Goal: Task Accomplishment & Management: Manage account settings

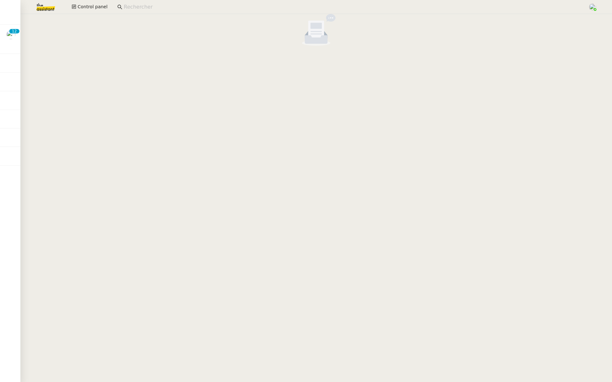
click at [146, 8] on input at bounding box center [353, 7] width 458 height 9
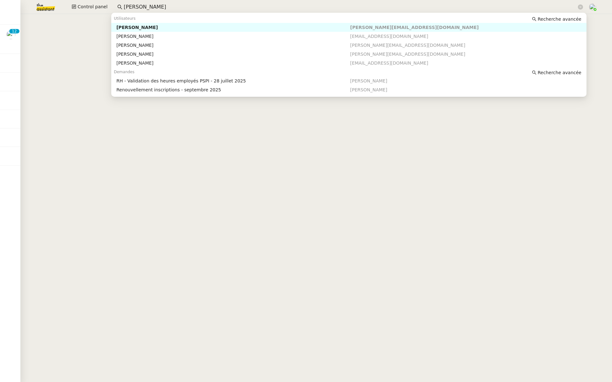
click at [168, 29] on div "[PERSON_NAME]" at bounding box center [233, 28] width 234 height 6
type input "[PERSON_NAME]"
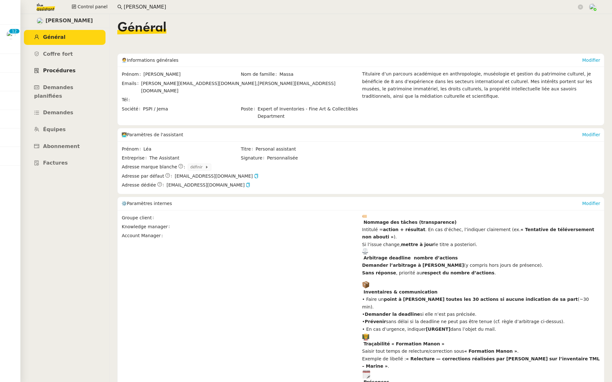
click at [57, 75] on link "Procédures" at bounding box center [65, 70] width 82 height 15
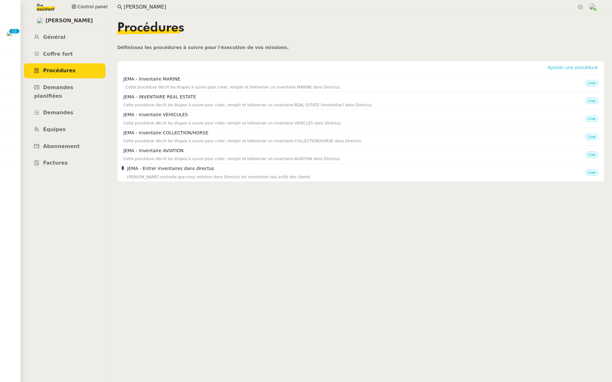
click at [556, 69] on span "Ajouter une procédure" at bounding box center [572, 67] width 50 height 6
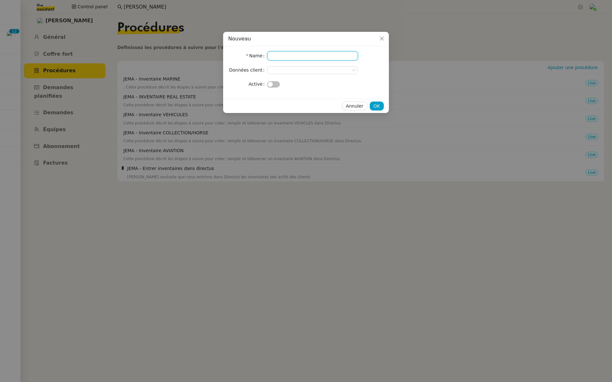
click at [277, 58] on input "Name" at bounding box center [312, 55] width 91 height 9
type input "JEMA"
click at [273, 83] on button "button" at bounding box center [273, 84] width 13 height 6
click at [377, 105] on span "OK" at bounding box center [376, 106] width 6 height 7
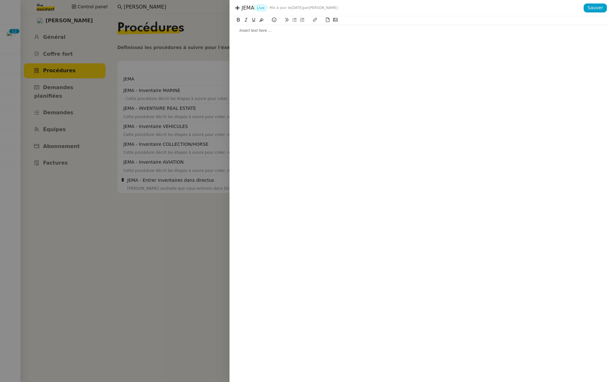
click at [287, 36] on div at bounding box center [420, 199] width 382 height 366
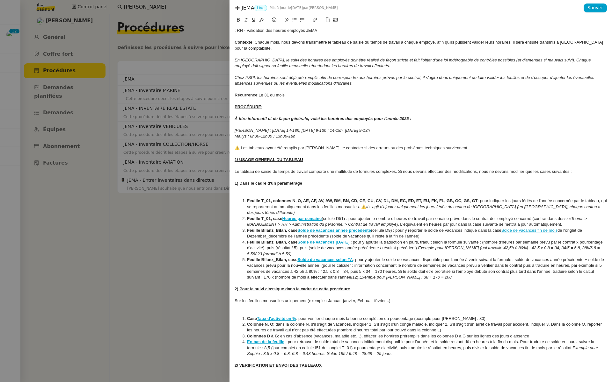
drag, startPoint x: 318, startPoint y: 31, endPoint x: 246, endPoint y: 31, distance: 72.3
click at [246, 31] on div ": RH - Validation des heures employés JEMA" at bounding box center [420, 31] width 372 height 6
copy div "- Validation des heures employés JEMA"
drag, startPoint x: 272, startPoint y: 30, endPoint x: 230, endPoint y: 27, distance: 42.2
click at [218, 29] on div "JEMA Live Mis à jour le 29 sept. 2025 par Meyriam B. Sauver : RH Contexte : Cha…" at bounding box center [306, 191] width 612 height 382
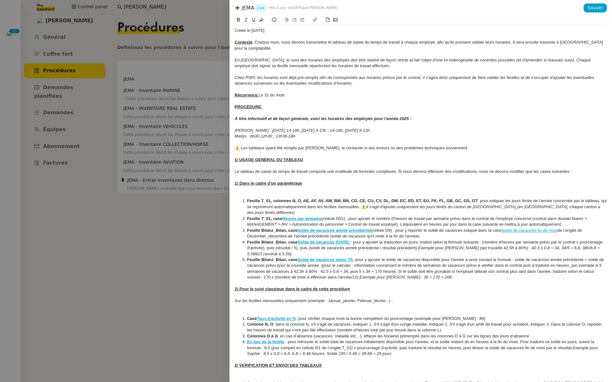
drag, startPoint x: 277, startPoint y: 32, endPoint x: 208, endPoint y: 31, distance: 68.2
click at [208, 31] on div "JEMA Live Mis à jour le 29 sept. 2025 par Meyriam B. Sauver Créée le 29/09/25 C…" at bounding box center [306, 191] width 612 height 382
click at [262, 20] on icon at bounding box center [261, 20] width 4 height 4
click at [600, 5] on span "Sauver" at bounding box center [595, 7] width 16 height 7
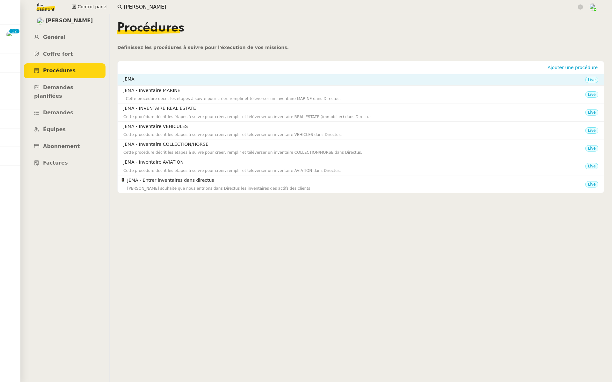
click at [388, 79] on h4 "JEMA" at bounding box center [354, 79] width 462 height 7
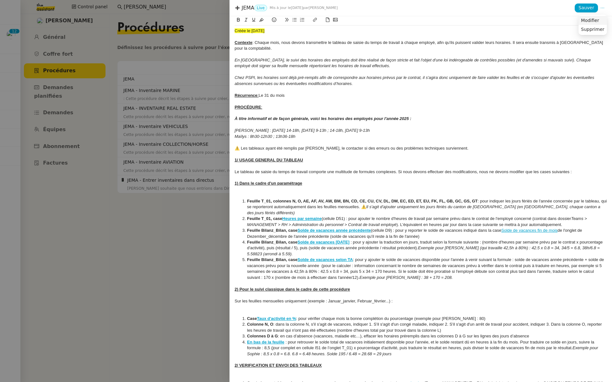
click at [594, 19] on span "Modifier" at bounding box center [590, 21] width 18 height 6
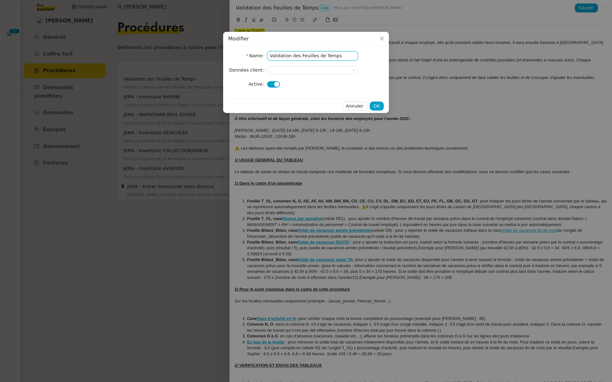
drag, startPoint x: 336, startPoint y: 55, endPoint x: 249, endPoint y: 51, distance: 87.7
click at [249, 51] on nz-form-item "Name Validation des Feuilles de Temps" at bounding box center [305, 55] width 155 height 9
paste input "- Validation des heures employés JEMA"
click at [273, 55] on input "JEMA - - Validation des heures employés JEMA" at bounding box center [312, 55] width 91 height 9
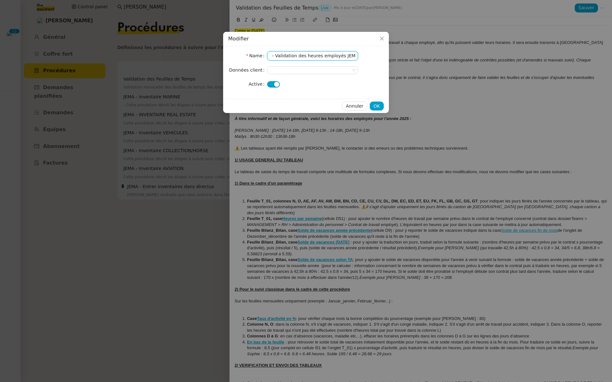
scroll to position [0, 10]
click at [294, 57] on input "JEMA - Validation des heures employés JEMA" at bounding box center [312, 55] width 91 height 9
type input "JEMA - Validation des heures employés JEMA"
click at [303, 69] on nz-select-top-control at bounding box center [312, 70] width 91 height 8
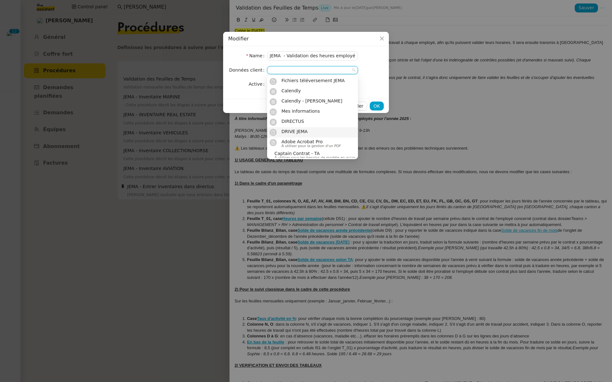
click at [311, 130] on div "DRIVE JEMA" at bounding box center [296, 132] width 31 height 7
click at [366, 79] on form "Name JEMA - Validation des heures employés JEMA Données client DRIVE JEMA Active" at bounding box center [305, 69] width 155 height 37
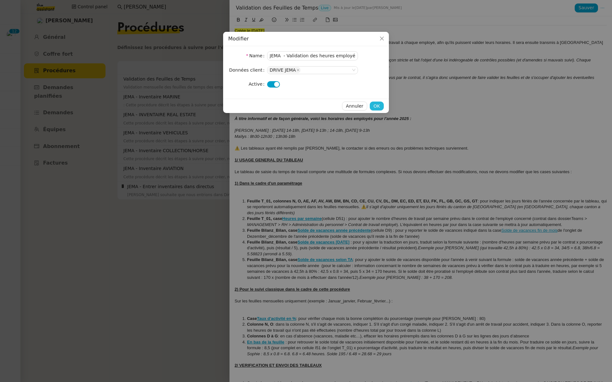
click at [373, 105] on span "OK" at bounding box center [376, 106] width 6 height 7
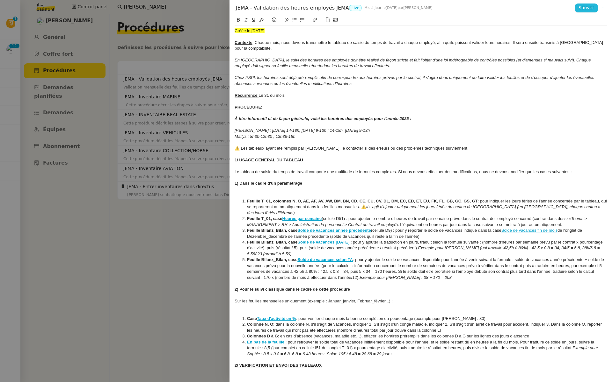
click at [585, 9] on span "Sauver" at bounding box center [586, 7] width 16 height 7
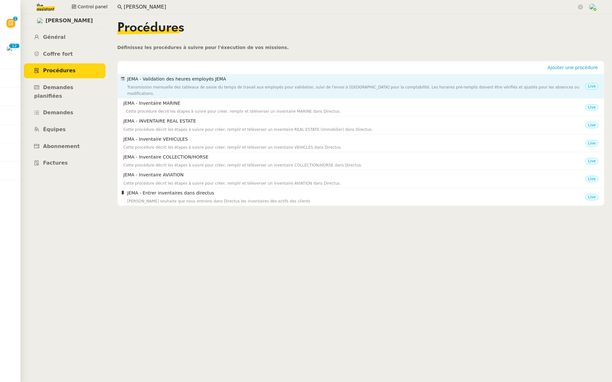
click at [218, 84] on div "Transmission mensuelle des tableaux de saisie du temps de travail aux employés …" at bounding box center [356, 90] width 458 height 13
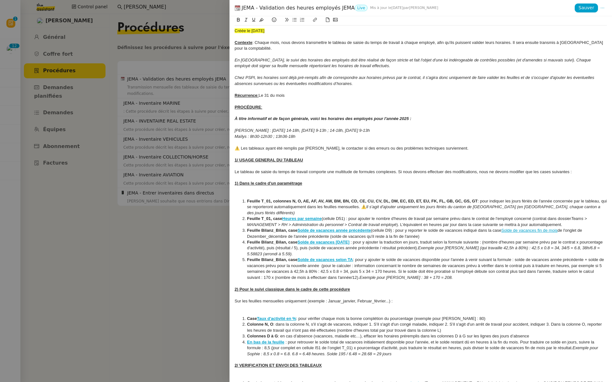
click at [171, 250] on div at bounding box center [306, 191] width 612 height 382
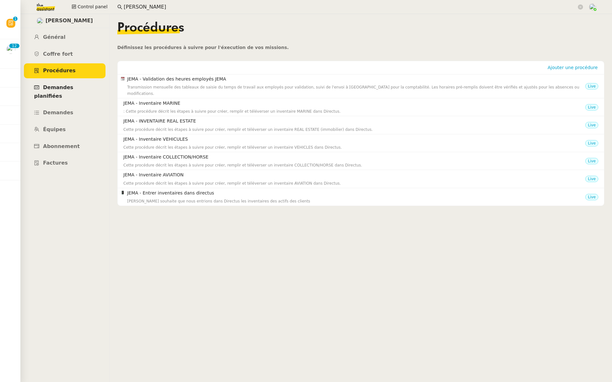
click at [73, 88] on span "Demandes planifiées" at bounding box center [53, 91] width 39 height 15
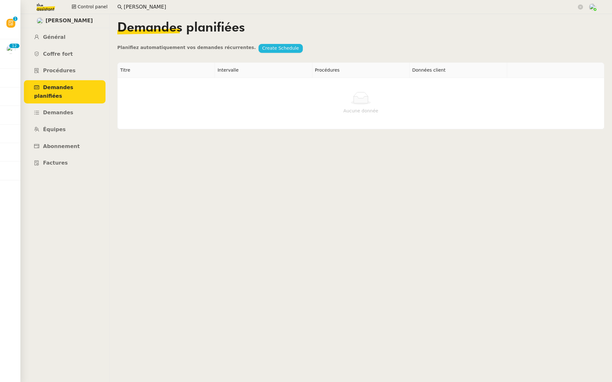
click at [262, 48] on span "Create Schedule" at bounding box center [280, 48] width 37 height 7
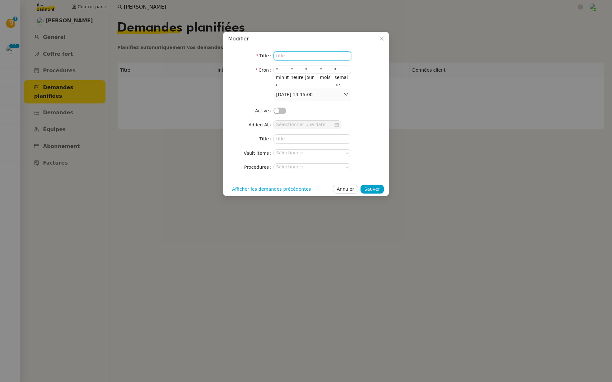
click at [280, 55] on input at bounding box center [312, 55] width 78 height 9
paste input "- Validation des heures employés JEMA"
click at [287, 55] on input "- Validation des heures employés JEMA" at bounding box center [312, 55] width 78 height 9
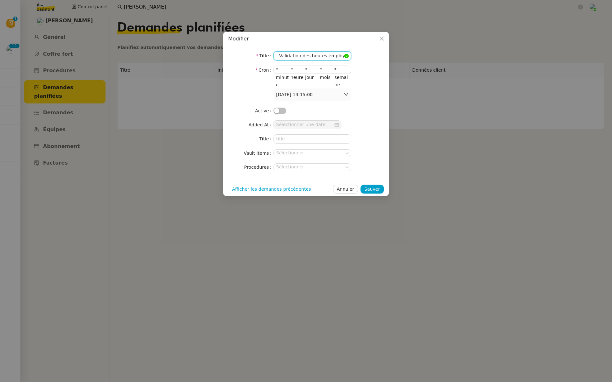
drag, startPoint x: 279, startPoint y: 56, endPoint x: 272, endPoint y: 56, distance: 7.3
click at [272, 56] on nz-form-item "Title - Validation des heures employés JEMA" at bounding box center [305, 55] width 155 height 9
type input "Validation des heures employés JEMA"
click at [280, 110] on button "button" at bounding box center [279, 111] width 13 height 6
click at [307, 71] on input "*" at bounding box center [312, 69] width 15 height 7
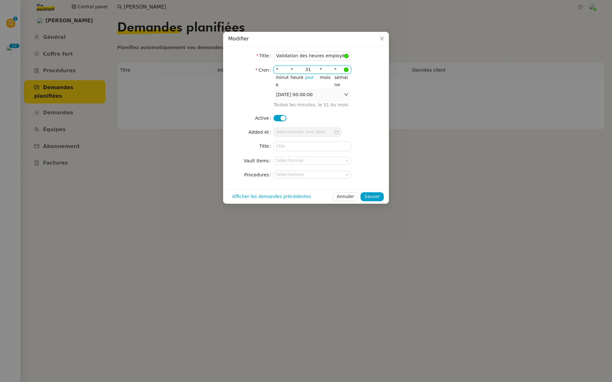
type input "31"
click at [292, 70] on input "*" at bounding box center [298, 69] width 15 height 7
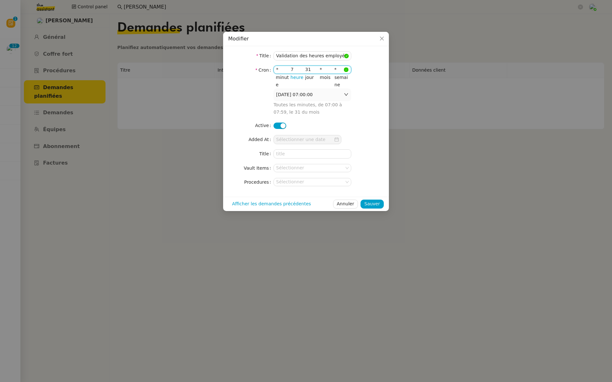
type input "7"
click at [277, 69] on input "*" at bounding box center [283, 69] width 15 height 7
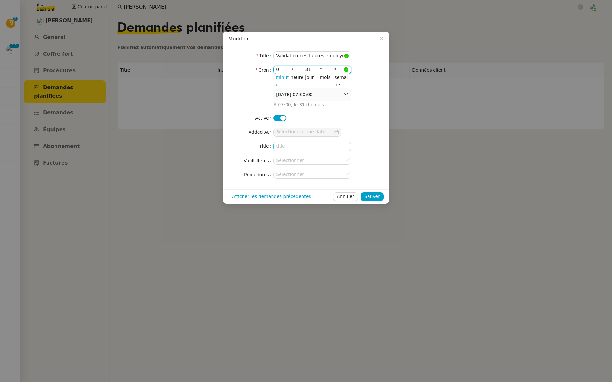
type input "0"
click at [291, 147] on input at bounding box center [312, 146] width 78 height 9
drag, startPoint x: 276, startPoint y: 55, endPoint x: 380, endPoint y: 54, distance: 104.5
click at [380, 54] on nz-form-item "Title Validation des heures employés JEMA" at bounding box center [305, 55] width 155 height 9
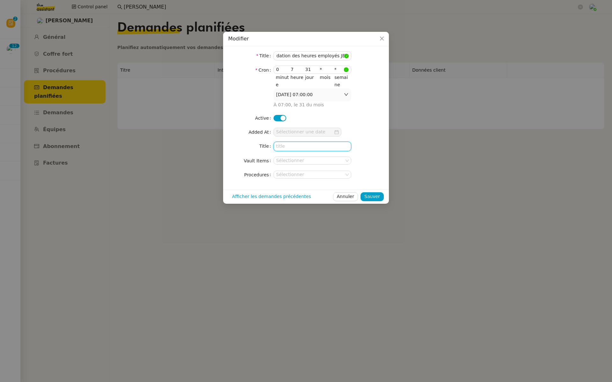
click at [292, 147] on input at bounding box center [312, 146] width 78 height 9
paste input "Validation des heures employés JEMA"
click at [345, 146] on input "Validation des heures employés JEMA" at bounding box center [312, 146] width 78 height 9
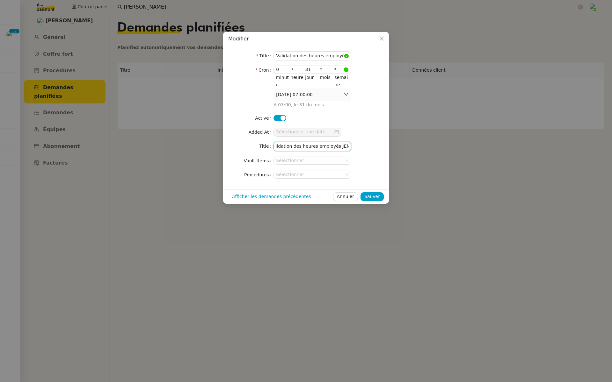
paste input "- {{#date}}d LLLL yyyy{{/date}}"
type input "Validation des heures employés JEMA - {{#date}}d LLLL yyyy{{/date}}"
click at [307, 176] on nz-select-top-control "Sélectionner" at bounding box center [312, 175] width 78 height 8
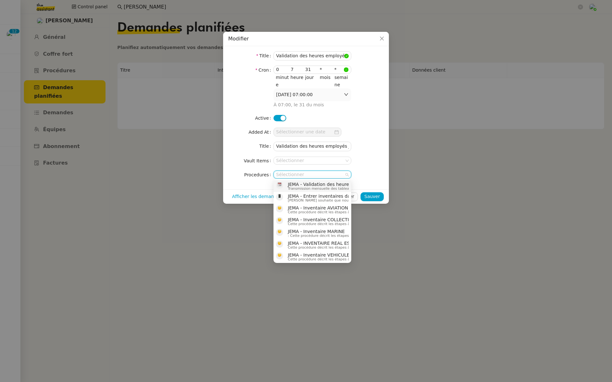
click at [313, 185] on span "JEMA - Validation des heures employés JEMA" at bounding box center [508, 184] width 440 height 5
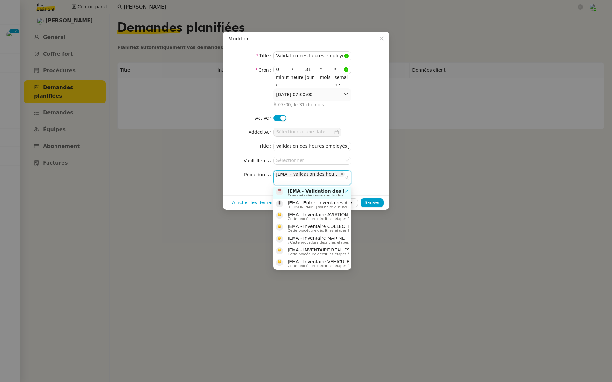
click at [378, 171] on nz-form-item "Procedures JEMA - Validation des heures employés JEMA" at bounding box center [305, 177] width 155 height 15
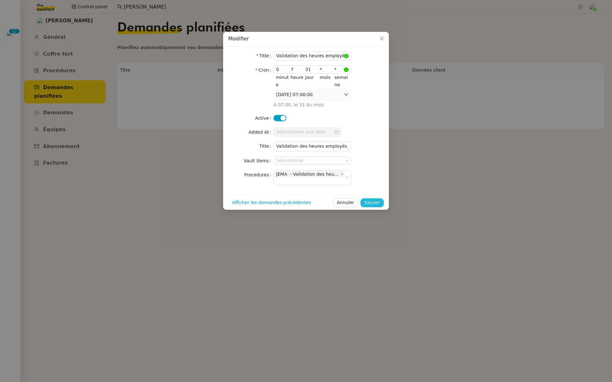
click at [374, 201] on span "Sauver" at bounding box center [372, 202] width 16 height 7
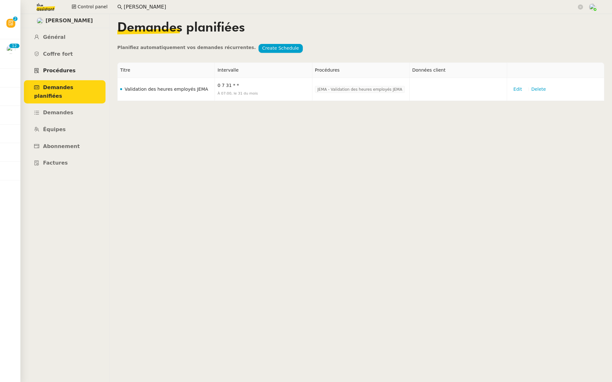
click at [59, 73] on span "Procédures" at bounding box center [59, 71] width 32 height 6
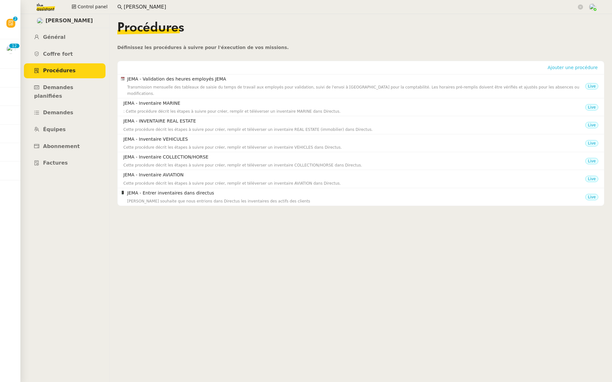
click at [563, 68] on span "Ajouter une procédure" at bounding box center [572, 67] width 50 height 6
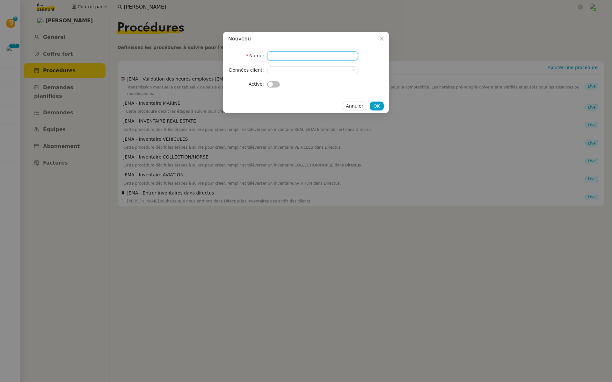
click at [318, 55] on input "Name" at bounding box center [312, 55] width 91 height 9
type input "JEMA -"
click at [269, 83] on span "button" at bounding box center [270, 84] width 5 height 5
click at [375, 106] on span "OK" at bounding box center [376, 106] width 6 height 7
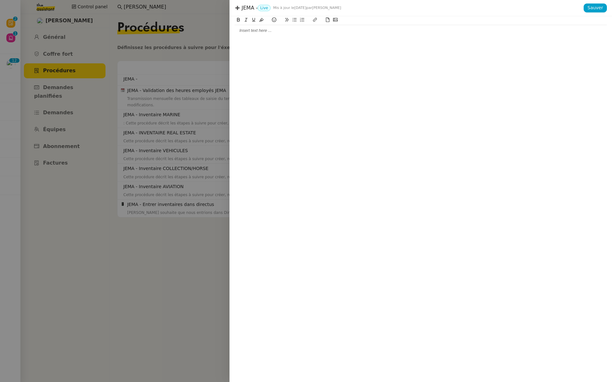
click at [271, 36] on div at bounding box center [420, 199] width 382 height 366
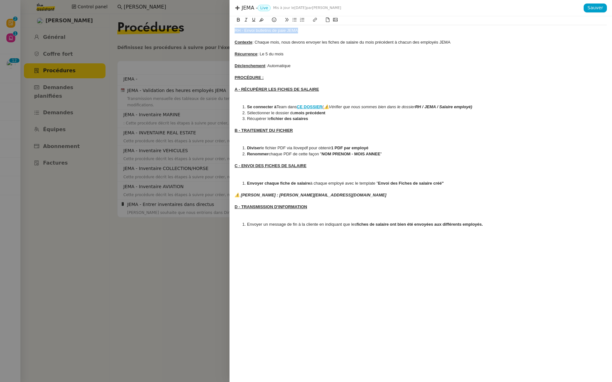
drag, startPoint x: 301, startPoint y: 32, endPoint x: 220, endPoint y: 26, distance: 80.9
click at [220, 26] on div "JEMA - Live Mis à jour le 29 sept. 2025 par Meyriam B. Sauver RH - Envoi bullet…" at bounding box center [306, 191] width 612 height 382
copy div "RH - Envoi bulletins de paie JEMA"
click at [241, 30] on div at bounding box center [420, 31] width 372 height 6
click at [237, 32] on div "CCréée le" at bounding box center [420, 31] width 372 height 6
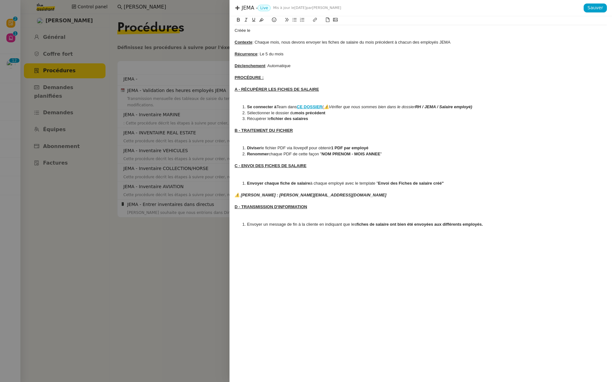
click at [263, 29] on div "Créée le" at bounding box center [420, 31] width 372 height 6
drag, startPoint x: 284, startPoint y: 32, endPoint x: 205, endPoint y: 27, distance: 78.5
click at [205, 27] on div "JEMA - Live Mis à jour le 29 sept. 2025 par Meyriam B. Sauver Créée le 29/09/25…" at bounding box center [306, 191] width 612 height 382
click at [261, 21] on icon at bounding box center [261, 20] width 4 height 4
click at [448, 62] on div "Créée le 29/09/25 Contexte : Chaque mois, nous devons envoyer les fiches de sal…" at bounding box center [420, 130] width 372 height 211
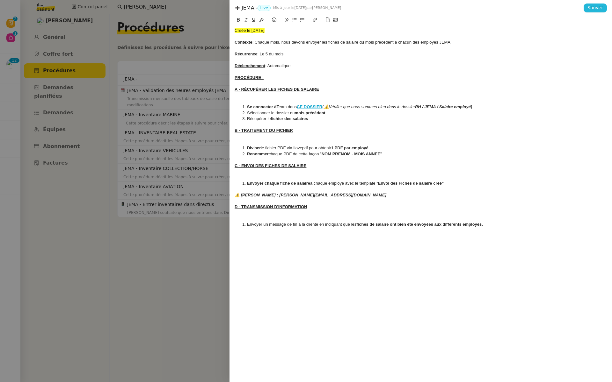
click at [596, 8] on span "Sauver" at bounding box center [595, 7] width 16 height 7
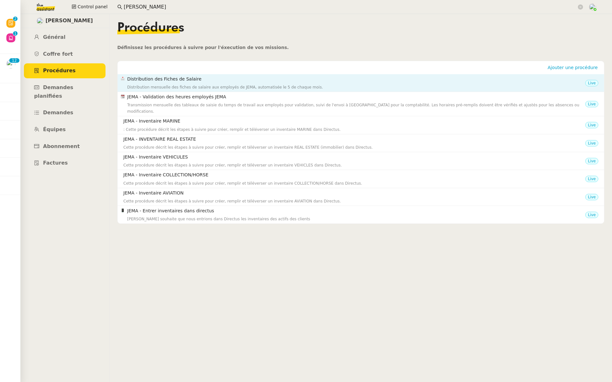
click at [221, 81] on h4 "Distribution des Fiches de Salaire" at bounding box center [356, 79] width 458 height 7
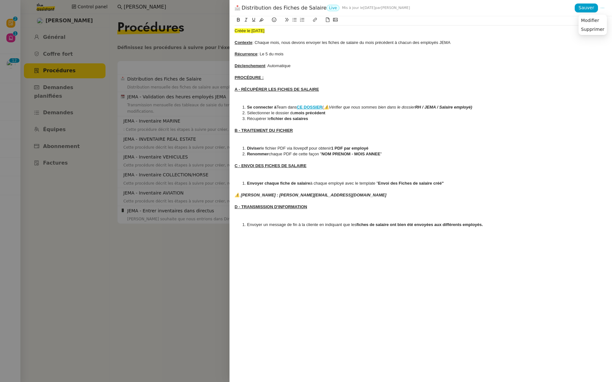
click at [600, 7] on icon at bounding box center [602, 8] width 4 height 4
click at [596, 21] on span "Modifier" at bounding box center [590, 21] width 18 height 6
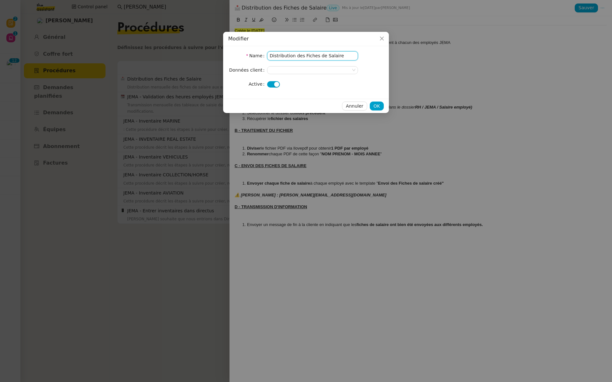
drag, startPoint x: 294, startPoint y: 54, endPoint x: 206, endPoint y: 54, distance: 87.9
click at [206, 54] on nz-modal-container "Modifier Name Distribution des Fiches de Salaire Données client Active Annuler …" at bounding box center [306, 191] width 612 height 382
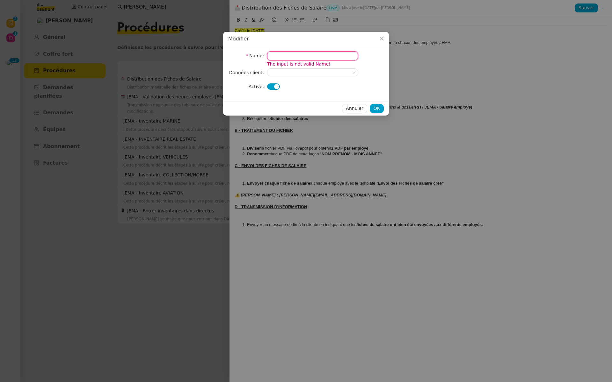
paste input "RH - Envoi bulletins de paie JEMA"
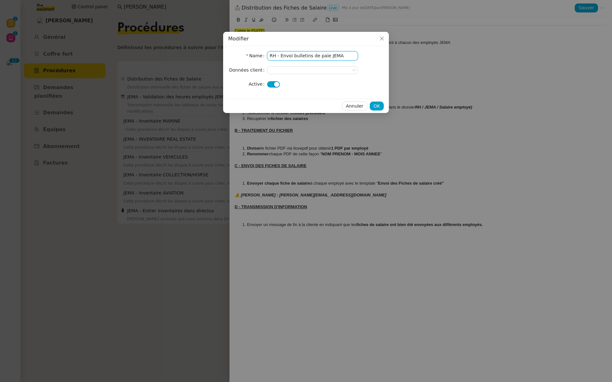
click at [269, 54] on input "RH - Envoi bulletins de paie JEMA" at bounding box center [312, 55] width 91 height 9
type input "JEMA RH - Envoi bulletins de paie JEMA"
click at [377, 105] on span "OK" at bounding box center [376, 106] width 6 height 7
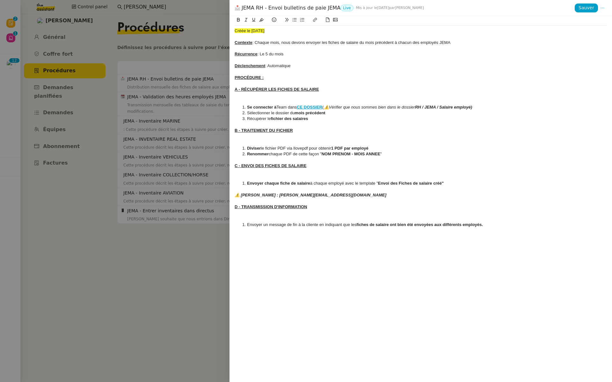
drag, startPoint x: 335, startPoint y: 7, endPoint x: 246, endPoint y: 0, distance: 88.9
click at [242, 2] on div "JEMA RH - Envoi bulletins de paie JEMA Live Mis à jour le 29 sept. 2025 par Mey…" at bounding box center [420, 8] width 382 height 16
copy div "JEMA RH - Envoi bulletins de paie JEMA"
click at [587, 5] on span "Sauver" at bounding box center [586, 7] width 16 height 7
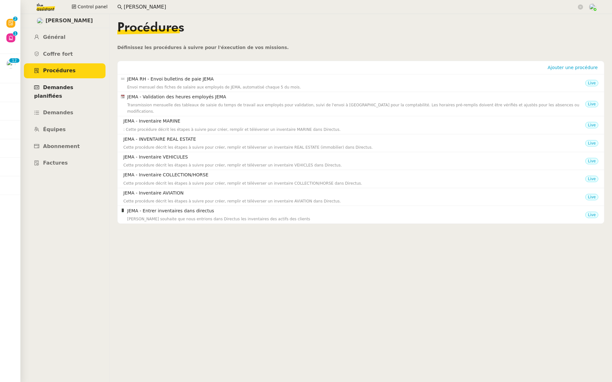
click at [62, 87] on span "Demandes planifiées" at bounding box center [53, 91] width 39 height 15
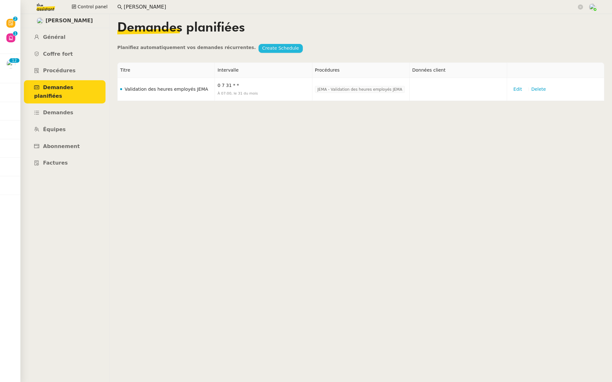
click at [268, 50] on span "Create Schedule" at bounding box center [280, 48] width 37 height 7
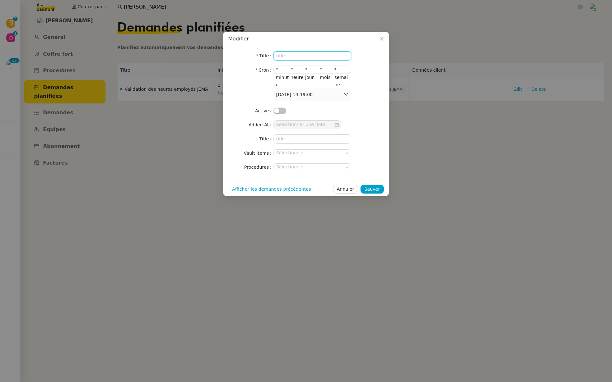
click at [284, 59] on input at bounding box center [312, 55] width 78 height 9
paste input "JEMA RH - Envoi bulletins de paie JEMA"
click at [293, 55] on input "JEMA RH - Envoi bulletins de paie JEMA" at bounding box center [312, 55] width 78 height 9
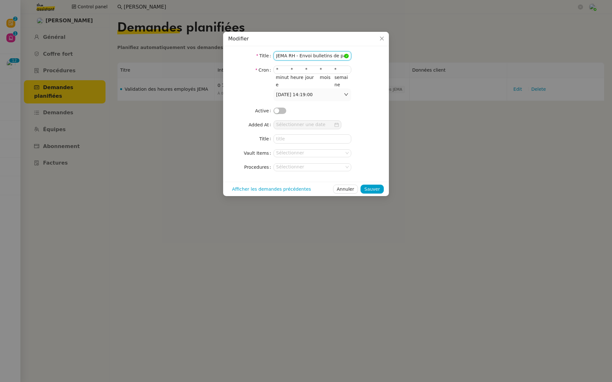
type input "JEMA RH - Envoi bulletins de paie JEMA"
click at [279, 109] on span "button" at bounding box center [276, 110] width 5 height 5
click at [292, 70] on input "*" at bounding box center [298, 69] width 15 height 7
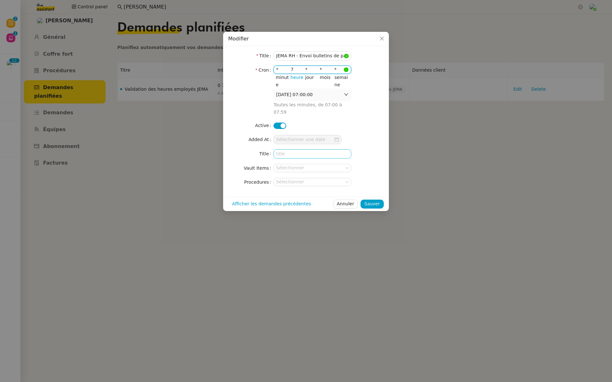
type input "7"
click at [289, 149] on input at bounding box center [312, 153] width 78 height 9
paste input "JEMA RH - Envoi bulletins de paie JEMA"
type input "JEMA RH - Envoi bulletins de paie JEMA"
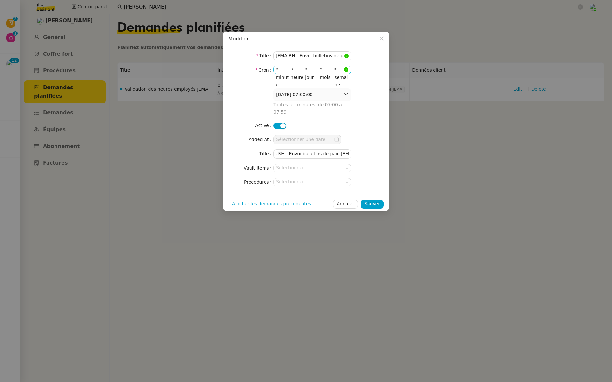
scroll to position [0, 0]
click at [321, 68] on input "*" at bounding box center [327, 69] width 15 height 7
type input "5"
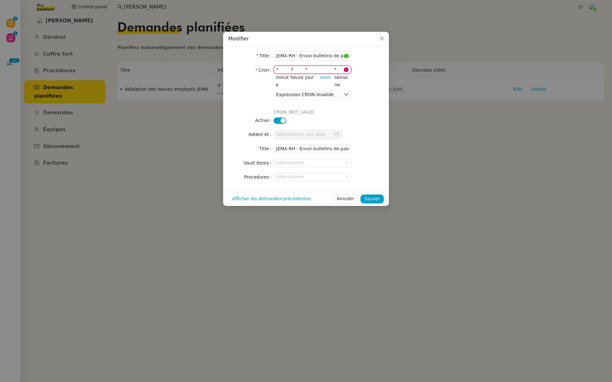
type input "*"
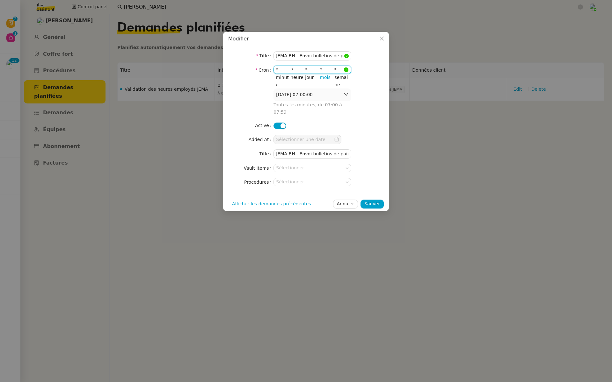
click at [307, 70] on input "*" at bounding box center [312, 69] width 15 height 7
type input "5"
click at [277, 69] on input "*" at bounding box center [283, 69] width 15 height 7
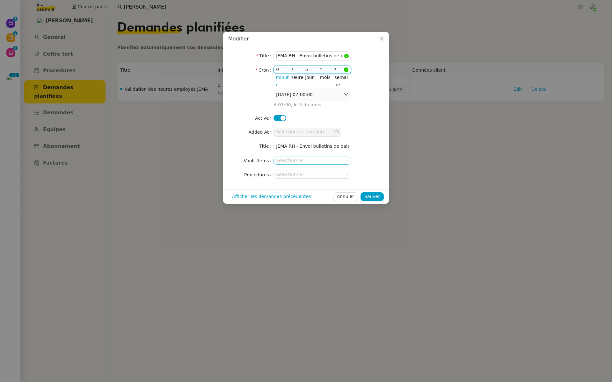
type input "0"
click at [346, 159] on icon at bounding box center [347, 161] width 4 height 4
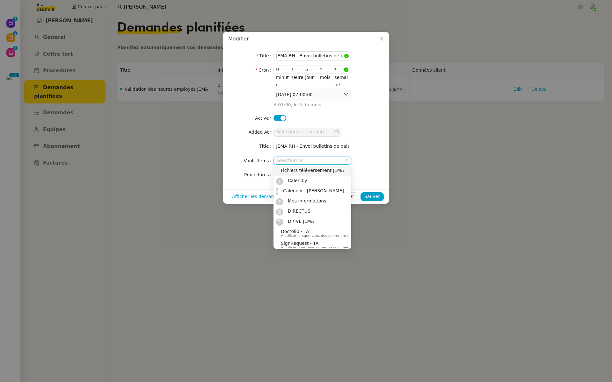
click at [366, 159] on nz-form-item "Vault Items Sélectionner" at bounding box center [305, 160] width 155 height 9
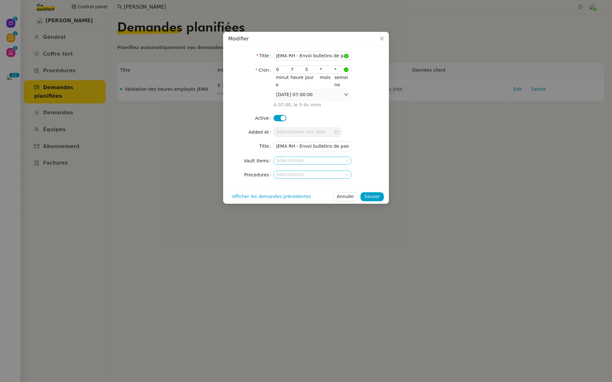
click at [308, 176] on nz-select-top-control "Sélectionner" at bounding box center [312, 175] width 78 height 8
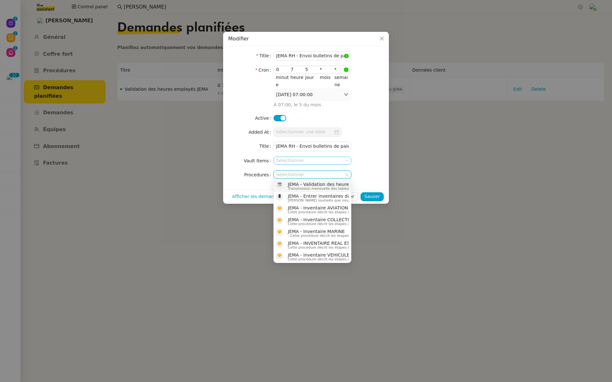
click at [293, 173] on nz-select-top-control "Sélectionner" at bounding box center [312, 175] width 78 height 8
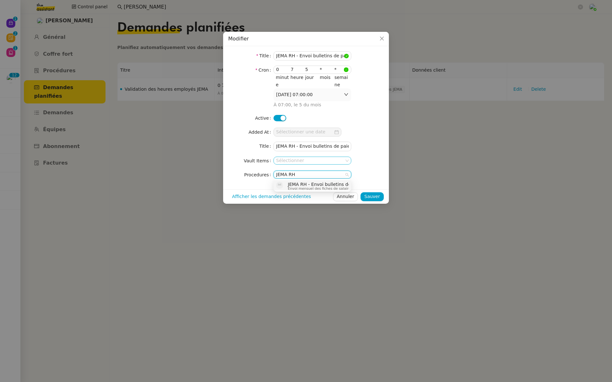
type input "JEMA RH"
click at [301, 186] on span "JEMA RH - Envoi bulletins de paie JEMA" at bounding box center [367, 184] width 159 height 5
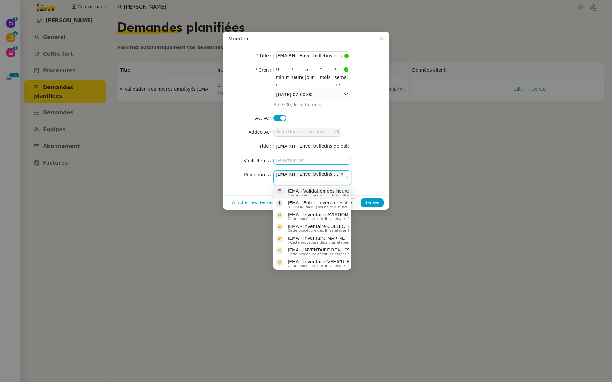
click at [380, 167] on form "Title JEMA RH - Envoi bulletins de paie JEMA Cron 0 7 5 * * minute heure jour m…" at bounding box center [305, 118] width 155 height 134
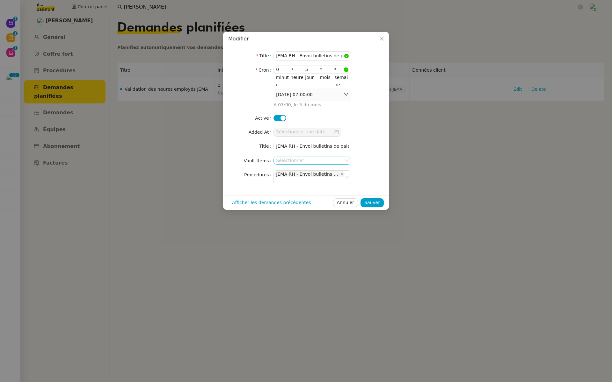
drag, startPoint x: 410, startPoint y: 204, endPoint x: 410, endPoint y: 207, distance: 3.2
click at [410, 208] on nz-modal-container "Modifier Title JEMA RH - Envoi bulletins de paie JEMA Cron 0 7 5 * * minute heu…" at bounding box center [306, 191] width 612 height 382
click at [365, 203] on button "Sauver" at bounding box center [371, 202] width 23 height 9
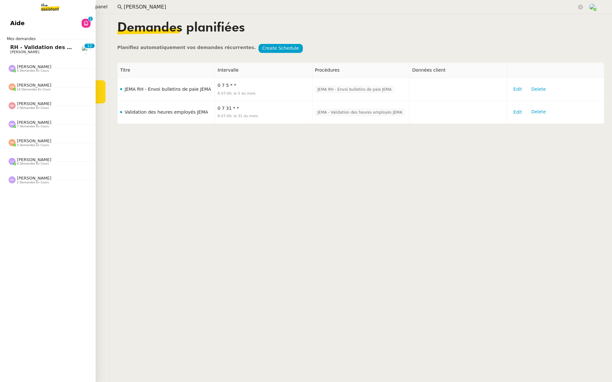
click at [36, 53] on span "[PERSON_NAME]" at bounding box center [42, 52] width 64 height 4
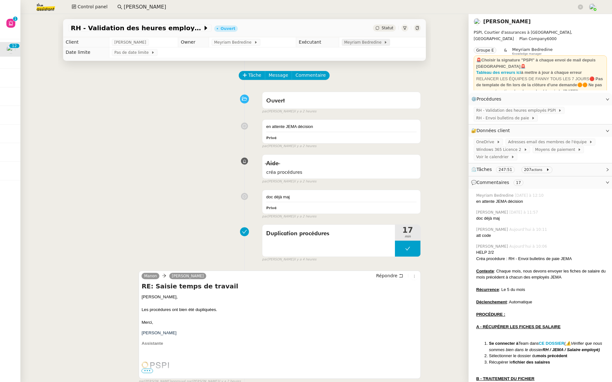
click at [347, 41] on span "Meyriam Bedredine" at bounding box center [364, 42] width 40 height 6
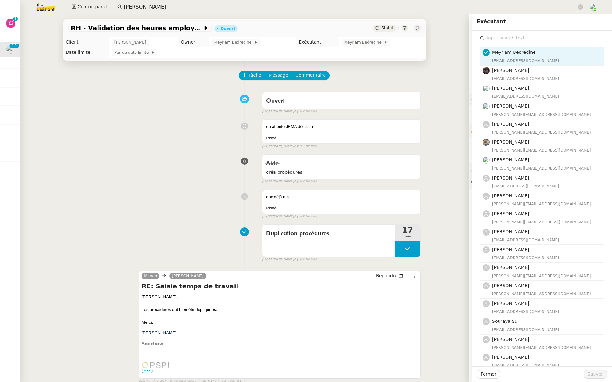
click at [493, 39] on input "text" at bounding box center [543, 38] width 119 height 9
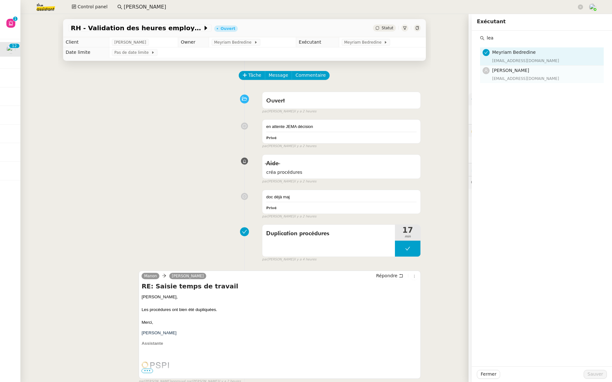
type input "lea"
click at [498, 73] on span "[PERSON_NAME]" at bounding box center [510, 70] width 37 height 5
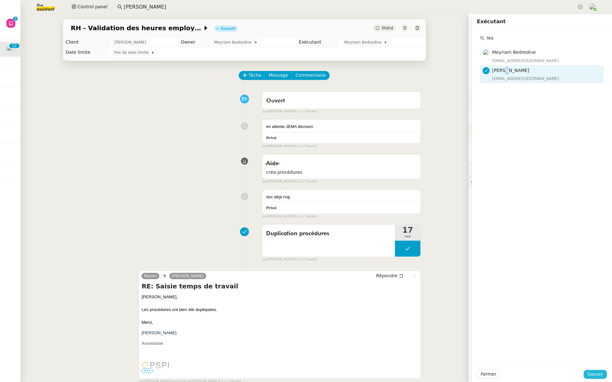
drag, startPoint x: 587, startPoint y: 371, endPoint x: 585, endPoint y: 358, distance: 13.8
click at [587, 371] on span "Sauver" at bounding box center [595, 374] width 16 height 7
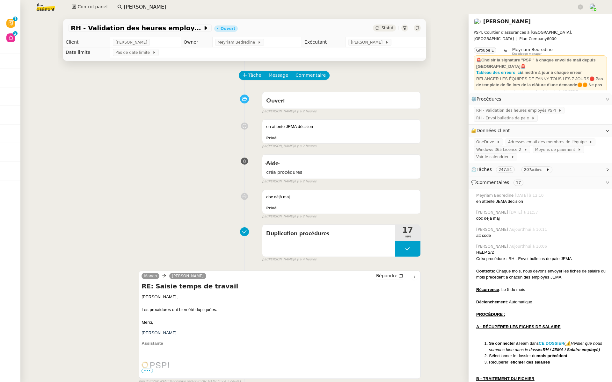
click at [42, 9] on img at bounding box center [40, 7] width 49 height 14
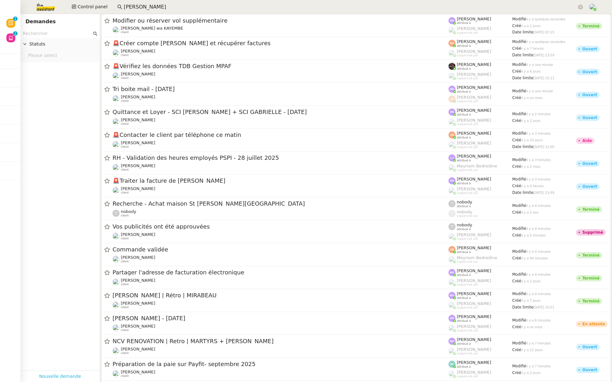
click at [62, 373] on link "Nouvelle demande" at bounding box center [60, 376] width 42 height 7
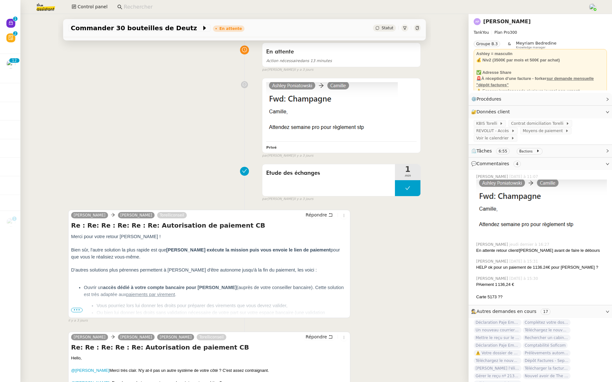
scroll to position [162, 0]
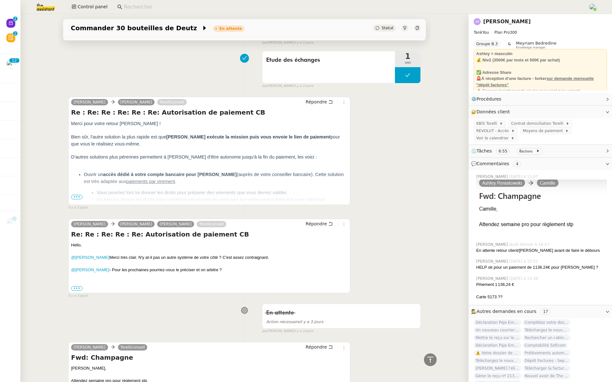
click at [73, 195] on span "•••" at bounding box center [76, 197] width 11 height 4
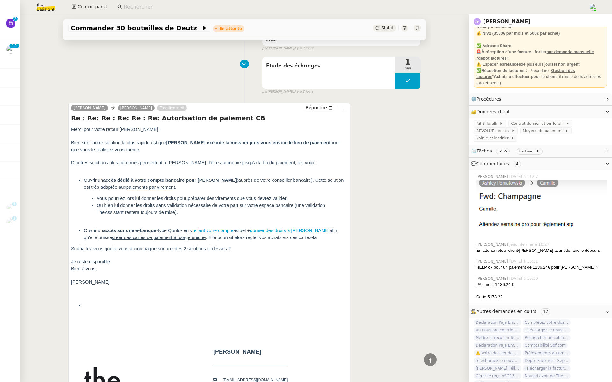
scroll to position [438, 0]
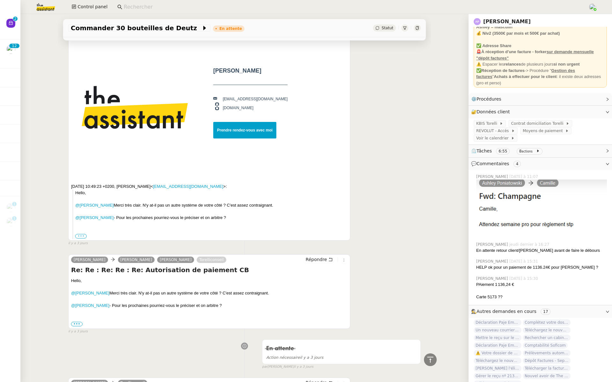
click at [77, 235] on label "•••" at bounding box center [80, 236] width 11 height 4
click at [0, 0] on input "•••" at bounding box center [0, 0] width 0 height 0
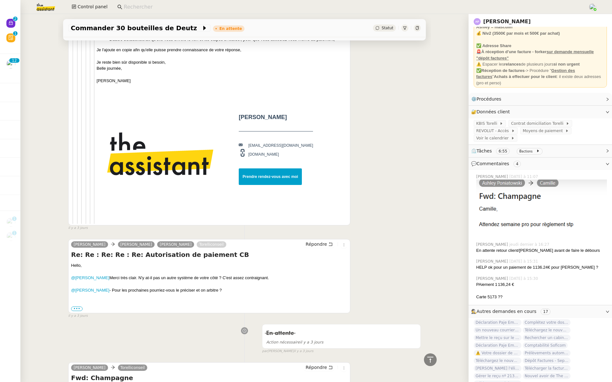
scroll to position [1397, 0]
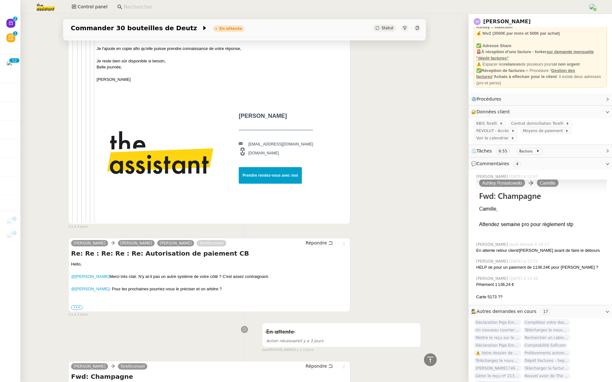
click at [71, 297] on div "Hello, @Marie RIVOIRA Merci très clair. N'y at-il pas un autre système de votre…" at bounding box center [209, 286] width 276 height 50
click at [74, 306] on label "•••" at bounding box center [76, 308] width 11 height 4
click at [0, 0] on input "•••" at bounding box center [0, 0] width 0 height 0
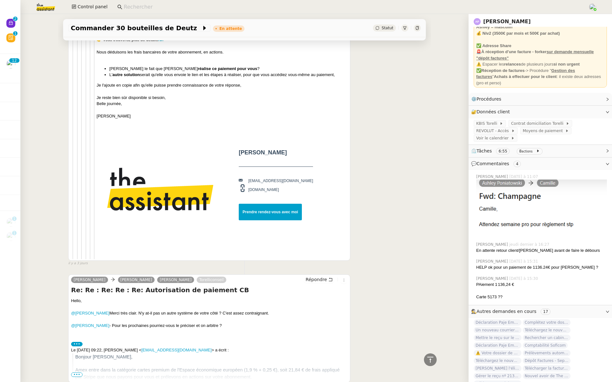
scroll to position [1541, 0]
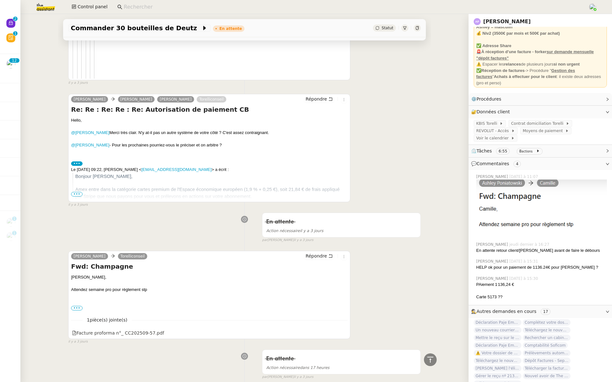
click at [72, 192] on span "•••" at bounding box center [76, 194] width 11 height 4
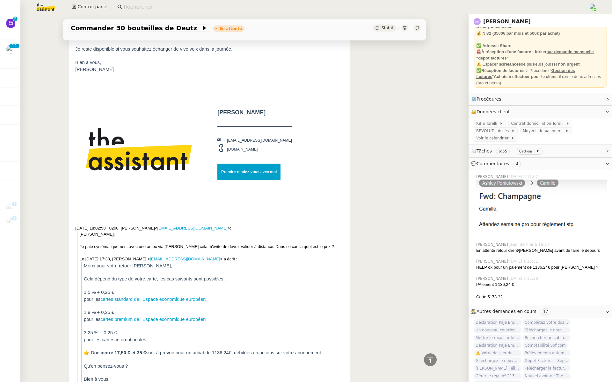
scroll to position [1724, 0]
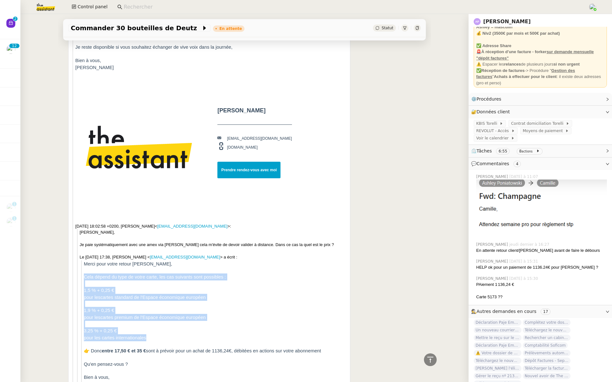
drag, startPoint x: 145, startPoint y: 329, endPoint x: 83, endPoint y: 276, distance: 82.0
copy div "Cela dépend du type de votre carte, les cas suivants sont possibles : 1,5 % + 0…"
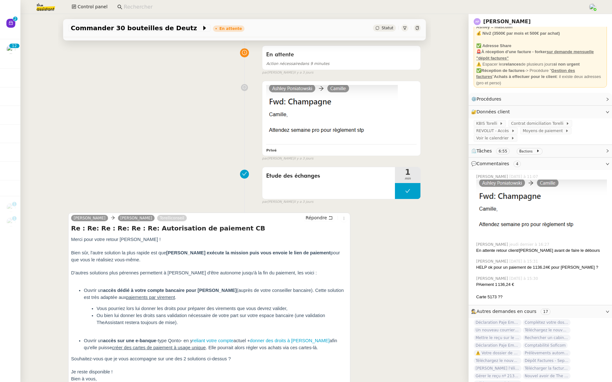
scroll to position [0, 0]
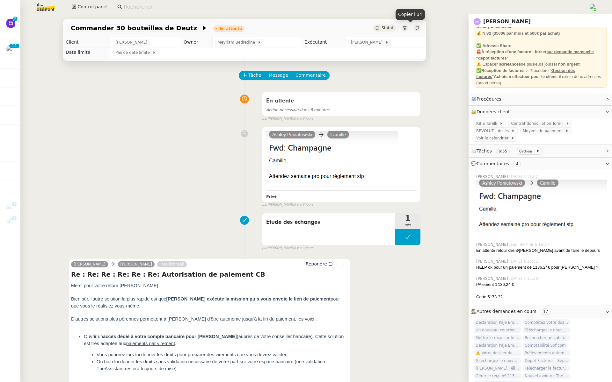
click at [414, 28] on div at bounding box center [417, 28] width 7 height 7
click at [503, 34] on strong "💰 Niv2 (3500€ par mois et 500€ par achat)" at bounding box center [517, 33] width 83 height 5
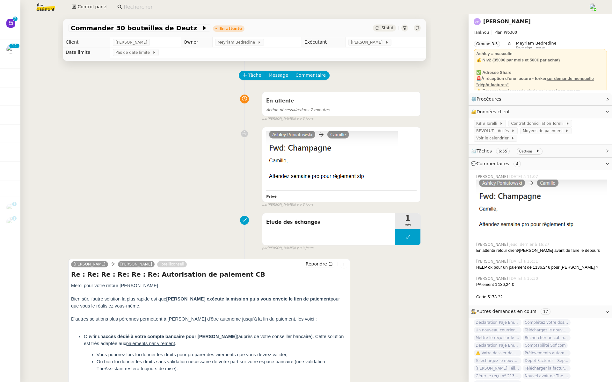
click at [486, 21] on link "Ashley Poniatowski" at bounding box center [506, 21] width 47 height 6
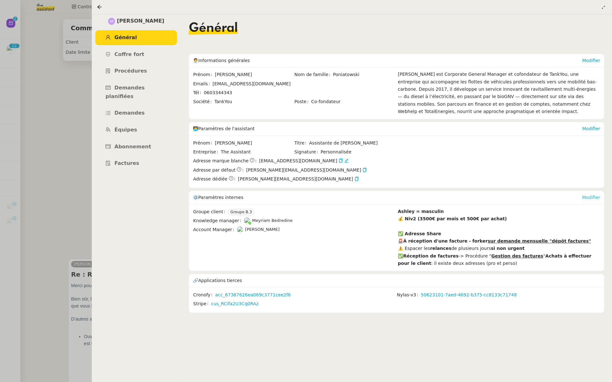
click at [591, 196] on link "Modifier" at bounding box center [591, 197] width 18 height 5
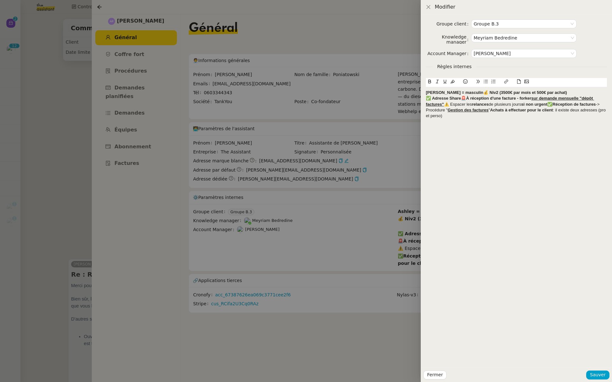
click at [387, 186] on div at bounding box center [306, 191] width 612 height 382
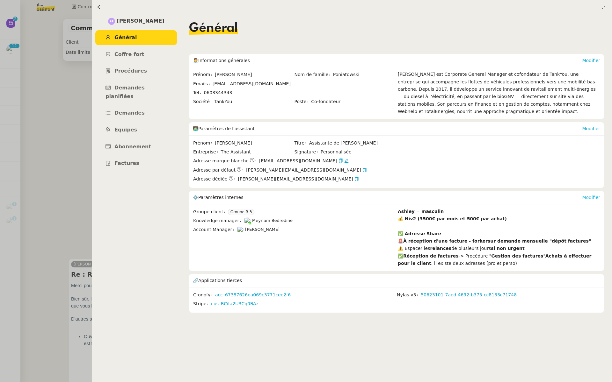
click at [594, 196] on link "Modifier" at bounding box center [591, 197] width 18 height 5
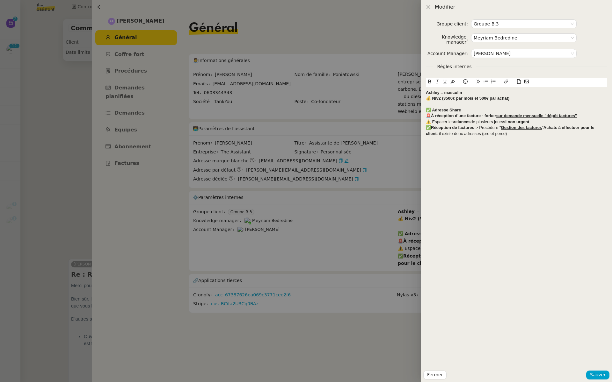
click at [426, 92] on strong "Ashley = masculin" at bounding box center [444, 92] width 36 height 5
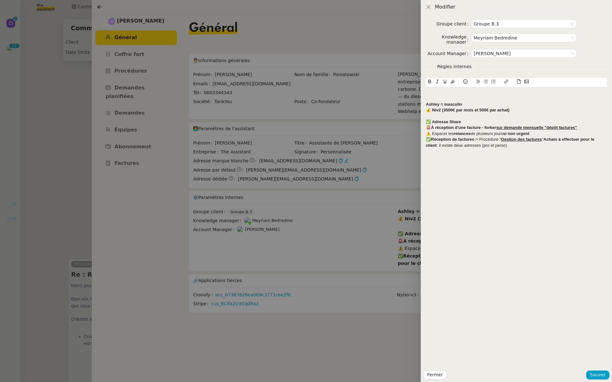
click at [432, 96] on div at bounding box center [516, 99] width 181 height 6
click at [434, 96] on div at bounding box center [516, 99] width 181 height 6
click at [501, 98] on div "Ppour chaque débours fait avec l'AMEW du client" at bounding box center [516, 99] width 181 height 6
click at [539, 97] on div "Ppour chaque débours fait avec l'AMEX du client" at bounding box center [516, 99] width 181 height 6
click at [431, 100] on div "Ppour chaque débours fait avec l'AMEX du client" at bounding box center [516, 99] width 181 height 6
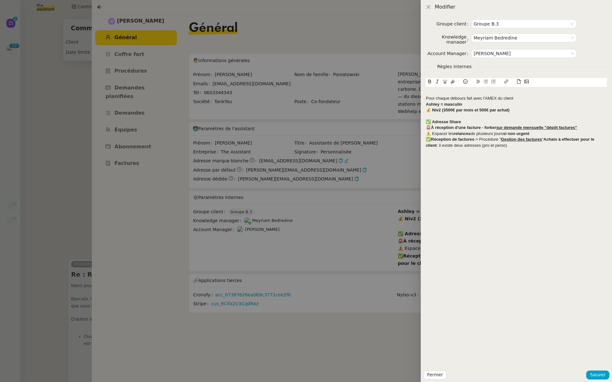
click at [531, 99] on div "Pour chaque débours fait avec l'AMEX du client" at bounding box center [516, 99] width 181 height 6
click at [516, 99] on div "Pour chaque débours fait avec l'AMEX du client, indiquer" at bounding box center [516, 99] width 181 height 6
click at [539, 98] on div "Pour chaque débours fait avec l'AMEX du client, ilui ndiquer" at bounding box center [516, 99] width 181 height 6
click at [518, 99] on div "Pour chaque débours fait avec l'AMEX du client, ilui ndiquer" at bounding box center [516, 99] width 181 height 6
click at [517, 96] on div "Pour chaque débours fait avec l'AMEX du client, ilui ndiquer" at bounding box center [516, 99] width 181 height 6
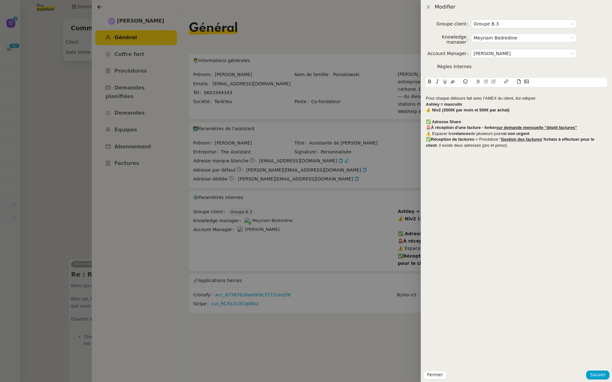
click at [0, 0] on lt-em "lui" at bounding box center [0, 0] width 0 height 0
click at [526, 99] on div "Pour chaque débours fait avec l'AMEX du client, lui ndiquer" at bounding box center [516, 99] width 181 height 6
click at [0, 0] on lt-span "lu i ndiquer" at bounding box center [0, 0] width 0 height 0
click at [543, 98] on div "Pour chaque débours fait avec l'AMEX du client, lu indiquer" at bounding box center [516, 99] width 181 height 6
drag, startPoint x: 542, startPoint y: 102, endPoint x: 542, endPoint y: 106, distance: 4.1
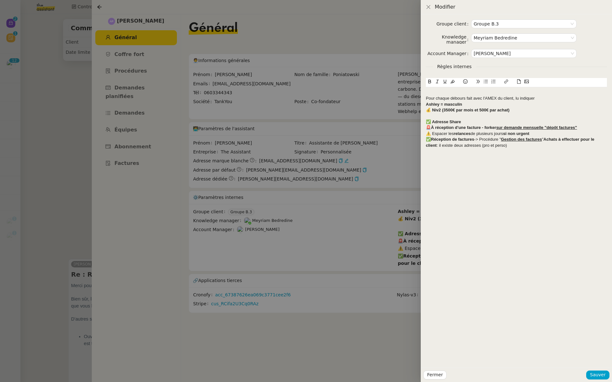
click at [542, 102] on div "Ashley = masculin" at bounding box center [516, 105] width 181 height 6
click at [549, 101] on div "Pour chaque débours fait avec l'AMEX du client, lu indiquer" at bounding box center [516, 99] width 181 height 6
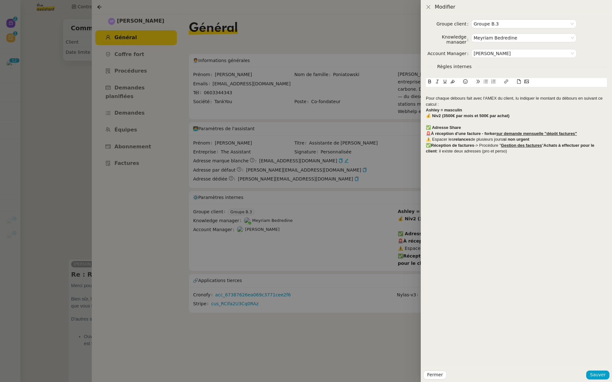
click at [449, 105] on div "Pour chaque débours fait avec l'AMEX du client, lu indiquer le montant du débou…" at bounding box center [516, 102] width 181 height 12
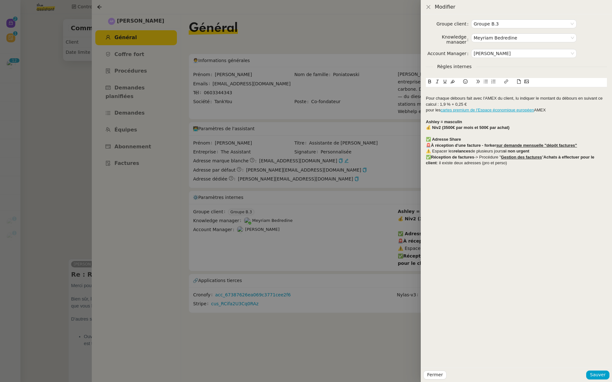
click at [449, 105] on div "Pour chaque débours fait avec l'AMEX du client, lu indiquer le montant du débou…" at bounding box center [516, 102] width 181 height 12
click at [526, 102] on div "Pour chaque débours fait avec l'AMEX du client, lu indiquer le montant du débou…" at bounding box center [516, 102] width 181 height 12
click at [565, 109] on div "pour les cartes premium de l'Espace économique européen AMEX" at bounding box center [516, 110] width 181 height 6
click at [426, 97] on div "Pour chaque débours fait avec l'AMEX du client, lu indiquer le montant du débou…" at bounding box center [516, 102] width 181 height 12
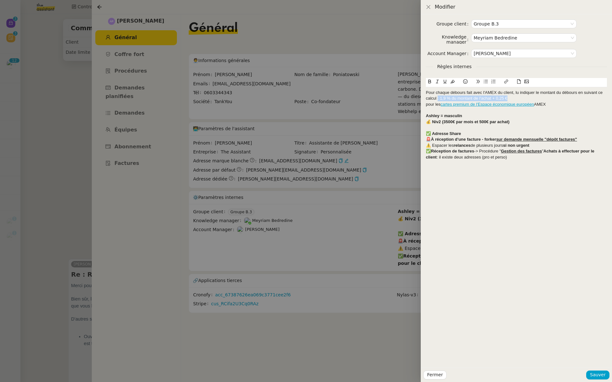
drag, startPoint x: 515, startPoint y: 98, endPoint x: 441, endPoint y: 100, distance: 74.9
click at [438, 99] on div "Pour chaque débours fait avec l'AMEX du client, lu indiquer le montant du débou…" at bounding box center [516, 96] width 181 height 12
click at [430, 80] on icon at bounding box center [429, 82] width 3 height 4
click at [530, 98] on div "Pour chaque débours fait avec l'AMEX du client, lu indiquer le montant du débou…" at bounding box center [516, 96] width 181 height 12
drag, startPoint x: 513, startPoint y: 91, endPoint x: 422, endPoint y: 89, distance: 90.5
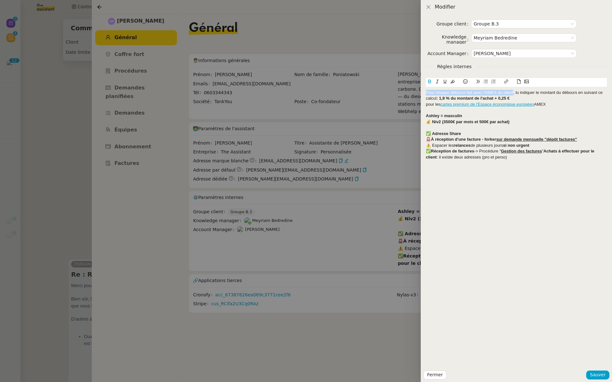
click at [422, 89] on div "Groupe client Groupe B.3 Knowledge manager Meyriam Bedredine Account Manager Ma…" at bounding box center [516, 191] width 191 height 354
click at [430, 83] on icon at bounding box center [429, 81] width 4 height 4
click at [427, 90] on strong "Pour chaque débours fait avec l'AMEX du client" at bounding box center [473, 92] width 94 height 5
click at [463, 82] on icon at bounding box center [465, 81] width 4 height 4
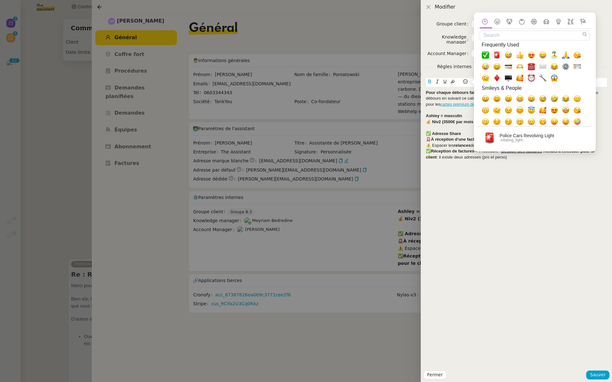
click at [495, 54] on span "🚨, rotating_light" at bounding box center [497, 56] width 8 height 8
click at [543, 188] on div "Groupe client Groupe B.3 Knowledge manager Meyriam Bedredine Account Manager Ma…" at bounding box center [516, 191] width 191 height 354
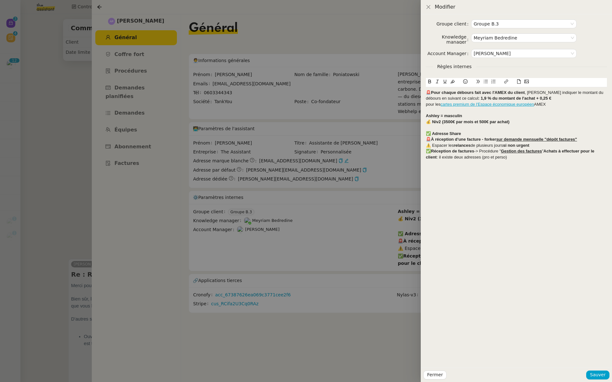
click at [538, 96] on div "🚨Pour chaque débours fait avec l'AMEX du client , lu indiquer le montant du déb…" at bounding box center [516, 96] width 181 height 12
click at [550, 98] on div "🚨Pour chaque débours fait avec l'AMEX du client , lu indiquer le montant du déb…" at bounding box center [516, 96] width 181 height 12
drag, startPoint x: 536, startPoint y: 100, endPoint x: 405, endPoint y: 94, distance: 131.1
click at [405, 94] on div "Modifier Groupe client Groupe B.3 Knowledge manager Meyriam Bedredine Account M…" at bounding box center [306, 191] width 612 height 382
copy div "🚨Pour chaque débours fait avec l'AMEX du client , lu indiquer le montant du déb…"
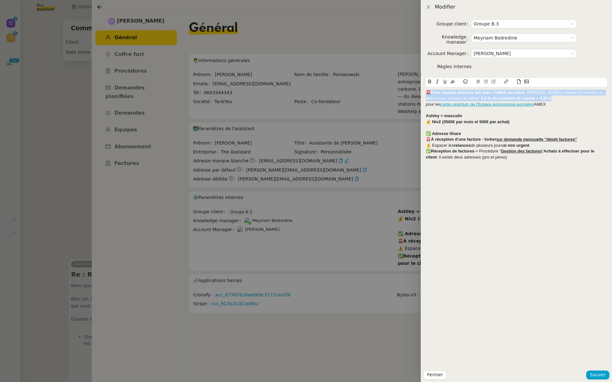
click at [534, 97] on div "🚨Pour chaque débours fait avec l'AMEX du client , lu indiquer le montant du déb…" at bounding box center [516, 96] width 181 height 12
click at [426, 103] on div "pour les cartes premium de l'Espace économique européen AMEX" at bounding box center [516, 105] width 181 height 6
click at [509, 110] on div at bounding box center [516, 110] width 181 height 6
click at [598, 374] on span "Sauver" at bounding box center [598, 374] width 16 height 7
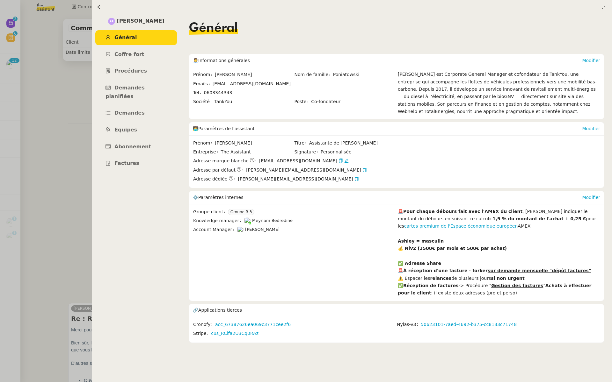
drag, startPoint x: 464, startPoint y: 225, endPoint x: 399, endPoint y: 210, distance: 67.8
click at [399, 210] on div "🚨Pour chaque débours fait avec l'AMEX du client , lu indiquer le montant du déb…" at bounding box center [499, 219] width 202 height 22
copy div "🚨Pour chaque débours fait avec l'AMEX du client , lu indiquer le montant du déb…"
click at [54, 147] on div at bounding box center [306, 191] width 612 height 382
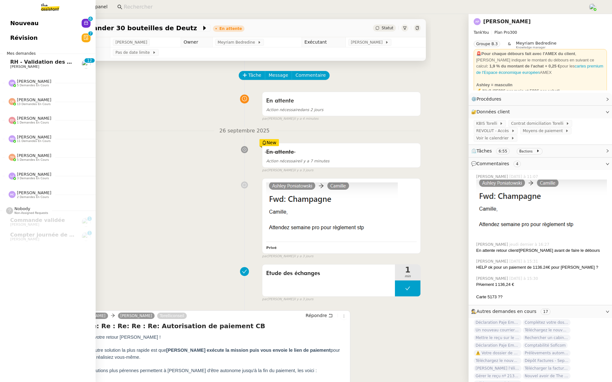
click at [3, 62] on link "RH - Validation des heures employés PSPI - 28 juillet 2025 Fanny Eyraud 0 1 2 3…" at bounding box center [48, 64] width 96 height 15
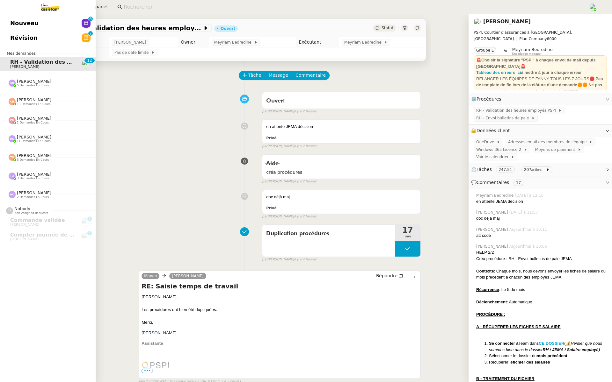
click at [57, 38] on link "Révision 0 1 2 3 4 5 6 7 8 9" at bounding box center [48, 38] width 96 height 15
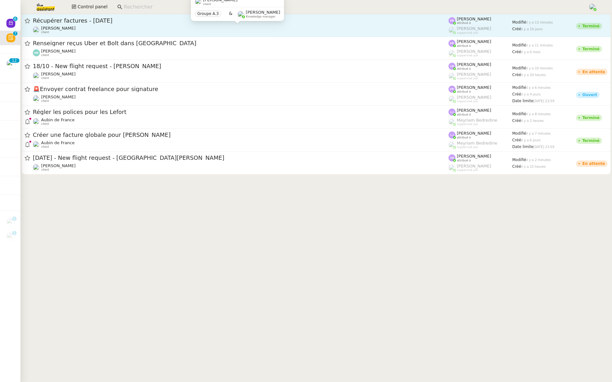
click at [129, 32] on div "Arthur MATHAUT client" at bounding box center [240, 30] width 415 height 8
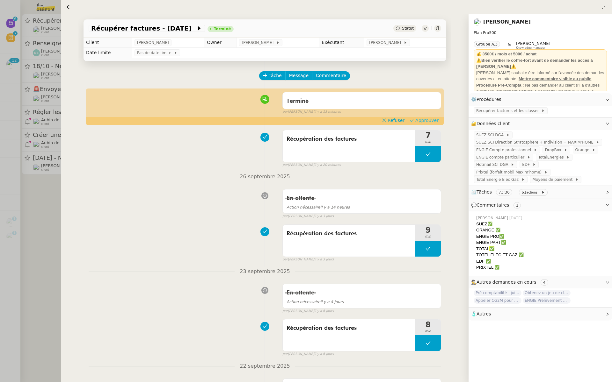
click at [427, 121] on span "Approuver" at bounding box center [426, 120] width 23 height 6
click at [40, 106] on div at bounding box center [306, 191] width 612 height 382
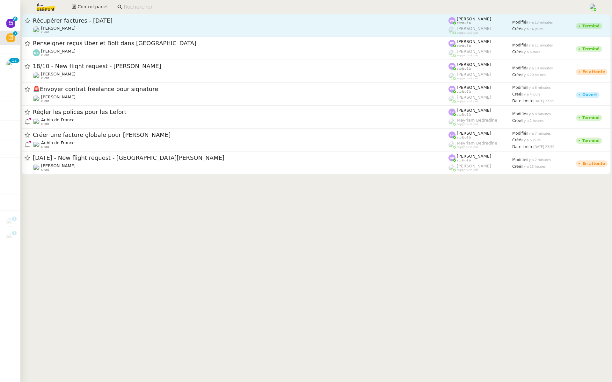
click at [105, 27] on div "Arthur MATHAUT client" at bounding box center [240, 30] width 415 height 8
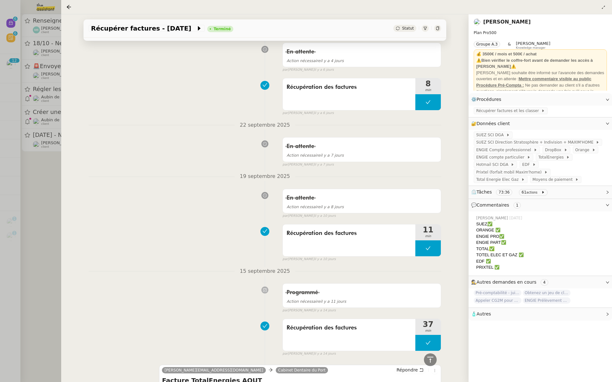
scroll to position [522, 0]
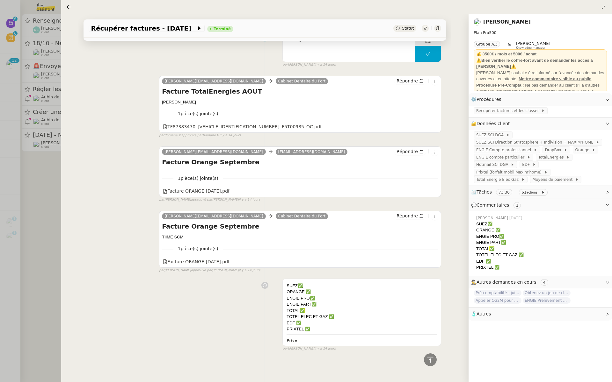
drag, startPoint x: 35, startPoint y: 190, endPoint x: 36, endPoint y: 184, distance: 5.1
click at [35, 188] on div at bounding box center [306, 191] width 612 height 382
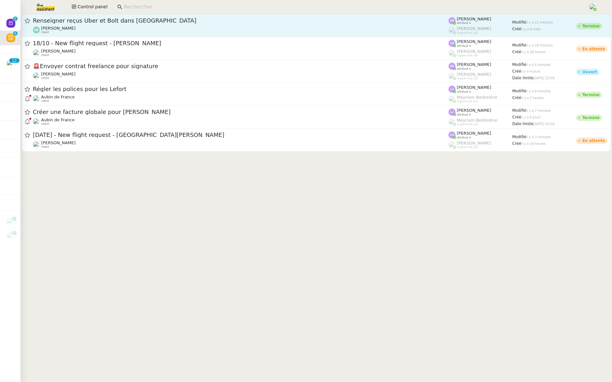
click at [151, 37] on link "Renseigner reçus Uber et Bolt dans Qonto Marina Barthelemy client Pauline Ribas…" at bounding box center [316, 25] width 589 height 23
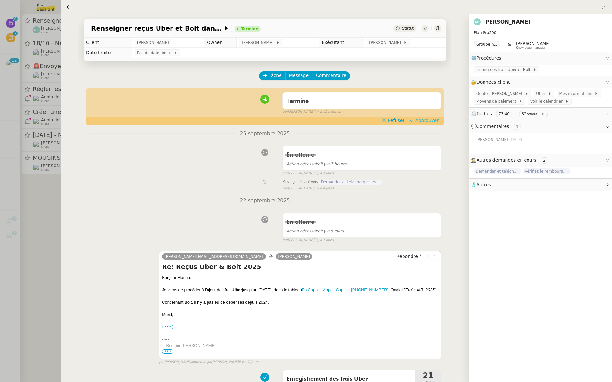
click at [424, 119] on span "Approuver" at bounding box center [426, 120] width 23 height 6
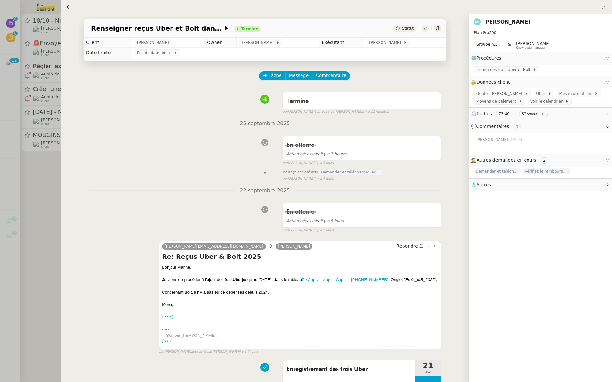
click at [15, 127] on div at bounding box center [306, 191] width 612 height 382
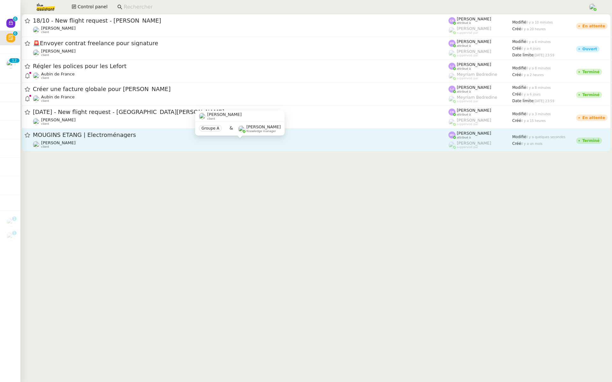
click at [87, 142] on div "Gabrielle Tavernier client" at bounding box center [240, 144] width 415 height 8
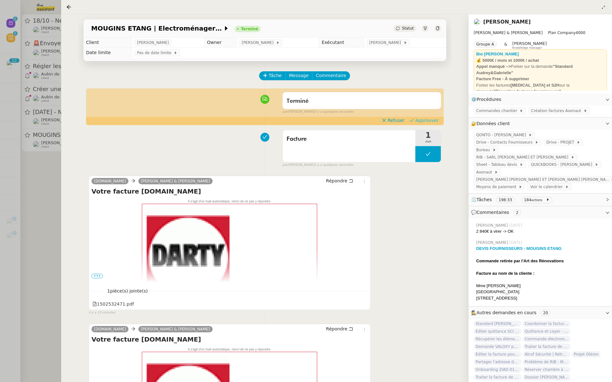
drag, startPoint x: 426, startPoint y: 120, endPoint x: 437, endPoint y: 110, distance: 14.4
click at [426, 119] on span "Approuver" at bounding box center [426, 120] width 23 height 6
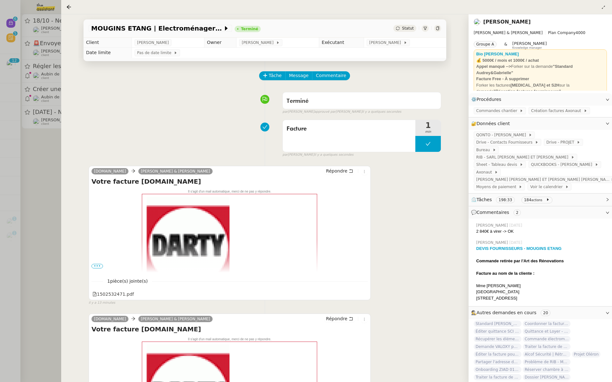
drag, startPoint x: 29, startPoint y: 122, endPoint x: 37, endPoint y: 119, distance: 8.9
click at [29, 121] on div at bounding box center [306, 191] width 612 height 382
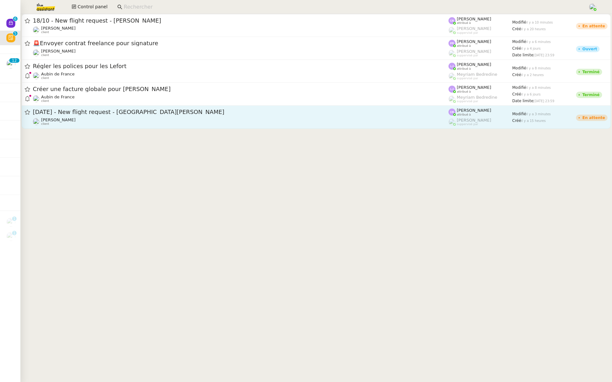
click at [97, 114] on span "[DATE] - New flight request - [GEOGRAPHIC_DATA][PERSON_NAME]" at bounding box center [240, 112] width 415 height 6
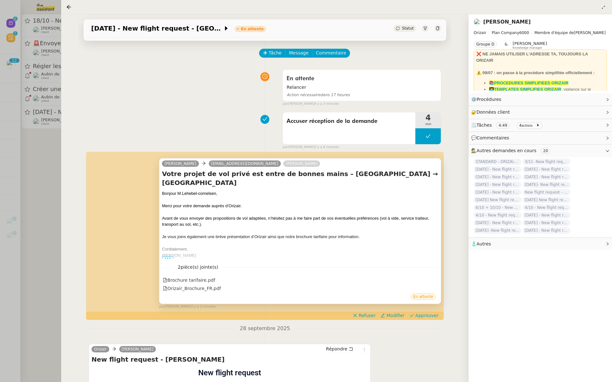
scroll to position [23, 0]
click at [427, 315] on span "Approuver" at bounding box center [426, 315] width 23 height 6
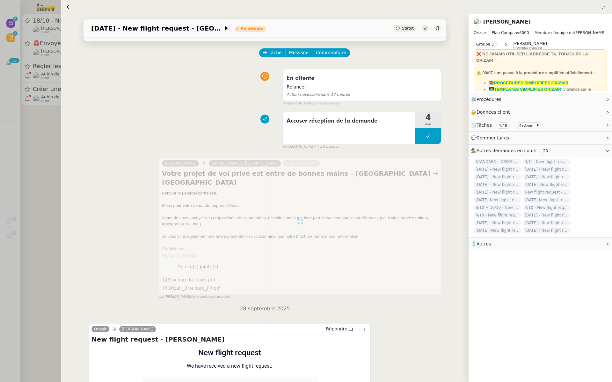
drag, startPoint x: 3, startPoint y: 159, endPoint x: 6, endPoint y: 156, distance: 4.5
click at [3, 158] on div at bounding box center [306, 191] width 612 height 382
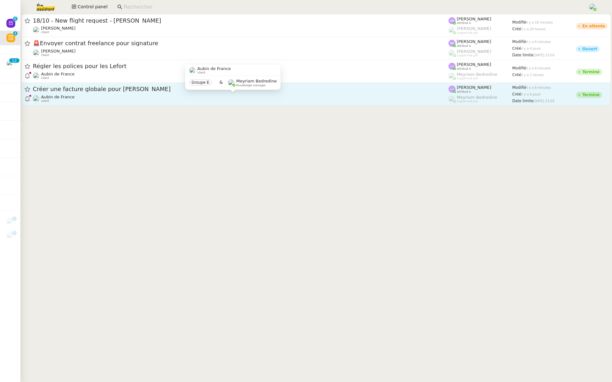
click at [111, 99] on div "Aubin de France client" at bounding box center [240, 99] width 415 height 8
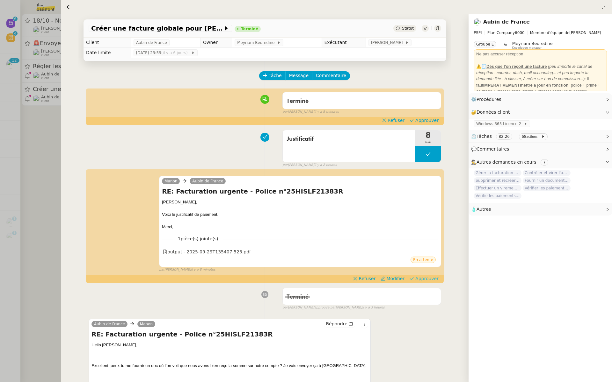
click at [432, 277] on span "Approuver" at bounding box center [426, 279] width 23 height 6
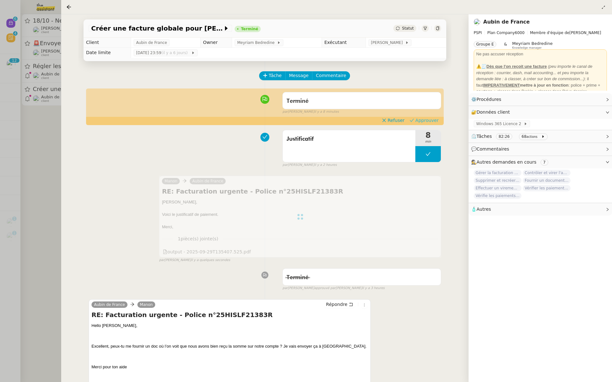
click at [428, 118] on span "Approuver" at bounding box center [426, 120] width 23 height 6
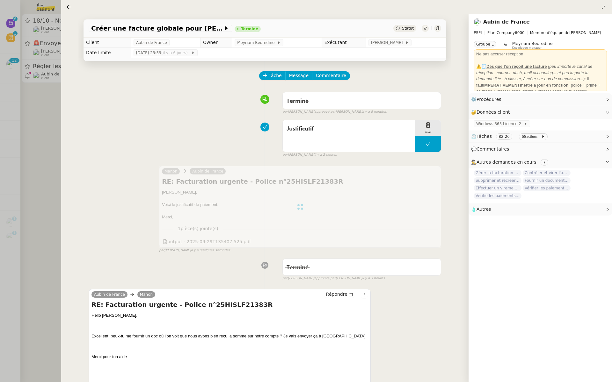
click at [23, 113] on div at bounding box center [306, 191] width 612 height 382
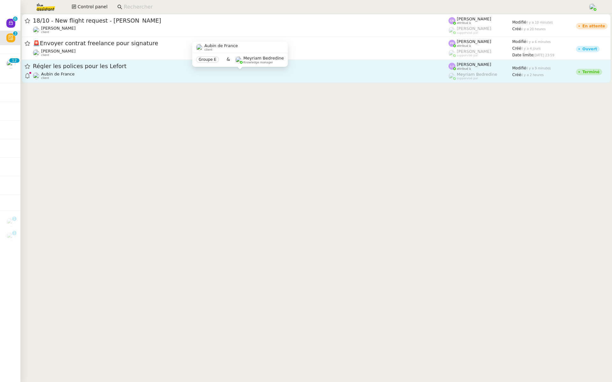
click at [69, 74] on span "Aubin de France" at bounding box center [57, 74] width 33 height 5
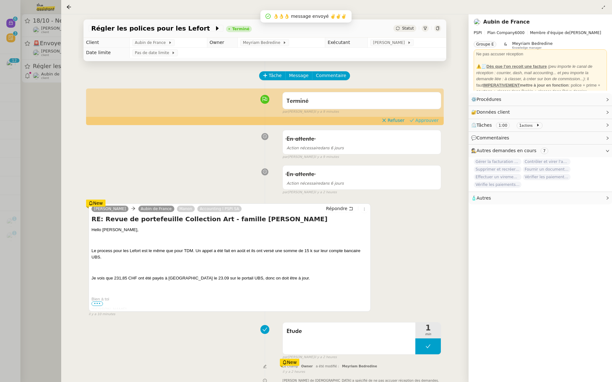
click at [429, 120] on span "Approuver" at bounding box center [426, 120] width 23 height 6
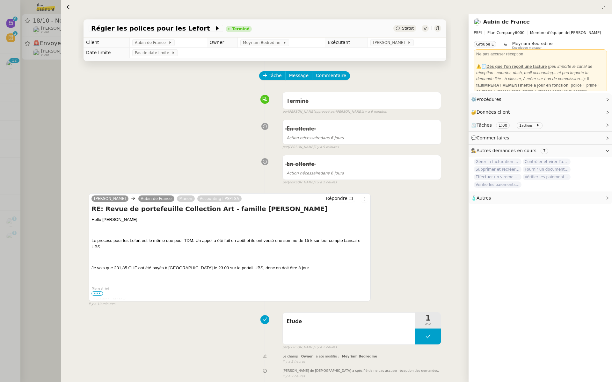
click at [4, 169] on div at bounding box center [306, 191] width 612 height 382
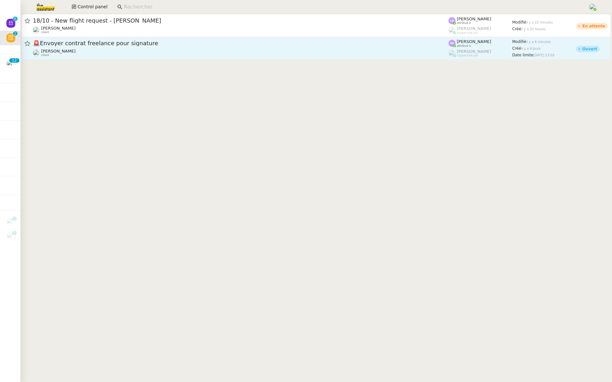
click at [114, 51] on div "Segolène Labinsky client" at bounding box center [240, 53] width 415 height 8
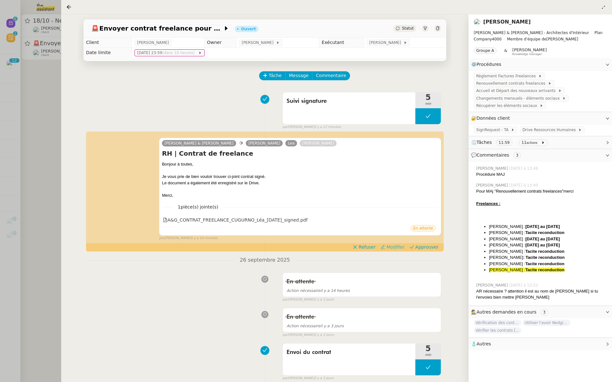
click at [394, 248] on span "Modifier" at bounding box center [395, 247] width 18 height 6
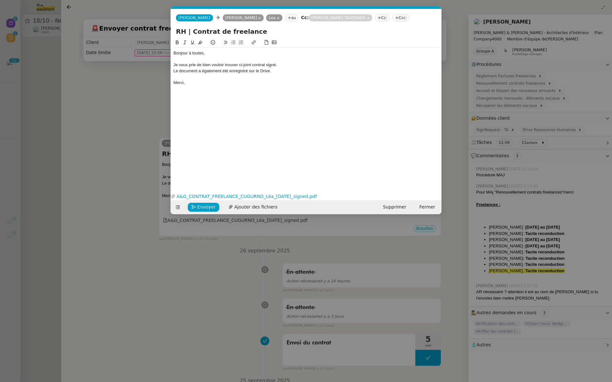
scroll to position [0, 13]
click at [253, 64] on div "Je vous prie de bien vouloir trouver ci-joint contrat signé." at bounding box center [305, 65] width 265 height 6
click at [198, 205] on span "Envoyer" at bounding box center [206, 207] width 18 height 7
click at [198, 205] on span "Confirmer l'envoi" at bounding box center [216, 207] width 38 height 7
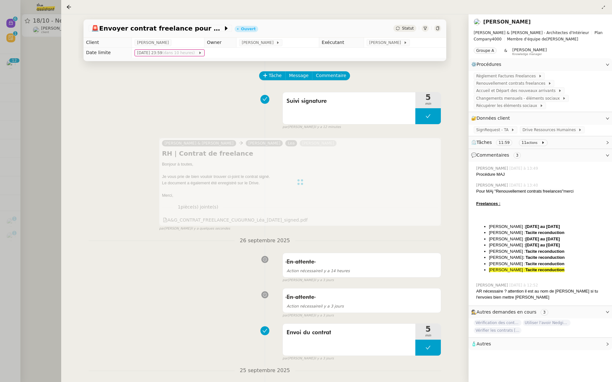
click at [34, 88] on div at bounding box center [306, 191] width 612 height 382
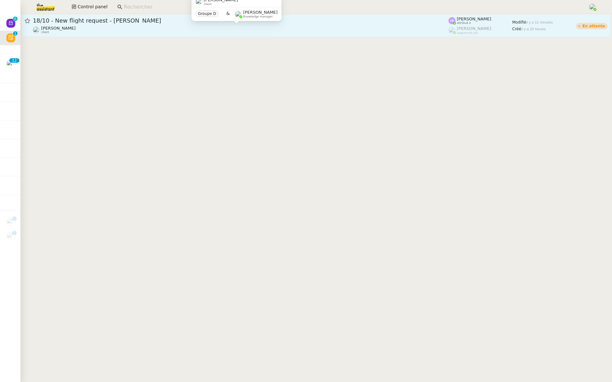
click at [131, 33] on div "[PERSON_NAME] client" at bounding box center [240, 30] width 415 height 8
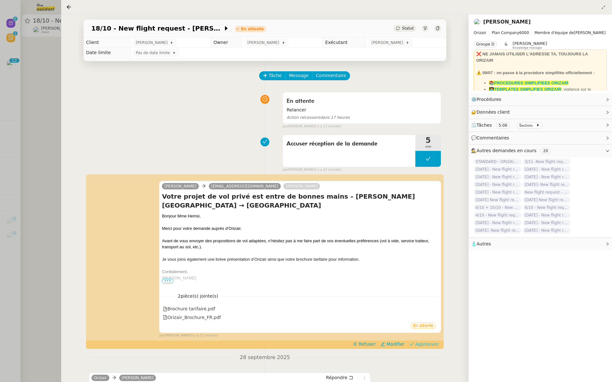
click at [432, 343] on span "Approuver" at bounding box center [426, 344] width 23 height 6
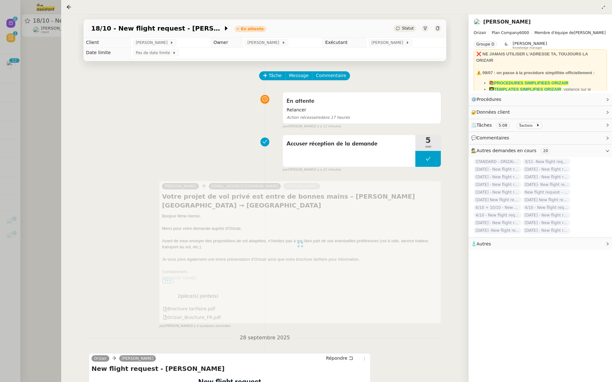
drag, startPoint x: 5, startPoint y: 102, endPoint x: 8, endPoint y: 95, distance: 7.3
click at [5, 101] on div at bounding box center [306, 191] width 612 height 382
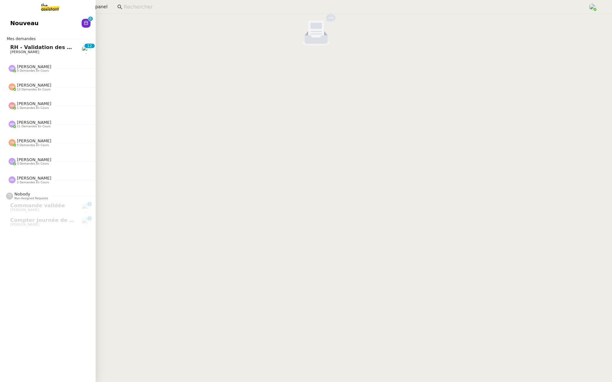
click at [14, 23] on span "Nouveau" at bounding box center [24, 23] width 28 height 10
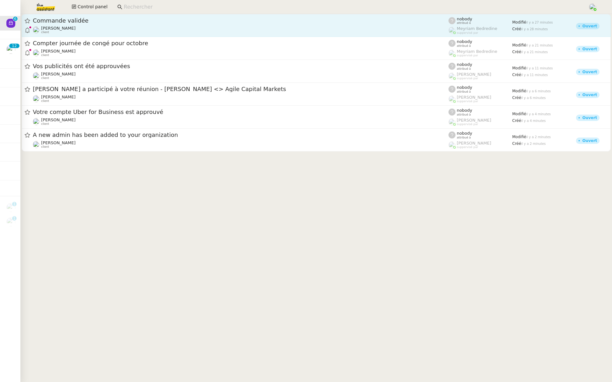
click at [102, 25] on div "Commande validée Charles Da Conceicao client" at bounding box center [240, 25] width 415 height 17
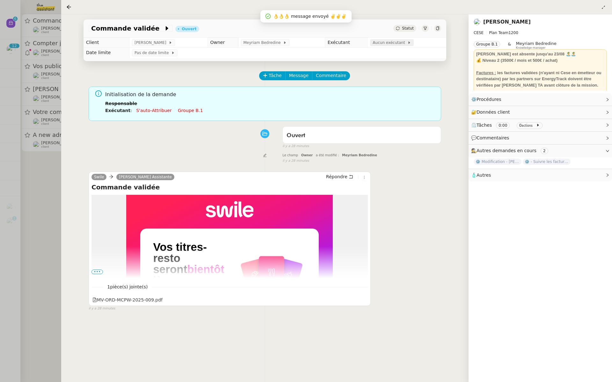
click at [389, 41] on span "Aucun exécutant" at bounding box center [389, 43] width 35 height 6
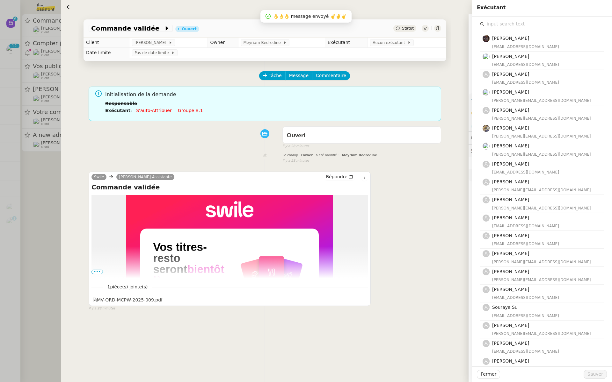
click at [505, 25] on input "text" at bounding box center [543, 24] width 119 height 9
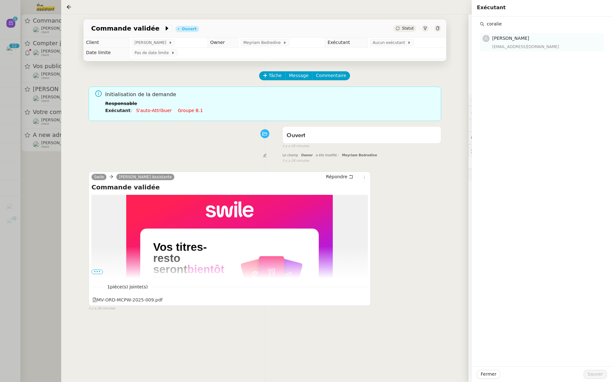
type input "coralie"
click at [508, 45] on div "coralie@team.theassistant.com" at bounding box center [546, 47] width 108 height 6
drag, startPoint x: 594, startPoint y: 372, endPoint x: 595, endPoint y: 356, distance: 16.6
click at [594, 372] on span "Sauver" at bounding box center [595, 374] width 16 height 7
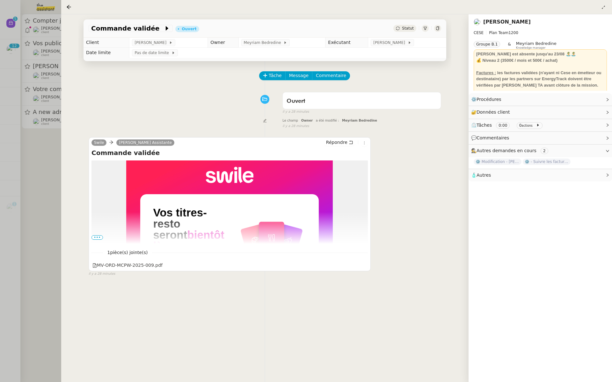
click at [30, 119] on div at bounding box center [306, 191] width 612 height 382
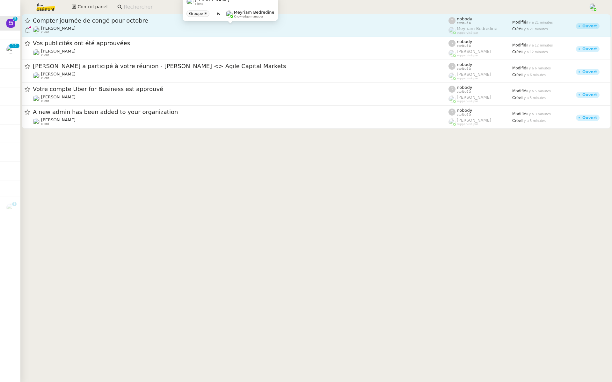
click at [101, 29] on div "Rebecca Woessner client" at bounding box center [240, 30] width 415 height 8
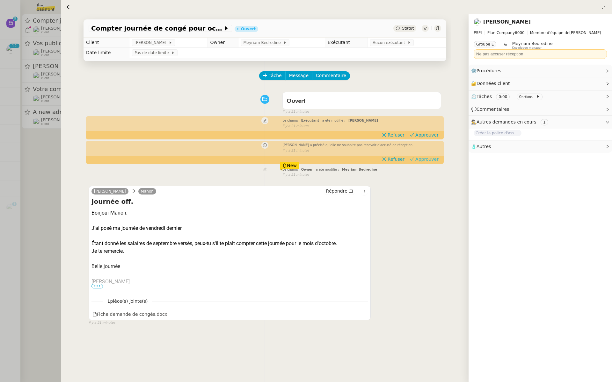
click at [432, 159] on span "Approuver" at bounding box center [426, 159] width 23 height 6
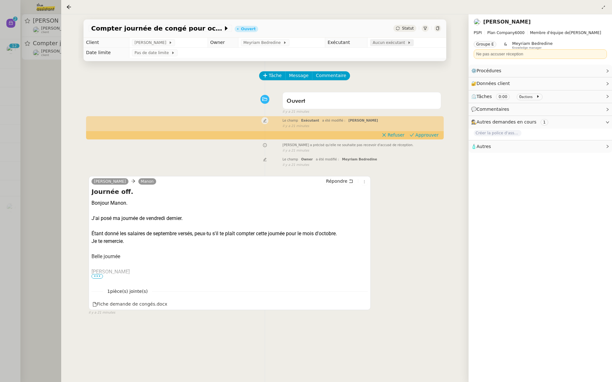
click at [386, 45] on span "Aucun exécutant" at bounding box center [389, 43] width 35 height 6
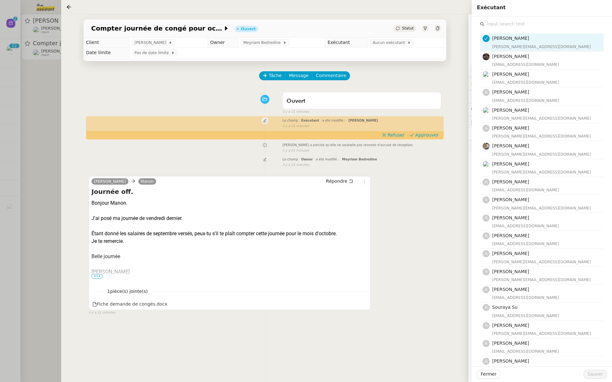
click at [492, 26] on input "text" at bounding box center [543, 24] width 119 height 9
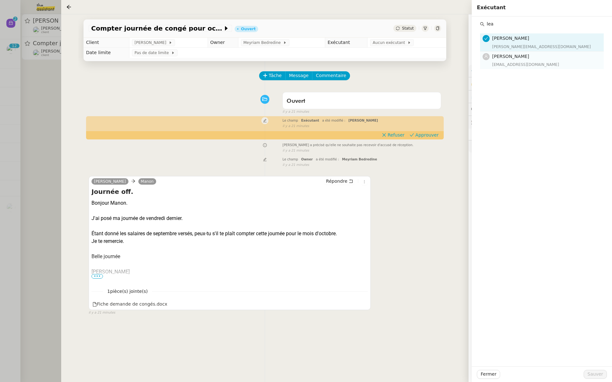
type input "lea"
click at [503, 59] on span "[PERSON_NAME]" at bounding box center [510, 56] width 37 height 5
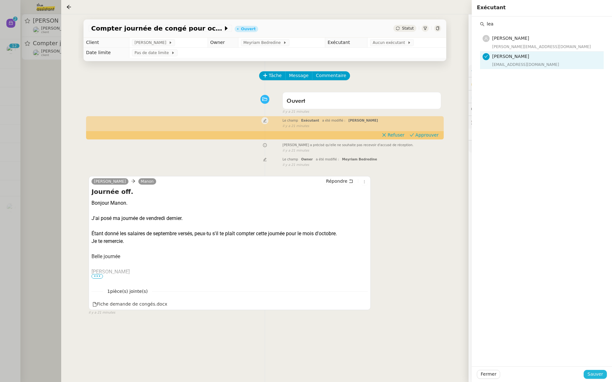
drag, startPoint x: 599, startPoint y: 372, endPoint x: 592, endPoint y: 359, distance: 15.1
click at [599, 372] on span "Sauver" at bounding box center [595, 374] width 16 height 7
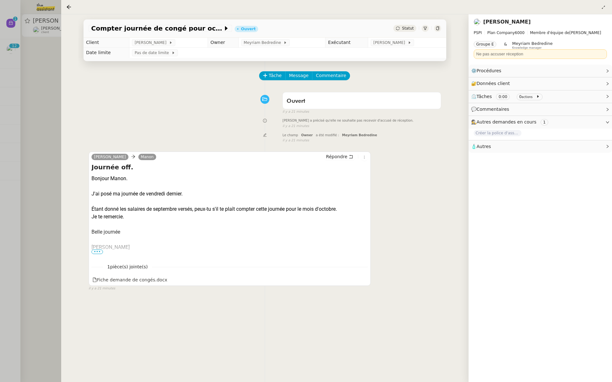
drag, startPoint x: 36, startPoint y: 99, endPoint x: 43, endPoint y: 95, distance: 7.7
click at [35, 98] on div at bounding box center [306, 191] width 612 height 382
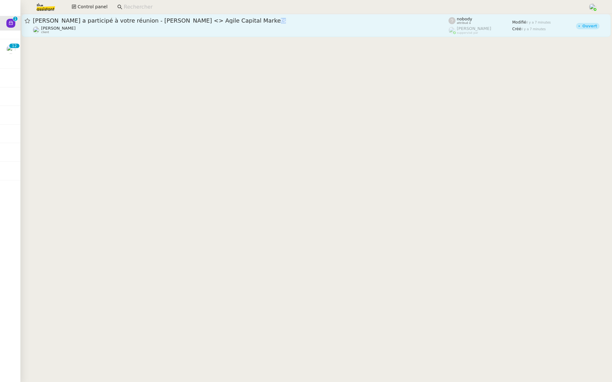
click at [123, 25] on div "Amir Belson a participé à votre réunion - Amir Belson <> Agile Capital Markets …" at bounding box center [240, 25] width 415 height 17
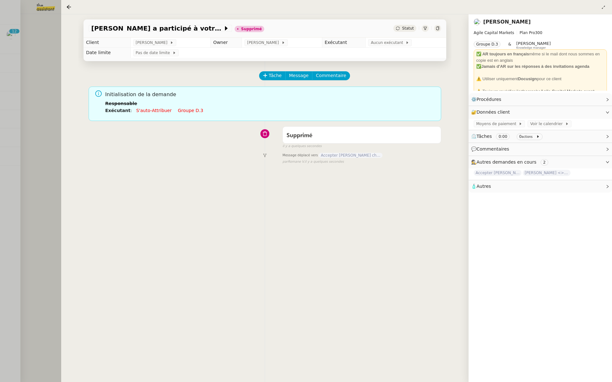
drag, startPoint x: 30, startPoint y: 62, endPoint x: 48, endPoint y: 31, distance: 36.2
click at [30, 62] on div at bounding box center [306, 191] width 612 height 382
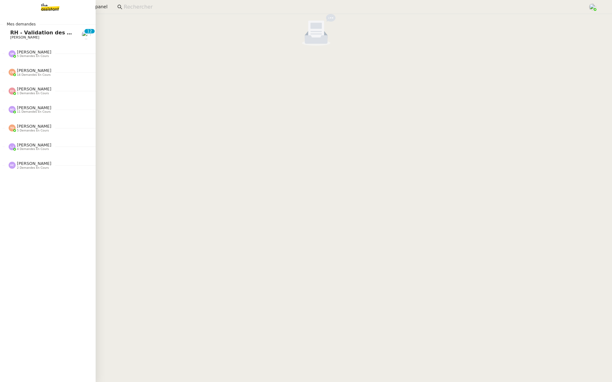
drag, startPoint x: 4, startPoint y: 32, endPoint x: 10, endPoint y: 34, distance: 7.2
click at [4, 32] on link "RH - Validation des heures employés PSPI - 28 juillet 2025 Fanny Eyraud 0 1 2 3…" at bounding box center [48, 34] width 96 height 15
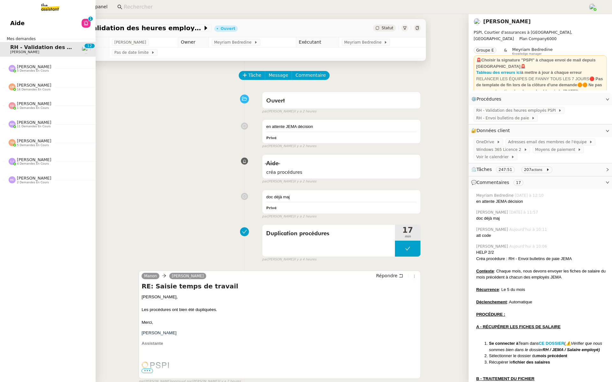
click at [68, 24] on link "Aide 0 1 2 3 4 5 6 7 8 9" at bounding box center [48, 23] width 96 height 15
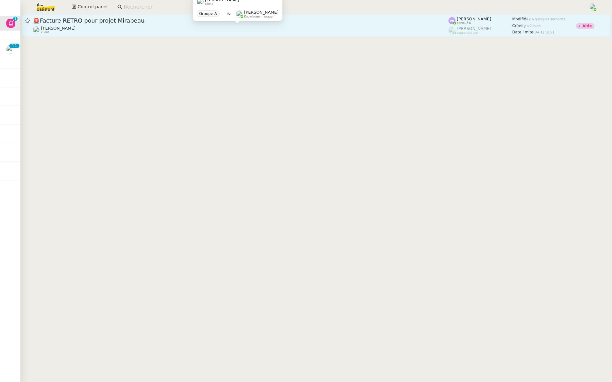
click at [258, 27] on div "Gabrielle Tavernier client" at bounding box center [240, 30] width 415 height 8
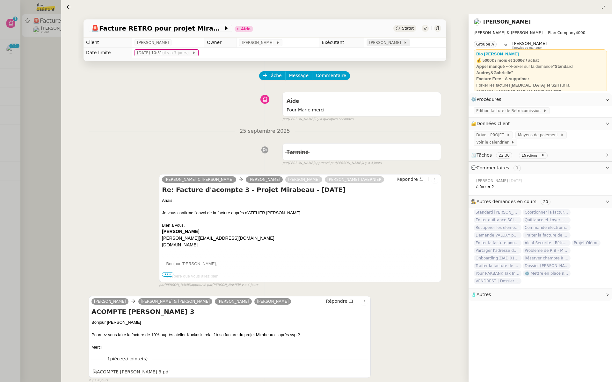
click at [394, 45] on span "[PERSON_NAME]" at bounding box center [386, 43] width 34 height 6
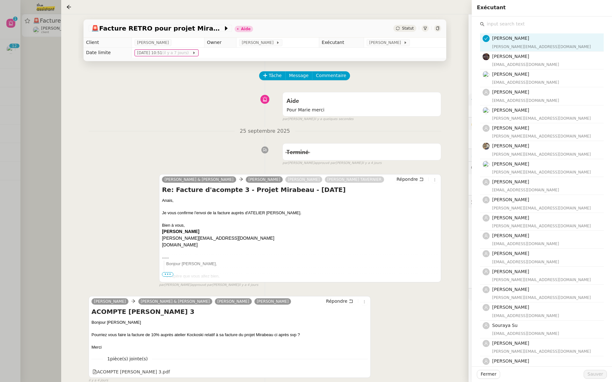
click at [497, 28] on div "Pauline Ribas pauline@team.theassistant.com Bert Canavaggio bert.canavaggio@gma…" at bounding box center [542, 210] width 124 height 364
click at [496, 26] on input "text" at bounding box center [543, 24] width 119 height 9
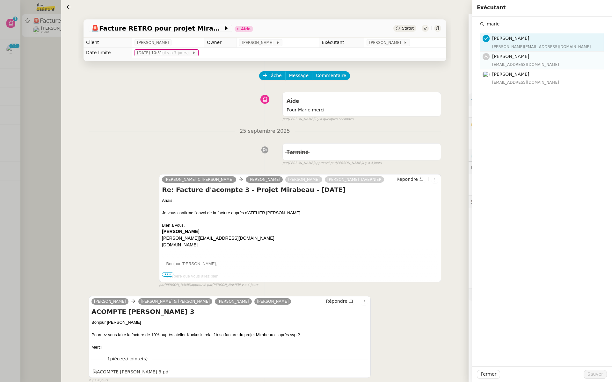
type input "marie"
click at [519, 62] on div "marie@team.theassistant.com" at bounding box center [546, 64] width 108 height 6
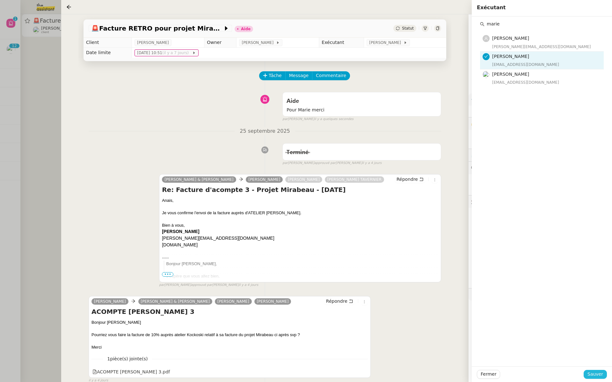
click at [593, 374] on span "Sauver" at bounding box center [595, 374] width 16 height 7
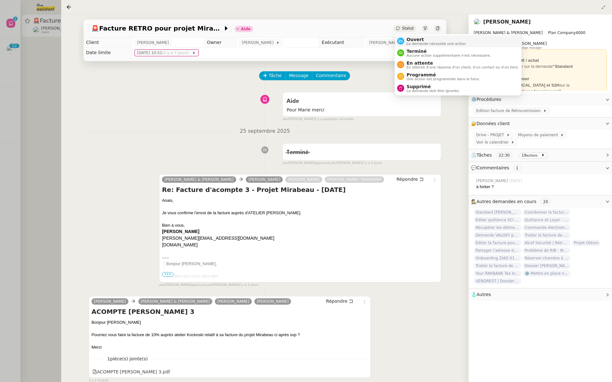
click at [412, 44] on span "La demande nécessite une action" at bounding box center [436, 44] width 59 height 4
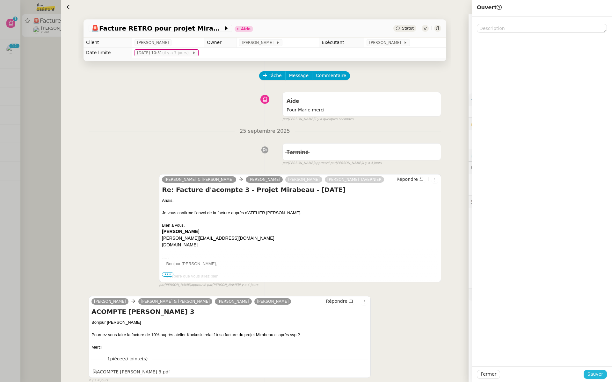
drag, startPoint x: 595, startPoint y: 375, endPoint x: 598, endPoint y: 367, distance: 7.8
click at [595, 375] on span "Sauver" at bounding box center [595, 374] width 16 height 7
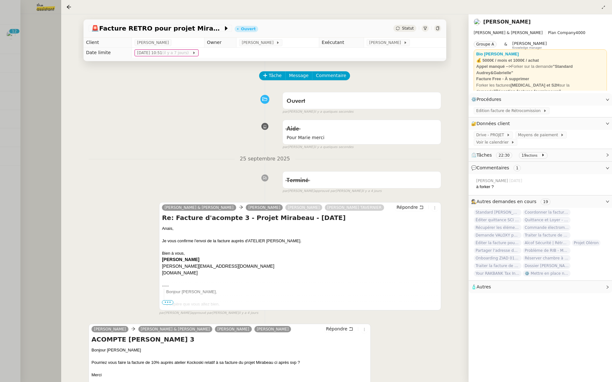
click at [0, 62] on div at bounding box center [306, 191] width 612 height 382
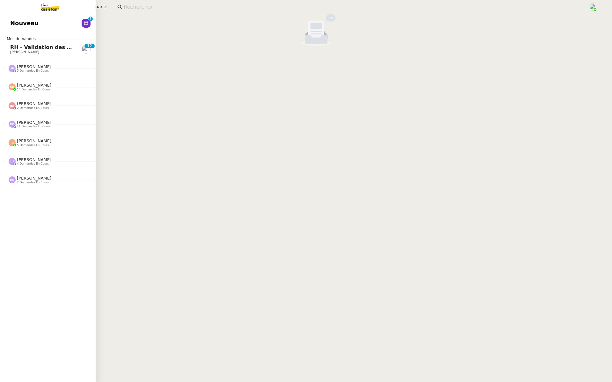
click at [11, 24] on span "Nouveau" at bounding box center [24, 23] width 28 height 10
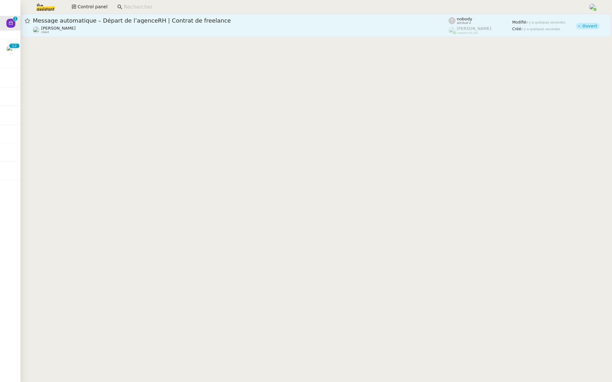
click at [97, 25] on div "Message automatique – Départ de l’agenceRH | Contrat de freelance Gabrielle Tav…" at bounding box center [240, 25] width 415 height 17
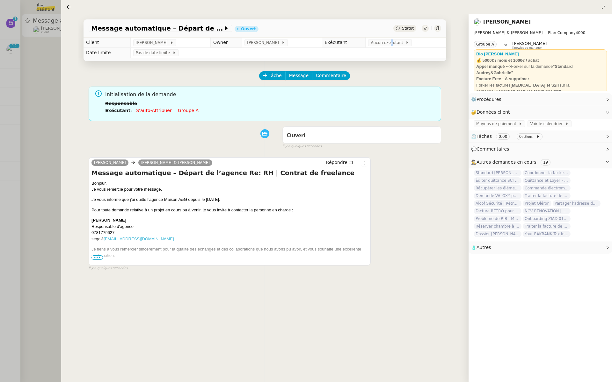
click at [390, 40] on span "Aucun exécutant" at bounding box center [388, 43] width 35 height 6
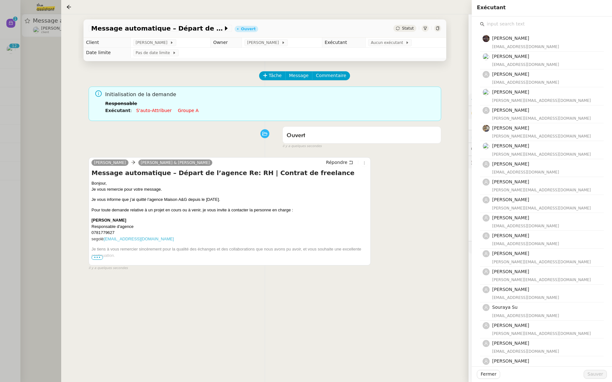
click at [508, 24] on input "text" at bounding box center [543, 24] width 119 height 9
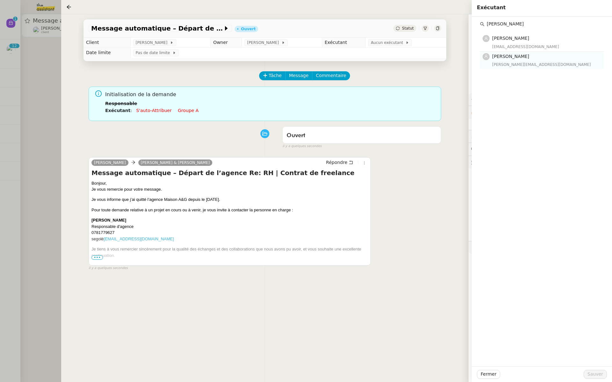
type input "pauline"
click at [509, 56] on span "[PERSON_NAME]" at bounding box center [510, 56] width 37 height 5
click at [593, 377] on span "Sauver" at bounding box center [595, 374] width 16 height 7
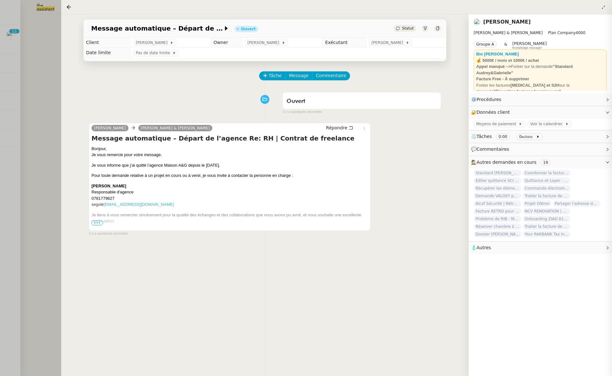
drag, startPoint x: 6, startPoint y: 85, endPoint x: 12, endPoint y: 79, distance: 7.9
click at [8, 82] on div at bounding box center [306, 188] width 612 height 376
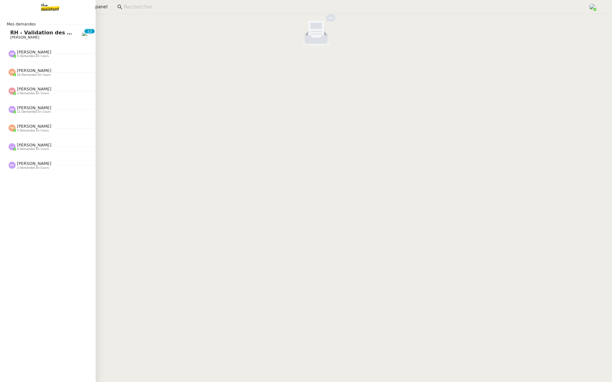
click at [11, 30] on span "RH - Validation des heures employés PSPI - 28 juillet 2025" at bounding box center [93, 33] width 167 height 6
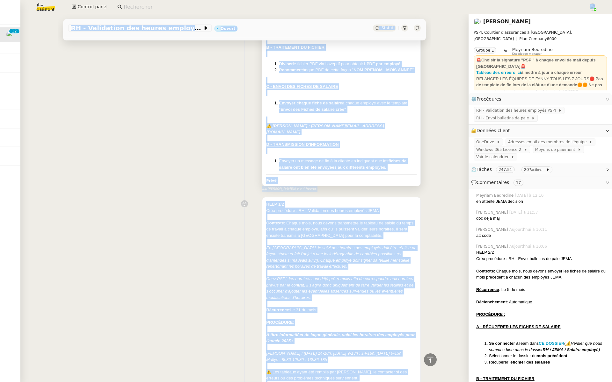
scroll to position [493, 0]
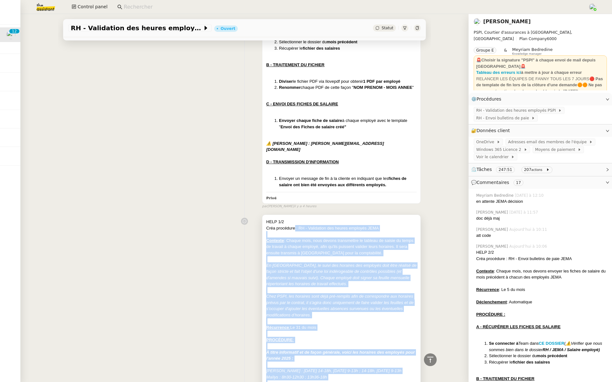
drag, startPoint x: 403, startPoint y: 339, endPoint x: 290, endPoint y: 229, distance: 157.9
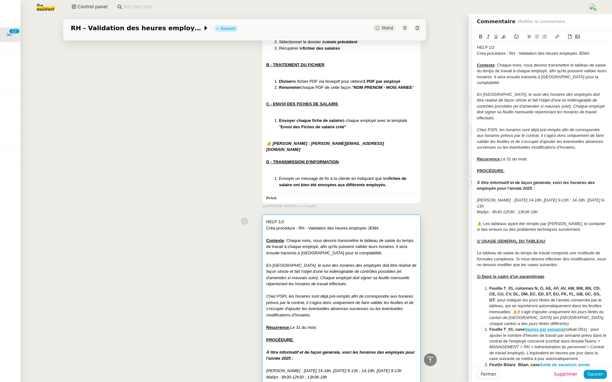
drag, startPoint x: 132, startPoint y: 160, endPoint x: 133, endPoint y: 156, distance: 4.0
click at [133, 160] on div "HELP 2/2 Créa procédure : RH - Envoi bulletins de paie JEMA Contexte : Chaque m…" at bounding box center [244, 68] width 352 height 281
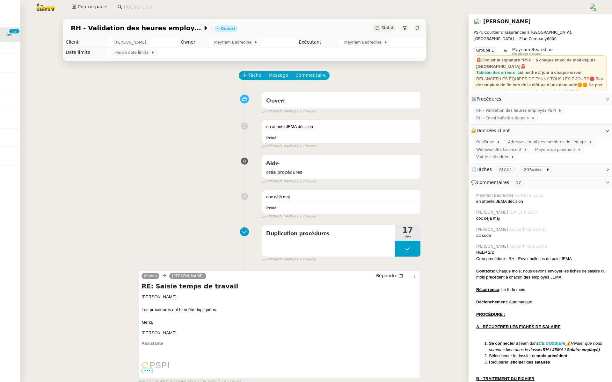
click at [146, 7] on input at bounding box center [353, 7] width 458 height 9
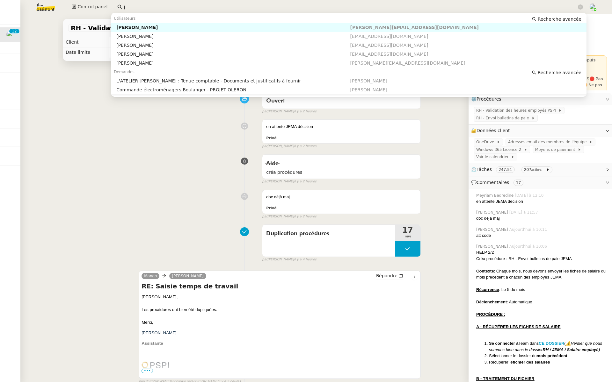
type input "j"
click at [68, 190] on div "doc déjà maj Privé false par Léa J. il y a 2 heures" at bounding box center [244, 203] width 352 height 32
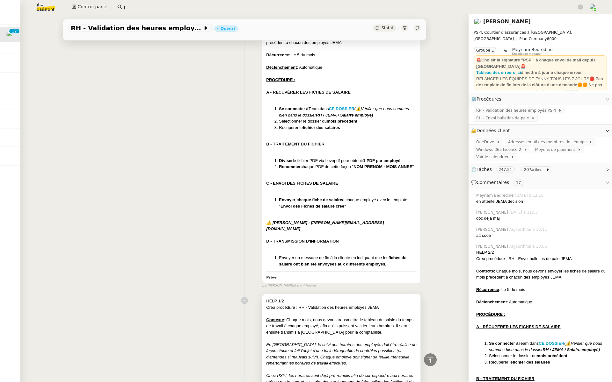
scroll to position [345, 0]
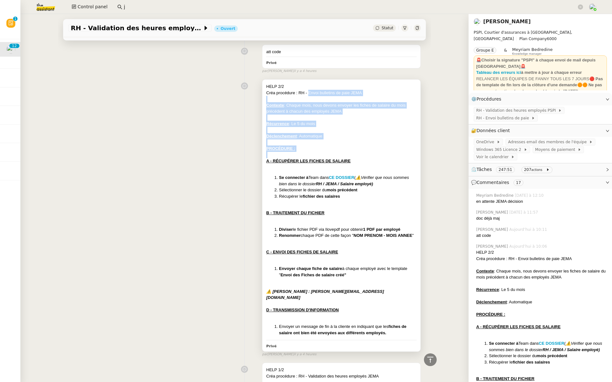
drag, startPoint x: 302, startPoint y: 90, endPoint x: 322, endPoint y: 137, distance: 50.7
click at [322, 152] on div "HELP 2/2 Créa procédure : RH - Envoi bulletins de paie [PERSON_NAME] : Chaque m…" at bounding box center [341, 209] width 150 height 253
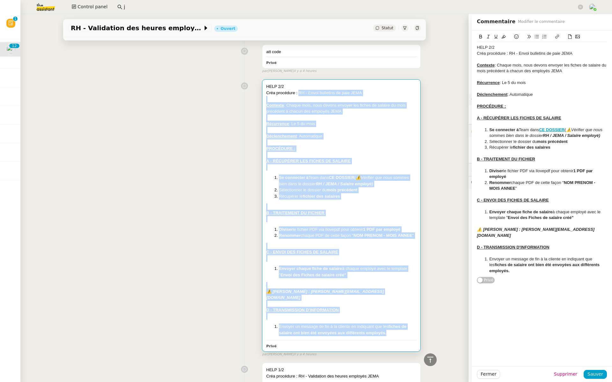
drag, startPoint x: 292, startPoint y: 90, endPoint x: 383, endPoint y: 332, distance: 257.6
click at [382, 335] on div "HELP 2/2 Créa procédure : RH - Envoi bulletins de paie [PERSON_NAME] : Chaque m…" at bounding box center [341, 216] width 158 height 272
copy div "RH - Envoi bulletins de paie [PERSON_NAME] : Chaque mois, nous devons envoyer l…"
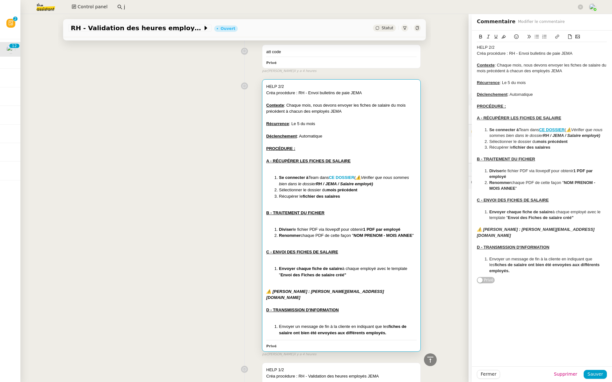
drag, startPoint x: 116, startPoint y: 250, endPoint x: 137, endPoint y: 228, distance: 30.4
click at [117, 250] on div "HELP 2/2 Créa procédure : RH - Envoi bulletins de paie [PERSON_NAME] : Chaque m…" at bounding box center [244, 216] width 352 height 281
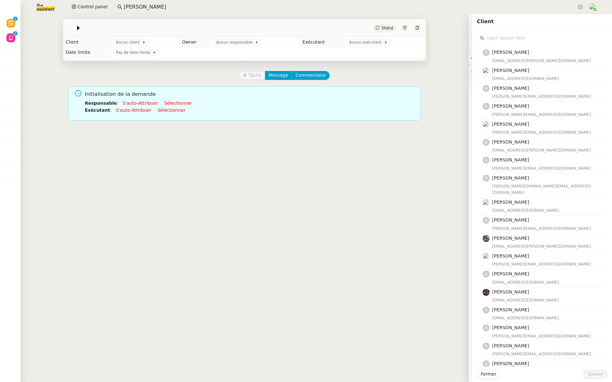
click at [488, 39] on input "text" at bounding box center [543, 38] width 119 height 9
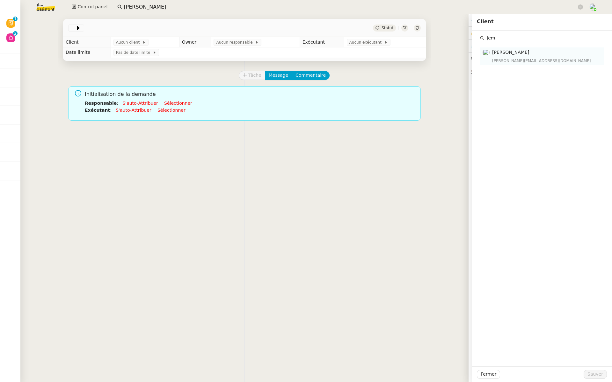
type input "Jem"
click at [500, 55] on h4 "[PERSON_NAME]" at bounding box center [546, 52] width 108 height 7
drag, startPoint x: 586, startPoint y: 374, endPoint x: 587, endPoint y: 365, distance: 9.1
click at [587, 374] on span "Sauver" at bounding box center [595, 374] width 16 height 7
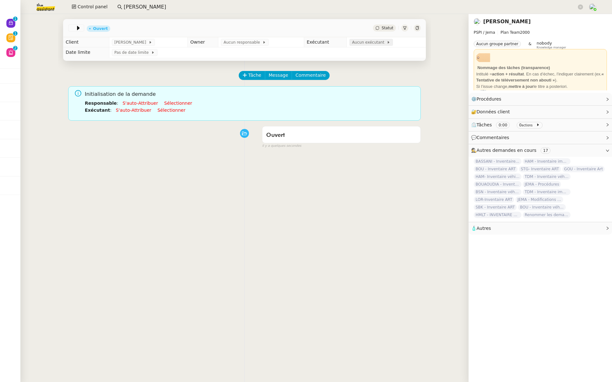
click at [356, 44] on span "Aucun exécutant" at bounding box center [369, 42] width 35 height 6
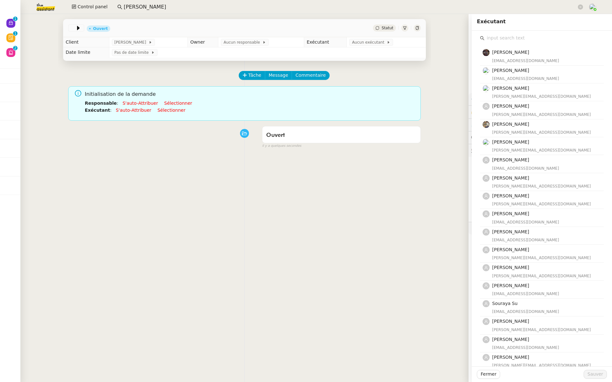
click at [502, 40] on input "text" at bounding box center [543, 38] width 119 height 9
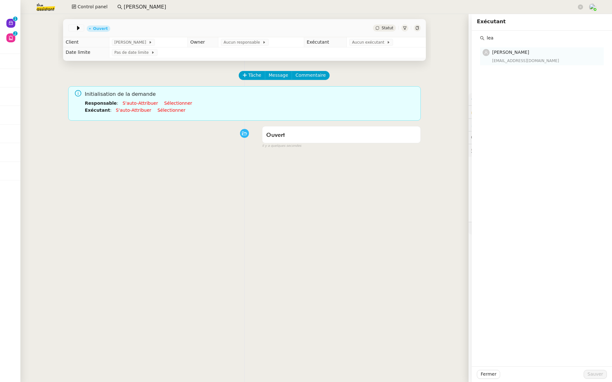
type input "lea"
click at [500, 58] on div "lea@theassistant.team" at bounding box center [546, 61] width 108 height 6
click at [589, 375] on span "Sauver" at bounding box center [595, 374] width 16 height 7
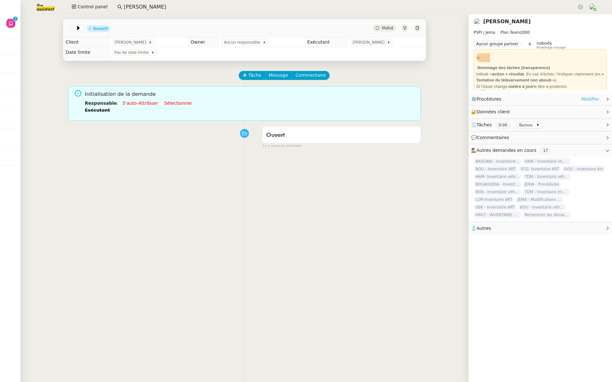
click at [581, 98] on link "Modifier" at bounding box center [590, 99] width 18 height 7
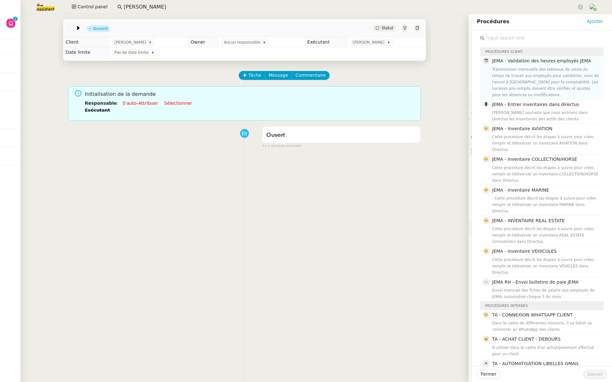
drag, startPoint x: 550, startPoint y: 74, endPoint x: 550, endPoint y: 92, distance: 18.2
click at [550, 74] on div "Transmission mensuelle des tableaux de saisie du temps de travail aux employés …" at bounding box center [546, 82] width 108 height 32
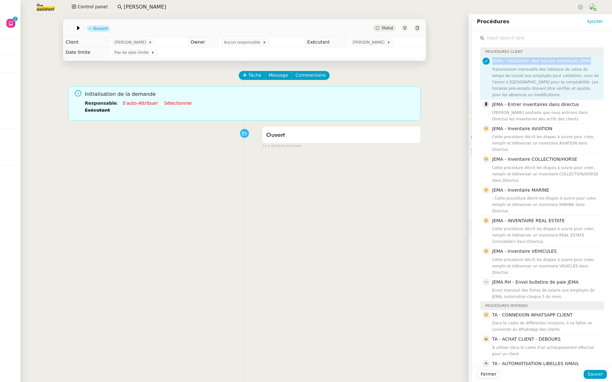
drag, startPoint x: 582, startPoint y: 60, endPoint x: 486, endPoint y: 64, distance: 96.3
click at [492, 64] on h4 "JEMA - Validation des heures employés JEMA" at bounding box center [546, 60] width 108 height 7
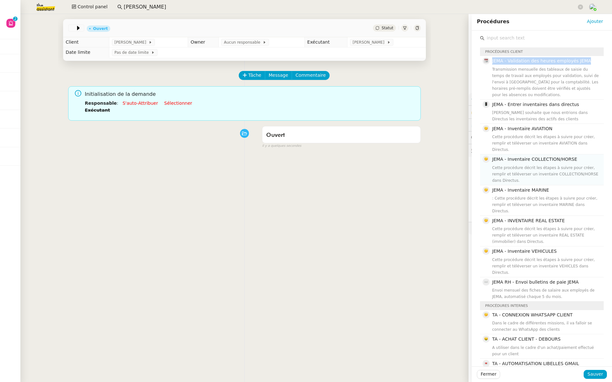
copy span "JEMA - Validation des heures employés JEMA"
click at [589, 374] on span "Sauver" at bounding box center [595, 374] width 16 height 7
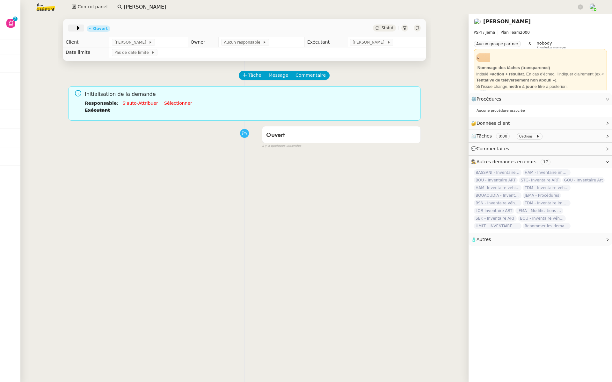
click at [75, 28] on icon at bounding box center [78, 28] width 6 height 6
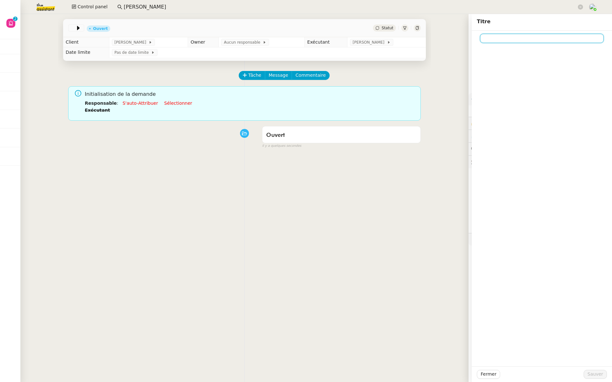
click at [511, 40] on input at bounding box center [542, 38] width 124 height 9
paste input "JEMA - Validation des heures employés JEMA"
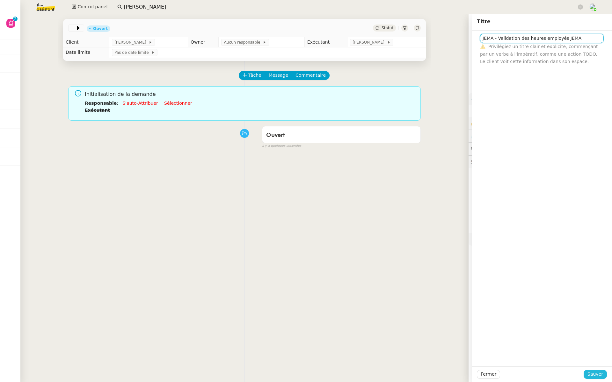
type input "JEMA - Validation des heures employés JEMA"
click at [592, 375] on span "Sauver" at bounding box center [595, 374] width 16 height 7
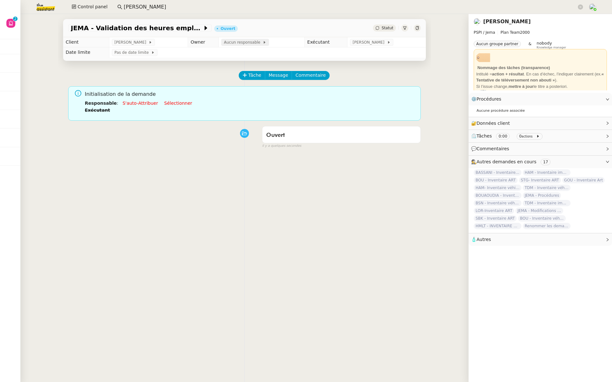
click at [236, 44] on span "Aucun responsable" at bounding box center [243, 42] width 39 height 6
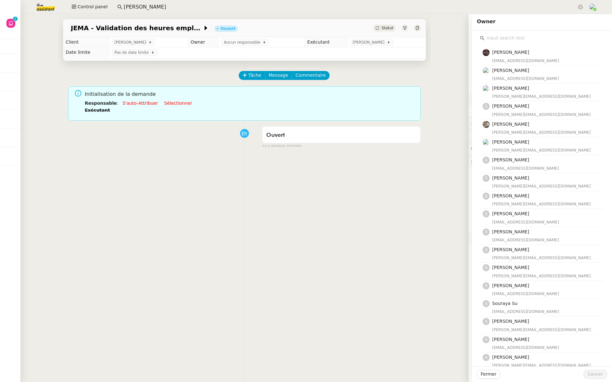
click at [496, 40] on input "text" at bounding box center [543, 38] width 119 height 9
click at [494, 40] on input "text" at bounding box center [543, 38] width 119 height 9
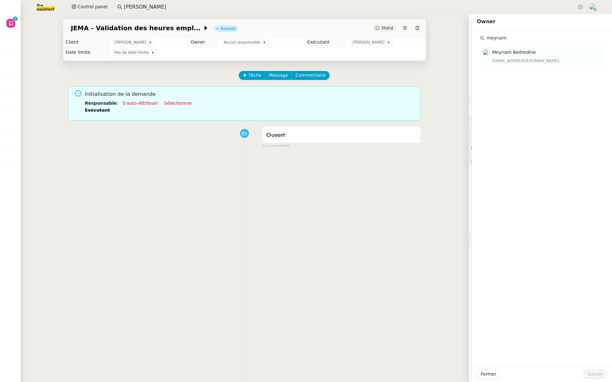
type input "meyraim"
click at [498, 51] on span "Meyriam Bedredine" at bounding box center [514, 52] width 44 height 5
click at [591, 375] on span "Sauver" at bounding box center [595, 374] width 16 height 7
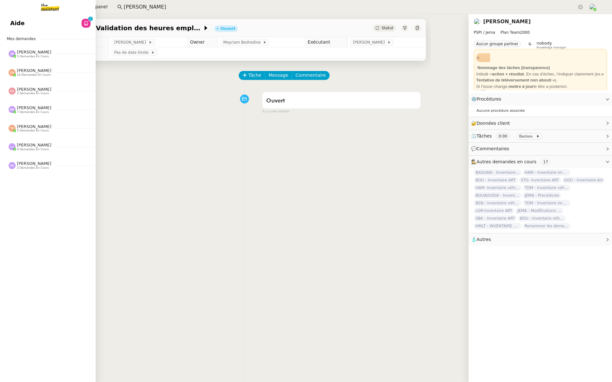
click at [29, 26] on link "Aide 0 1 2 3 4 5 6 7 8 9" at bounding box center [48, 23] width 96 height 15
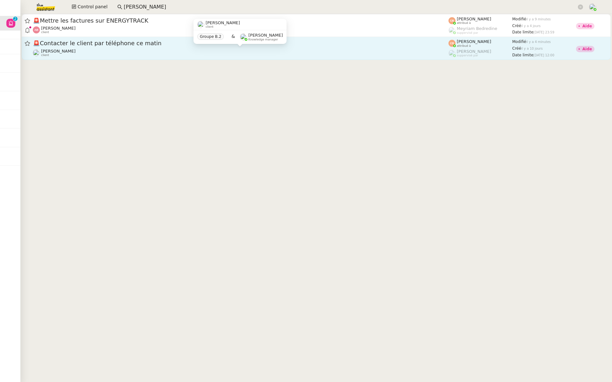
click at [110, 51] on div "Laurent NOTTE client" at bounding box center [240, 53] width 415 height 8
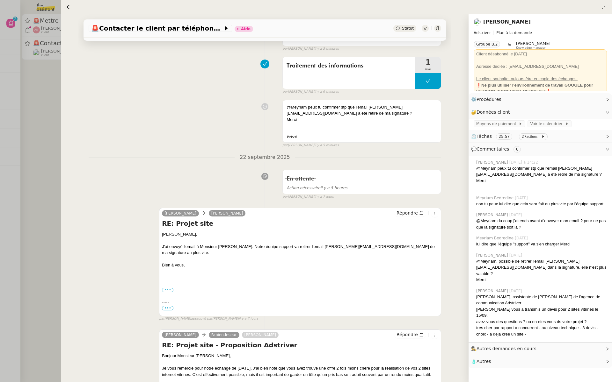
scroll to position [73, 0]
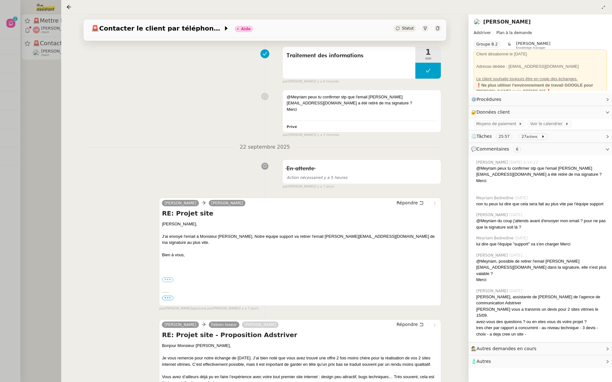
click at [163, 277] on div "••• Louise LEFEBVRE Office Manager louise@adstriver.com Adstriver" at bounding box center [300, 280] width 276 height 6
click at [163, 278] on label "•••" at bounding box center [167, 280] width 11 height 4
click at [0, 0] on input "•••" at bounding box center [0, 0] width 0 height 0
click at [165, 294] on td at bounding box center [183, 324] width 42 height 82
click at [165, 296] on span "•••" at bounding box center [167, 298] width 11 height 4
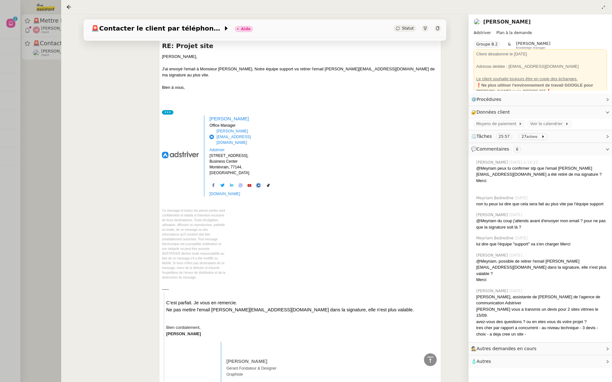
scroll to position [283, 0]
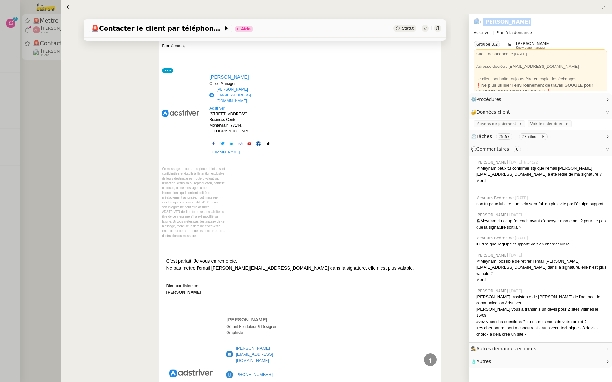
drag, startPoint x: 517, startPoint y: 23, endPoint x: 481, endPoint y: 23, distance: 36.0
click at [481, 23] on div "Laurent NOTTE" at bounding box center [539, 22] width 133 height 10
copy div "Laurent NOTTE"
click at [499, 22] on link "Laurent NOTTE" at bounding box center [506, 22] width 47 height 6
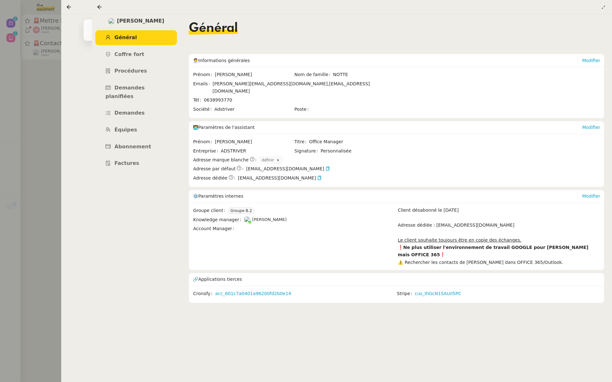
click at [53, 164] on div at bounding box center [306, 191] width 612 height 382
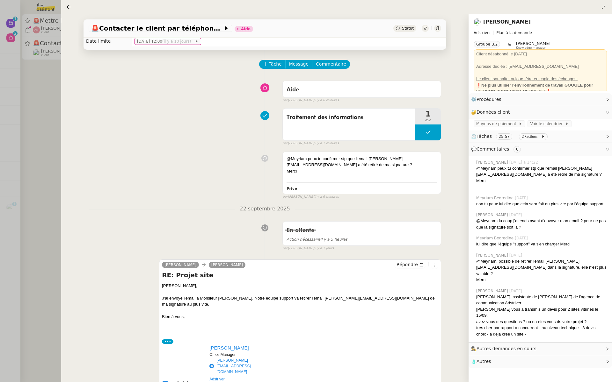
scroll to position [11, 0]
click at [324, 65] on span "Commentaire" at bounding box center [331, 64] width 30 height 7
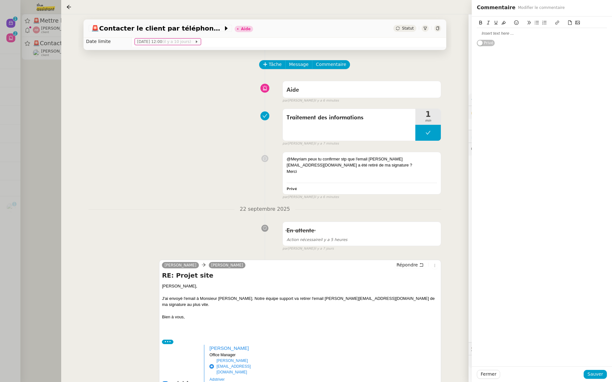
click at [492, 36] on div at bounding box center [542, 34] width 130 height 6
click at [487, 34] on div "dois ke la remplacer par" at bounding box center [542, 34] width 130 height 6
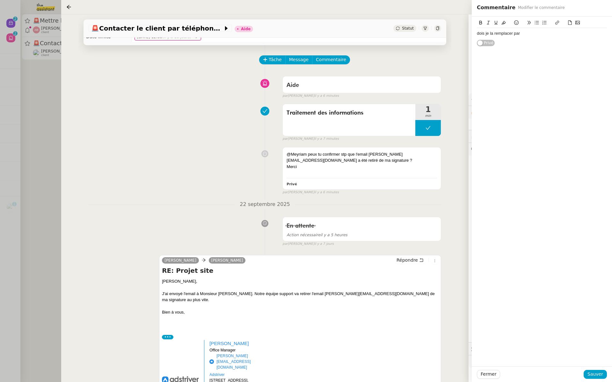
scroll to position [25, 0]
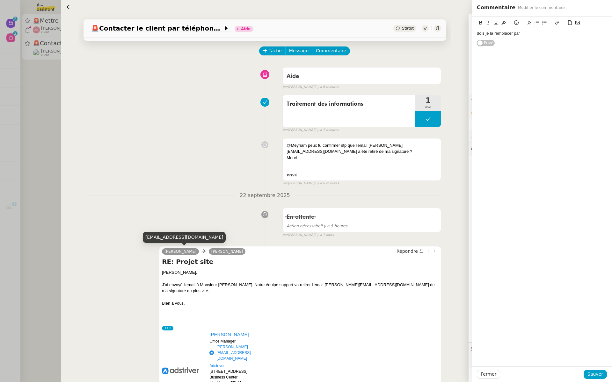
drag, startPoint x: 212, startPoint y: 239, endPoint x: 146, endPoint y: 240, distance: 66.3
click at [146, 240] on div "louiselefebvre@theassistant.com" at bounding box center [184, 237] width 83 height 11
copy div "ouiselefebvre@theassistant.com"
click at [538, 33] on div "dois je la remplacer par" at bounding box center [542, 34] width 130 height 6
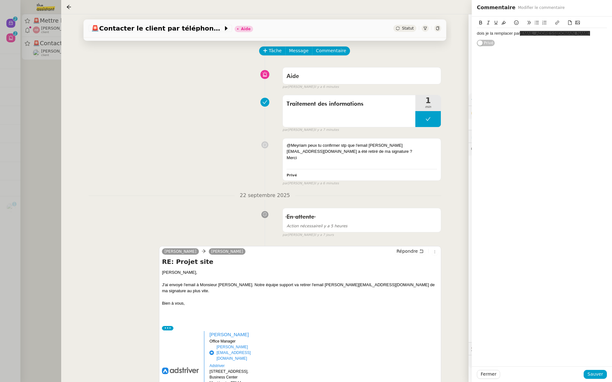
drag, startPoint x: 584, startPoint y: 36, endPoint x: 522, endPoint y: 32, distance: 61.9
click at [522, 32] on div "dois je la remplacer par ouiselefebvre@theassistant.com" at bounding box center [542, 33] width 130 height 11
drag, startPoint x: 504, startPoint y: 22, endPoint x: 511, endPoint y: 29, distance: 9.2
click at [504, 23] on icon at bounding box center [503, 22] width 4 height 4
click at [542, 44] on div "dois je la remplacer par o uiselefebvre@theassistant.com Privé" at bounding box center [542, 32] width 130 height 30
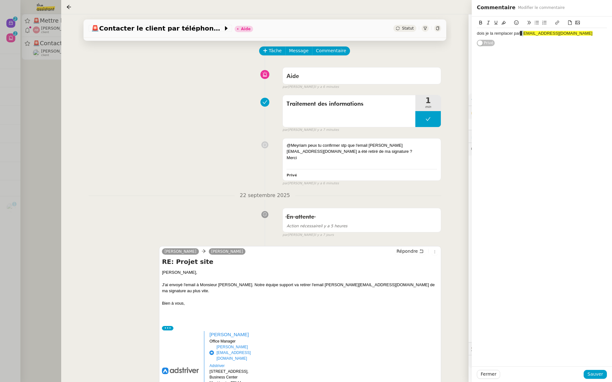
click at [522, 34] on div "dois je la remplacer par o uiselefebvre@theassistant.com" at bounding box center [542, 34] width 130 height 6
click at [505, 22] on icon at bounding box center [503, 22] width 4 height 4
click at [534, 34] on span "iselefebvre@theassistant.com" at bounding box center [559, 33] width 70 height 5
drag, startPoint x: 524, startPoint y: 33, endPoint x: 520, endPoint y: 33, distance: 4.2
click at [520, 33] on div "dois je la remplacer par o u iselefebvre@theassistant.com" at bounding box center [542, 34] width 130 height 6
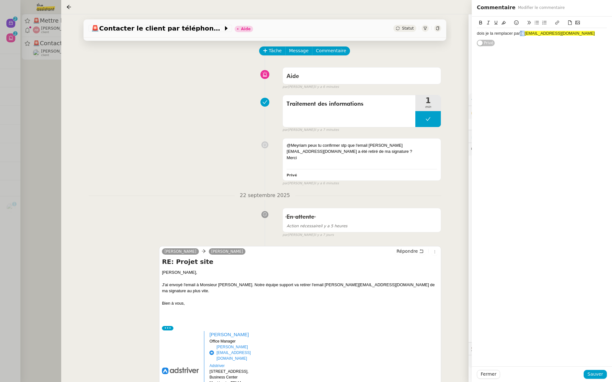
click at [500, 22] on button at bounding box center [504, 22] width 8 height 7
click at [501, 22] on icon at bounding box center [503, 22] width 4 height 4
click at [578, 66] on div "dois je la remplacer par ouiselefebvre@theassistant.com Privé" at bounding box center [542, 192] width 140 height 350
click at [521, 33] on span "ouiselefebvre@theassistant.com" at bounding box center [555, 33] width 70 height 5
click at [589, 33] on div "dois je la remplacer par l ouiselefebvre@theassistant.com" at bounding box center [542, 34] width 130 height 6
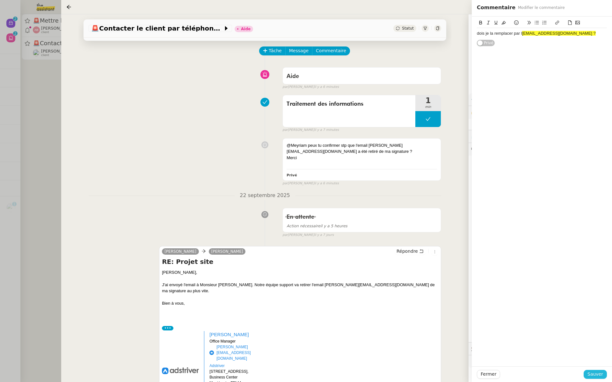
drag, startPoint x: 610, startPoint y: 375, endPoint x: 606, endPoint y: 373, distance: 4.3
click at [609, 375] on div "Fermer Sauver" at bounding box center [542, 375] width 140 height 16
click at [601, 373] on span "Sauver" at bounding box center [595, 374] width 16 height 7
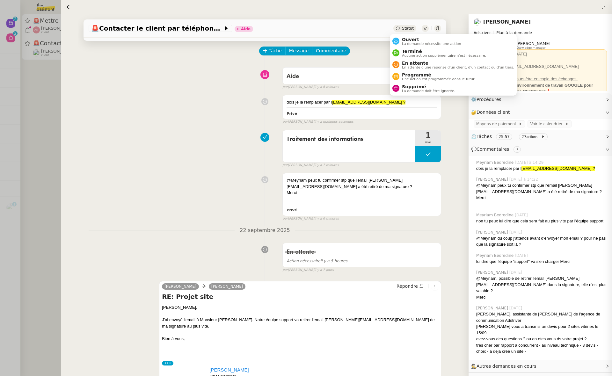
click at [405, 43] on span "La demande nécessite une action" at bounding box center [431, 44] width 59 height 4
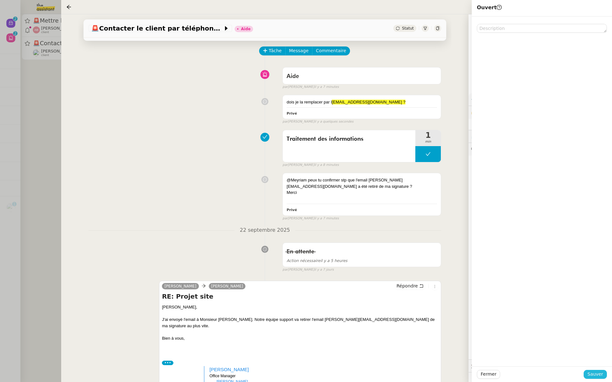
click at [596, 371] on span "Sauver" at bounding box center [595, 374] width 16 height 7
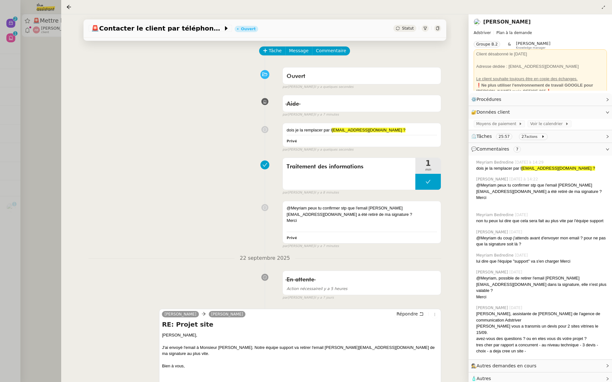
click at [58, 137] on div at bounding box center [306, 191] width 612 height 382
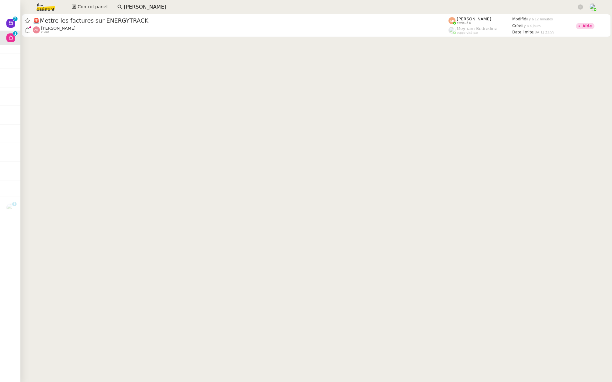
click at [23, 118] on div at bounding box center [306, 191] width 612 height 382
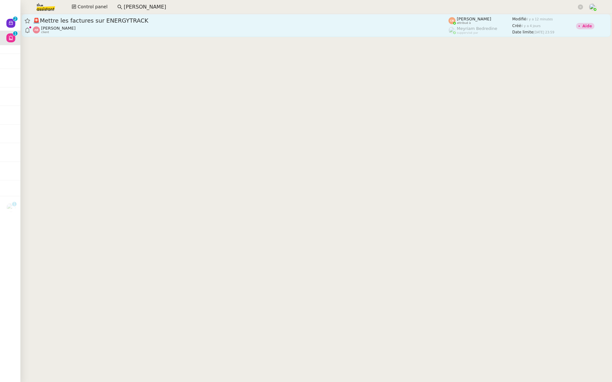
click at [127, 32] on div "Anthony Bruley client" at bounding box center [240, 30] width 415 height 8
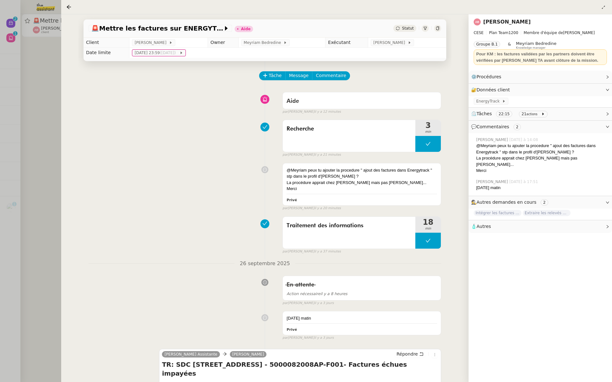
drag, startPoint x: 35, startPoint y: 87, endPoint x: 50, endPoint y: 75, distance: 18.8
click at [36, 84] on div at bounding box center [306, 191] width 612 height 382
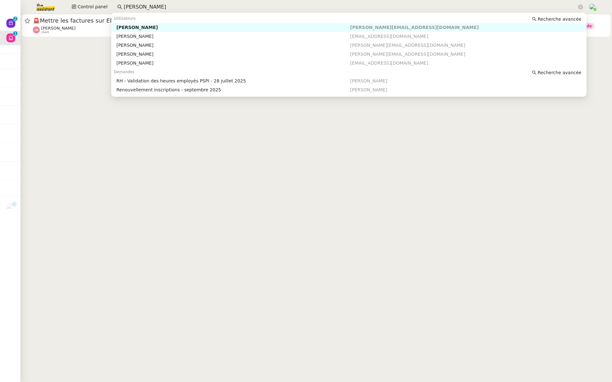
drag, startPoint x: 141, startPoint y: 7, endPoint x: 102, endPoint y: 1, distance: 39.6
click at [102, 2] on div "Control panel johanna" at bounding box center [306, 7] width 580 height 14
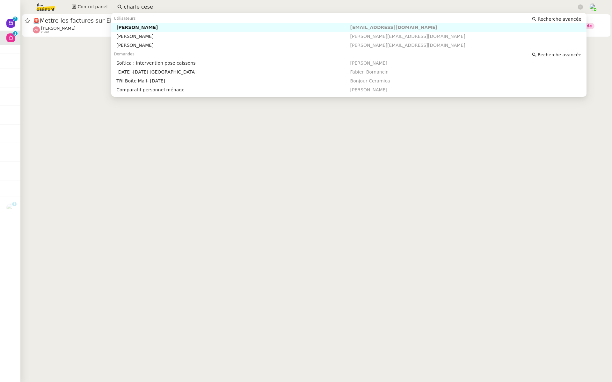
click at [198, 24] on nz-auto-option "Charles Da Conceicao daconceicao@cese.fr" at bounding box center [348, 27] width 475 height 9
type input "charle cese"
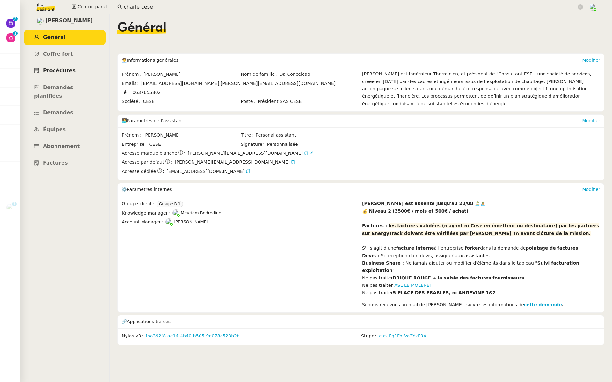
click at [70, 70] on span "Procédures" at bounding box center [59, 71] width 32 height 6
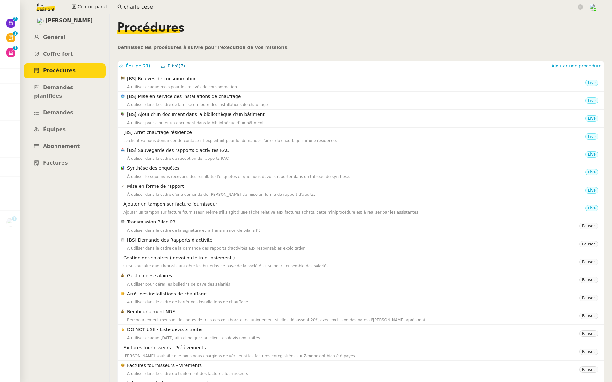
click at [177, 68] on button "Privé (7)" at bounding box center [173, 65] width 25 height 7
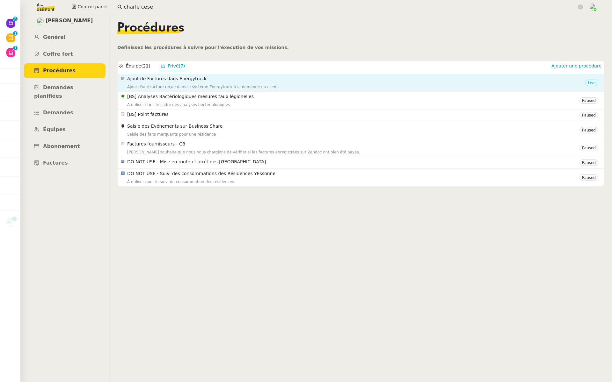
click at [193, 83] on div "Ajout de Factures dans Energytrack Ajout d'une facture reçue dans le système En…" at bounding box center [356, 82] width 458 height 15
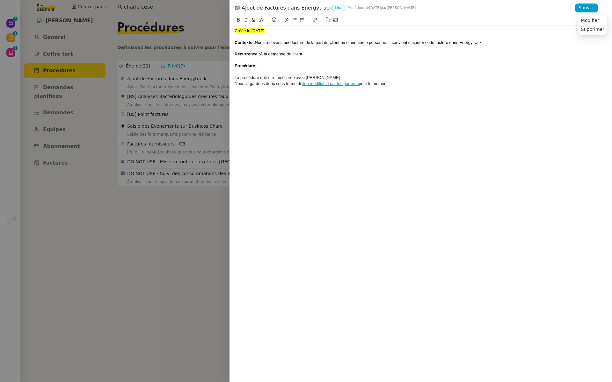
click at [603, 7] on icon at bounding box center [602, 8] width 4 height 4
click at [598, 20] on span "Modifier" at bounding box center [590, 21] width 18 height 6
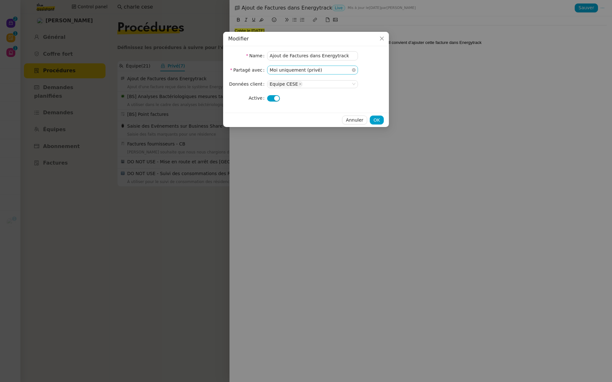
click at [348, 68] on nz-select-item "Moi uniquement (privé)" at bounding box center [313, 70] width 86 height 8
click at [306, 87] on nz-option-item "Équipe" at bounding box center [312, 90] width 91 height 9
click at [376, 117] on span "OK" at bounding box center [376, 120] width 6 height 7
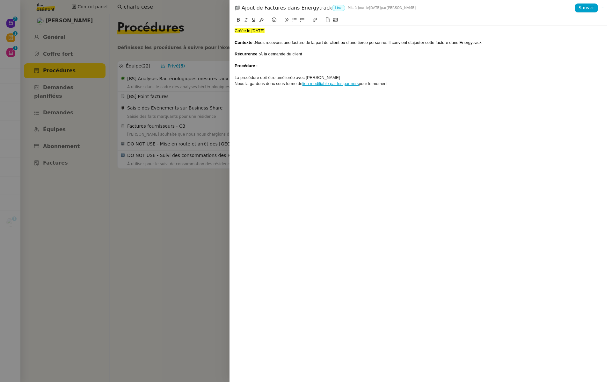
drag, startPoint x: 175, startPoint y: 224, endPoint x: 179, endPoint y: 221, distance: 5.3
click at [175, 224] on div at bounding box center [306, 191] width 612 height 382
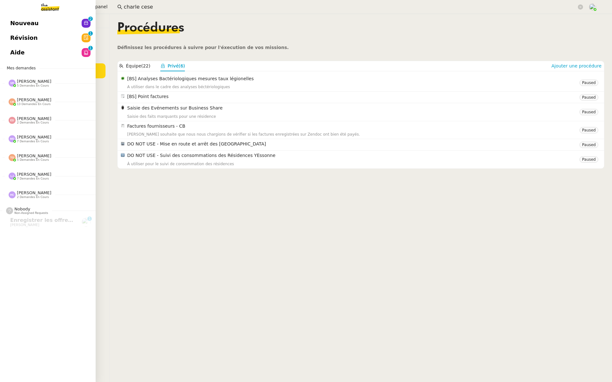
click at [0, 51] on link "Aide 0 1 2 3 4 5 6 7 8 9" at bounding box center [48, 52] width 96 height 15
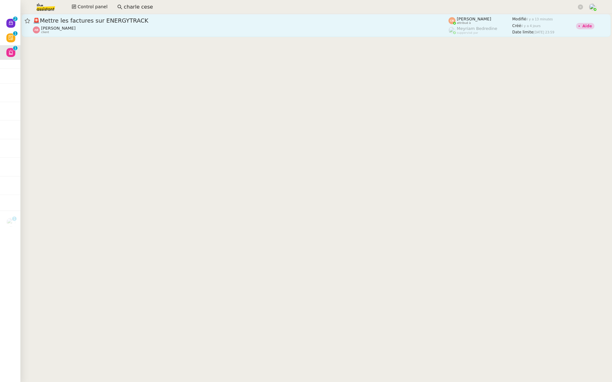
click at [168, 27] on div "Anthony Bruley client" at bounding box center [240, 30] width 415 height 8
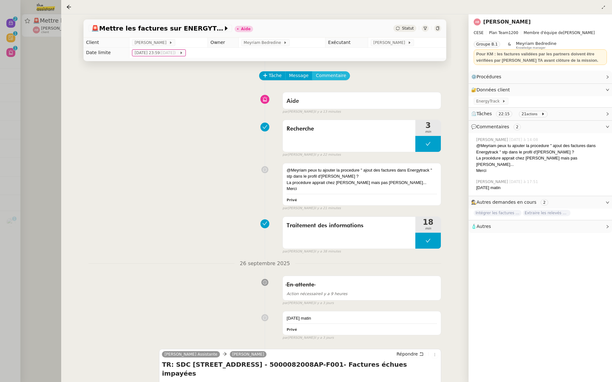
click at [327, 75] on span "Commentaire" at bounding box center [331, 75] width 30 height 7
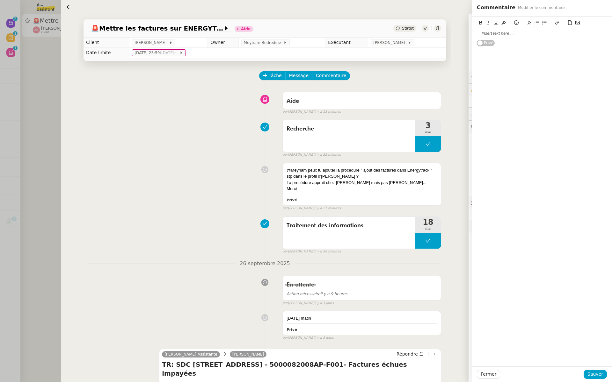
click at [492, 35] on div at bounding box center [542, 34] width 130 height 6
click at [512, 34] on div "@Marylou c'est OKtu peux rafraichir - Merc ;-)" at bounding box center [542, 34] width 130 height 6
click at [0, 0] on lt-em "OK tu" at bounding box center [0, 0] width 0 height 0
click at [593, 371] on span "Sauver" at bounding box center [595, 374] width 16 height 7
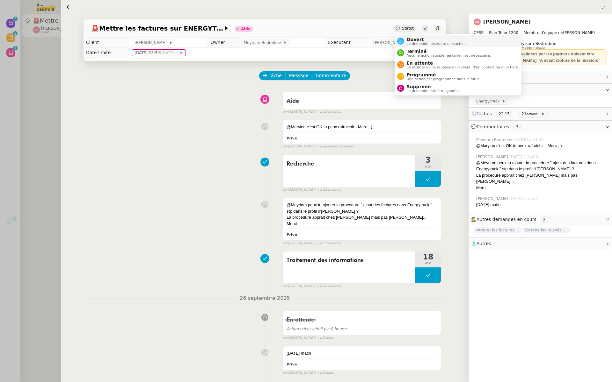
click at [409, 42] on span "La demande nécessite une action" at bounding box center [436, 44] width 59 height 4
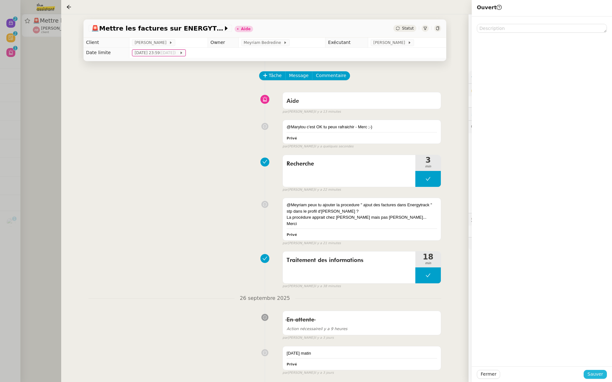
drag, startPoint x: 593, startPoint y: 377, endPoint x: 593, endPoint y: 373, distance: 4.2
click at [593, 377] on span "Sauver" at bounding box center [595, 374] width 16 height 7
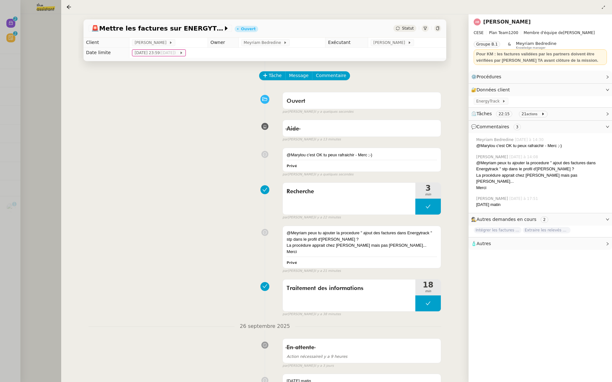
drag, startPoint x: 6, startPoint y: 114, endPoint x: 10, endPoint y: 110, distance: 4.7
click at [6, 114] on div at bounding box center [306, 191] width 612 height 382
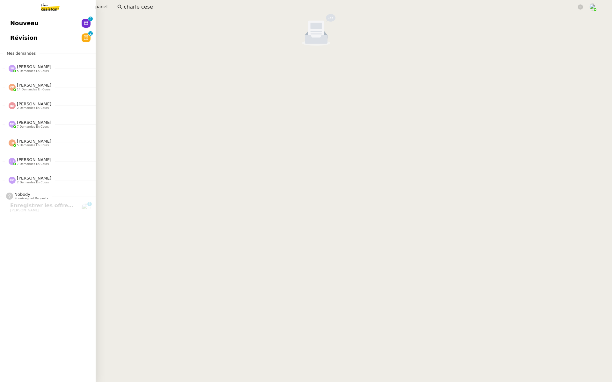
click at [21, 37] on span "Révision" at bounding box center [23, 38] width 27 height 10
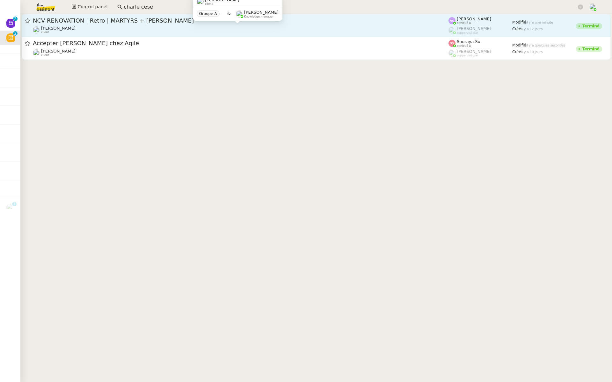
click at [193, 26] on div "[PERSON_NAME] client" at bounding box center [240, 30] width 415 height 8
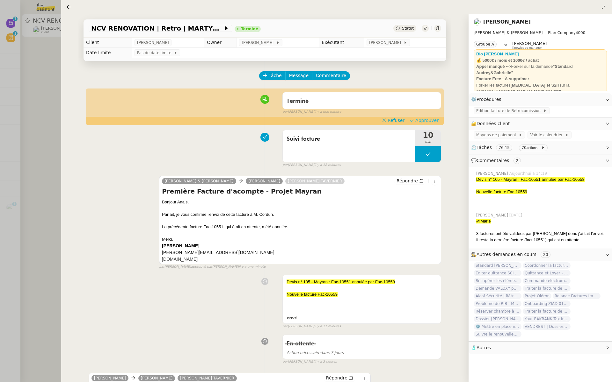
drag, startPoint x: 428, startPoint y: 121, endPoint x: 399, endPoint y: 111, distance: 31.1
click at [428, 121] on span "Approuver" at bounding box center [426, 120] width 23 height 6
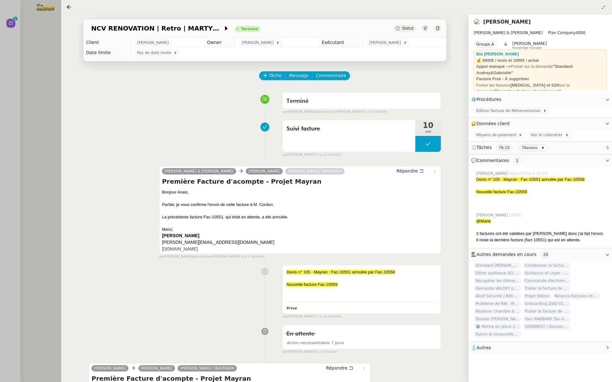
drag, startPoint x: 52, startPoint y: 95, endPoint x: 60, endPoint y: 81, distance: 16.0
click at [52, 95] on div at bounding box center [306, 191] width 612 height 382
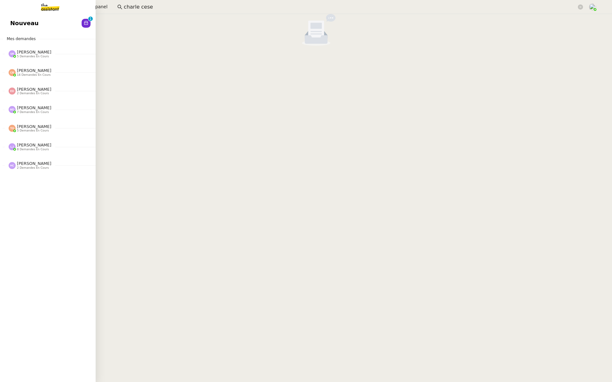
click at [9, 21] on link "Nouveau 0 1 2 3 4 5 6 7 8 9" at bounding box center [48, 23] width 96 height 15
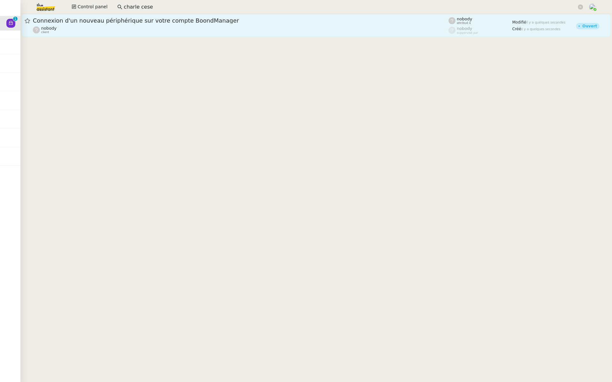
click at [198, 31] on div "nobody client" at bounding box center [240, 30] width 415 height 8
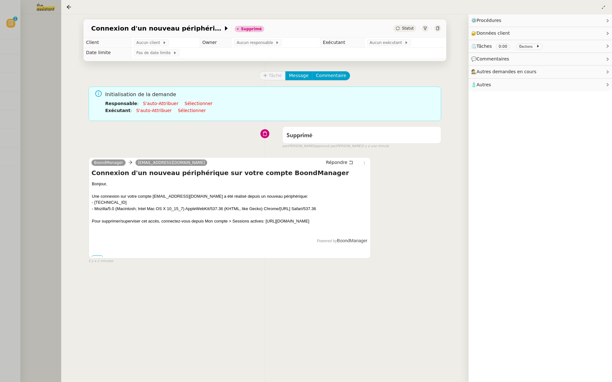
click at [10, 26] on div at bounding box center [306, 191] width 612 height 382
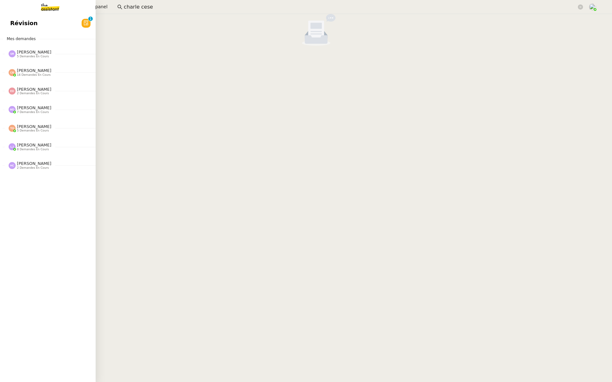
click at [13, 22] on span "Révision" at bounding box center [23, 23] width 27 height 10
click at [16, 23] on span "Aide" at bounding box center [17, 23] width 14 height 10
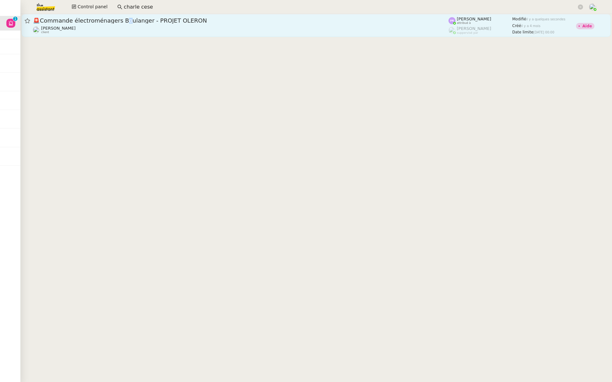
click at [119, 20] on span "🚨 Commande électroménagers Boulanger - PROJET OLERON" at bounding box center [240, 21] width 415 height 6
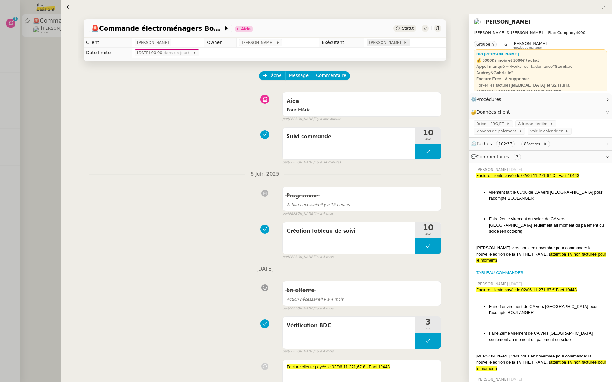
click at [396, 44] on span "[PERSON_NAME]" at bounding box center [386, 43] width 34 height 6
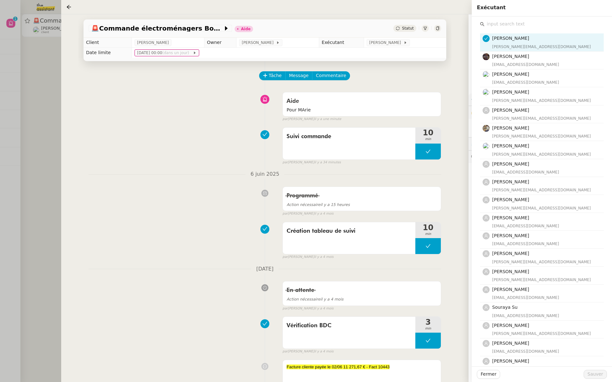
click at [499, 27] on input "text" at bounding box center [543, 24] width 119 height 9
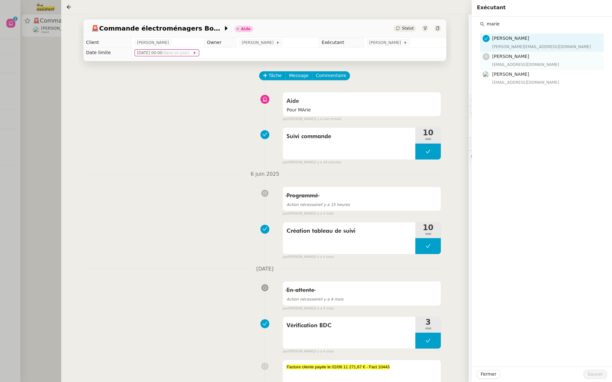
type input "marie"
click at [503, 60] on div "Marie Orsoni marie@team.theassistant.com" at bounding box center [546, 60] width 108 height 15
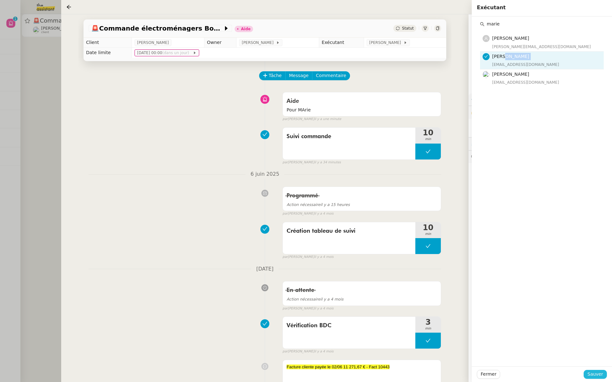
drag, startPoint x: 592, startPoint y: 372, endPoint x: 589, endPoint y: 368, distance: 5.0
click at [591, 371] on span "Sauver" at bounding box center [595, 374] width 16 height 7
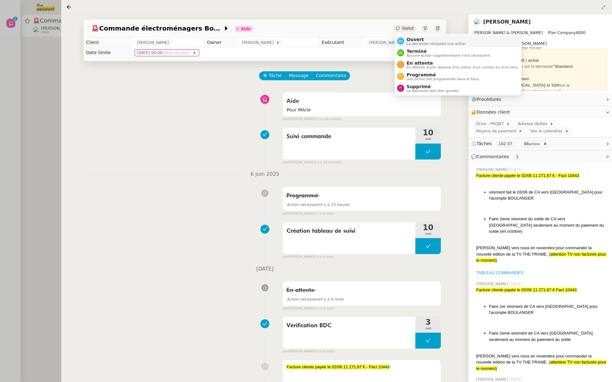
click at [408, 45] on span "La demande nécessite une action" at bounding box center [436, 44] width 59 height 4
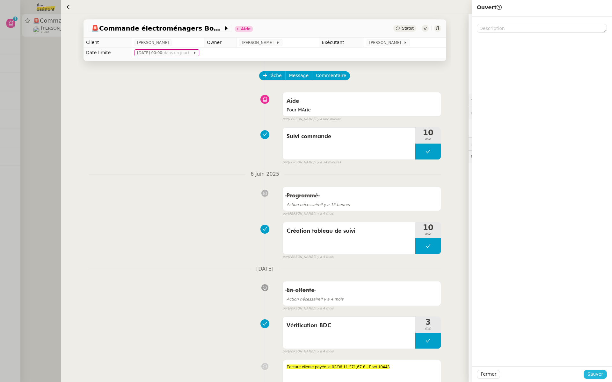
drag, startPoint x: 596, startPoint y: 372, endPoint x: 599, endPoint y: 322, distance: 50.1
click at [595, 372] on span "Sauver" at bounding box center [595, 374] width 16 height 7
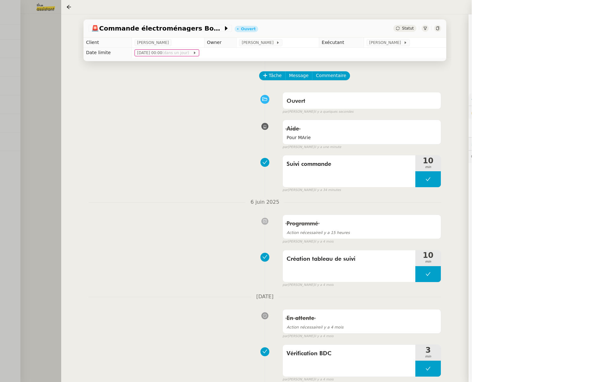
drag, startPoint x: 32, startPoint y: 113, endPoint x: 37, endPoint y: 113, distance: 4.8
click at [32, 113] on div at bounding box center [306, 191] width 612 height 382
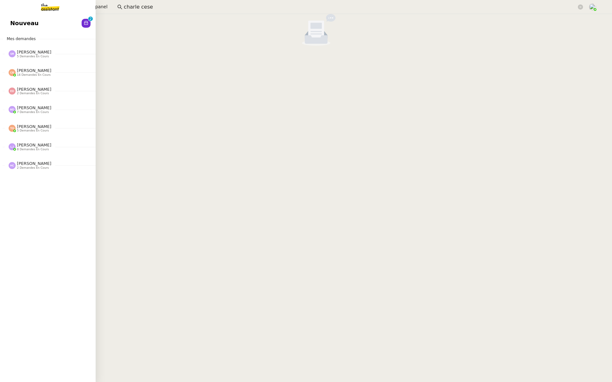
click at [7, 26] on link "Nouveau 0 1 2 3 4 5 6 7 8 9" at bounding box center [48, 23] width 96 height 15
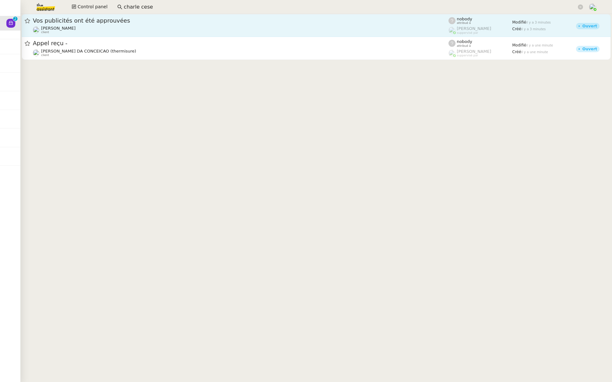
click at [77, 29] on div "Anthony Morcillo client" at bounding box center [240, 30] width 415 height 8
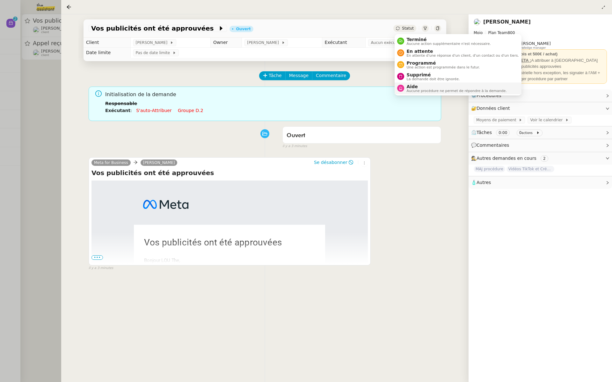
click at [414, 83] on li "Aide Aucune procédure ne permet de répondre à la demande." at bounding box center [457, 89] width 127 height 12
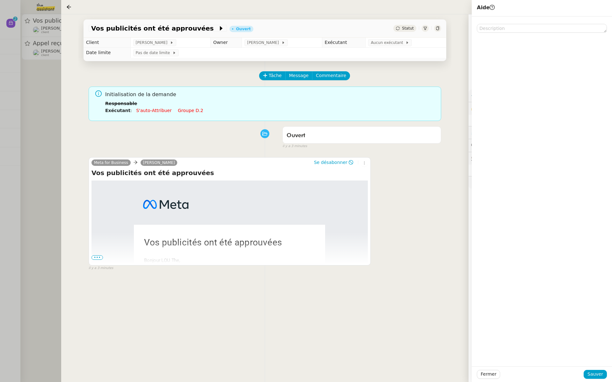
click at [355, 67] on div "Tâche Message Commentaire Veuillez patienter une erreur s'est produite 👌👌👌 mess…" at bounding box center [264, 252] width 373 height 382
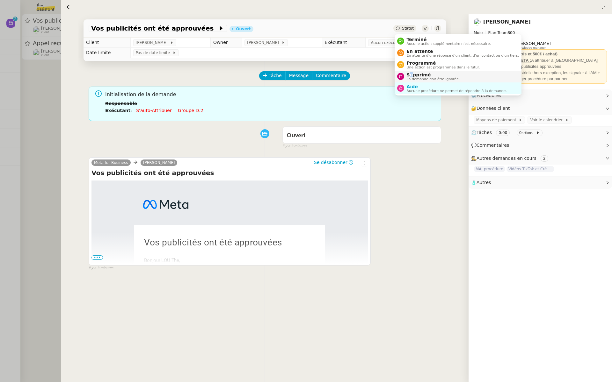
click at [410, 75] on span "Supprimé" at bounding box center [433, 74] width 53 height 5
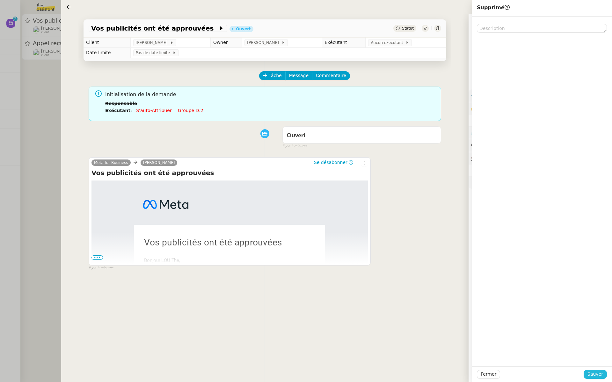
click at [599, 377] on span "Sauver" at bounding box center [595, 374] width 16 height 7
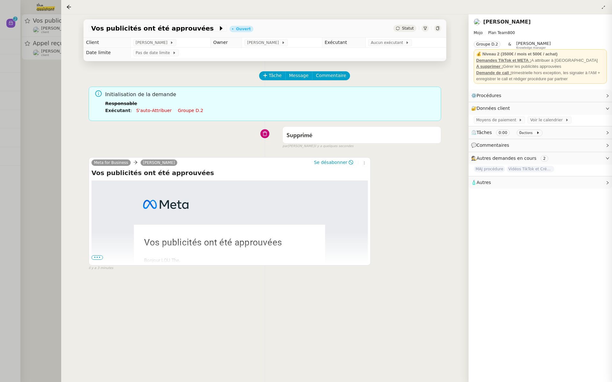
click at [1, 164] on div at bounding box center [306, 191] width 612 height 382
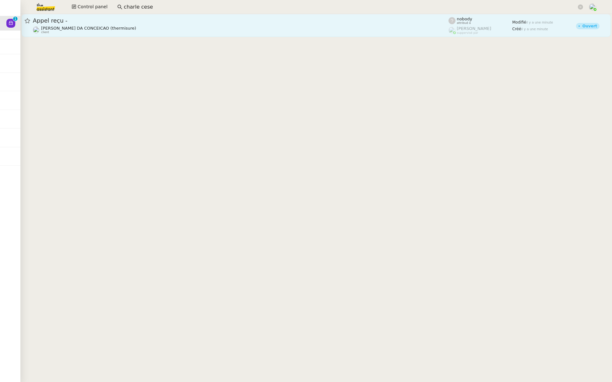
click at [81, 25] on div "Appel reçu - Charles DA CONCEICAO (thermisure) client" at bounding box center [240, 25] width 415 height 17
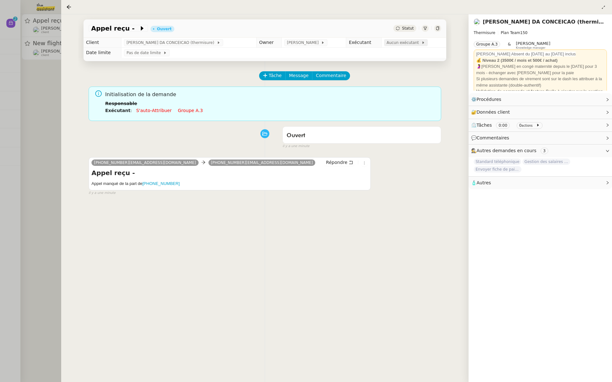
click at [397, 43] on span "Aucun exécutant" at bounding box center [403, 43] width 35 height 6
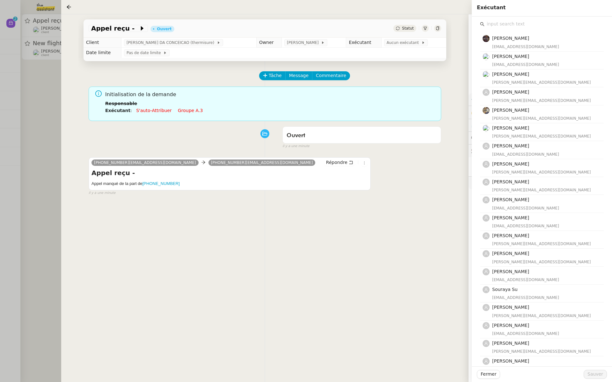
click at [500, 27] on input "text" at bounding box center [543, 24] width 119 height 9
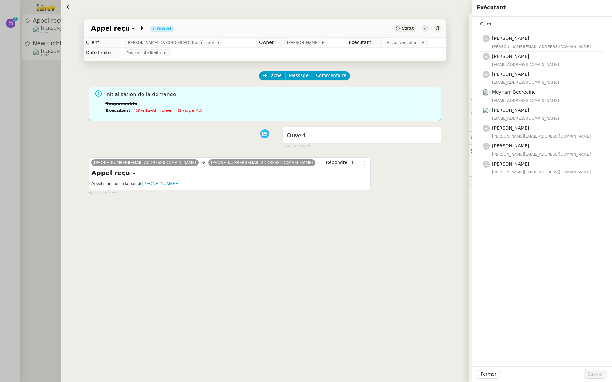
type input "m"
click at [394, 77] on div "Tâche Message Commentaire" at bounding box center [350, 78] width 181 height 15
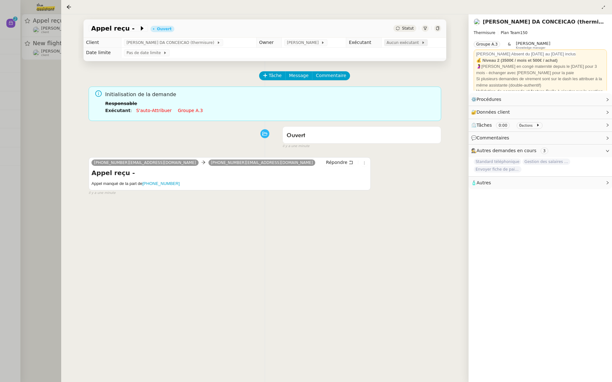
click at [400, 40] on span "Aucun exécutant" at bounding box center [403, 43] width 35 height 6
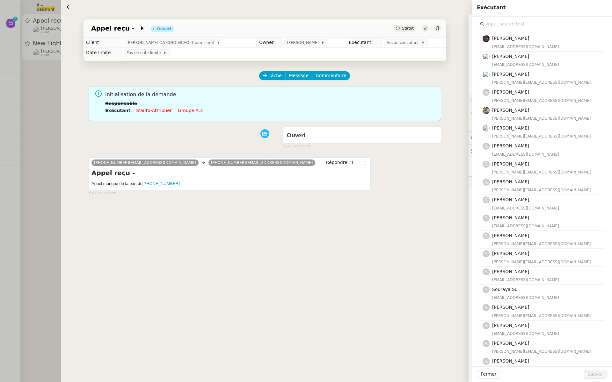
click at [506, 26] on input "text" at bounding box center [543, 24] width 119 height 9
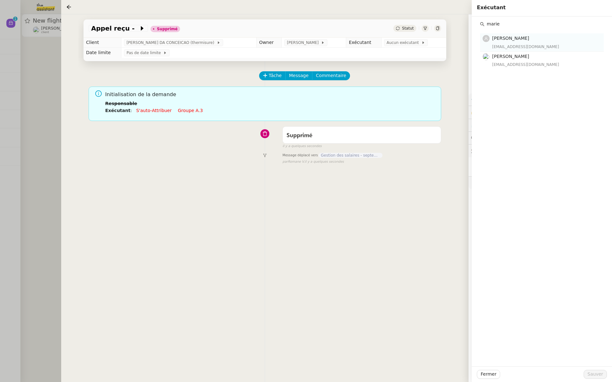
type input "marie"
click at [512, 43] on div "Marie Orsoni marie@team.theassistant.com" at bounding box center [546, 42] width 108 height 15
click at [600, 375] on span "Sauver" at bounding box center [595, 374] width 16 height 7
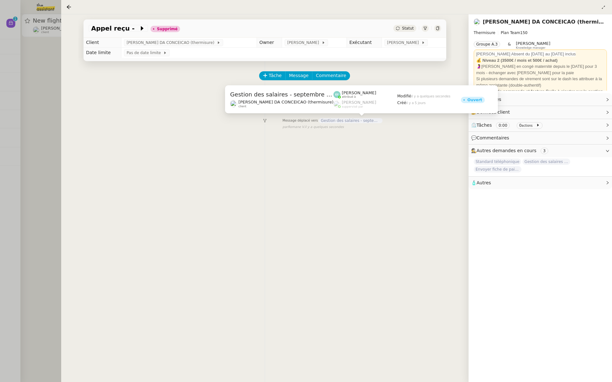
click at [349, 121] on span "Gestion des salaires - septembre 2025" at bounding box center [351, 120] width 64 height 5
click at [354, 122] on span "Gestion des salaires - septembre 2025" at bounding box center [351, 120] width 64 height 5
click at [346, 121] on span "Gestion des salaires - septembre 2025" at bounding box center [351, 120] width 64 height 5
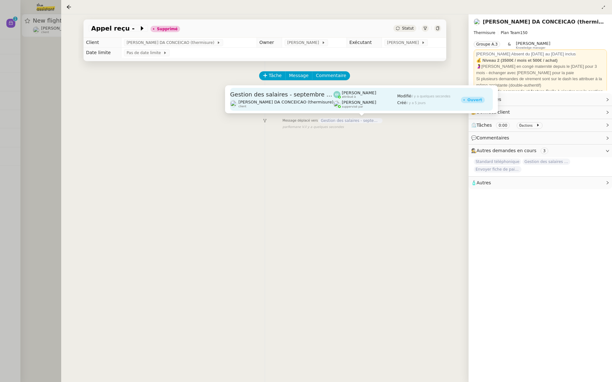
click at [353, 104] on div "Romane Vachon suppervisé par" at bounding box center [365, 104] width 64 height 8
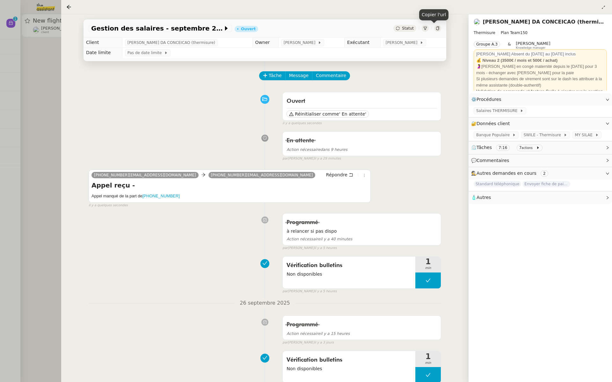
drag, startPoint x: 432, startPoint y: 29, endPoint x: 431, endPoint y: 32, distance: 3.2
click at [436, 29] on icon at bounding box center [438, 28] width 4 height 4
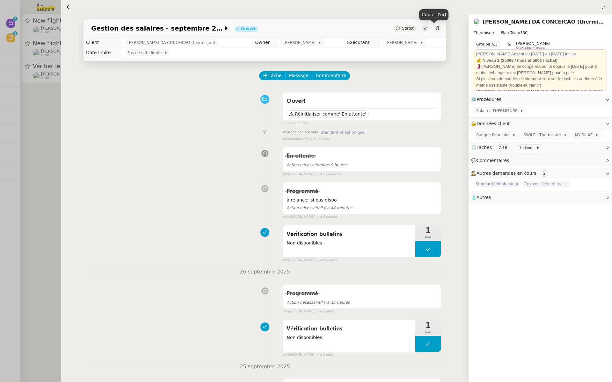
drag, startPoint x: 18, startPoint y: 115, endPoint x: 64, endPoint y: 49, distance: 80.7
click at [18, 114] on div at bounding box center [306, 191] width 612 height 382
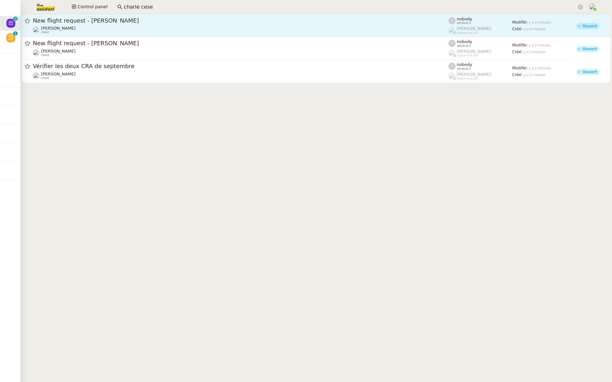
click at [81, 29] on div "[PERSON_NAME] client" at bounding box center [240, 30] width 415 height 8
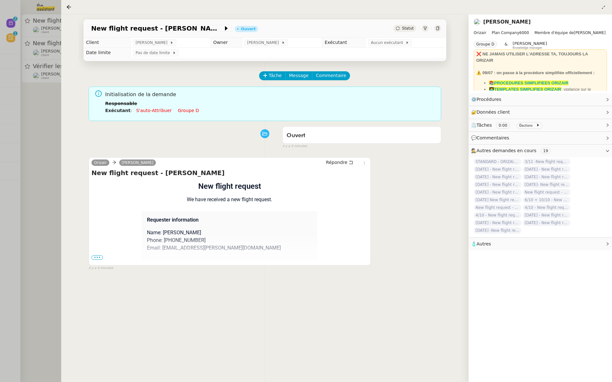
click at [95, 259] on div "New flight request - Ueli Fankhauser Flight request created by Ueli Fankhauser …" at bounding box center [229, 217] width 276 height 96
click at [240, 237] on p "Phone: +41794013389" at bounding box center [229, 241] width 165 height 8
drag, startPoint x: 93, startPoint y: 257, endPoint x: 105, endPoint y: 257, distance: 12.1
click at [93, 257] on span "•••" at bounding box center [96, 258] width 11 height 4
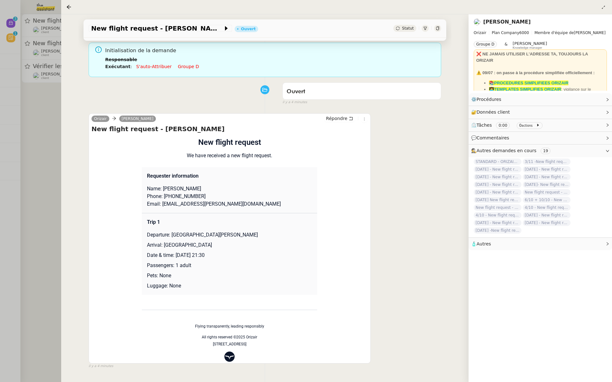
scroll to position [76, 0]
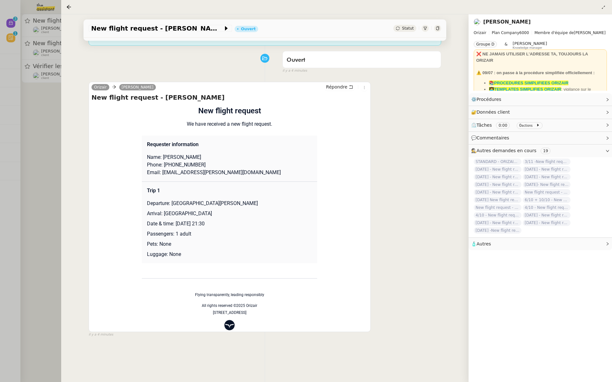
drag, startPoint x: 205, startPoint y: 223, endPoint x: 175, endPoint y: 221, distance: 31.0
click at [175, 221] on p "Date & time: 18th October 2025 21:30" at bounding box center [229, 224] width 165 height 8
copy p "18th October"
drag, startPoint x: 108, startPoint y: 29, endPoint x: 108, endPoint y: 34, distance: 5.1
click at [108, 29] on span "New flight request - Ueli Fankhauser" at bounding box center [157, 28] width 132 height 6
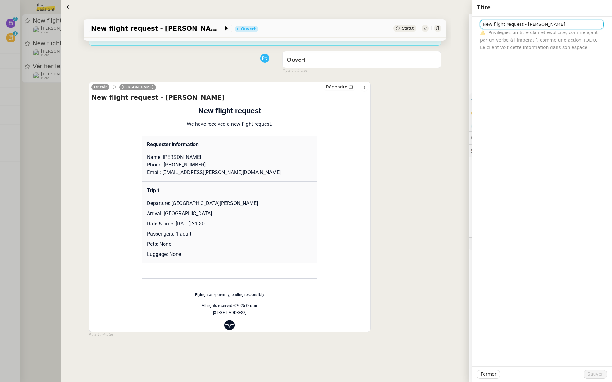
click at [482, 25] on input "New flight request - Ueli Fankhauser" at bounding box center [542, 24] width 124 height 9
paste input "18th October"
type input "[DATE] - New flight request - [PERSON_NAME]"
click at [592, 372] on span "Sauver" at bounding box center [595, 374] width 16 height 7
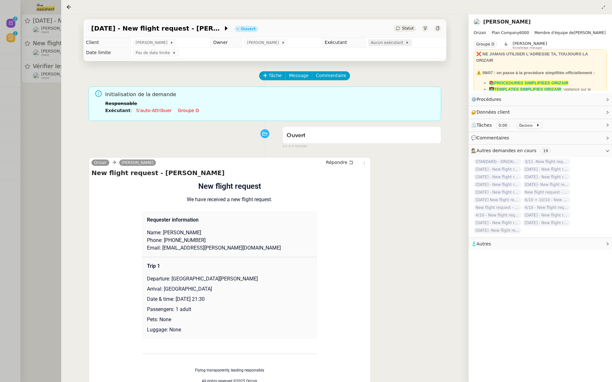
click at [376, 45] on span "Aucun exécutant" at bounding box center [388, 43] width 35 height 6
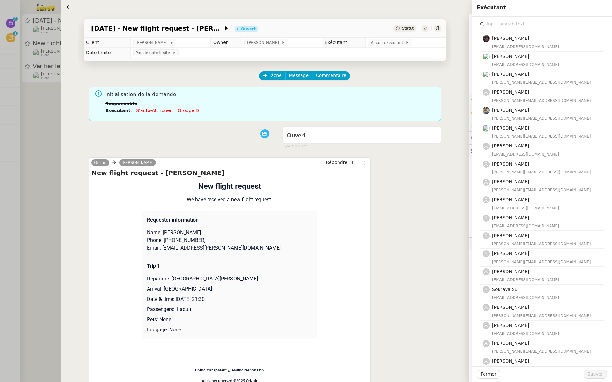
click at [498, 28] on input "text" at bounding box center [543, 24] width 119 height 9
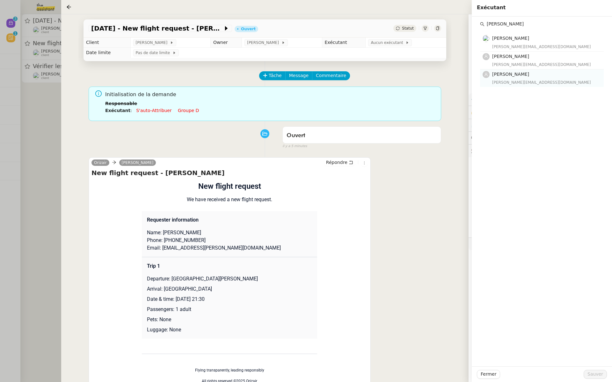
type input "camille"
click at [520, 81] on div "camilleb@team.theassistant.com" at bounding box center [546, 82] width 108 height 6
drag, startPoint x: 594, startPoint y: 377, endPoint x: 592, endPoint y: 371, distance: 6.2
click at [594, 377] on span "Sauver" at bounding box center [595, 374] width 16 height 7
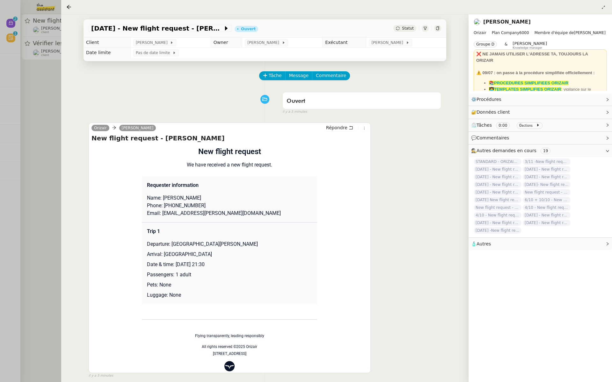
drag, startPoint x: 7, startPoint y: 116, endPoint x: 100, endPoint y: 52, distance: 112.6
click at [7, 116] on div at bounding box center [306, 191] width 612 height 382
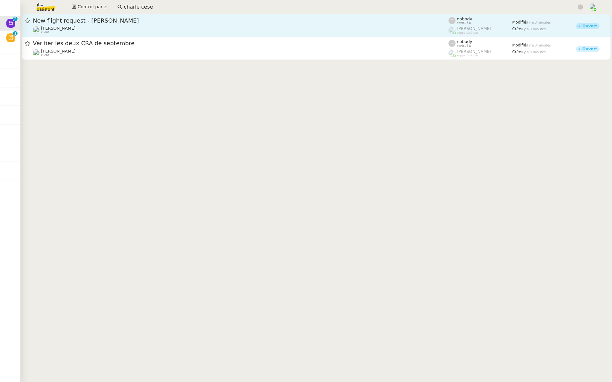
click at [119, 19] on span "New flight request - Ueli Fankhauser" at bounding box center [240, 21] width 415 height 6
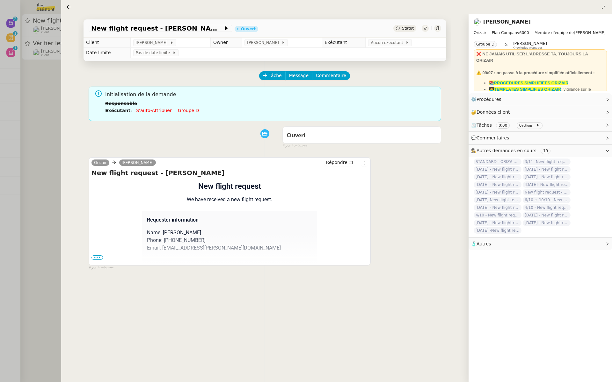
click at [94, 259] on span "•••" at bounding box center [96, 258] width 11 height 4
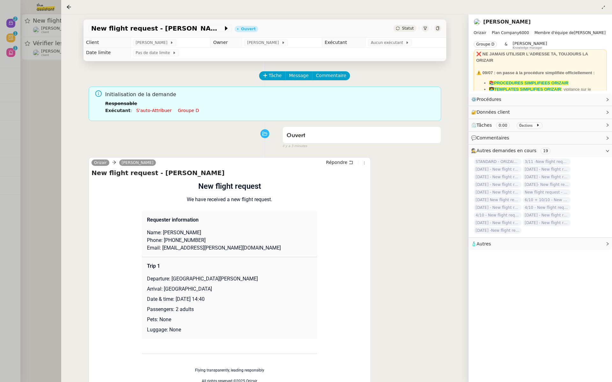
drag, startPoint x: 213, startPoint y: 299, endPoint x: 176, endPoint y: 296, distance: 37.7
click at [176, 296] on p "Date & time: 6th October 2025 14:40" at bounding box center [229, 300] width 165 height 8
copy p "6th October 2025"
click at [122, 29] on span "New flight request - Ueli Fankhauser" at bounding box center [157, 28] width 132 height 6
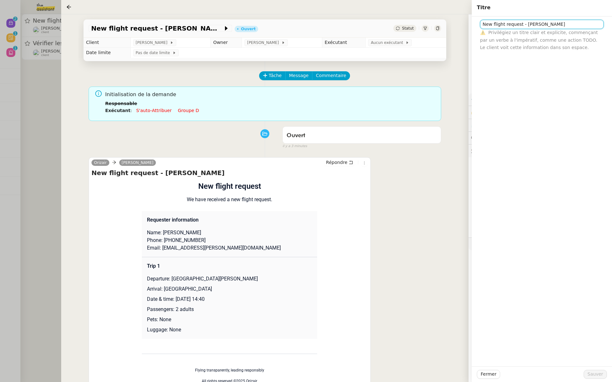
click input "New flight request - Ueli Fankhauser"
paste input "6th October 2025"
type input "6th October 2025 - New flight request - Ueli Fankhauser"
click span "Sauver"
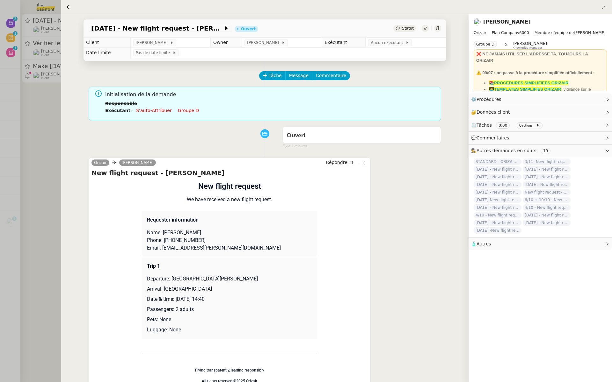
click div
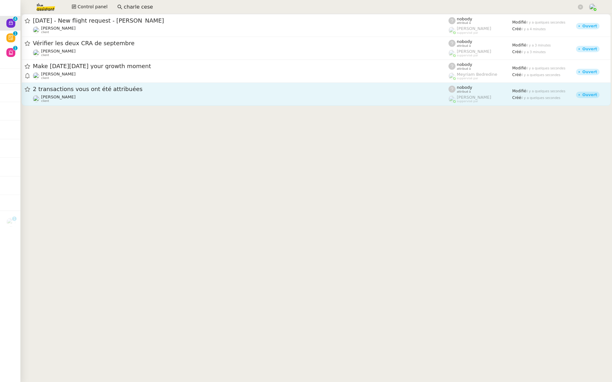
click div "2 transactions vous ont été attribuées"
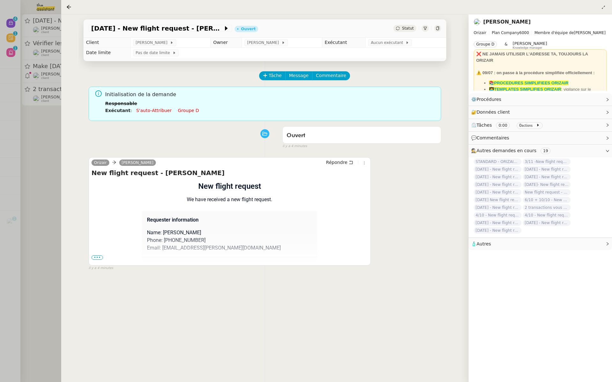
drag, startPoint x: 96, startPoint y: 256, endPoint x: 102, endPoint y: 256, distance: 6.4
click span "•••"
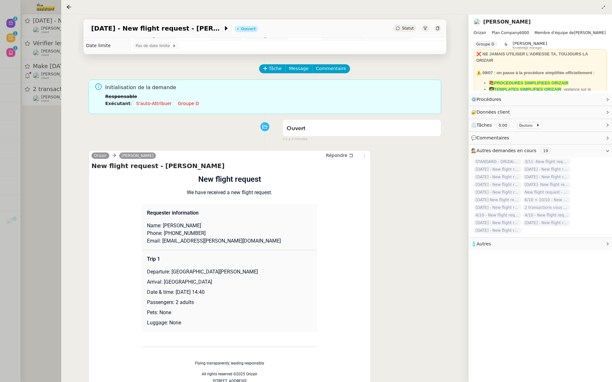
scroll to position [8, 0]
drag, startPoint x: 214, startPoint y: 290, endPoint x: 174, endPoint y: 289, distance: 39.5
click p "Date & time: 6th October 2025 14:40"
copy p "6th October 2025"
click div "Flight request created by Ueli Fankhauser New flight request We have received a…"
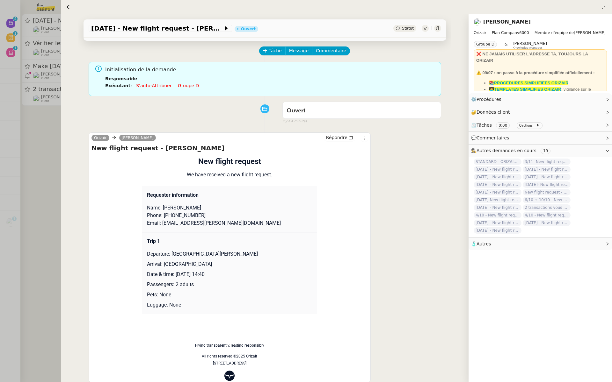
scroll to position [0, 0]
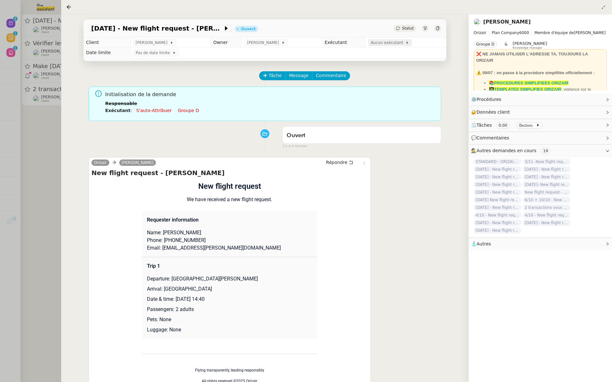
click span "Aucun exécutant"
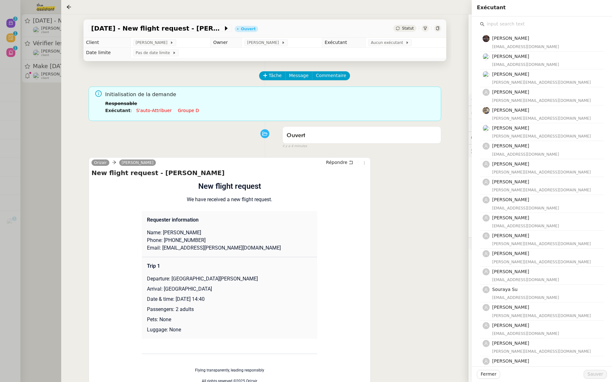
click input "text"
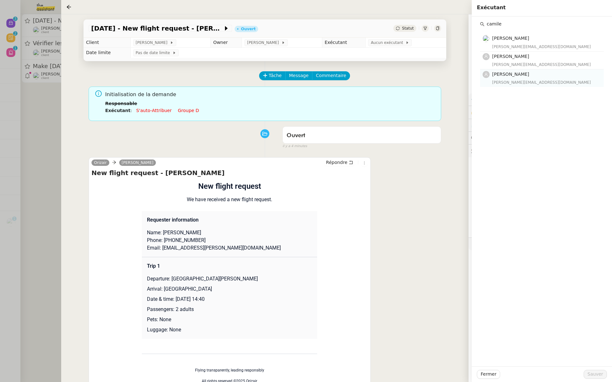
type input "camile"
click div "Camille Barthès camilleb@team.theassistant.com"
click span "Sauver"
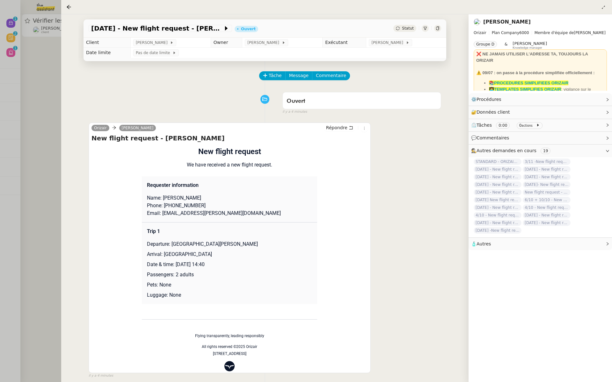
click div
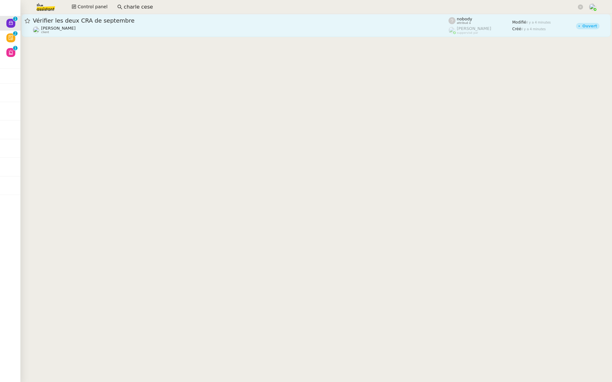
click span "Vérifier les deux CRA de septembre"
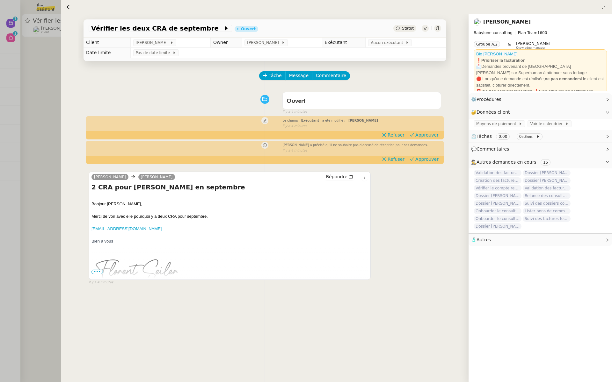
click div "Florent Seiler a précisé qu'il ne souhaite pas d'accusé de réception pour ses d…"
click span "Approuver"
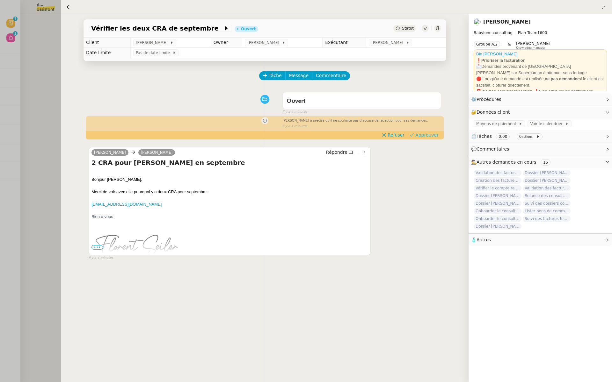
drag, startPoint x: 426, startPoint y: 135, endPoint x: 421, endPoint y: 124, distance: 11.7
click span "Approuver"
click div
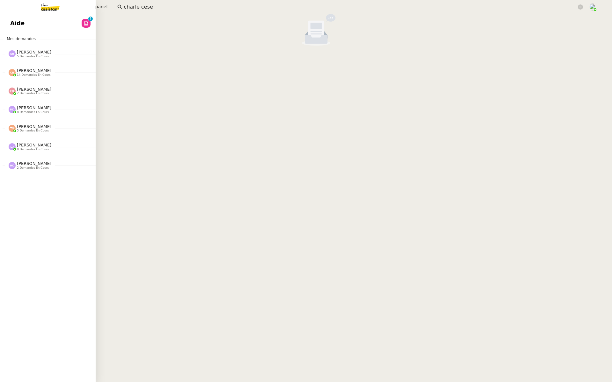
click span "Aide"
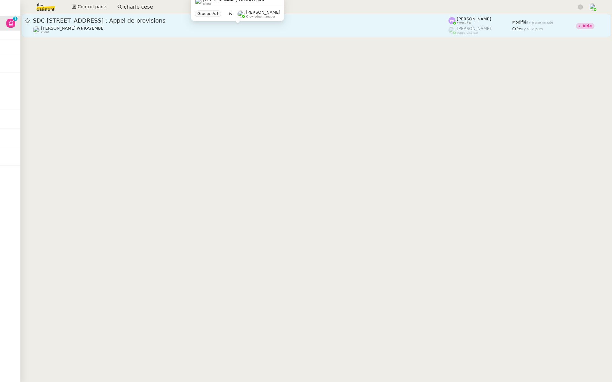
click div "Naomi OMEONGA wa KAYEMBE client"
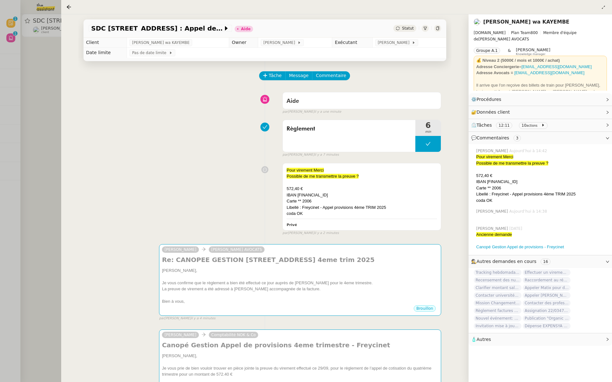
drag, startPoint x: 46, startPoint y: 68, endPoint x: 50, endPoint y: 62, distance: 7.7
click at [47, 67] on div at bounding box center [306, 191] width 612 height 382
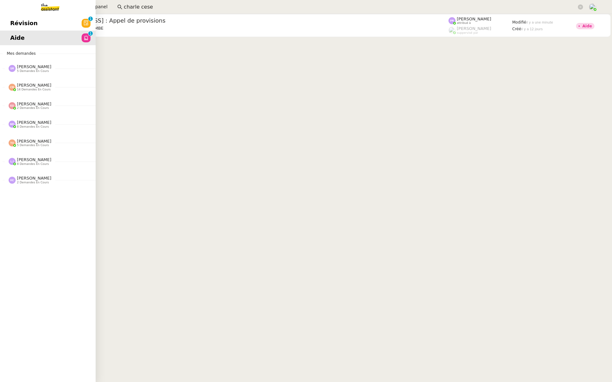
click at [18, 17] on link "Révision 0 1 2 3 4 5 6 7 8 9" at bounding box center [48, 23] width 96 height 15
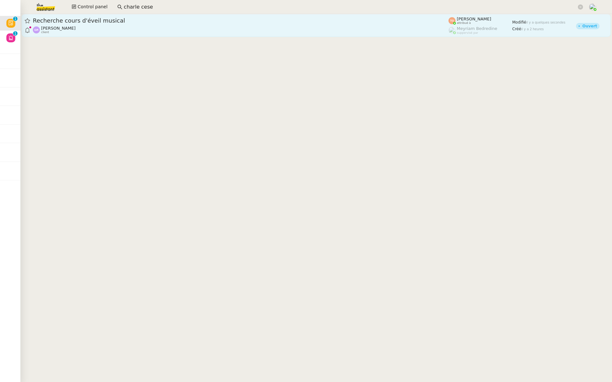
click at [137, 23] on span "Recherche cours d'éveil musical" at bounding box center [240, 21] width 415 height 6
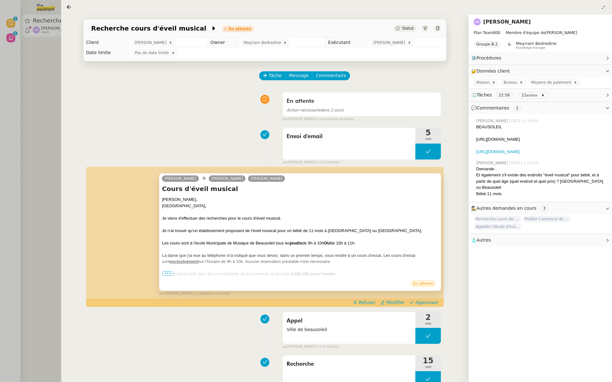
click at [170, 271] on span "•••" at bounding box center [167, 273] width 11 height 4
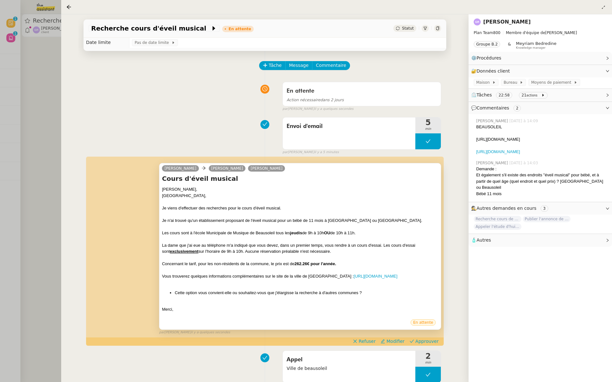
scroll to position [15, 0]
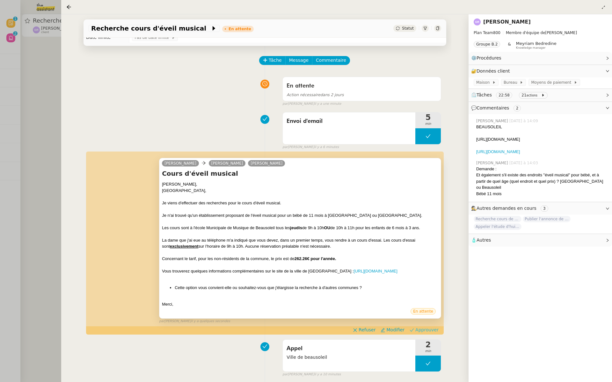
drag, startPoint x: 421, startPoint y: 338, endPoint x: 426, endPoint y: 336, distance: 4.6
click at [421, 333] on span "Approuver" at bounding box center [426, 330] width 23 height 6
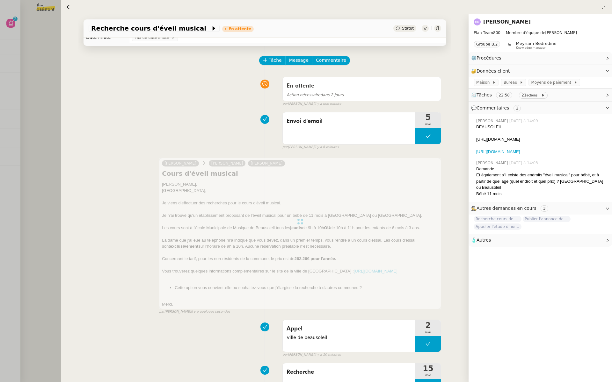
drag, startPoint x: 11, startPoint y: 62, endPoint x: 32, endPoint y: 47, distance: 25.6
click at [11, 62] on div at bounding box center [306, 191] width 612 height 382
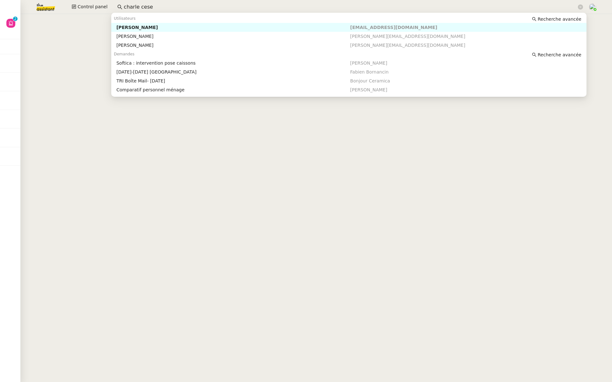
drag, startPoint x: 169, startPoint y: 7, endPoint x: 99, endPoint y: 1, distance: 69.7
click at [96, 4] on div "Control panel charle cese" at bounding box center [306, 7] width 580 height 14
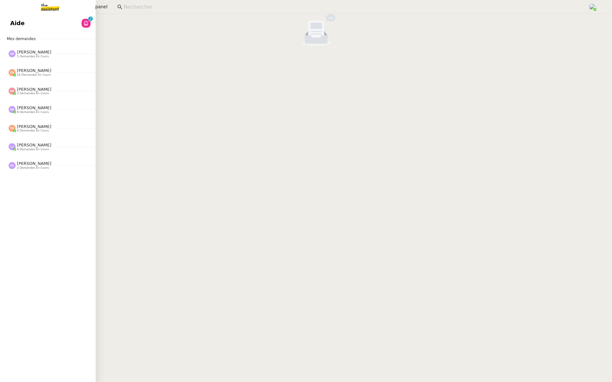
click at [17, 26] on span "Aide" at bounding box center [17, 23] width 14 height 10
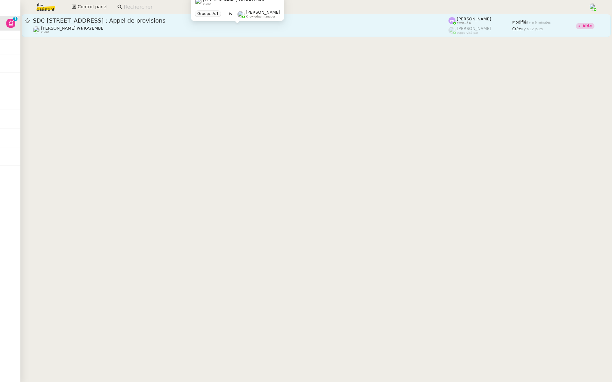
click at [289, 30] on div "Naomi OMEONGA wa KAYEMBE client" at bounding box center [240, 30] width 415 height 8
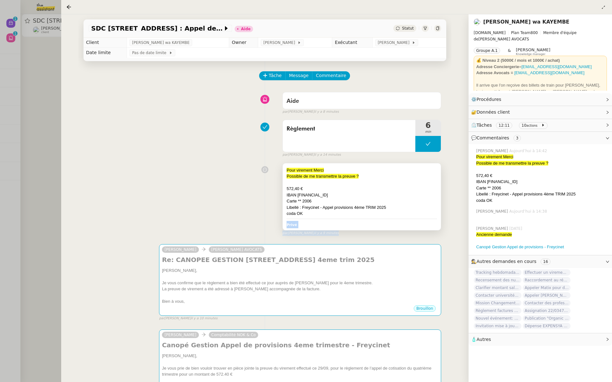
drag, startPoint x: 329, startPoint y: 235, endPoint x: 317, endPoint y: 227, distance: 14.9
click at [313, 216] on div "coda OK" at bounding box center [361, 214] width 150 height 6
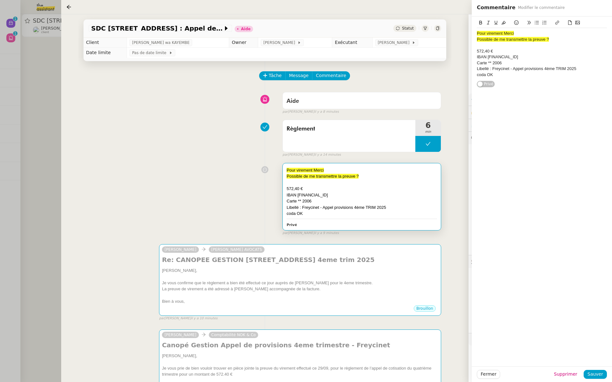
click at [379, 189] on div "572,40 €" at bounding box center [361, 189] width 150 height 6
drag, startPoint x: 169, startPoint y: 136, endPoint x: 158, endPoint y: 119, distance: 21.0
click at [169, 136] on div "Règlement 6 min false par Pauline R. il y a 14 minutes" at bounding box center [265, 137] width 352 height 41
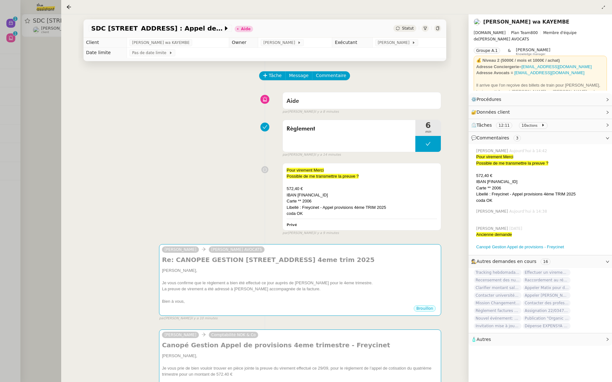
click at [38, 82] on div at bounding box center [306, 191] width 612 height 382
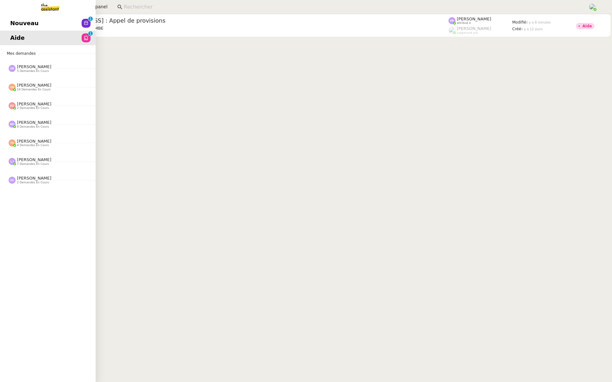
click at [6, 24] on link "Nouveau 0 1 2 3 4 5 6 7 8 9" at bounding box center [48, 23] width 96 height 15
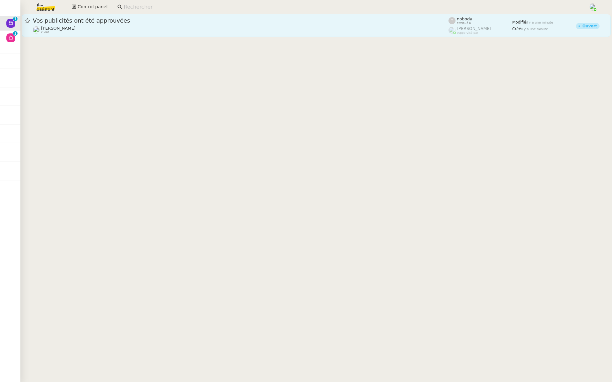
click at [140, 22] on span "Vos publicités ont été approuvées" at bounding box center [240, 21] width 415 height 6
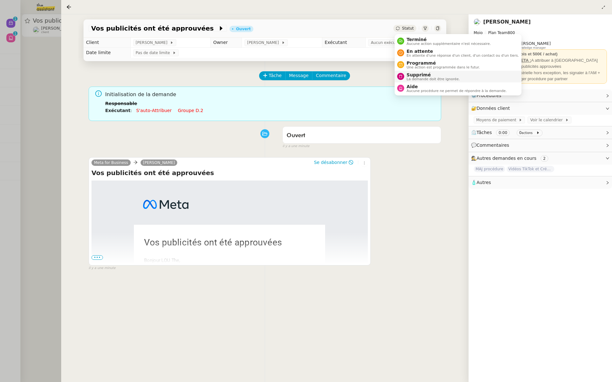
click at [412, 71] on li "Supprimé La demande doit être ignorée." at bounding box center [457, 77] width 127 height 12
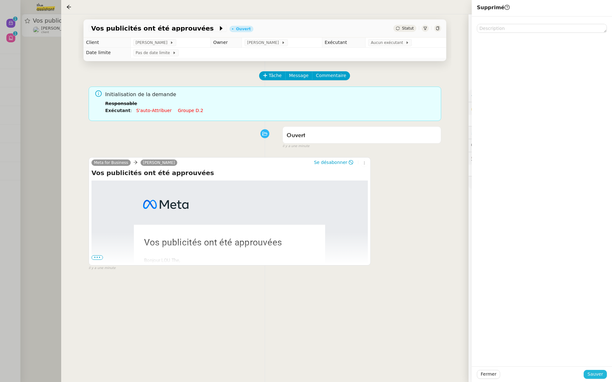
click at [595, 375] on span "Sauver" at bounding box center [595, 374] width 16 height 7
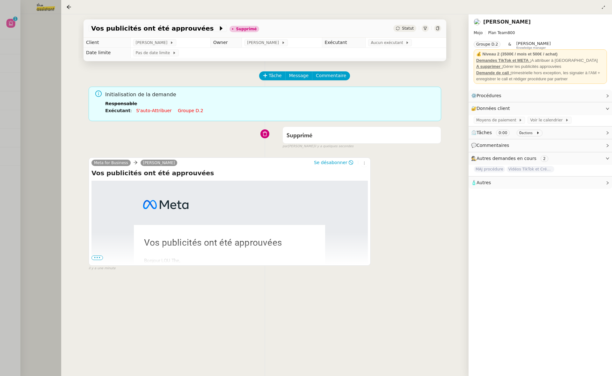
drag, startPoint x: 19, startPoint y: 140, endPoint x: 26, endPoint y: 136, distance: 7.9
click at [20, 141] on div at bounding box center [306, 188] width 612 height 376
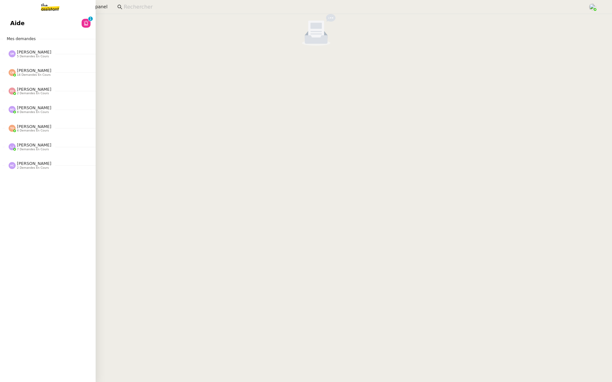
click at [29, 27] on link "Aide 0 1 2 3 4 5 6 7 8 9" at bounding box center [48, 23] width 96 height 15
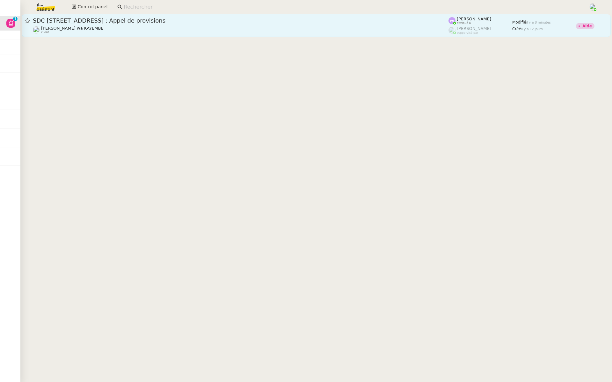
click at [102, 23] on span "SDC 22 rue Freycinet : Appel de provisions" at bounding box center [240, 21] width 415 height 6
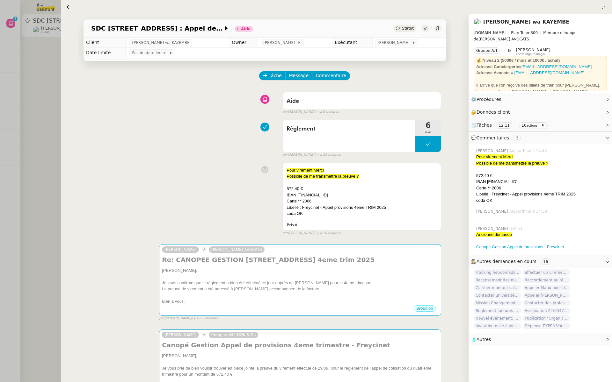
click at [21, 179] on div at bounding box center [306, 191] width 612 height 382
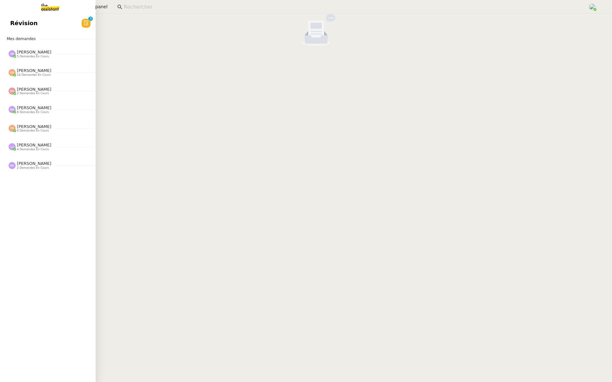
click at [22, 25] on span "Révision" at bounding box center [23, 23] width 27 height 10
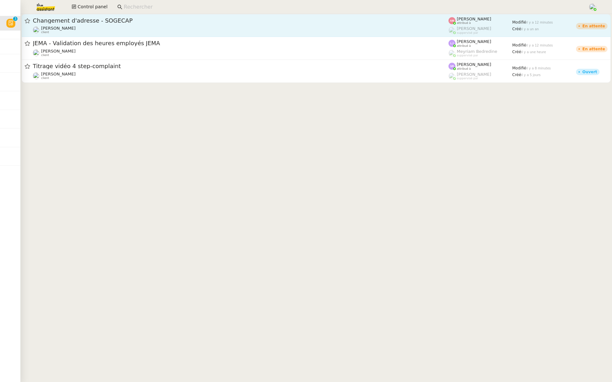
click at [178, 27] on div "Sylvie Magnaval client" at bounding box center [240, 30] width 415 height 8
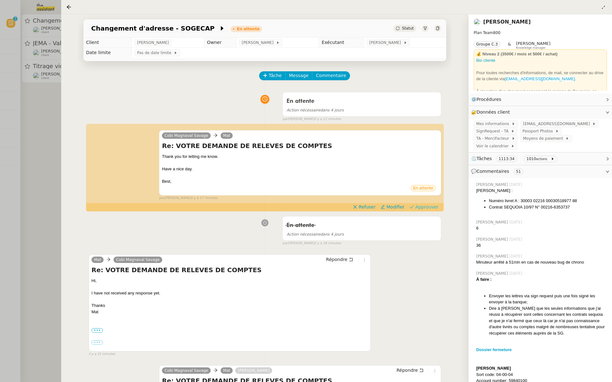
click at [430, 206] on span "Approuver" at bounding box center [426, 207] width 23 height 6
click at [23, 100] on div at bounding box center [306, 191] width 612 height 382
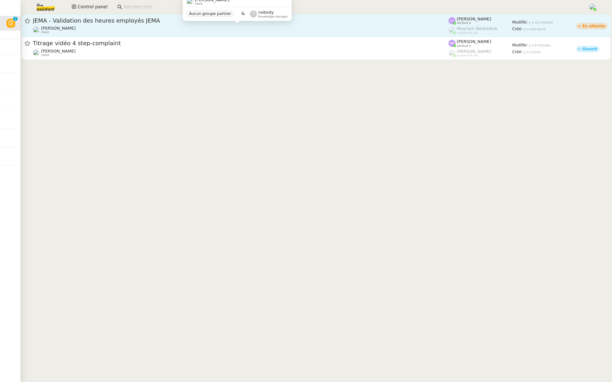
click at [132, 30] on div "Johanna Massa client" at bounding box center [240, 30] width 415 height 8
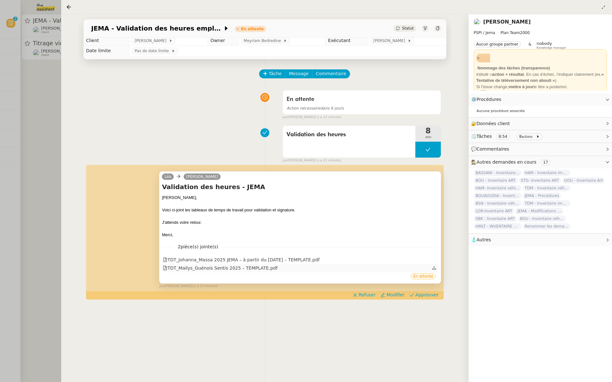
scroll to position [3, 0]
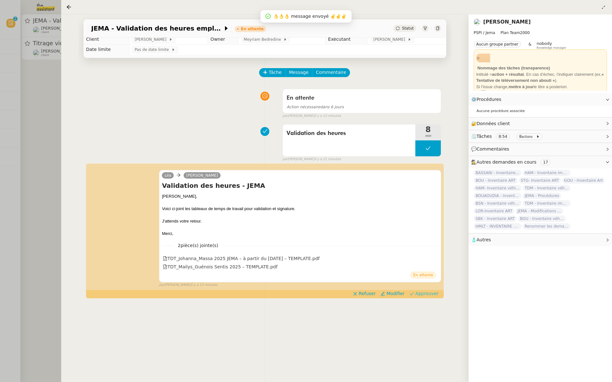
drag, startPoint x: 424, startPoint y: 292, endPoint x: 16, endPoint y: 95, distance: 453.4
click at [424, 292] on span "Approuver" at bounding box center [426, 294] width 23 height 6
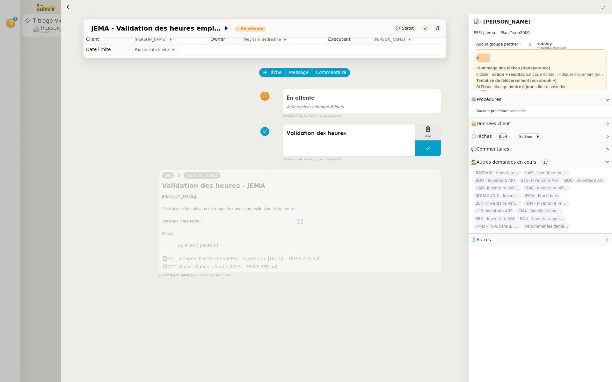
click at [17, 95] on div at bounding box center [306, 191] width 612 height 382
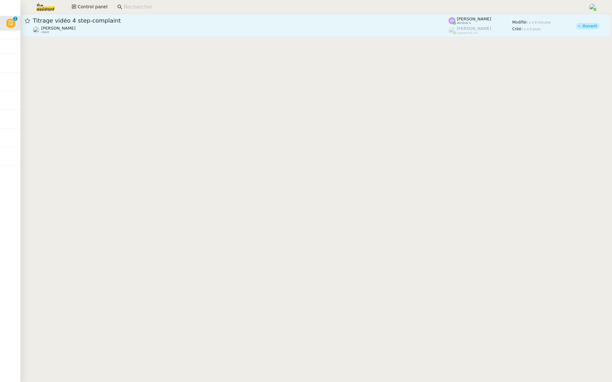
click at [125, 27] on div "Benjamin Delahaye client" at bounding box center [240, 30] width 415 height 8
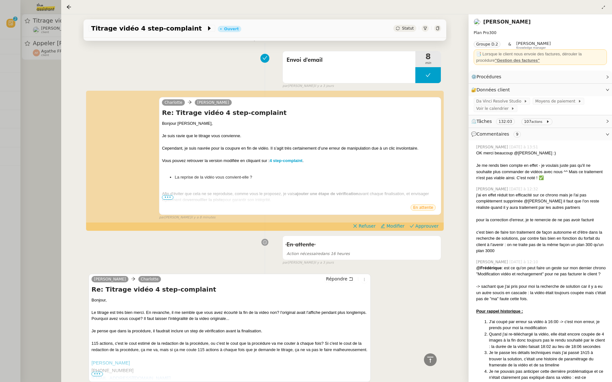
scroll to position [485, 0]
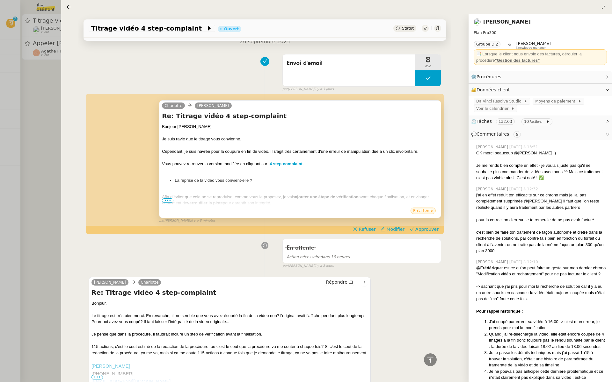
click at [167, 199] on span "•••" at bounding box center [167, 200] width 11 height 4
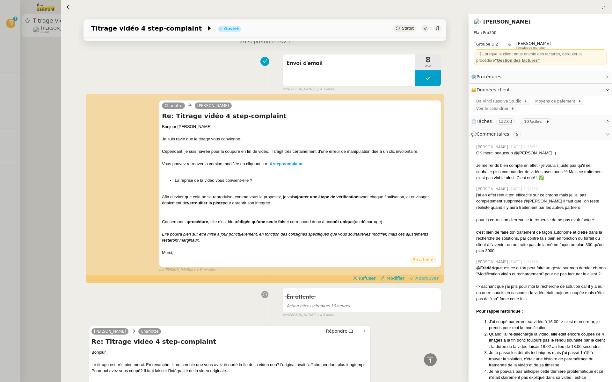
click at [422, 277] on span "Approuver" at bounding box center [426, 278] width 23 height 6
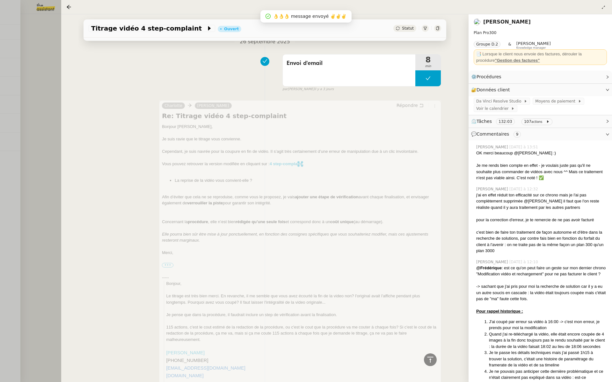
scroll to position [804, 0]
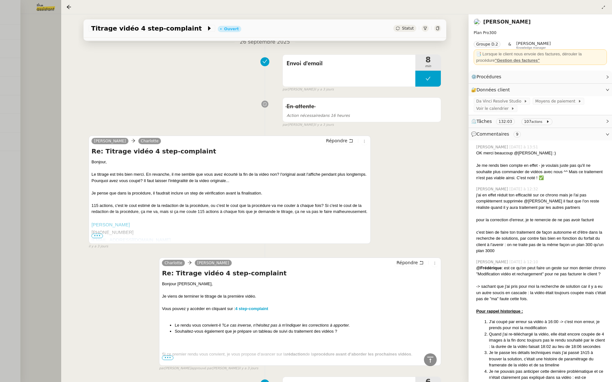
click at [39, 79] on div at bounding box center [306, 191] width 612 height 382
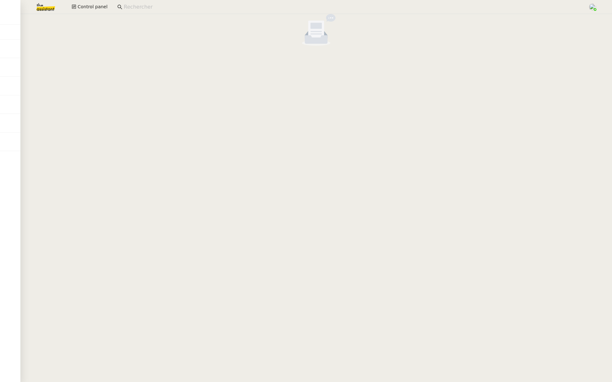
click at [47, 9] on img at bounding box center [40, 7] width 49 height 14
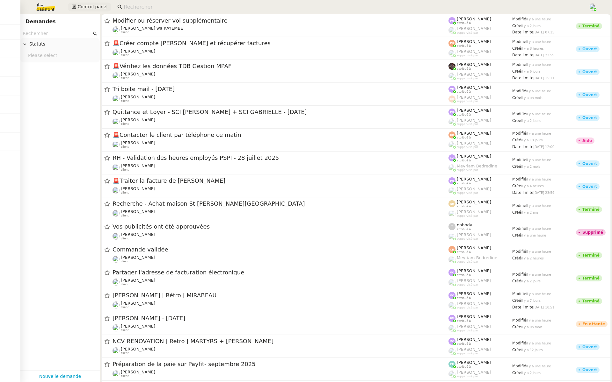
click at [86, 7] on span "Control panel" at bounding box center [92, 6] width 30 height 7
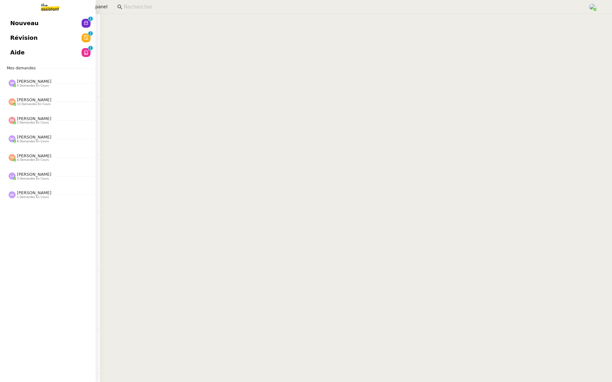
click at [7, 32] on link "Révision 0 1 2 3 4 5 6 7 8 9" at bounding box center [48, 38] width 96 height 15
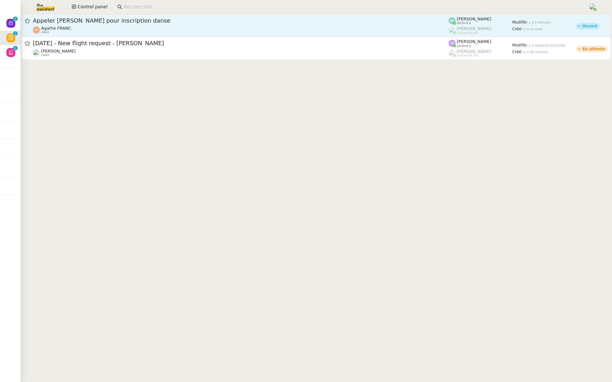
click at [117, 19] on span "Appeler Caroline pour inscription danse" at bounding box center [240, 21] width 415 height 6
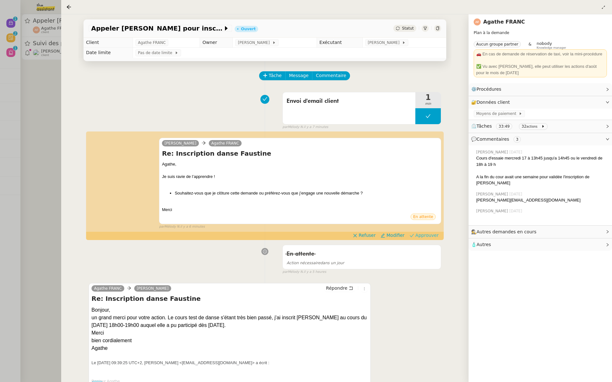
click at [425, 235] on span "Approuver" at bounding box center [426, 235] width 23 height 6
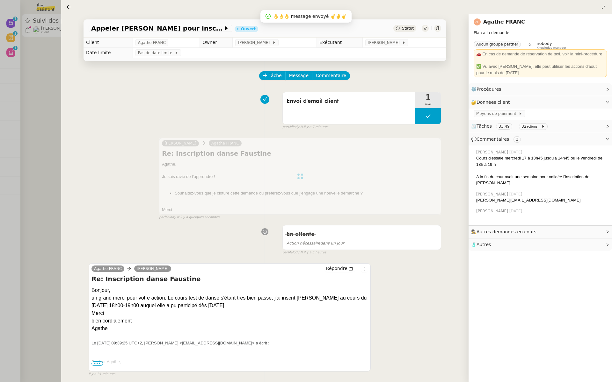
click at [9, 128] on div at bounding box center [306, 191] width 612 height 382
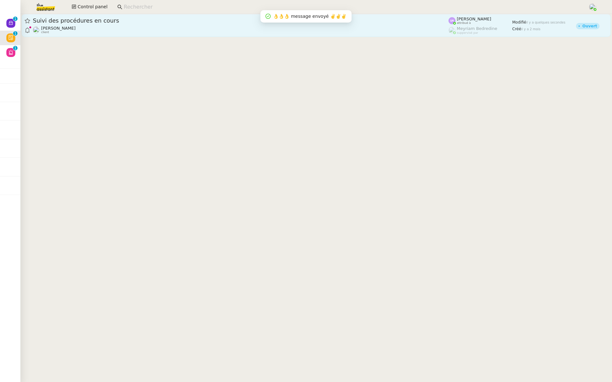
click at [99, 23] on span "Suivi des procédures en cours" at bounding box center [240, 21] width 415 height 6
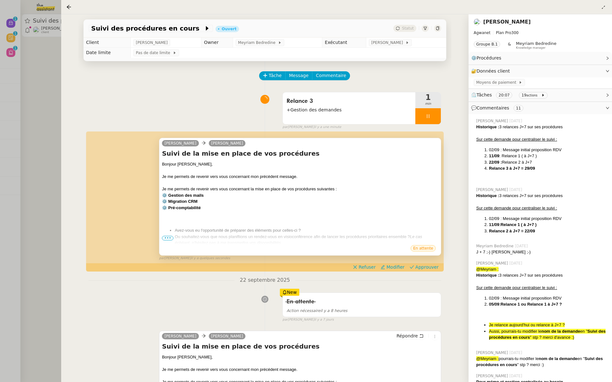
click at [161, 239] on div "Claude Mathieu MORDIER Suivi de la mise en place de vos procédures Bonjour Math…" at bounding box center [300, 197] width 282 height 118
click at [169, 237] on span "•••" at bounding box center [167, 238] width 11 height 4
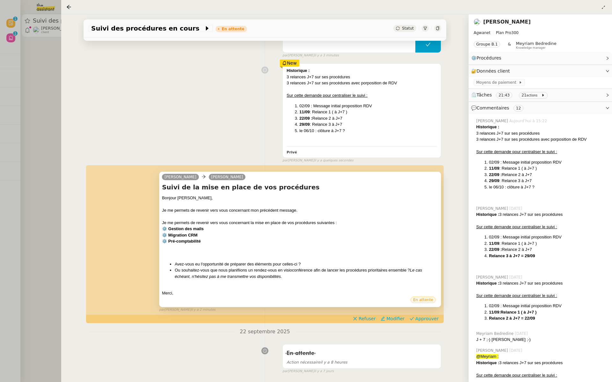
scroll to position [142, 0]
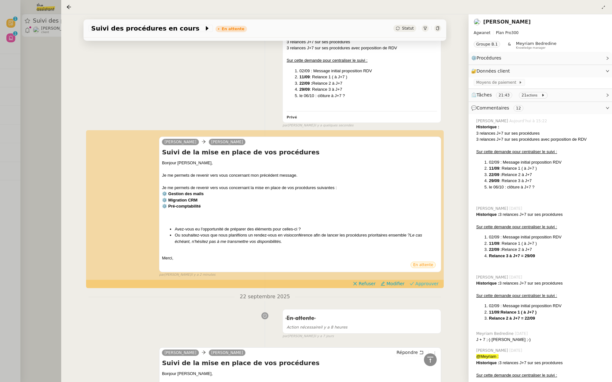
click at [421, 285] on span "Approuver" at bounding box center [426, 284] width 23 height 6
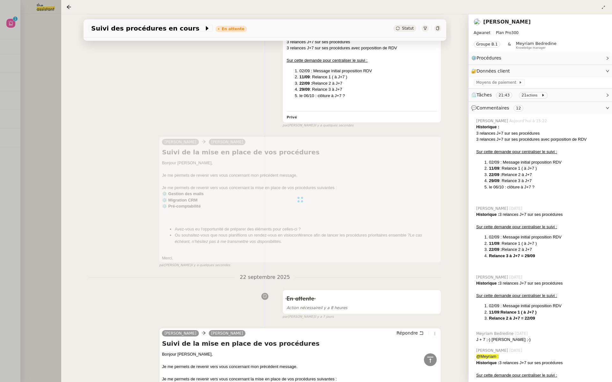
click at [0, 164] on div at bounding box center [306, 191] width 612 height 382
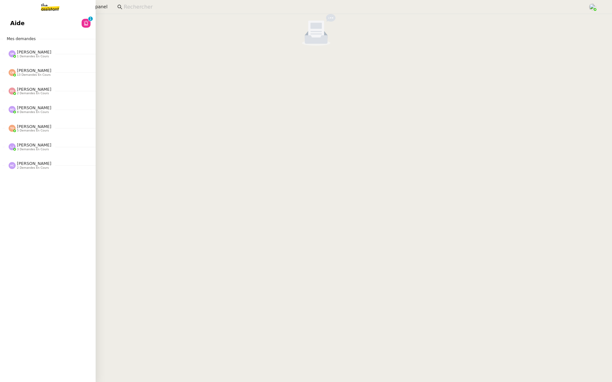
click at [16, 27] on span "Aide" at bounding box center [17, 23] width 14 height 10
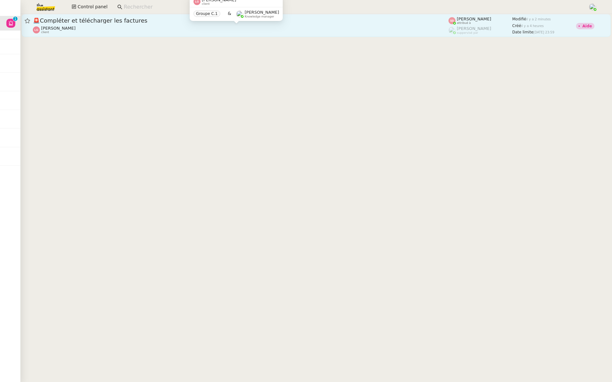
click at [152, 32] on div "Laurène Gauthier client" at bounding box center [240, 30] width 415 height 8
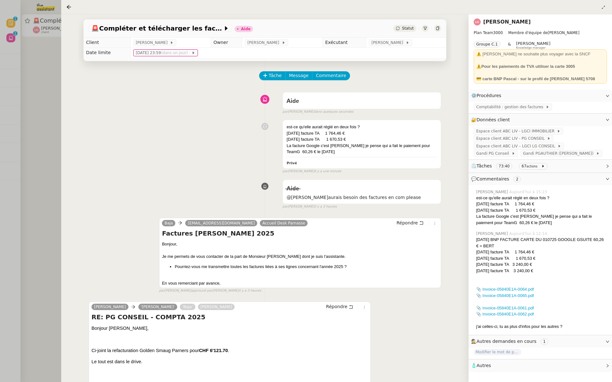
click at [52, 83] on div at bounding box center [306, 191] width 612 height 382
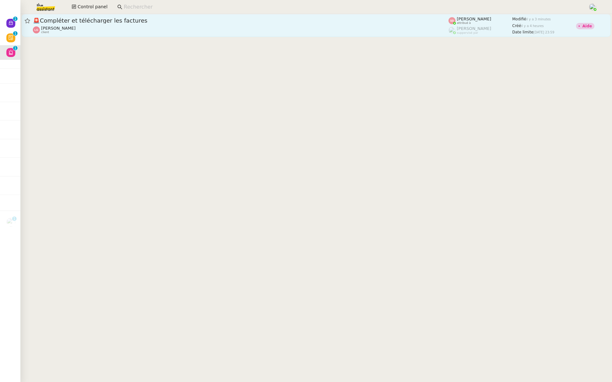
click at [99, 32] on div "Laurène Gauthier client" at bounding box center [240, 30] width 415 height 8
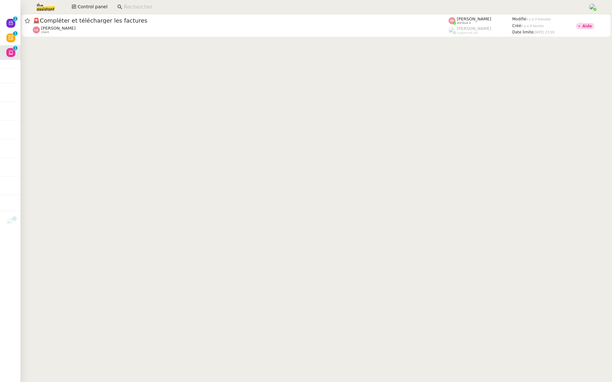
click at [255, 26] on div "Laurène Gauthier client" at bounding box center [240, 30] width 415 height 8
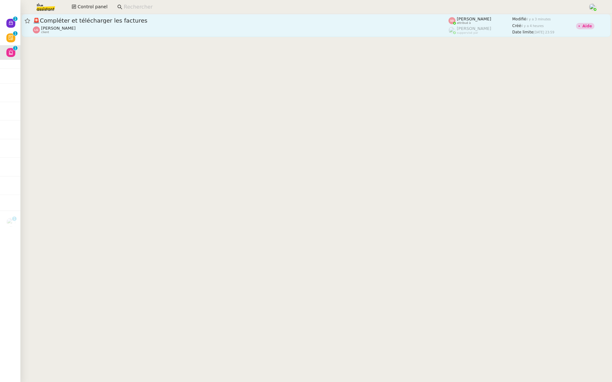
click at [276, 28] on div "Laurène Gauthier client" at bounding box center [240, 30] width 415 height 8
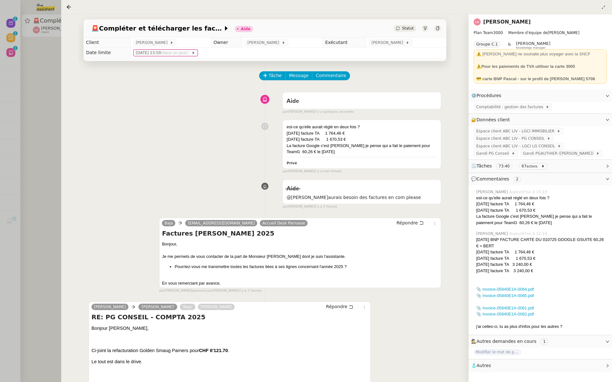
click at [15, 40] on div at bounding box center [306, 191] width 612 height 382
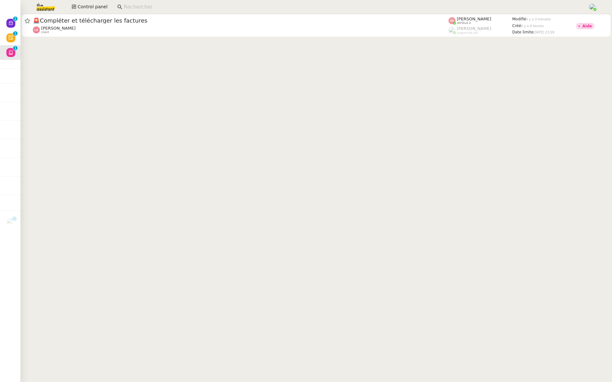
click at [15, 40] on div at bounding box center [306, 191] width 612 height 382
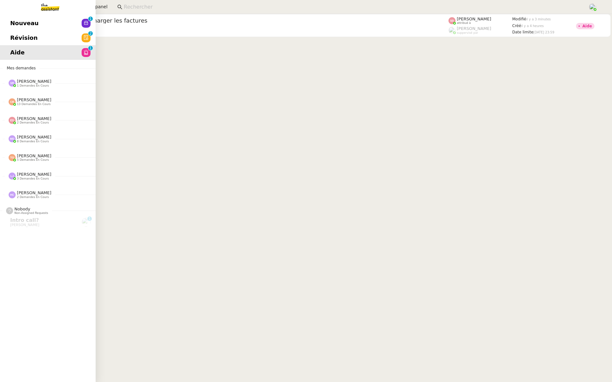
click at [12, 38] on span "Révision" at bounding box center [23, 38] width 27 height 10
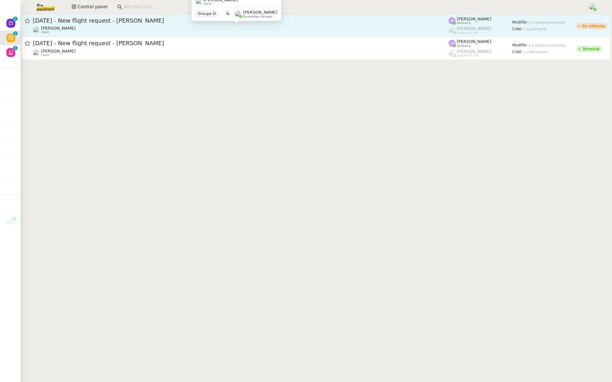
click at [114, 20] on span "[DATE] - New flight request - [PERSON_NAME]" at bounding box center [240, 21] width 415 height 6
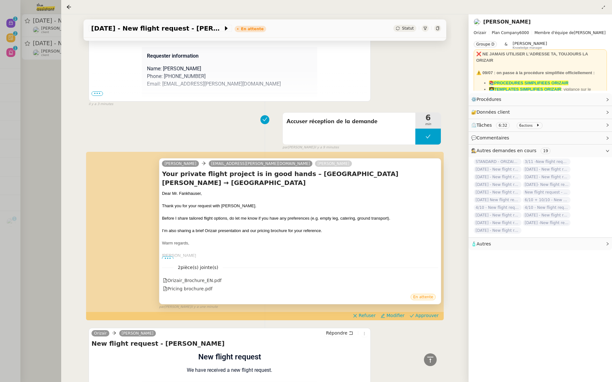
scroll to position [196, 0]
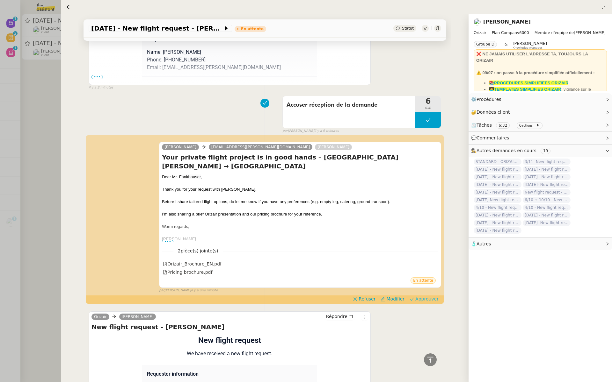
click at [426, 296] on span "Approuver" at bounding box center [426, 299] width 23 height 6
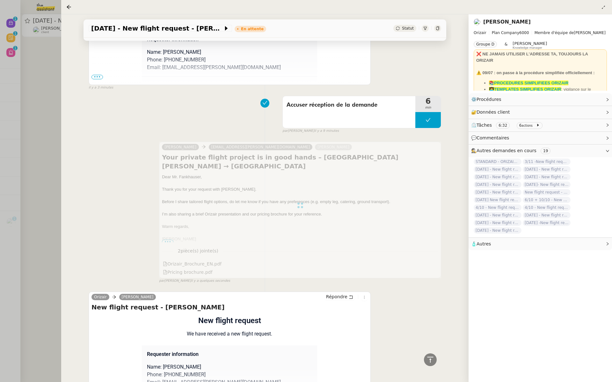
click at [36, 130] on div at bounding box center [306, 191] width 612 height 382
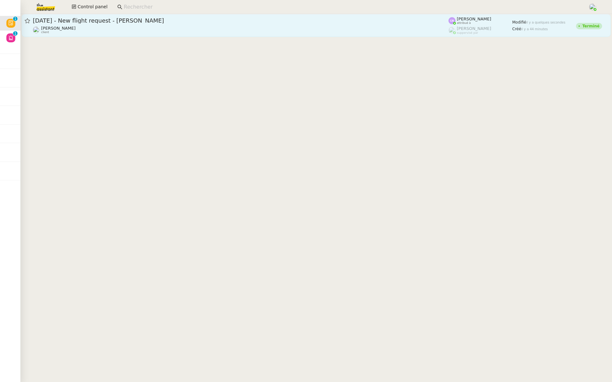
click at [80, 24] on div "6th October 2025 - New flight request - Ueli Fankhauser" at bounding box center [240, 21] width 415 height 8
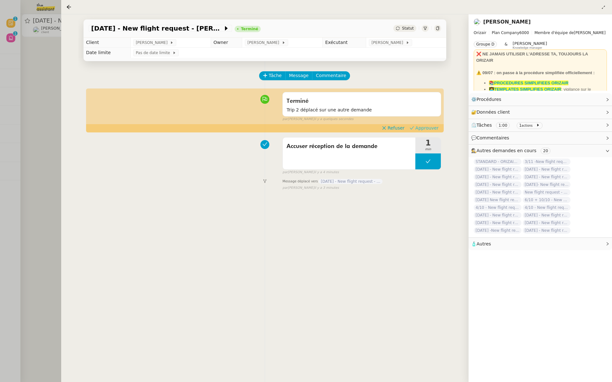
click at [429, 127] on span "Approuver" at bounding box center [426, 128] width 23 height 6
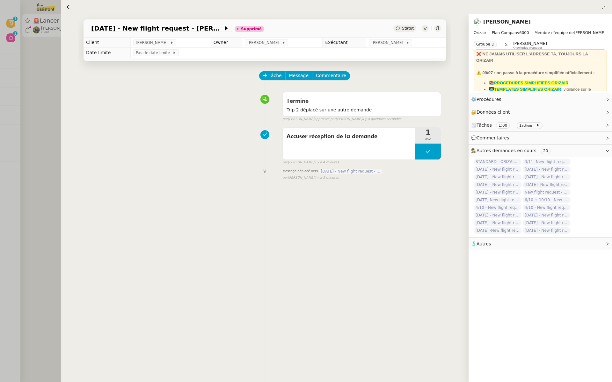
click at [27, 126] on div at bounding box center [306, 191] width 612 height 382
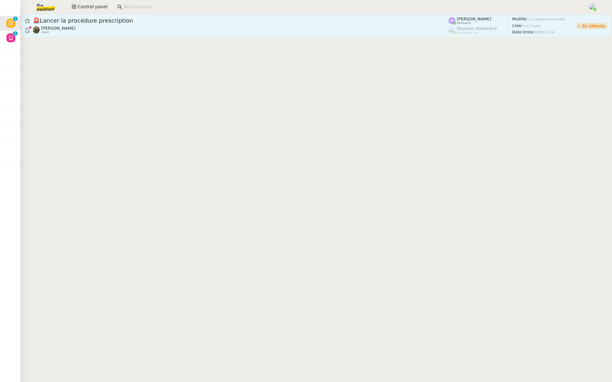
click at [123, 24] on div "🚨 Lancer la procédure prescription" at bounding box center [240, 21] width 415 height 8
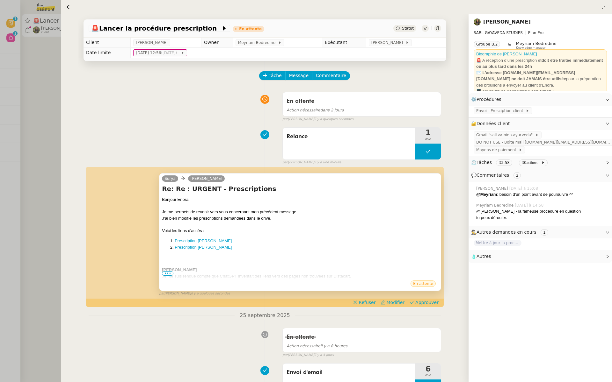
click at [166, 272] on span "•••" at bounding box center [167, 273] width 11 height 4
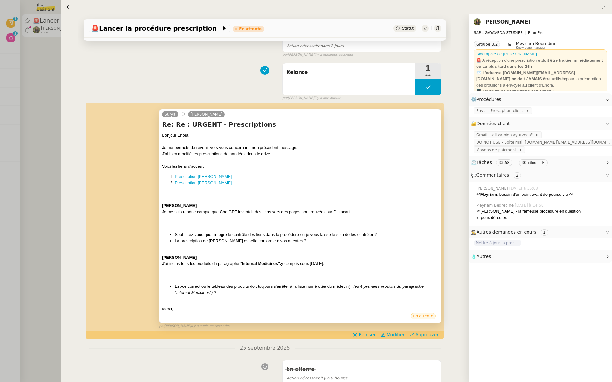
scroll to position [76, 0]
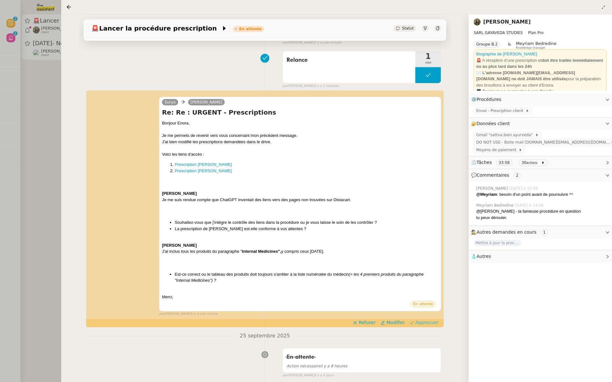
click at [425, 321] on span "Approuver" at bounding box center [426, 323] width 23 height 6
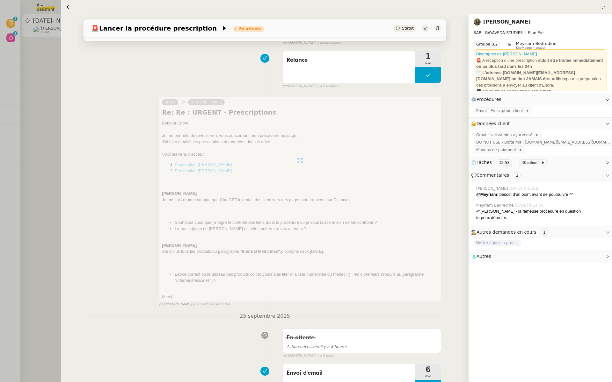
click at [27, 143] on div at bounding box center [306, 191] width 612 height 382
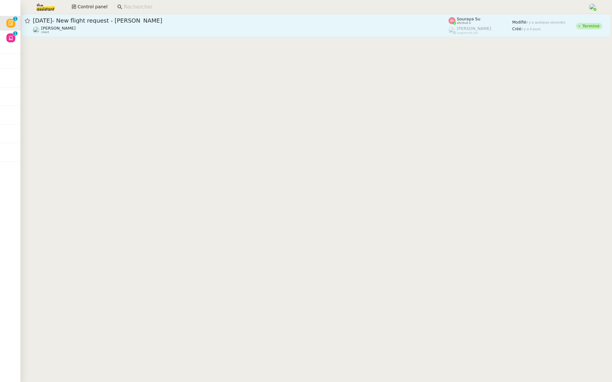
click at [101, 25] on div "12th January 2026- New flight request - Suham Chabak Louis Frei client" at bounding box center [240, 25] width 415 height 17
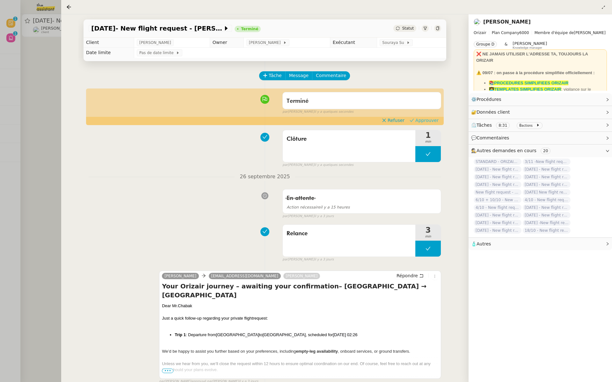
click at [427, 120] on span "Approuver" at bounding box center [426, 120] width 23 height 6
click at [23, 75] on div at bounding box center [306, 191] width 612 height 382
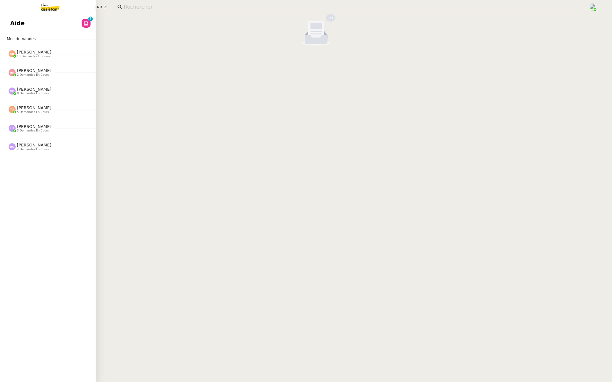
click at [14, 18] on link "Aide 0 1 2 3 4 5 6 7 8 9" at bounding box center [48, 23] width 96 height 15
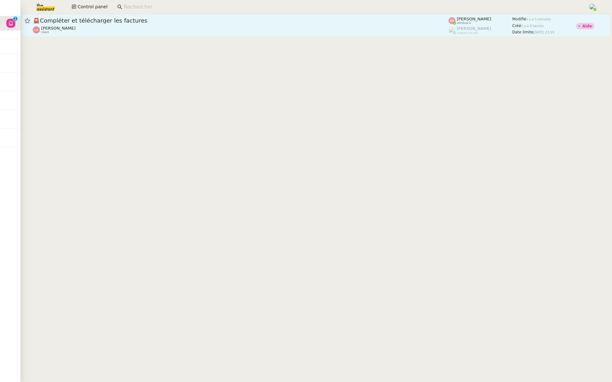
click at [116, 20] on span "🚨 Compléter et télécharger les factures" at bounding box center [240, 21] width 415 height 6
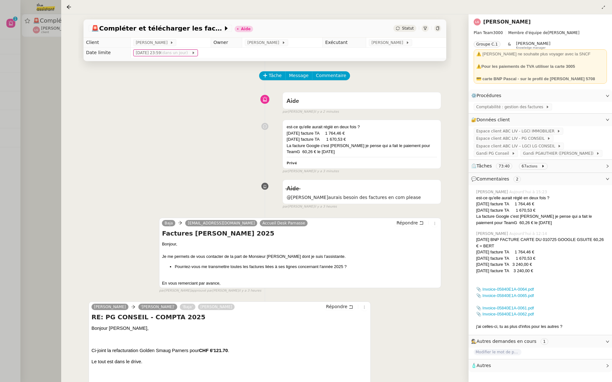
click at [42, 94] on div at bounding box center [306, 191] width 612 height 382
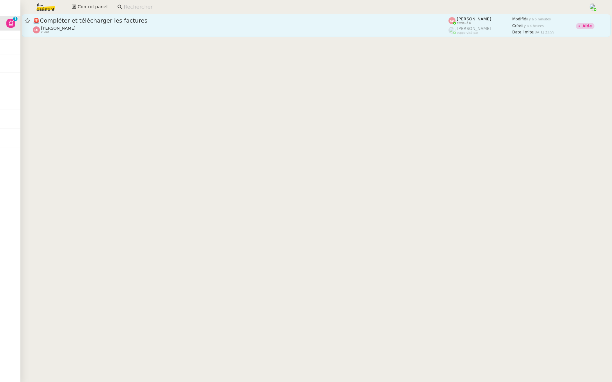
click at [123, 20] on span "🚨 Compléter et télécharger les factures" at bounding box center [240, 21] width 415 height 6
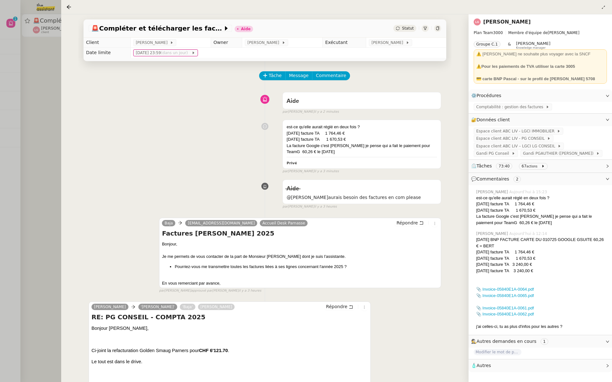
click at [24, 88] on div at bounding box center [306, 191] width 612 height 382
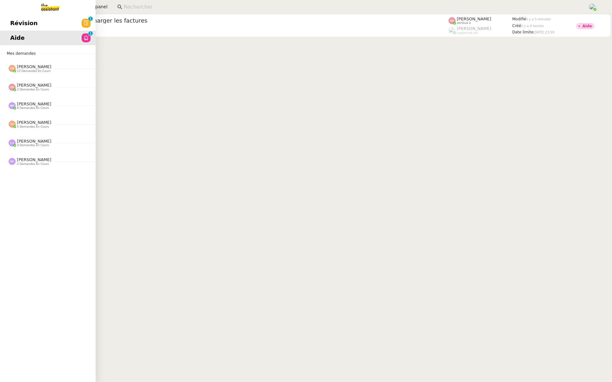
click at [36, 22] on link "Révision 0 1 2 3 4 5 6 7 8 9" at bounding box center [48, 23] width 96 height 15
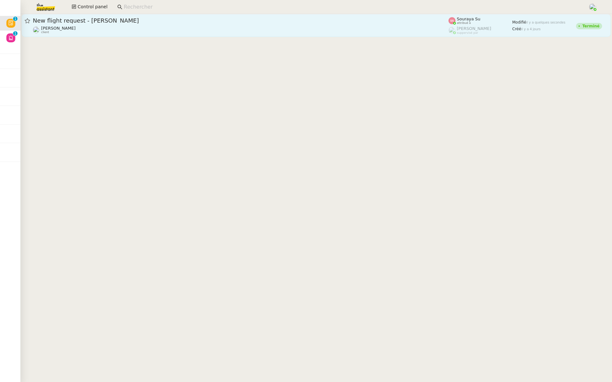
click at [142, 20] on span "New flight request - [PERSON_NAME]" at bounding box center [240, 21] width 415 height 6
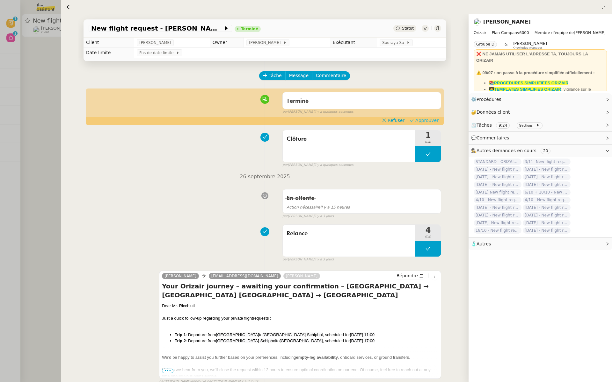
click at [427, 119] on span "Approuver" at bounding box center [426, 120] width 23 height 6
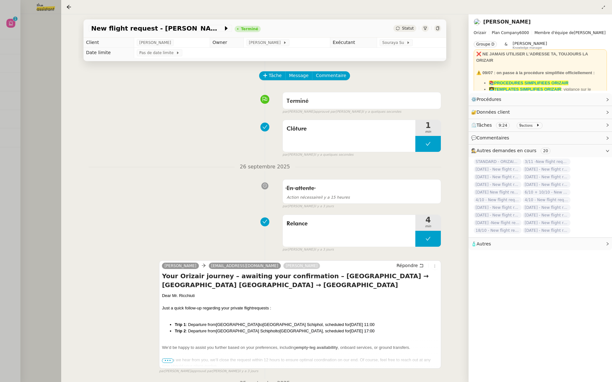
click at [6, 87] on div at bounding box center [306, 191] width 612 height 382
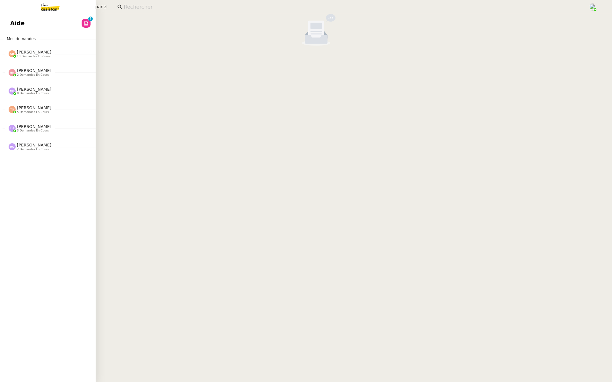
click at [0, 24] on link "Aide 0 1 2 3 4 5 6 7 8 9" at bounding box center [48, 23] width 96 height 15
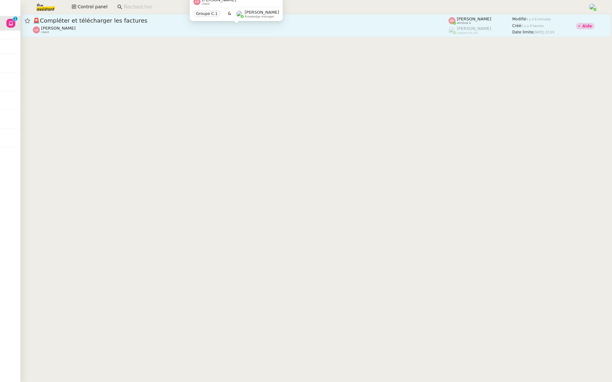
click at [172, 27] on div "[PERSON_NAME] client" at bounding box center [240, 30] width 415 height 8
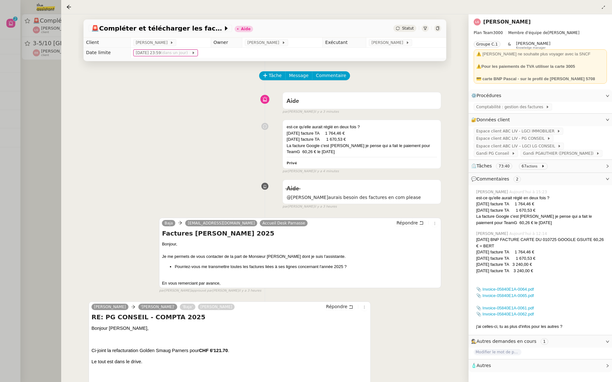
click at [28, 61] on div at bounding box center [306, 191] width 612 height 382
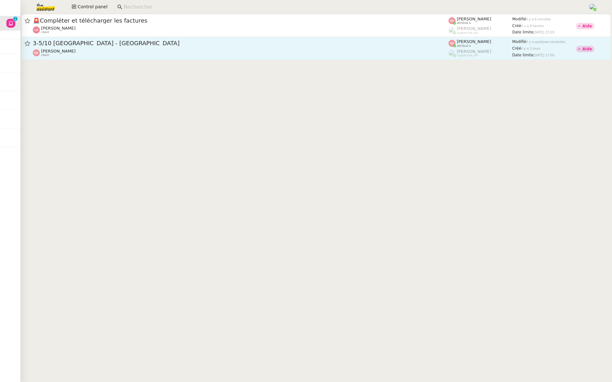
click at [101, 47] on div "3-5/10 [GEOGRAPHIC_DATA] - [GEOGRAPHIC_DATA] [PERSON_NAME] client" at bounding box center [240, 49] width 415 height 18
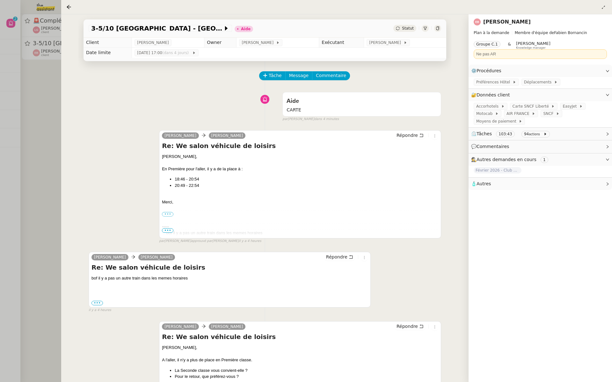
click at [35, 90] on div at bounding box center [306, 191] width 612 height 382
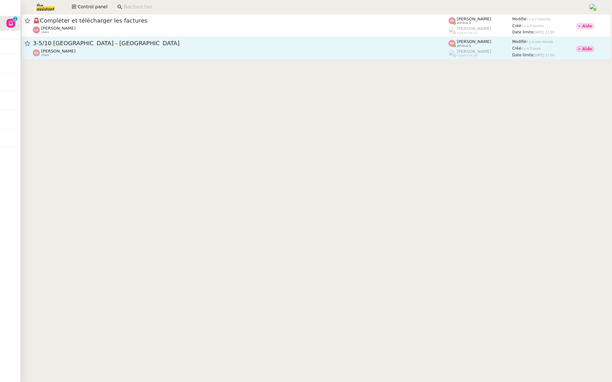
click at [226, 40] on div "3-5/10 [GEOGRAPHIC_DATA] - [GEOGRAPHIC_DATA]" at bounding box center [240, 44] width 415 height 8
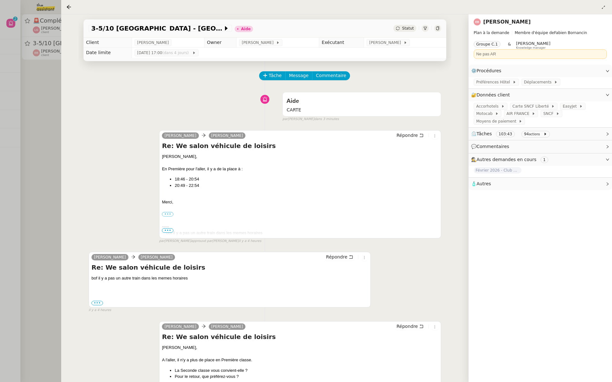
click at [40, 83] on div at bounding box center [306, 191] width 612 height 382
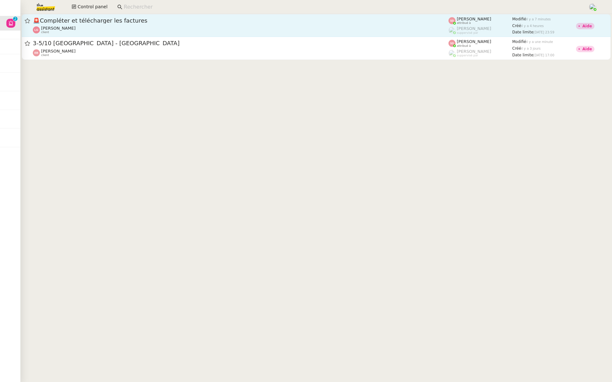
click at [109, 19] on span "🚨 Compléter et télécharger les factures" at bounding box center [240, 21] width 415 height 6
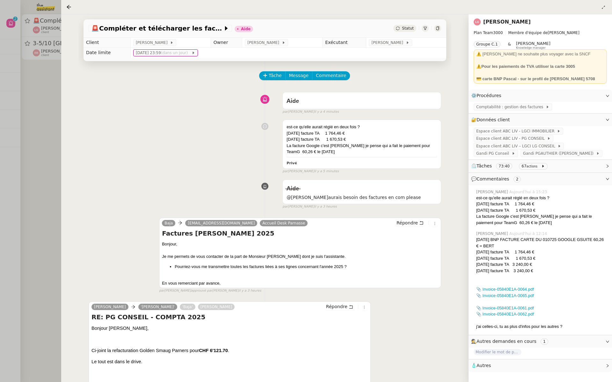
click at [25, 127] on div at bounding box center [306, 191] width 612 height 382
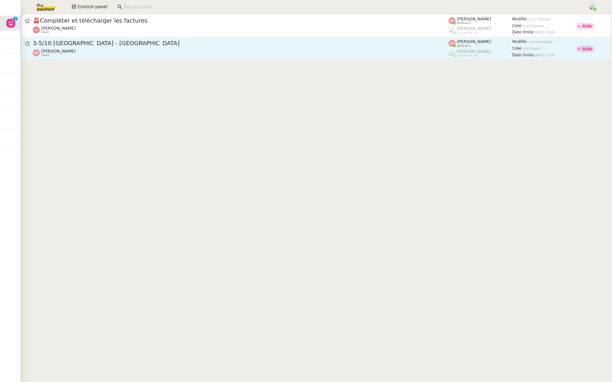
click at [98, 47] on div "3-5/10 [GEOGRAPHIC_DATA] - [GEOGRAPHIC_DATA] [PERSON_NAME] client" at bounding box center [240, 49] width 415 height 18
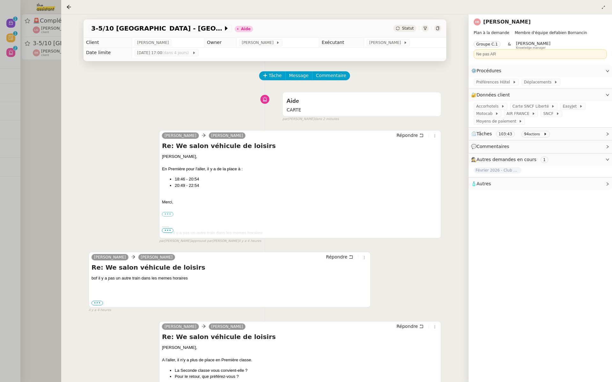
click at [0, 118] on div at bounding box center [306, 191] width 612 height 382
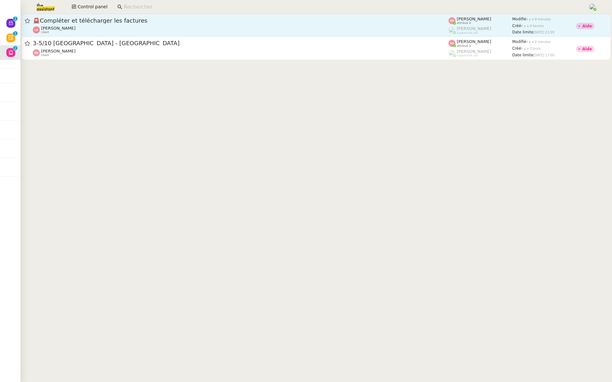
click at [133, 19] on span "🚨 Compléter et télécharger les factures" at bounding box center [240, 21] width 415 height 6
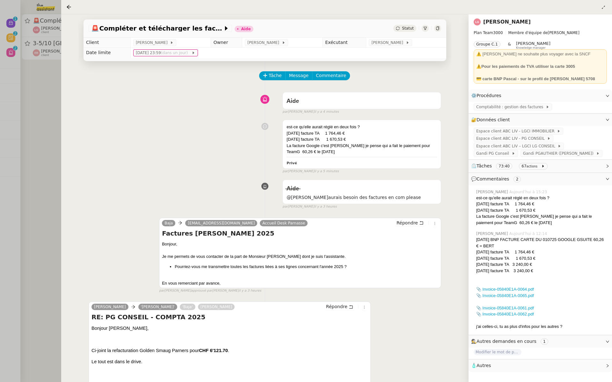
click at [12, 71] on div at bounding box center [306, 191] width 612 height 382
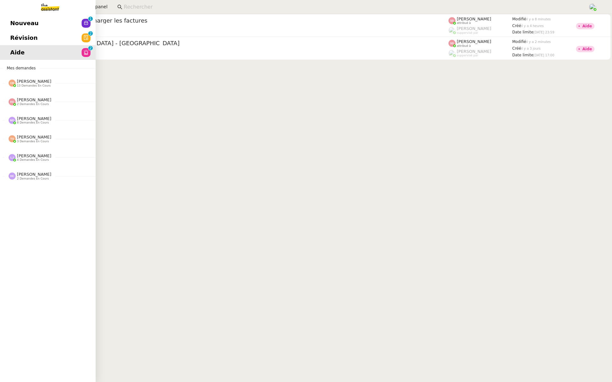
click at [12, 32] on link "Révision 0 1 2 3 4 5 6 7 8 9" at bounding box center [48, 38] width 96 height 15
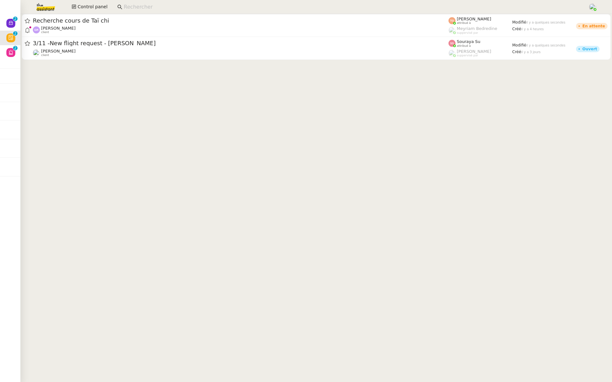
click at [107, 24] on div "Recherche cours de Taï chi" at bounding box center [240, 21] width 415 height 8
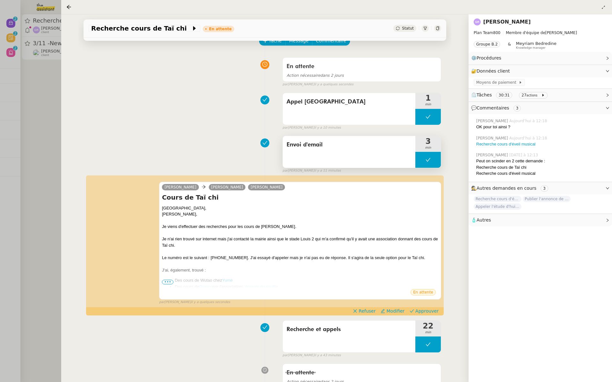
scroll to position [37, 0]
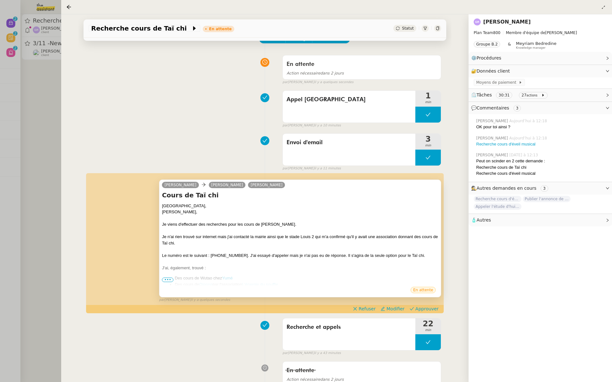
click at [165, 279] on span "•••" at bounding box center [167, 280] width 11 height 4
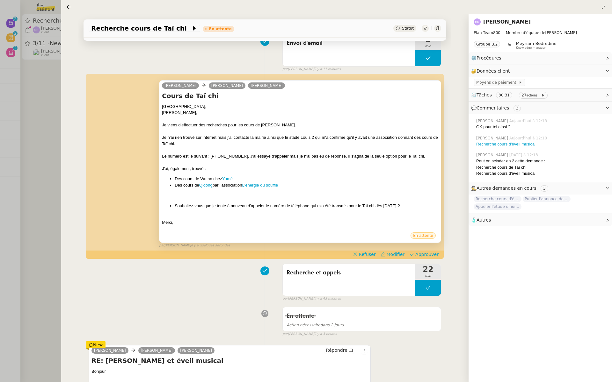
scroll to position [143, 0]
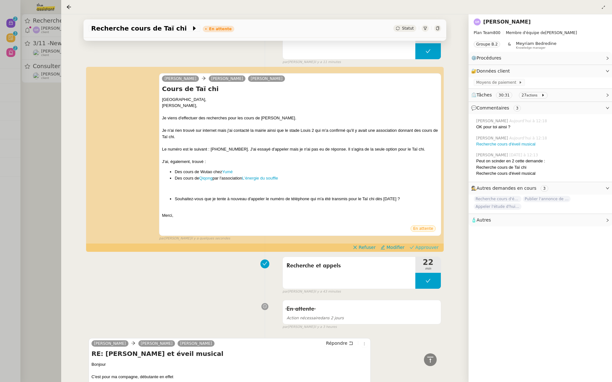
click at [424, 245] on span "Approuver" at bounding box center [426, 247] width 23 height 6
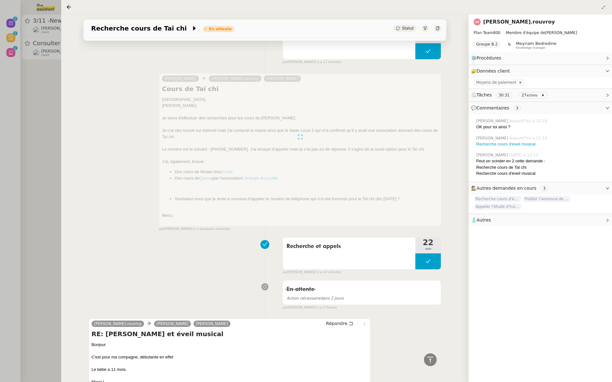
click at [5, 139] on div at bounding box center [306, 191] width 612 height 382
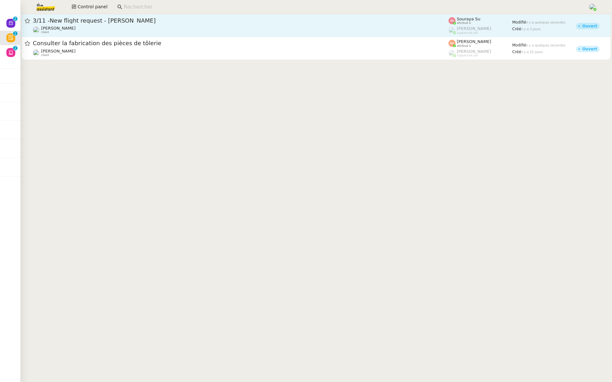
click at [97, 23] on span "3/11 -New flight request - [PERSON_NAME]" at bounding box center [240, 21] width 415 height 6
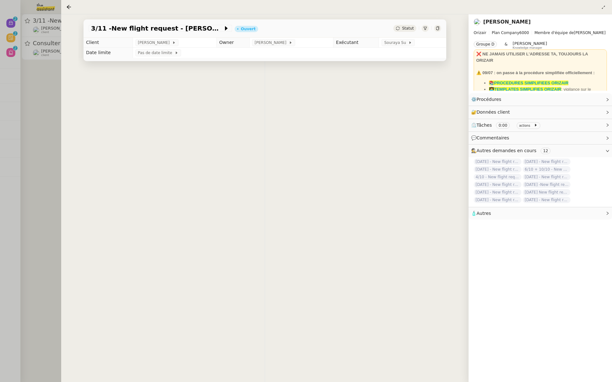
click at [170, 23] on div "3/11 -New flight request - [PERSON_NAME] Ouvert Statut" at bounding box center [264, 28] width 363 height 18
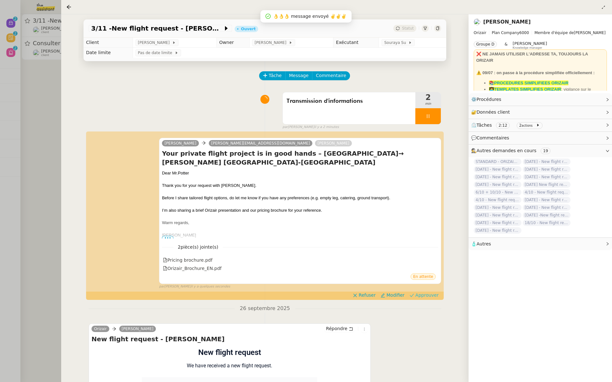
click at [431, 297] on span "Approuver" at bounding box center [426, 295] width 23 height 6
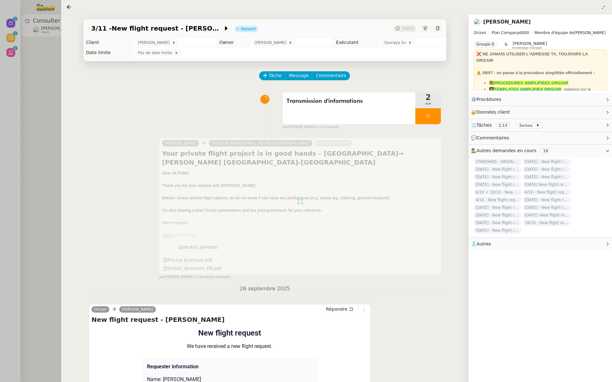
click at [29, 120] on div at bounding box center [306, 191] width 612 height 382
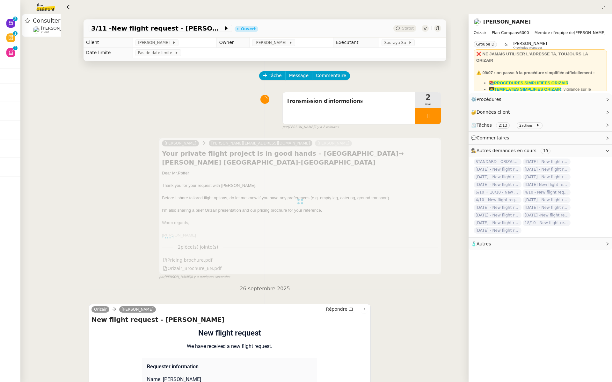
click at [142, 33] on div at bounding box center [306, 191] width 612 height 382
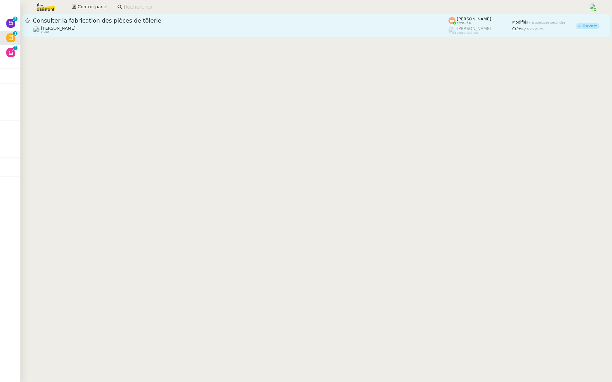
click at [185, 20] on span "Consulter la fabrication des pièces de tôlerie" at bounding box center [240, 21] width 415 height 6
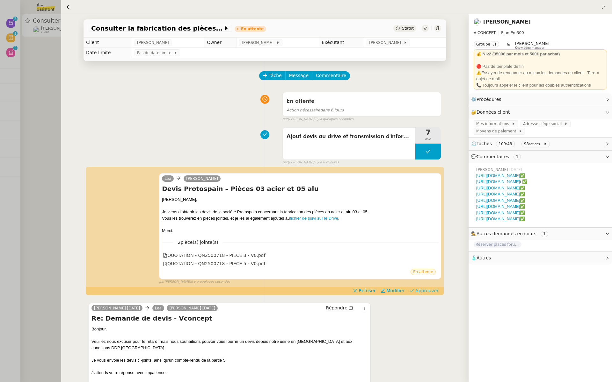
click at [429, 256] on app-ticket-timeline-item "[PERSON_NAME] Protospain – Pièces 03 acier et 05 alu [PERSON_NAME], Je viens d’…" at bounding box center [265, 231] width 352 height 127
click at [23, 81] on div at bounding box center [306, 191] width 612 height 382
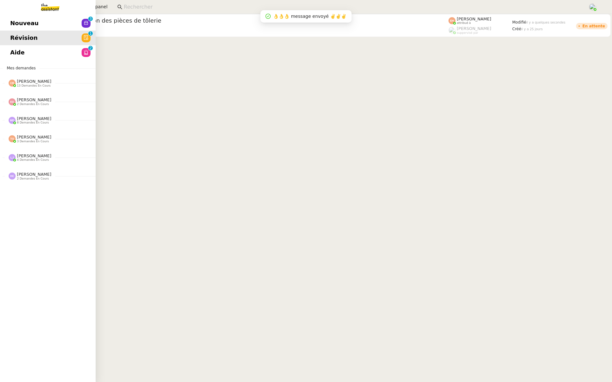
click at [13, 23] on span "Nouveau" at bounding box center [24, 23] width 28 height 10
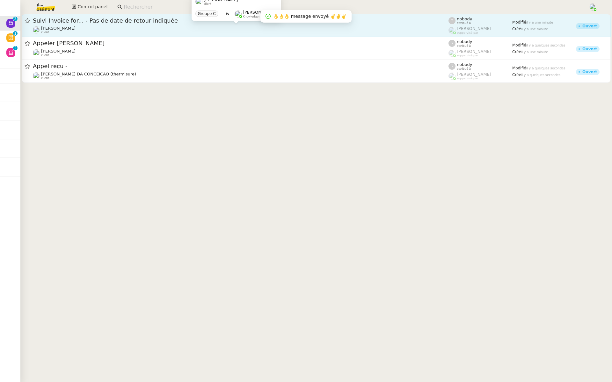
click at [154, 26] on div "[PERSON_NAME] client" at bounding box center [240, 30] width 415 height 8
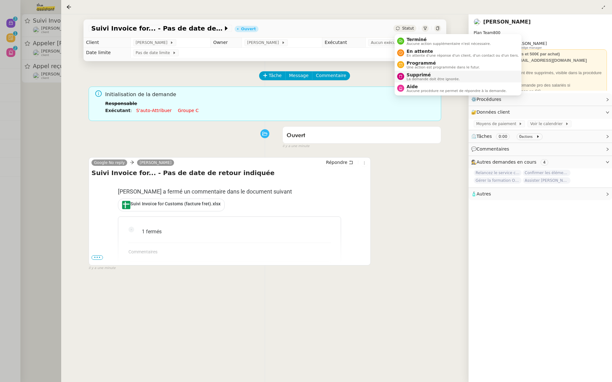
click at [414, 75] on span "Supprimé" at bounding box center [433, 74] width 53 height 5
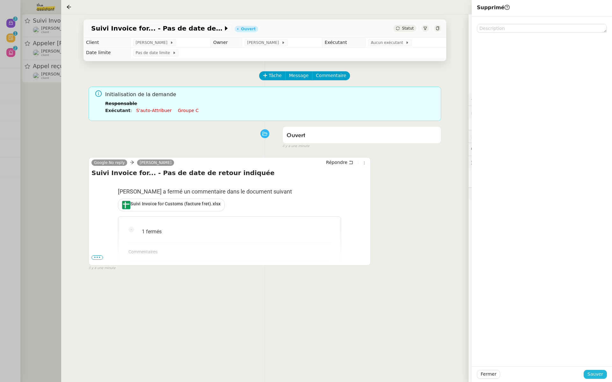
click at [602, 374] on span "Sauver" at bounding box center [595, 374] width 16 height 7
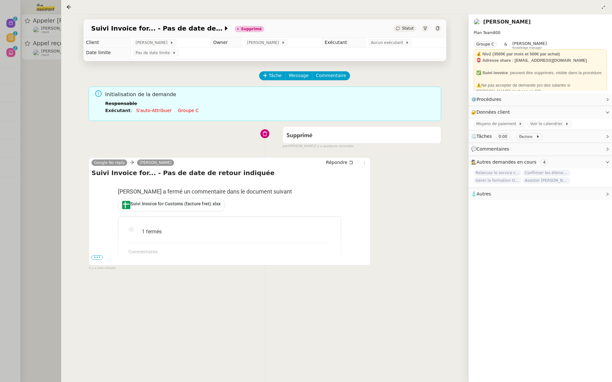
click at [40, 97] on div at bounding box center [306, 191] width 612 height 382
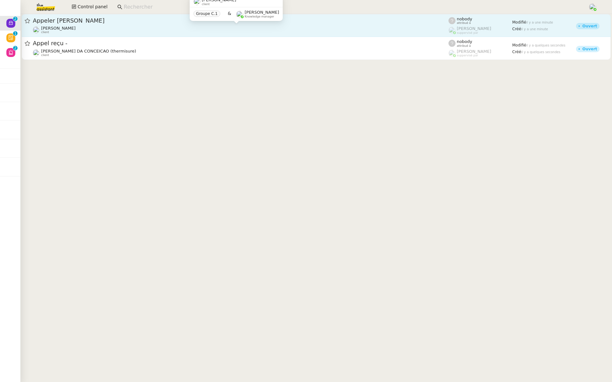
click at [83, 27] on div "[PERSON_NAME] client" at bounding box center [240, 30] width 415 height 8
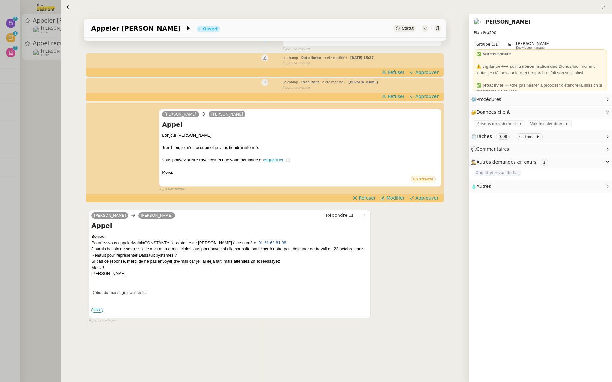
scroll to position [66, 0]
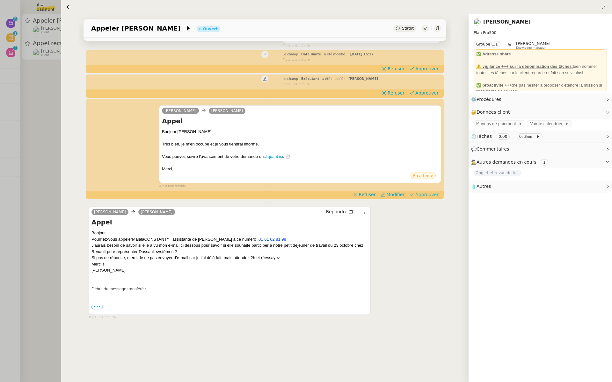
click at [426, 195] on span "Approuver" at bounding box center [426, 194] width 23 height 6
click at [425, 98] on div "Tâche Message Commentaire Veuillez patienter une erreur s'est produite 👌👌👌 mess…" at bounding box center [264, 186] width 373 height 382
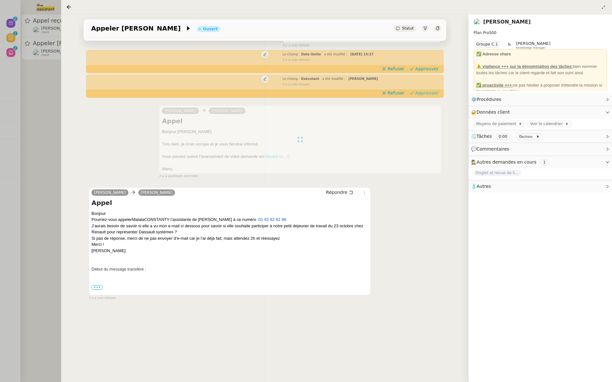
click at [423, 95] on span "Approuver" at bounding box center [426, 93] width 23 height 6
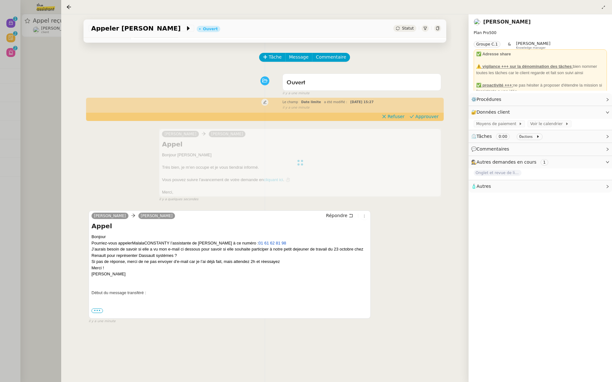
scroll to position [0, 0]
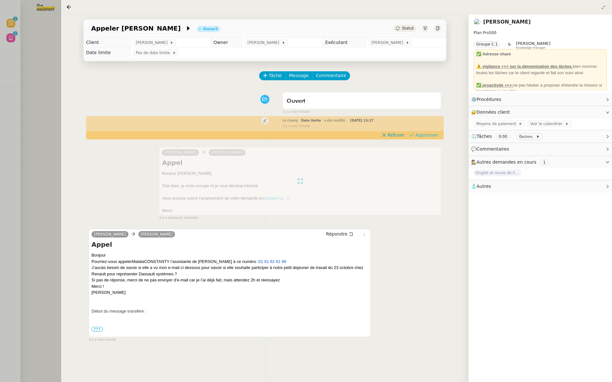
click at [415, 136] on span "Approuver" at bounding box center [426, 135] width 23 height 6
click at [17, 68] on div at bounding box center [306, 191] width 612 height 382
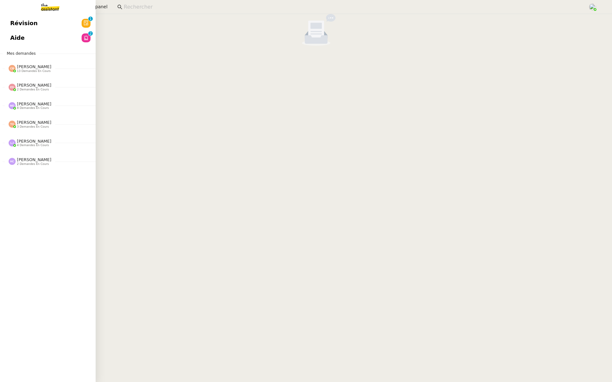
click at [9, 22] on link "Révision 0 1 2 3 4 5 6 7 8 9" at bounding box center [48, 23] width 96 height 15
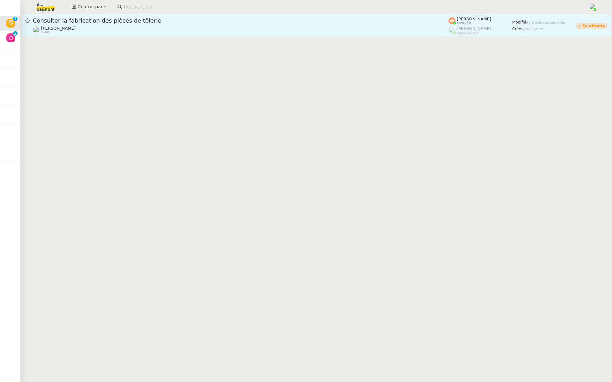
click at [117, 23] on span "Consulter la fabrication des pièces de tôlerie" at bounding box center [240, 21] width 415 height 6
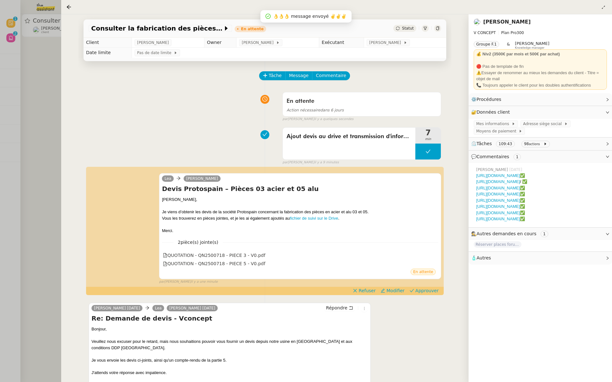
click at [33, 163] on div at bounding box center [306, 191] width 612 height 382
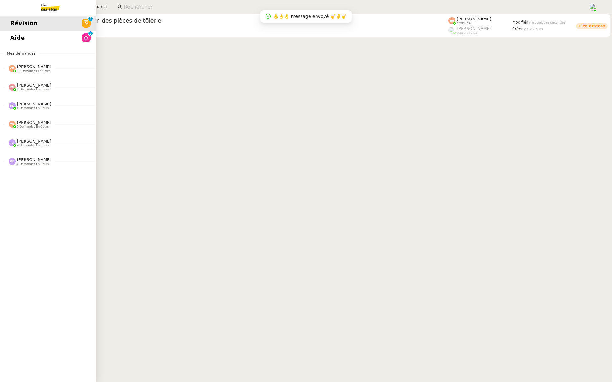
click at [16, 46] on div "Révision 0 1 2 3 4 5 6 7 8 9 Aide 0 1 2 3 4 5 6 7 8 9 Mes demandes [PERSON_NAME…" at bounding box center [48, 198] width 96 height 368
click at [51, 40] on link "Aide 0 1 2 3 4 5 6 7 8 9" at bounding box center [48, 38] width 96 height 15
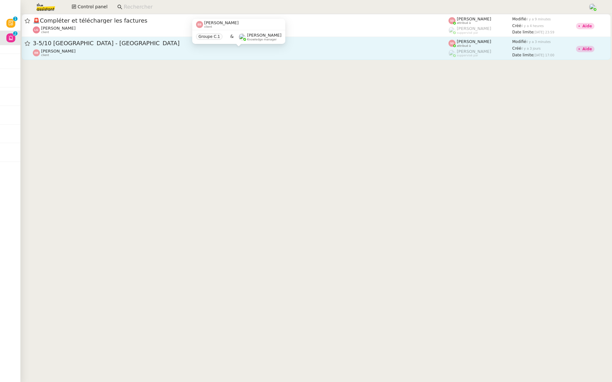
click at [75, 54] on div "[PERSON_NAME] client" at bounding box center [240, 53] width 415 height 8
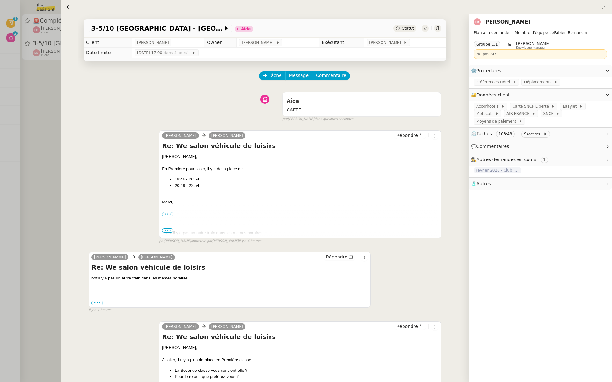
click at [35, 92] on div at bounding box center [306, 191] width 612 height 382
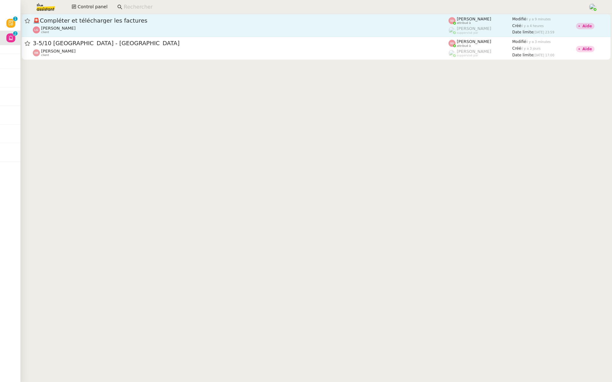
click at [66, 25] on div "🚨 Compléter et télécharger les factures [PERSON_NAME] client" at bounding box center [240, 25] width 415 height 17
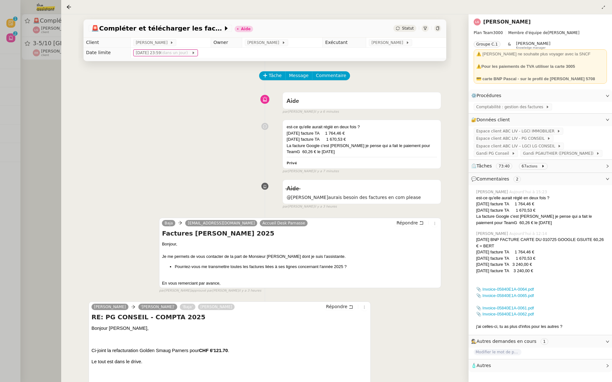
click at [39, 97] on div at bounding box center [306, 191] width 612 height 382
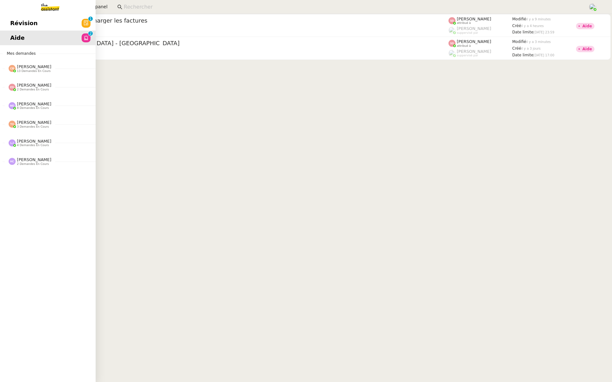
click at [11, 21] on span "Révision" at bounding box center [23, 23] width 27 height 10
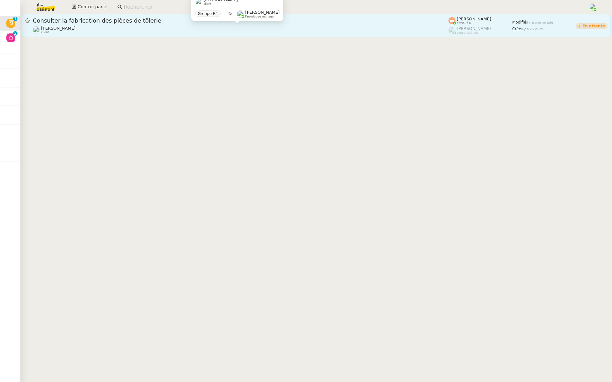
click at [152, 26] on div "[PERSON_NAME] client" at bounding box center [240, 30] width 415 height 8
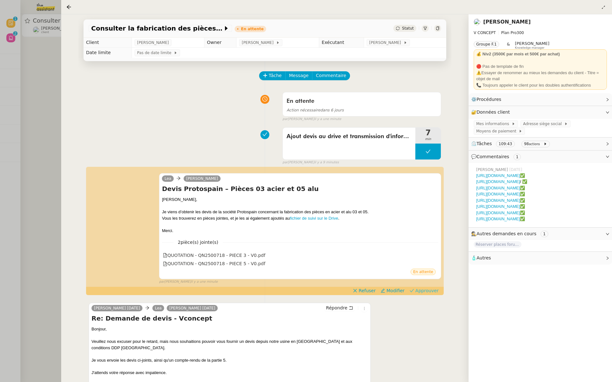
click at [429, 292] on span "Approuver" at bounding box center [426, 291] width 23 height 6
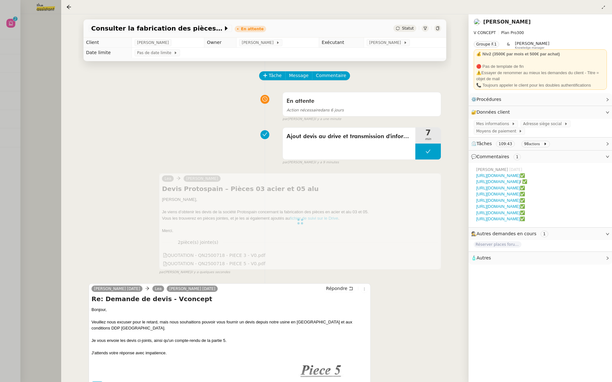
click at [0, 86] on div at bounding box center [306, 191] width 612 height 382
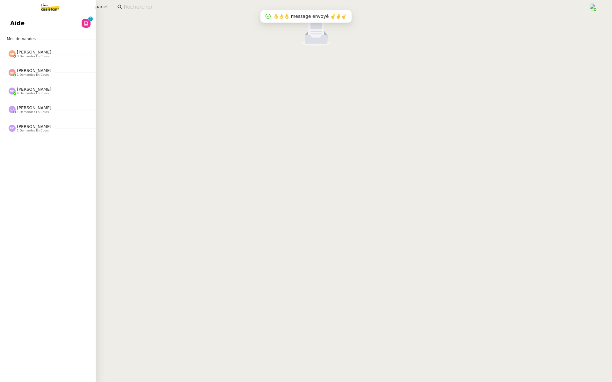
click at [10, 28] on link "Aide 0 1 2 3 4 5 6 7 8 9" at bounding box center [48, 23] width 96 height 15
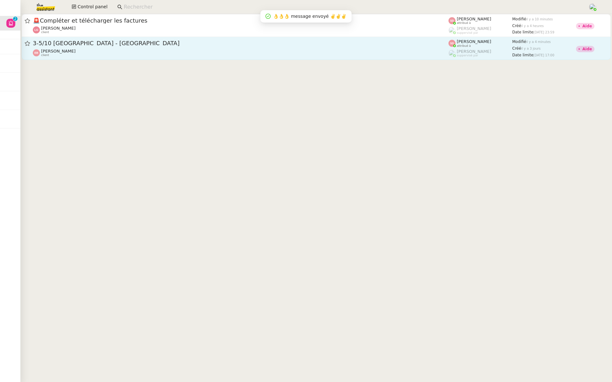
click at [70, 48] on div "3-5/10 [GEOGRAPHIC_DATA] - [GEOGRAPHIC_DATA] [PERSON_NAME] client" at bounding box center [240, 49] width 415 height 18
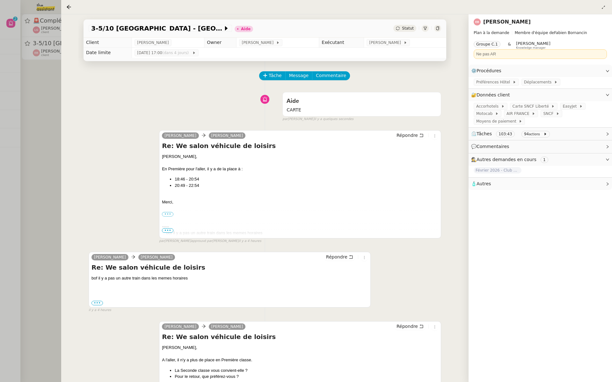
click at [23, 102] on div at bounding box center [306, 191] width 612 height 382
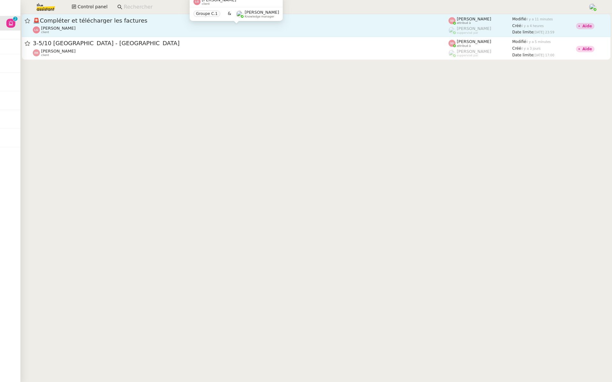
click at [254, 31] on div "[PERSON_NAME] client" at bounding box center [240, 30] width 415 height 8
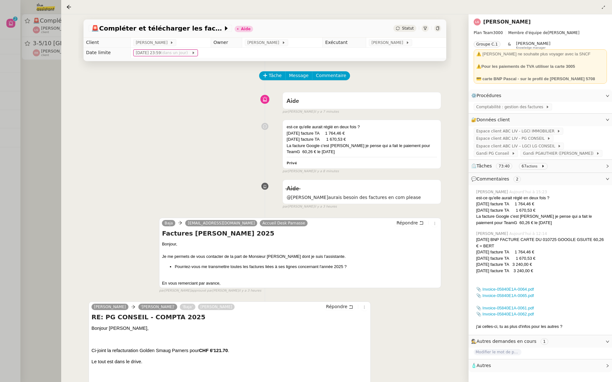
click at [0, 127] on div at bounding box center [306, 191] width 612 height 382
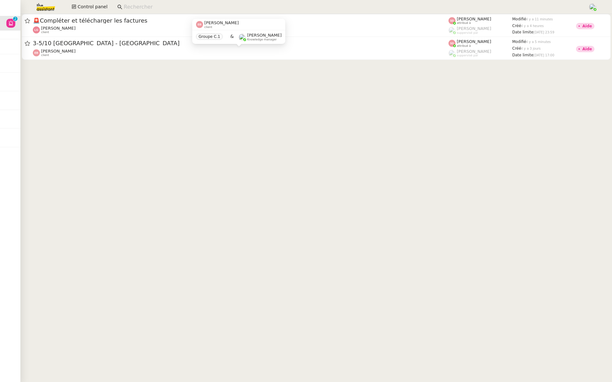
click at [176, 56] on div "[PERSON_NAME] client" at bounding box center [240, 53] width 415 height 8
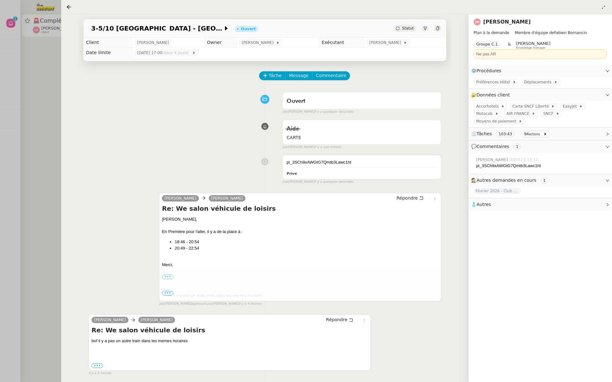
click at [18, 79] on div at bounding box center [306, 191] width 612 height 382
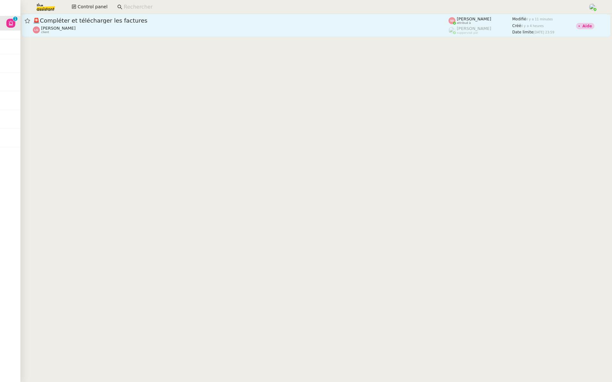
click at [84, 21] on span "🚨 Compléter et télécharger les factures" at bounding box center [240, 21] width 415 height 6
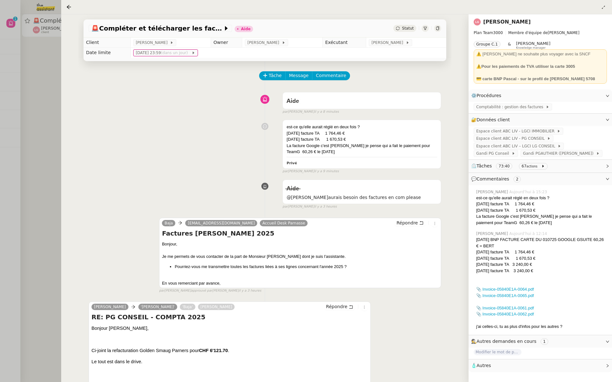
click at [17, 104] on div at bounding box center [306, 191] width 612 height 382
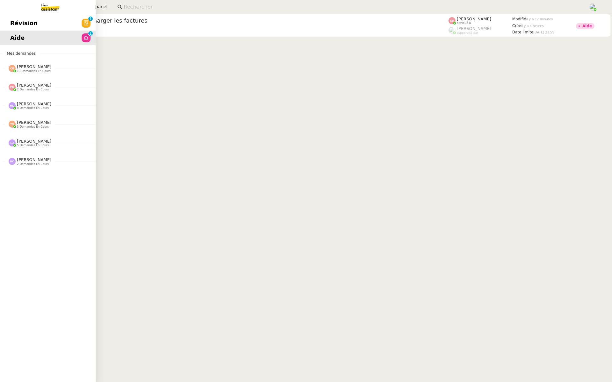
click at [19, 23] on span "Révision" at bounding box center [23, 23] width 27 height 10
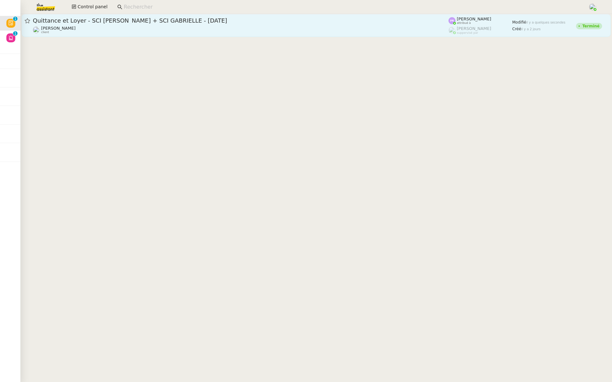
click at [107, 22] on span "Quittance et Loyer - SCI [PERSON_NAME] + SCI GABRIELLE - [DATE]" at bounding box center [240, 21] width 415 height 6
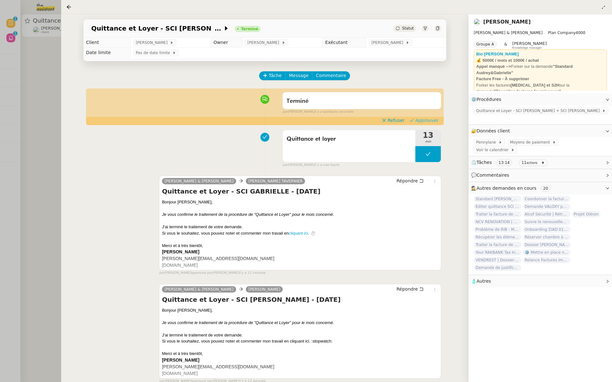
click at [428, 119] on span "Approuver" at bounding box center [426, 120] width 23 height 6
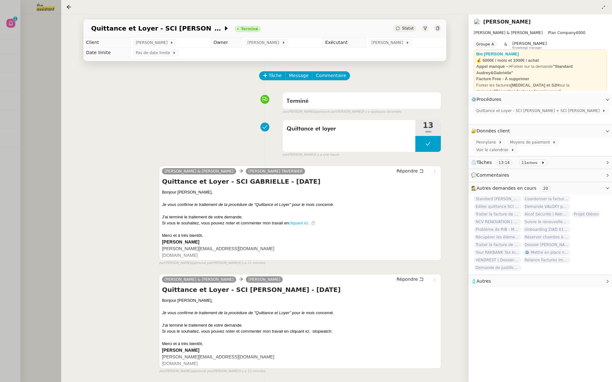
click at [55, 68] on div at bounding box center [306, 191] width 612 height 382
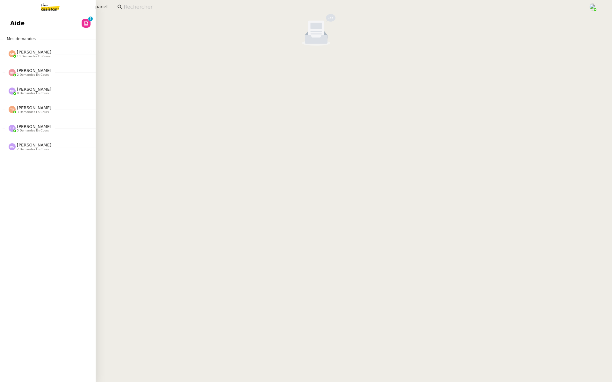
click at [13, 24] on span "Aide" at bounding box center [17, 23] width 14 height 10
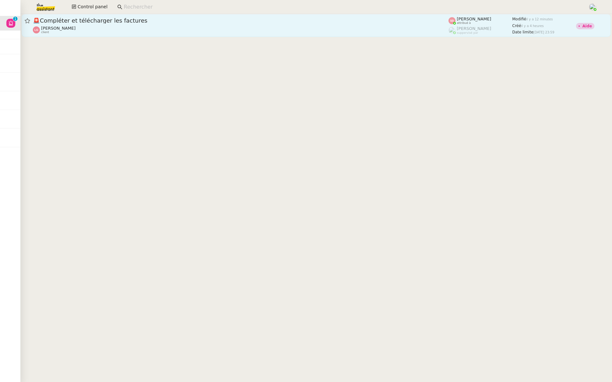
click at [136, 22] on span "🚨 Compléter et télécharger les factures" at bounding box center [240, 21] width 415 height 6
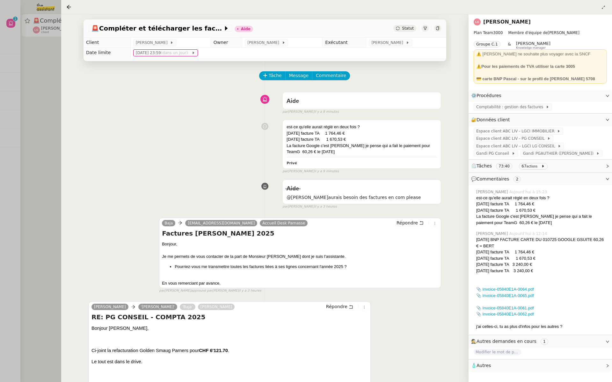
click at [26, 111] on div at bounding box center [306, 191] width 612 height 382
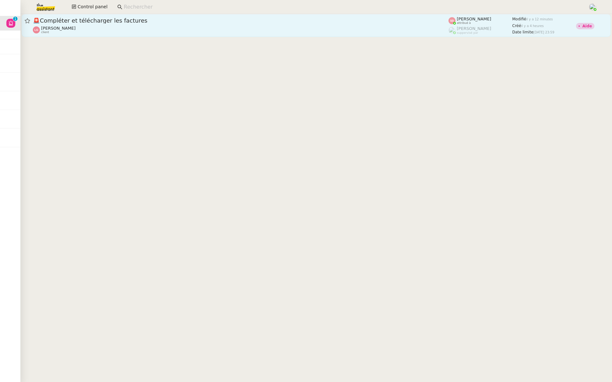
click at [233, 19] on span "🚨 Compléter et télécharger les factures" at bounding box center [240, 21] width 415 height 6
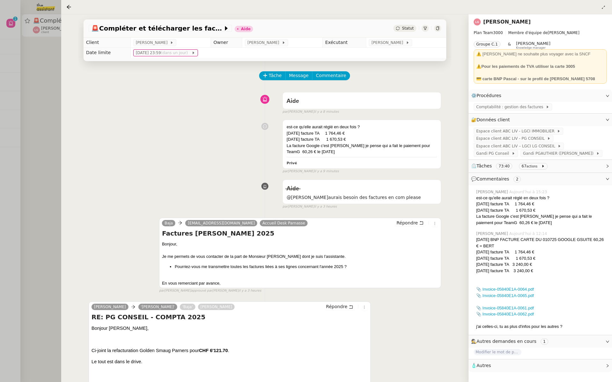
click at [15, 79] on div at bounding box center [306, 191] width 612 height 382
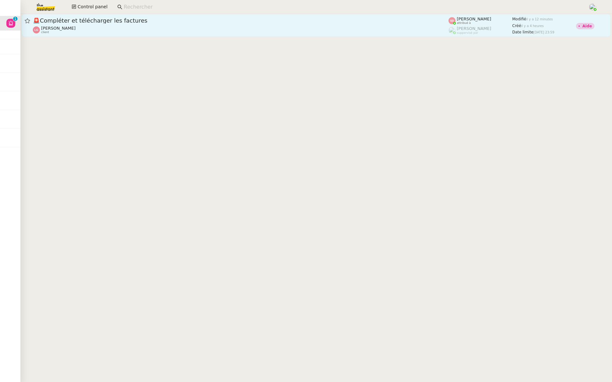
click at [180, 23] on span "🚨 Compléter et télécharger les factures" at bounding box center [240, 21] width 415 height 6
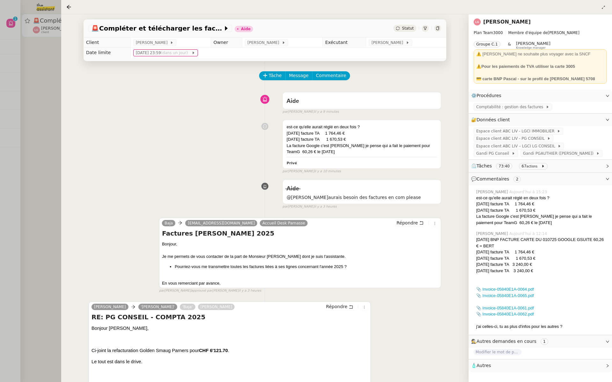
click at [56, 83] on div at bounding box center [306, 191] width 612 height 382
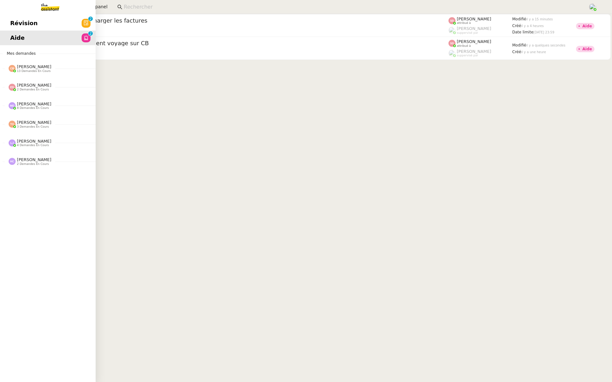
click at [4, 23] on link "Révision 0 1 2 3 4 5 6 7 8 9" at bounding box center [48, 23] width 96 height 15
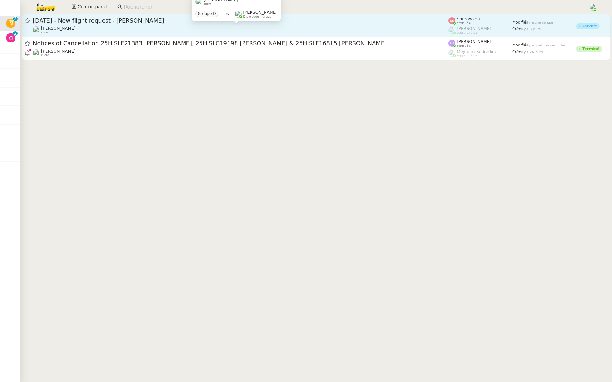
click at [149, 26] on div "[PERSON_NAME] client" at bounding box center [240, 30] width 415 height 8
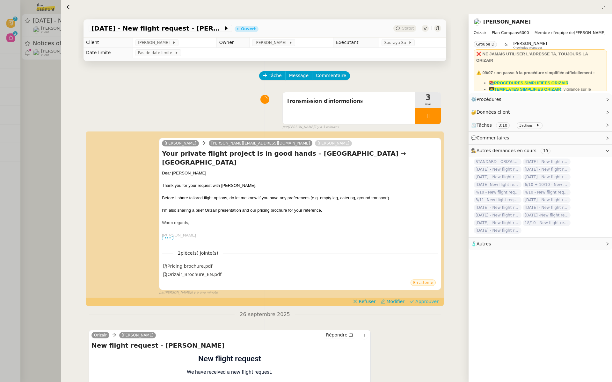
click at [427, 300] on span "Approuver" at bounding box center [426, 302] width 23 height 6
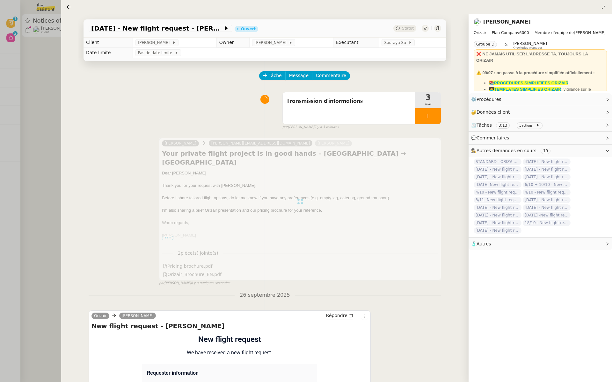
click at [33, 62] on div at bounding box center [306, 191] width 612 height 382
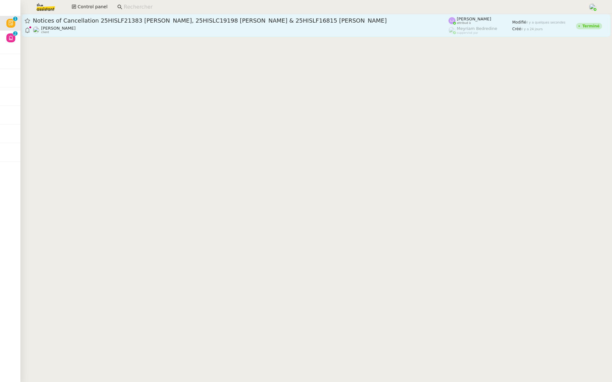
click at [115, 20] on span "Notices of Cancellation 25HISLF21383 [PERSON_NAME], 25HISLC19198 [PERSON_NAME] …" at bounding box center [240, 21] width 415 height 6
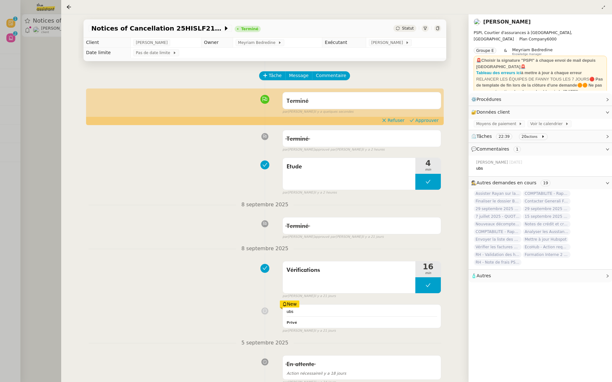
scroll to position [20, 0]
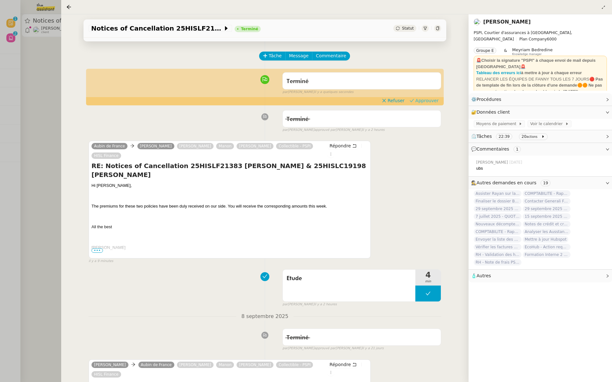
click at [421, 102] on span "Approuver" at bounding box center [426, 100] width 23 height 6
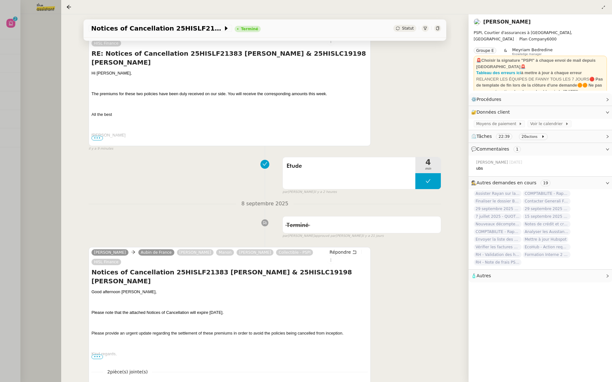
scroll to position [0, 0]
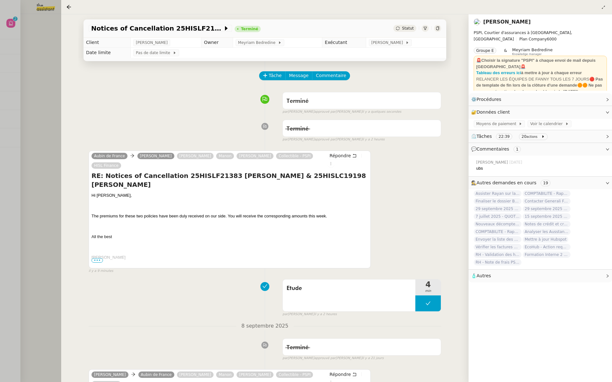
click at [14, 55] on div at bounding box center [306, 191] width 612 height 382
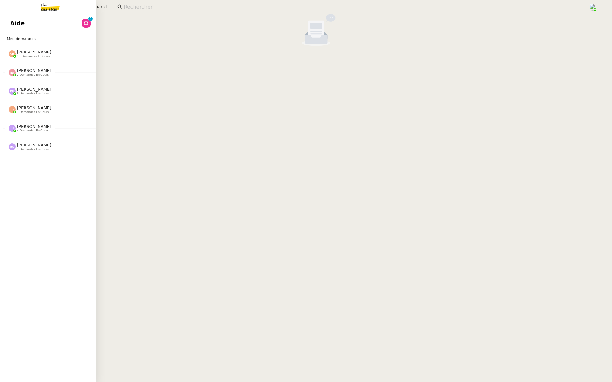
click at [14, 20] on span "Aide" at bounding box center [17, 23] width 14 height 10
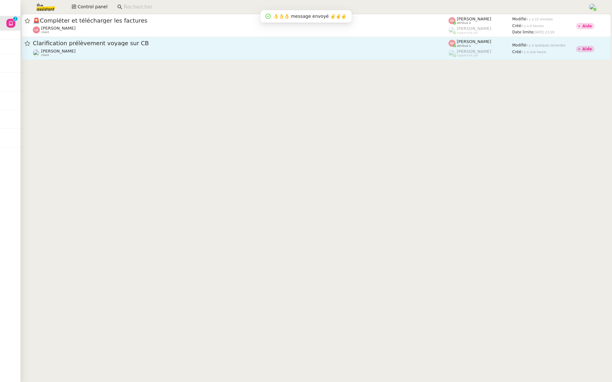
click at [118, 48] on div "Clarification prélèvement voyage sur CB [PERSON_NAME] client" at bounding box center [240, 49] width 415 height 18
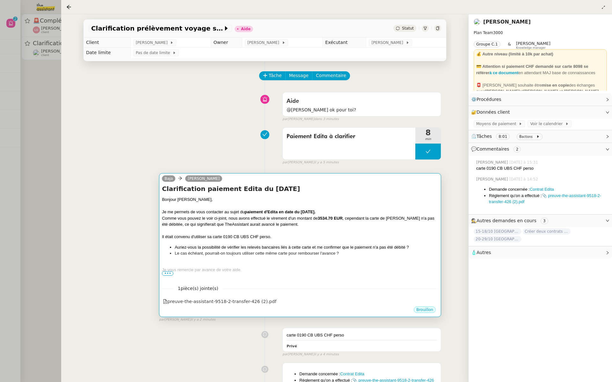
scroll to position [3, 0]
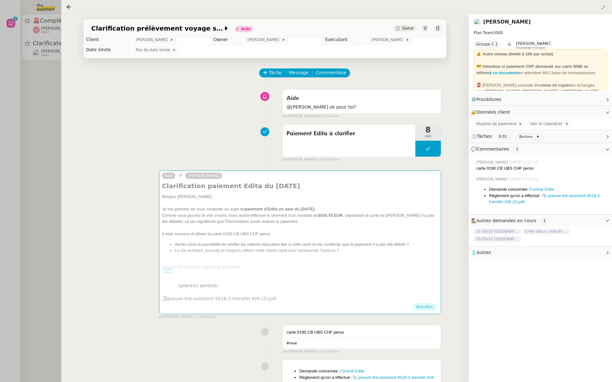
click at [25, 59] on div at bounding box center [306, 191] width 612 height 382
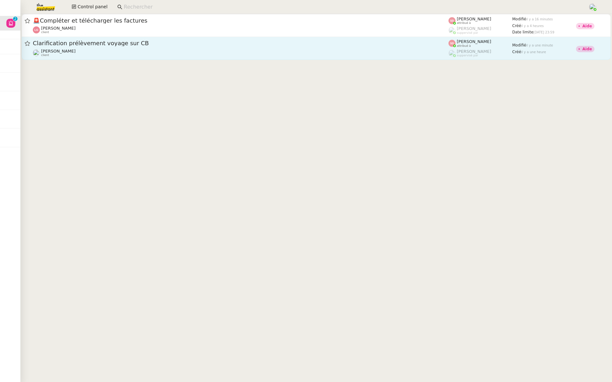
click at [132, 43] on span "Clarification prélèvement voyage sur CB" at bounding box center [240, 43] width 415 height 6
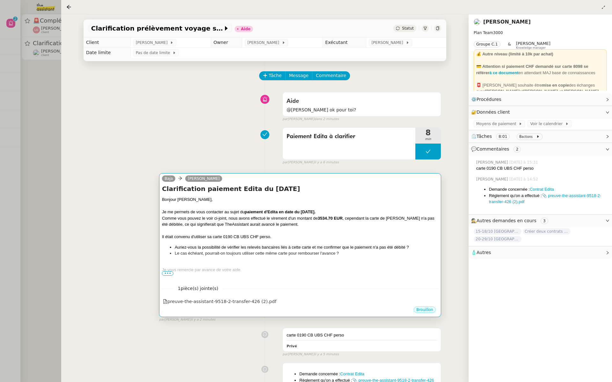
click at [170, 273] on span "•••" at bounding box center [167, 273] width 11 height 4
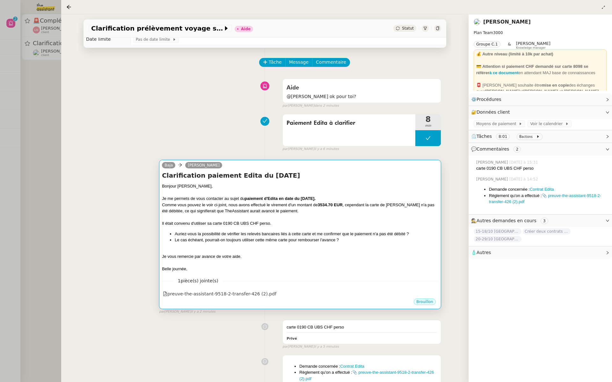
scroll to position [11, 0]
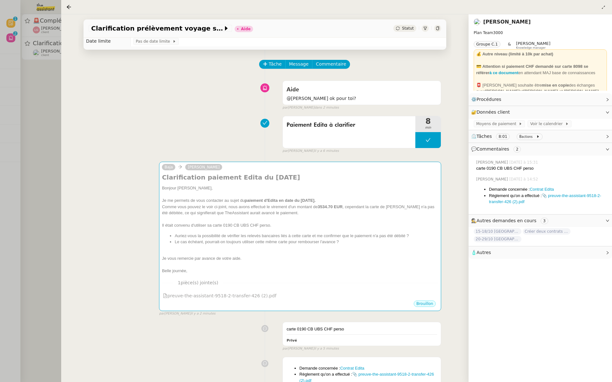
click at [18, 106] on div at bounding box center [306, 191] width 612 height 382
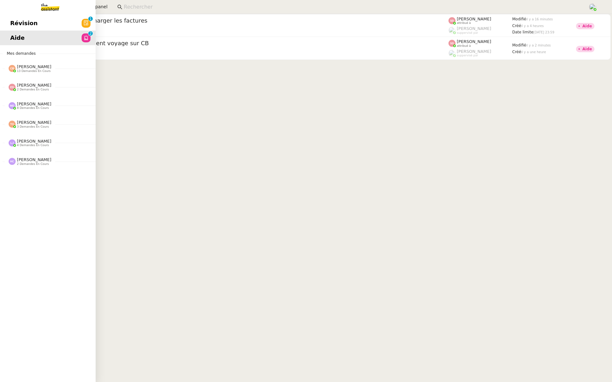
click at [14, 22] on span "Révision" at bounding box center [23, 23] width 27 height 10
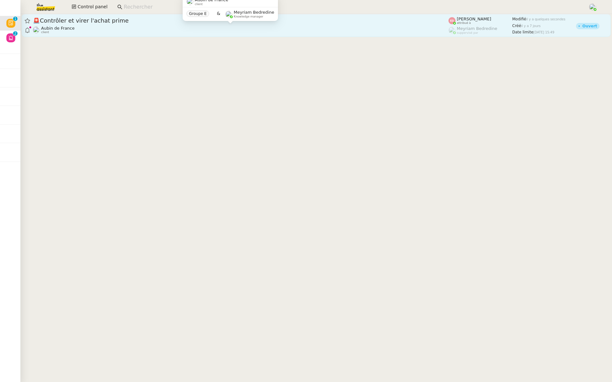
click at [141, 30] on div "Aubin de France client" at bounding box center [240, 30] width 415 height 8
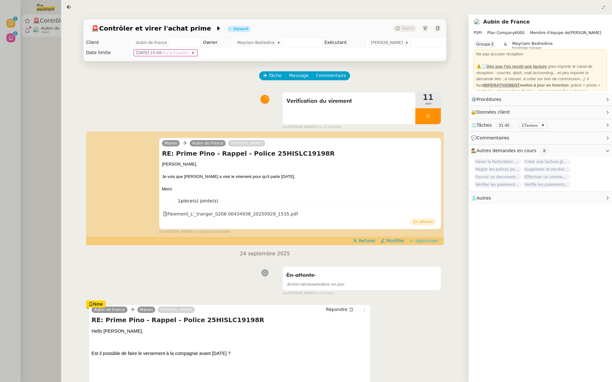
click at [426, 242] on span "Approuver" at bounding box center [426, 241] width 23 height 6
click at [29, 46] on div at bounding box center [306, 191] width 612 height 382
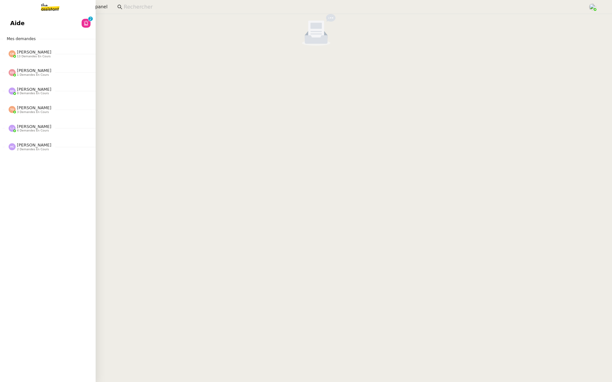
click at [19, 19] on span "Aide" at bounding box center [17, 23] width 14 height 10
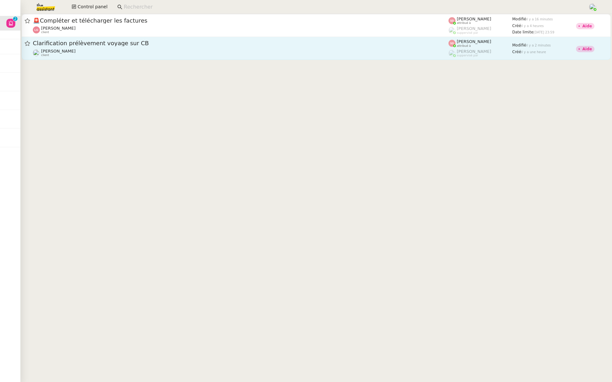
click at [118, 42] on span "Clarification prélèvement voyage sur CB" at bounding box center [240, 43] width 415 height 6
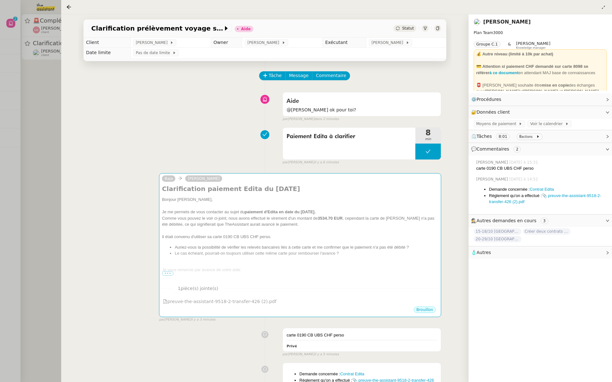
click at [45, 79] on div at bounding box center [306, 191] width 612 height 382
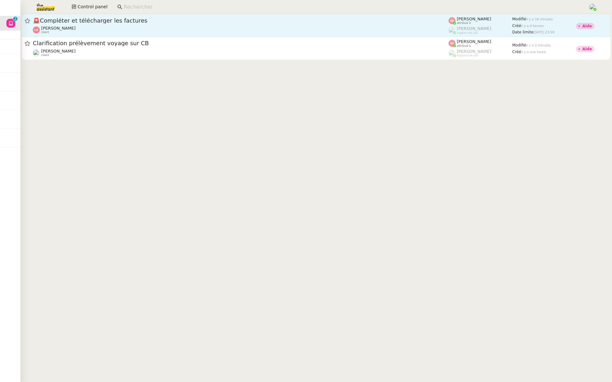
click at [65, 23] on span "🚨 Compléter et télécharger les factures" at bounding box center [240, 21] width 415 height 6
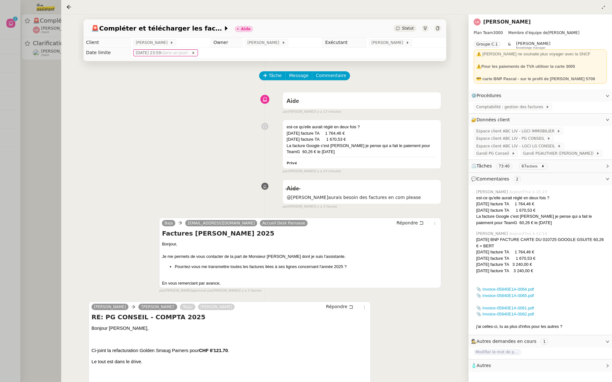
click at [29, 72] on div at bounding box center [306, 191] width 612 height 382
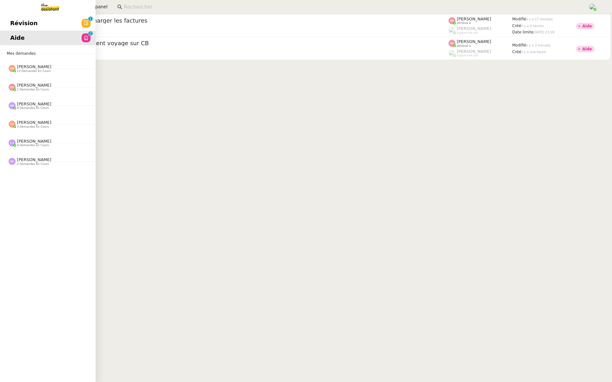
click at [21, 18] on link "Révision 0 1 2 3 4 5 6 7 8 9" at bounding box center [48, 23] width 96 height 15
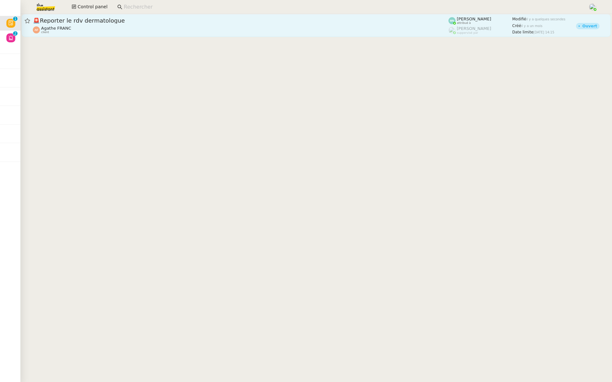
click at [117, 17] on div "🚨 Reporter le rdv dermatologue" at bounding box center [240, 21] width 415 height 8
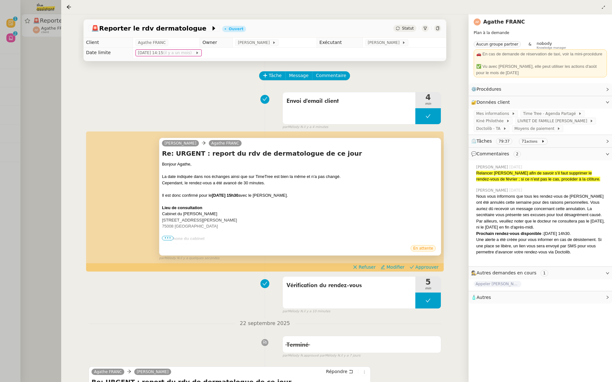
click at [167, 237] on span "•••" at bounding box center [167, 238] width 11 height 4
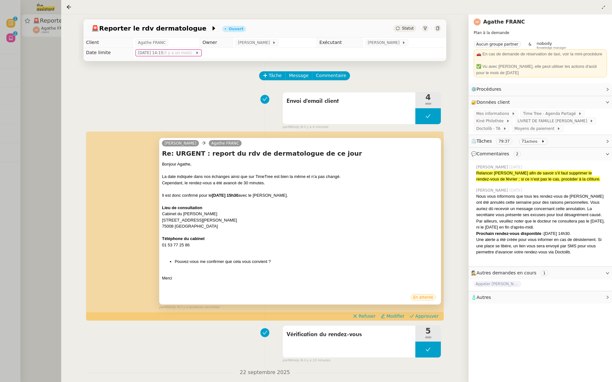
scroll to position [27, 0]
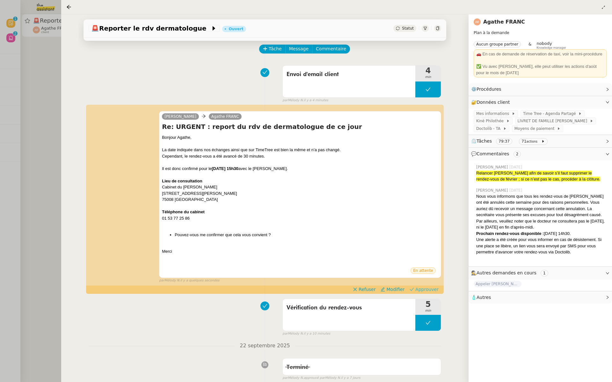
click at [419, 289] on span "Approuver" at bounding box center [426, 289] width 23 height 6
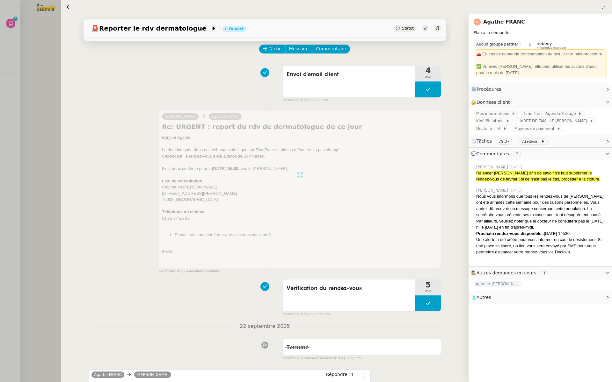
click at [12, 104] on div at bounding box center [306, 191] width 612 height 382
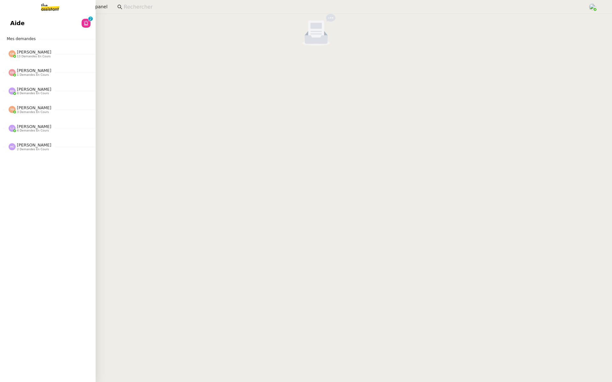
click at [7, 21] on link "Aide 0 1 2 3 4 5 6 7 8 9" at bounding box center [48, 23] width 96 height 15
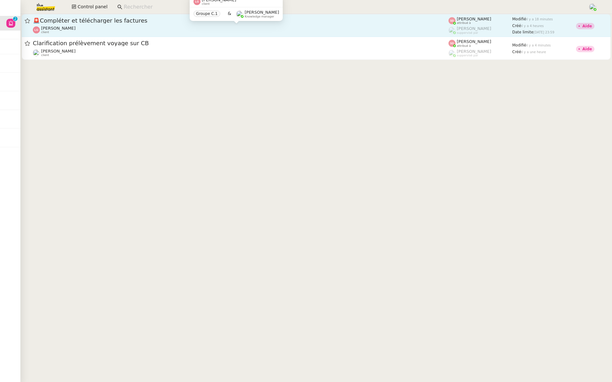
click at [118, 33] on div "Laurène Gauthier client" at bounding box center [240, 30] width 415 height 8
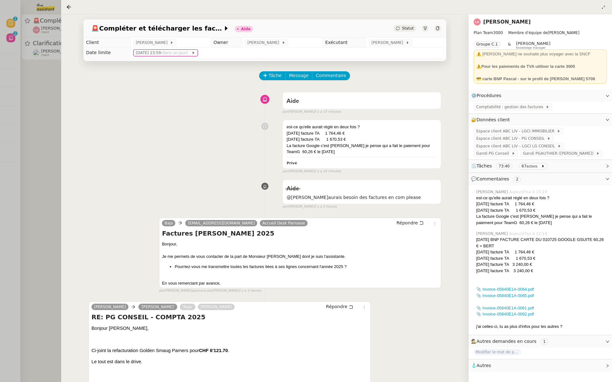
click at [33, 194] on div at bounding box center [306, 191] width 612 height 382
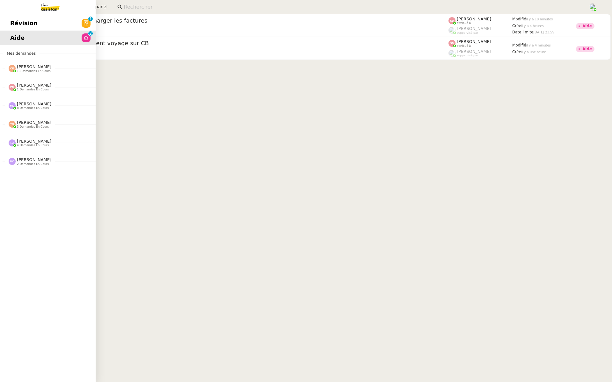
click at [15, 17] on link "Révision 0 1 2 3 4 5 6 7 8 9" at bounding box center [48, 23] width 96 height 15
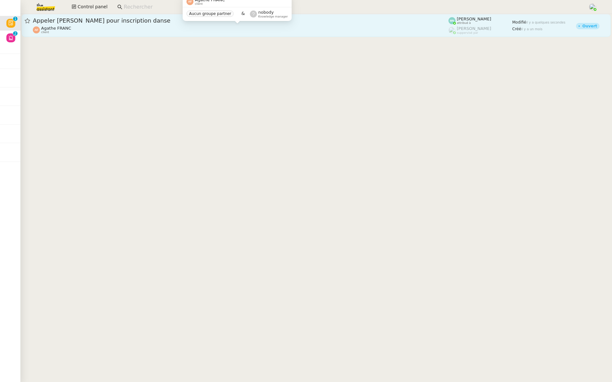
click at [133, 32] on div "Agathe FRANC client" at bounding box center [240, 30] width 415 height 8
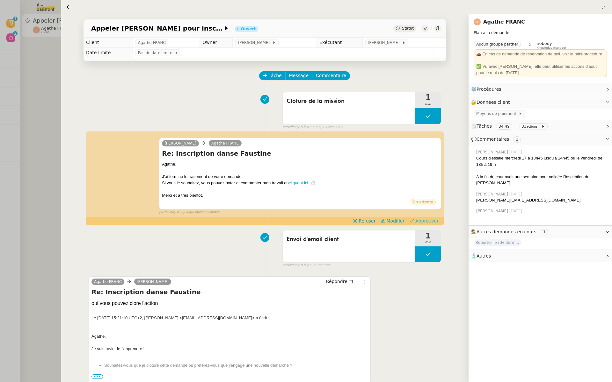
click at [421, 224] on span "Approuver" at bounding box center [426, 221] width 23 height 6
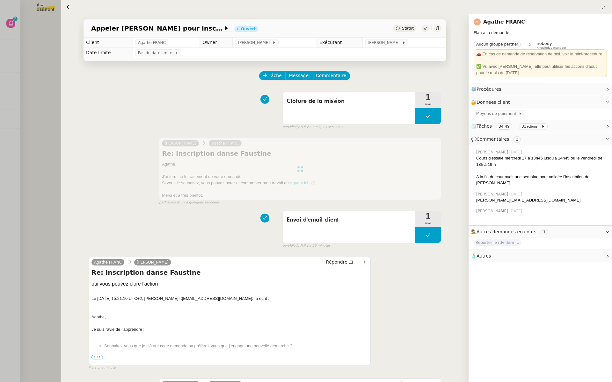
click at [41, 104] on div at bounding box center [306, 191] width 612 height 382
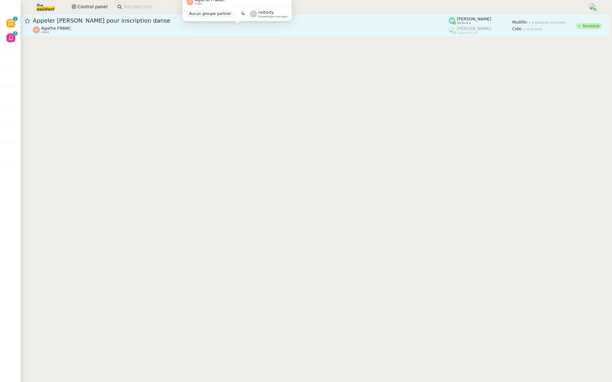
click at [39, 26] on div "Agathe FRANC client" at bounding box center [240, 30] width 415 height 8
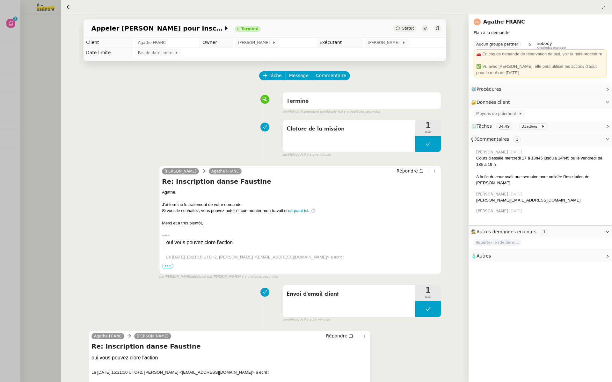
click at [16, 69] on div at bounding box center [306, 191] width 612 height 382
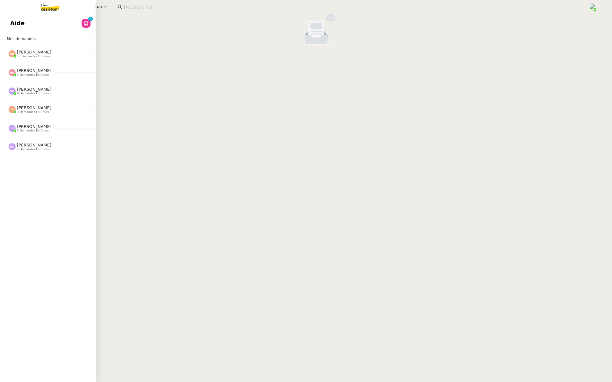
click at [8, 30] on link "Aide 0 1 2 3 4 5 6 7 8 9" at bounding box center [48, 23] width 96 height 15
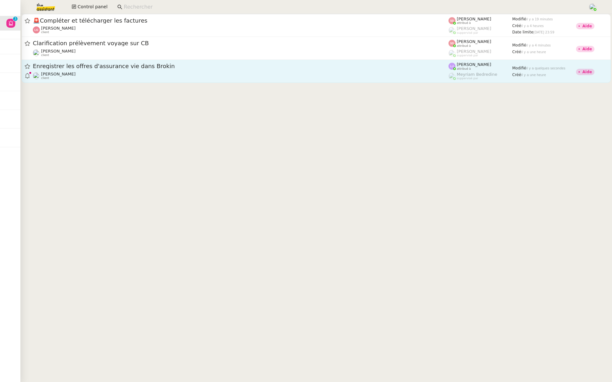
click at [88, 68] on span "Enregistrer les offres d'assurance vie dans Brokin" at bounding box center [240, 66] width 415 height 6
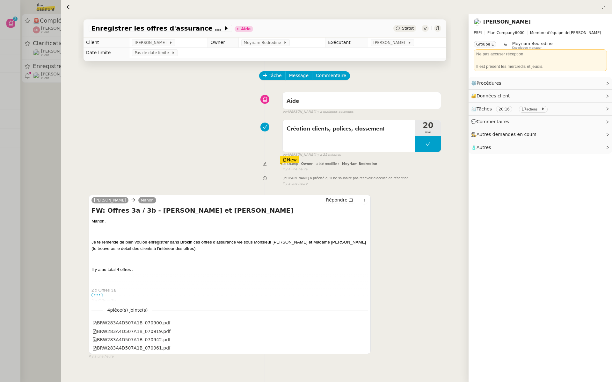
click at [23, 127] on div at bounding box center [306, 191] width 612 height 382
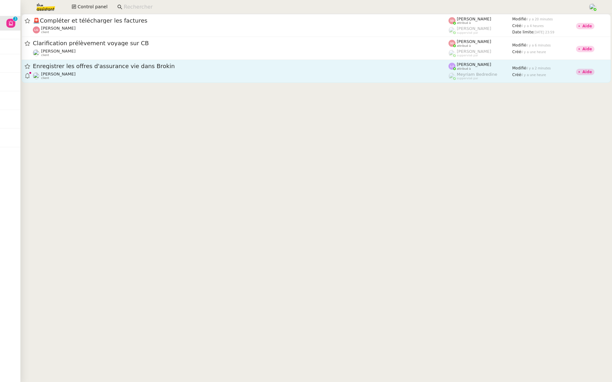
click at [101, 67] on span "Enregistrer les offres d'assurance vie dans Brokin" at bounding box center [240, 66] width 415 height 6
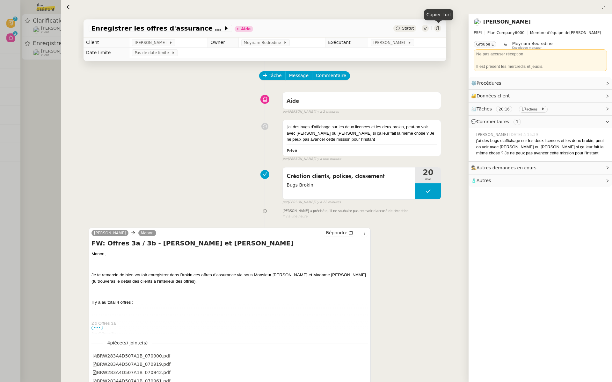
click at [437, 27] on icon at bounding box center [437, 28] width 3 height 4
click at [21, 63] on div at bounding box center [306, 191] width 612 height 382
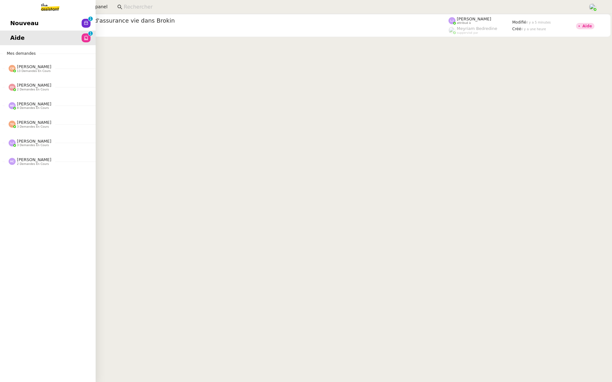
click at [4, 23] on link "Nouveau 0 1 2 3 4 5 6 7 8 9" at bounding box center [48, 23] width 96 height 15
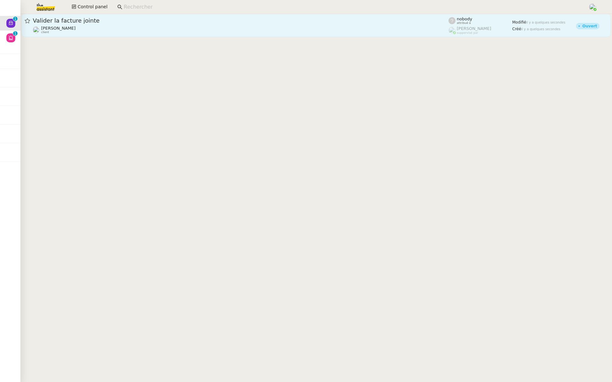
click at [108, 23] on span "Valider la facture jointe" at bounding box center [240, 21] width 415 height 6
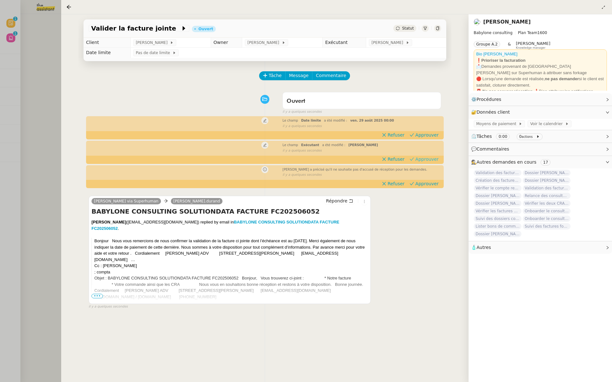
click at [433, 161] on span "Approuver" at bounding box center [426, 159] width 23 height 6
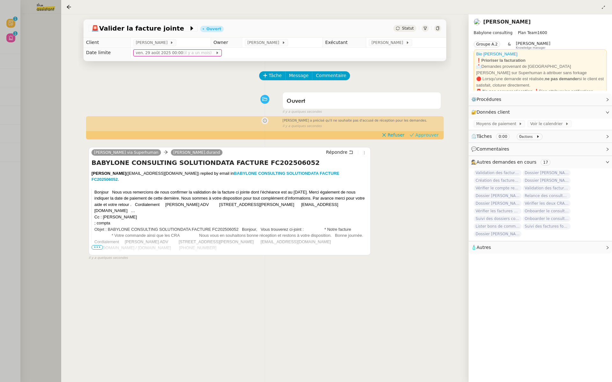
click at [429, 137] on span "Approuver" at bounding box center [426, 135] width 23 height 6
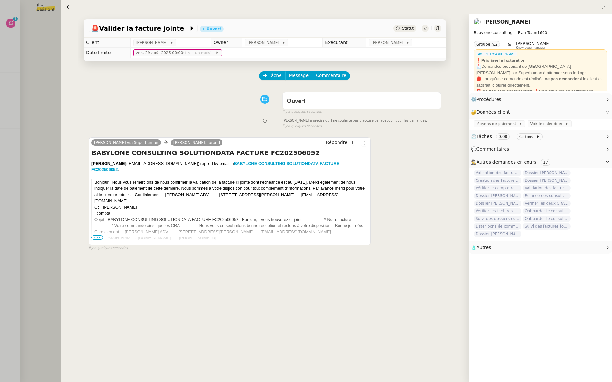
click at [41, 90] on div at bounding box center [306, 191] width 612 height 382
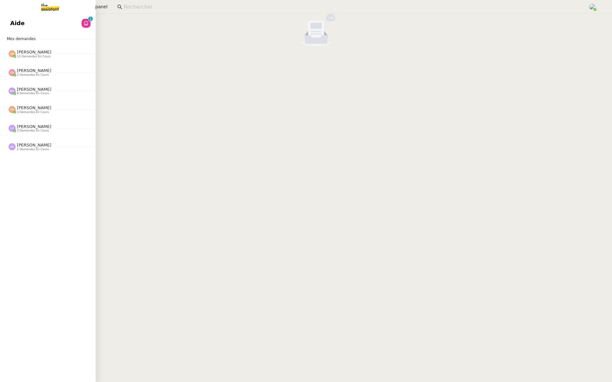
click at [15, 25] on span "Aide" at bounding box center [17, 23] width 14 height 10
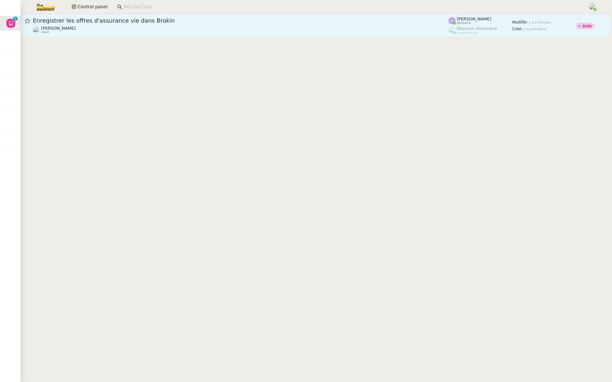
click at [133, 35] on link "Enregistrer les offres d'assurance vie dans Brokin [PERSON_NAME] client [PERSON…" at bounding box center [316, 25] width 589 height 23
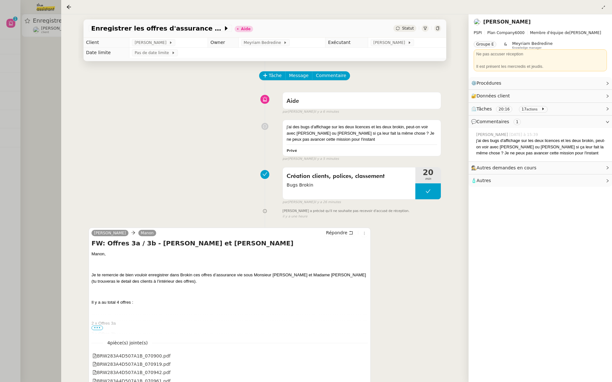
click at [19, 154] on div at bounding box center [306, 191] width 612 height 382
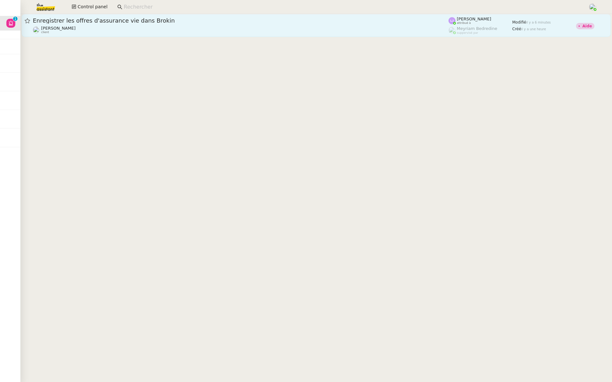
click at [176, 23] on div "Enregistrer les offres d'assurance vie dans Brokin" at bounding box center [240, 21] width 415 height 8
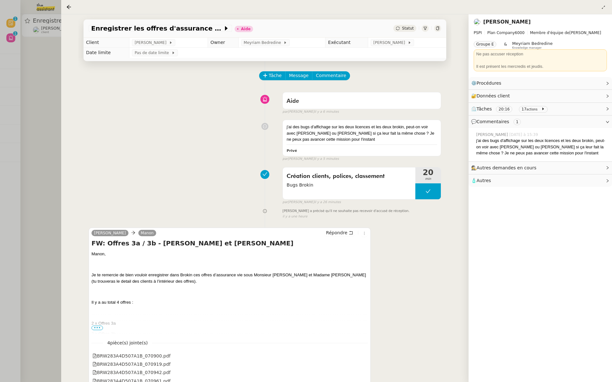
click at [32, 127] on div at bounding box center [306, 191] width 612 height 382
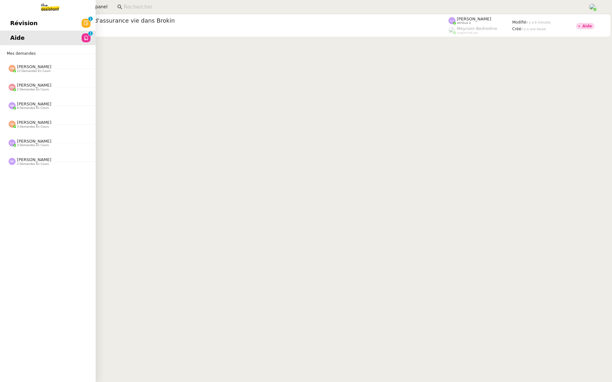
click at [15, 17] on link "Révision 0 1 2 3 4 5 6 7 8 9" at bounding box center [48, 23] width 96 height 15
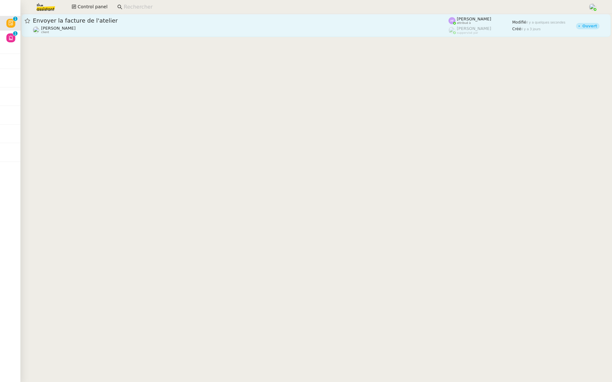
click at [105, 26] on div "[PERSON_NAME] MAS client" at bounding box center [240, 30] width 415 height 8
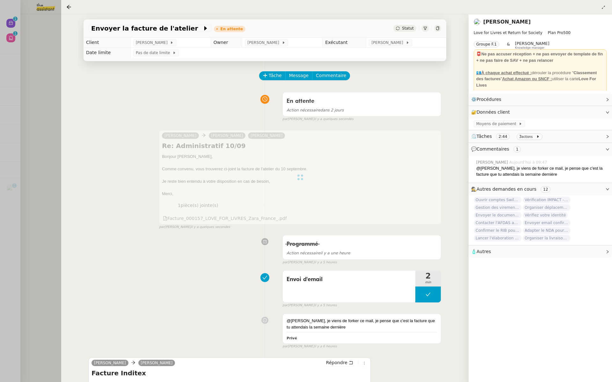
click at [46, 133] on div at bounding box center [306, 191] width 612 height 382
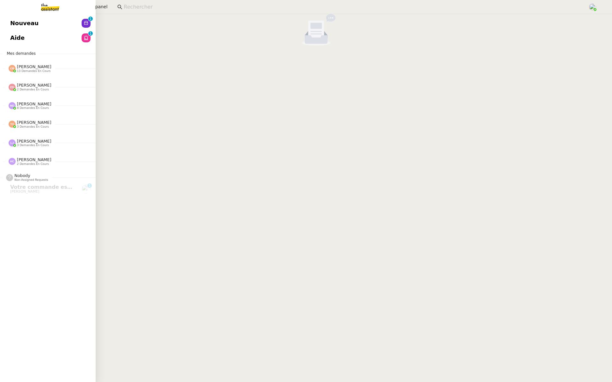
click at [11, 17] on link "Nouveau 0 1 2 3 4 5 6 7 8 9" at bounding box center [48, 23] width 96 height 15
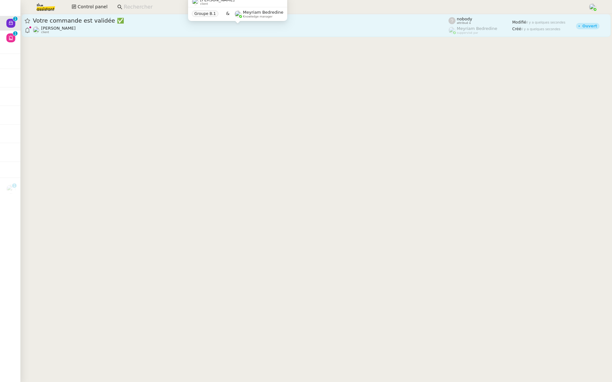
click at [120, 32] on div "[PERSON_NAME] Conceicao client" at bounding box center [240, 30] width 415 height 8
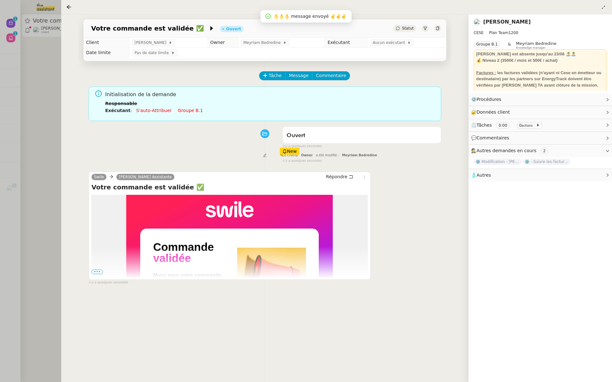
click at [407, 30] on span "Statut" at bounding box center [408, 28] width 12 height 4
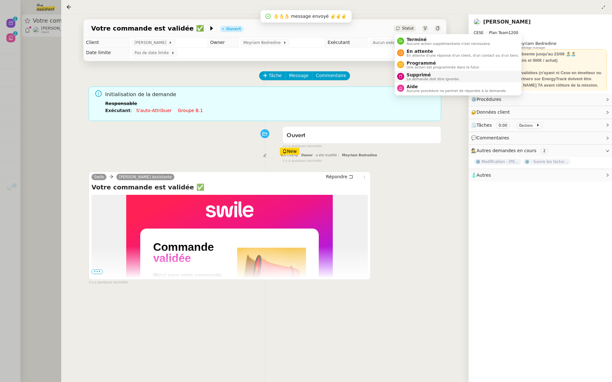
click at [421, 77] on span "La demande doit être ignorée." at bounding box center [433, 79] width 53 height 4
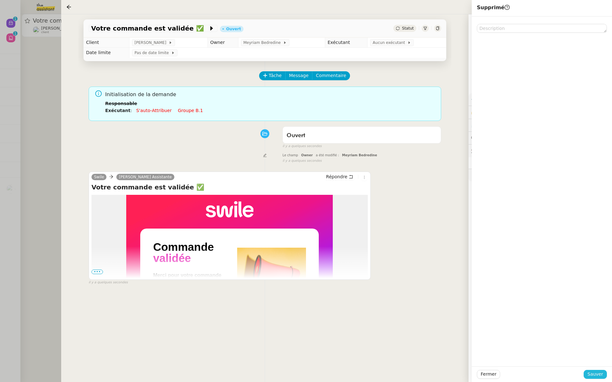
click at [590, 371] on span "Sauver" at bounding box center [595, 374] width 16 height 7
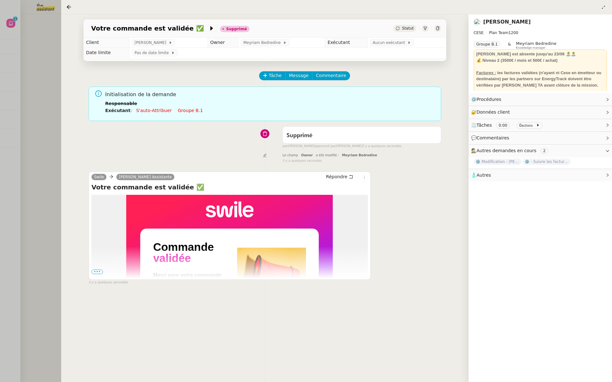
click at [18, 160] on div at bounding box center [306, 191] width 612 height 382
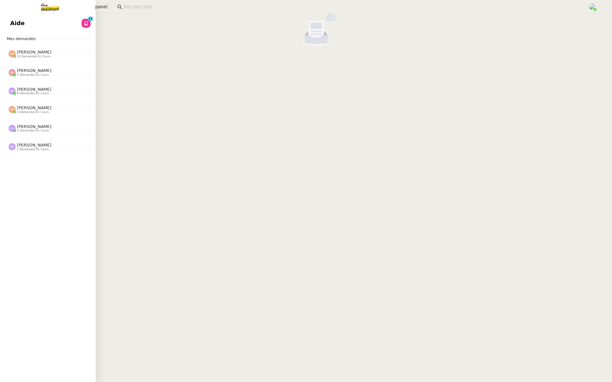
click at [13, 18] on link "Aide 0 1 2 3 4 5 6 7 8 9" at bounding box center [48, 23] width 96 height 15
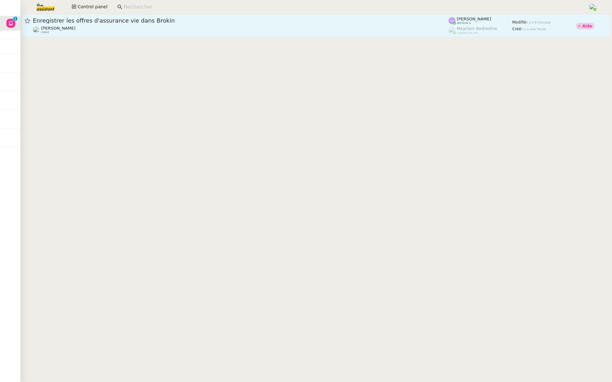
click at [115, 25] on div "Enregistrer les offres d'assurance vie dans Brokin [PERSON_NAME] client" at bounding box center [240, 25] width 415 height 17
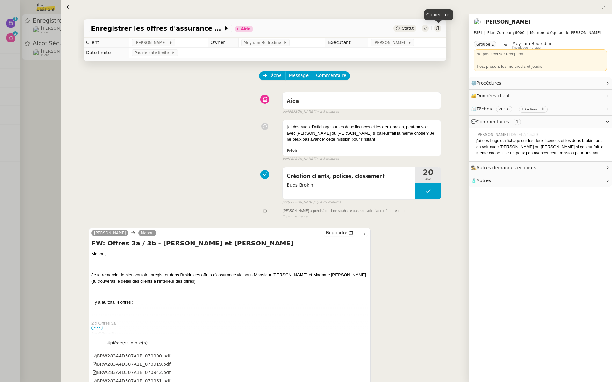
click at [437, 30] on icon at bounding box center [438, 28] width 4 height 4
click at [6, 103] on div at bounding box center [306, 191] width 612 height 382
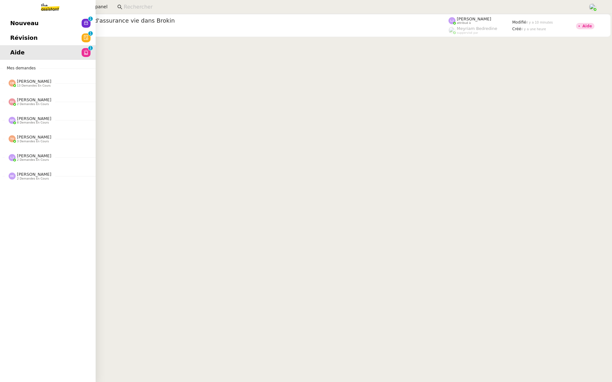
click at [6, 36] on link "Révision 0 1 2 3 4 5 6 7 8 9" at bounding box center [48, 38] width 96 height 15
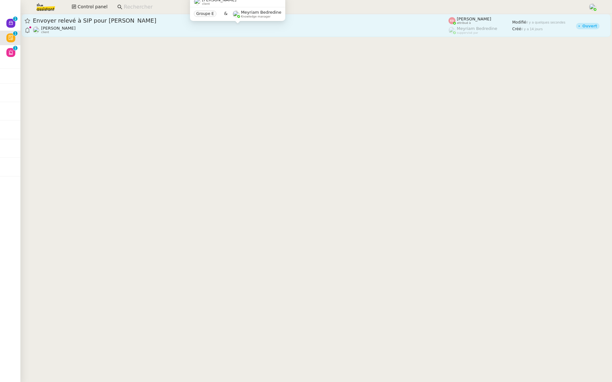
click at [123, 28] on div "[PERSON_NAME] client" at bounding box center [240, 30] width 415 height 8
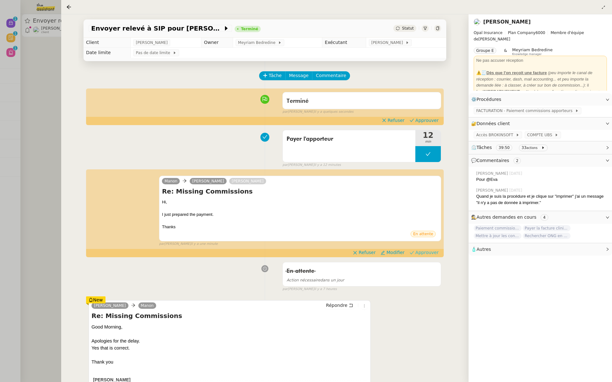
click at [422, 252] on span "Approuver" at bounding box center [426, 252] width 23 height 6
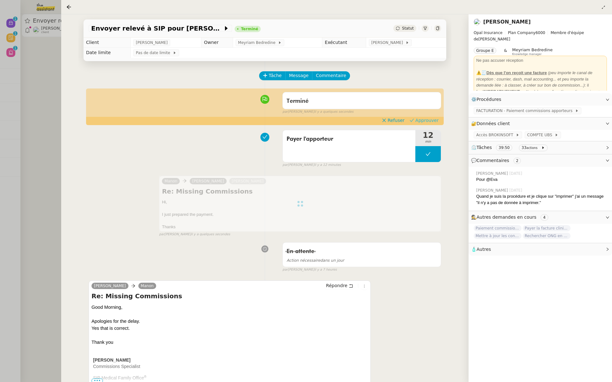
click at [429, 120] on span "Approuver" at bounding box center [426, 120] width 23 height 6
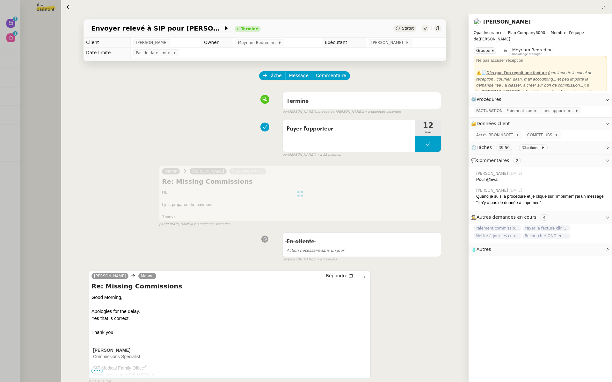
click at [25, 83] on div at bounding box center [306, 191] width 612 height 382
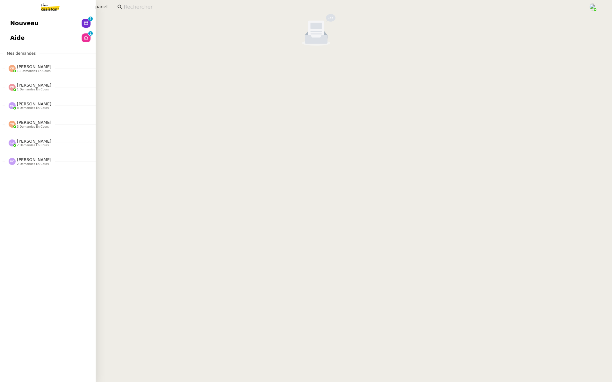
click at [8, 32] on link "Aide 0 1 2 3 4 5 6 7 8 9" at bounding box center [48, 38] width 96 height 15
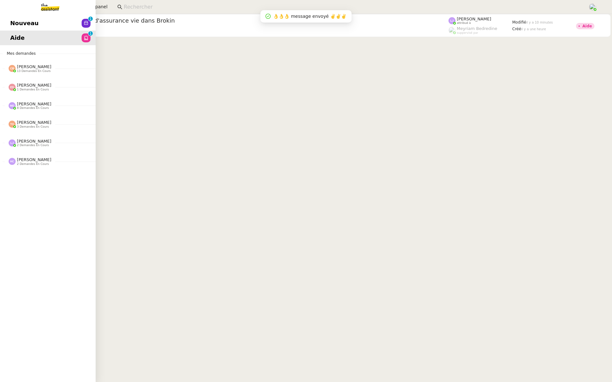
click at [16, 21] on span "Nouveau" at bounding box center [24, 23] width 28 height 10
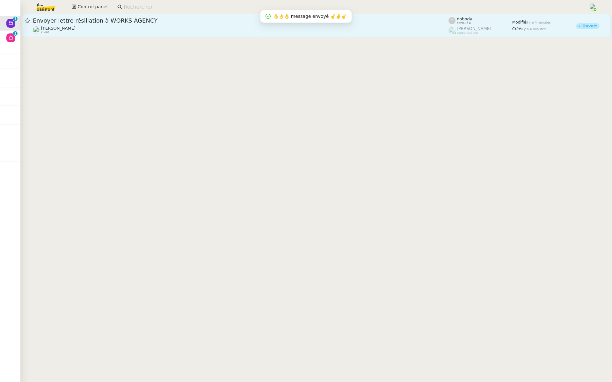
click at [149, 23] on span "Envoyer lettre résiliation à WORKS AGENCY" at bounding box center [240, 21] width 415 height 6
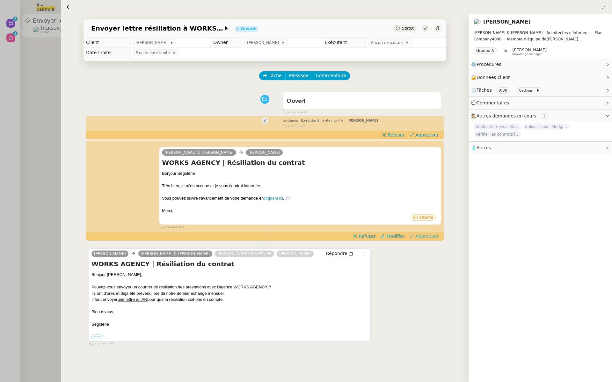
click at [429, 235] on span "Approuver" at bounding box center [426, 236] width 23 height 6
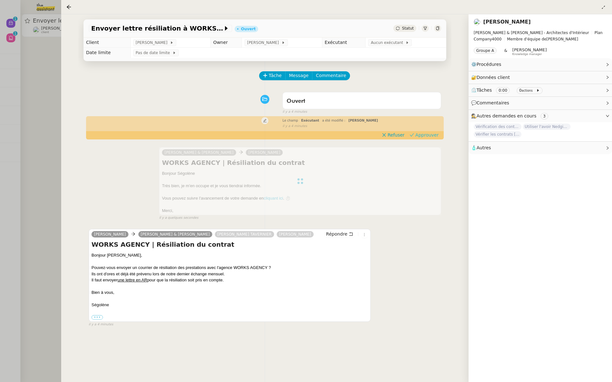
click at [428, 135] on span "Approuver" at bounding box center [426, 135] width 23 height 6
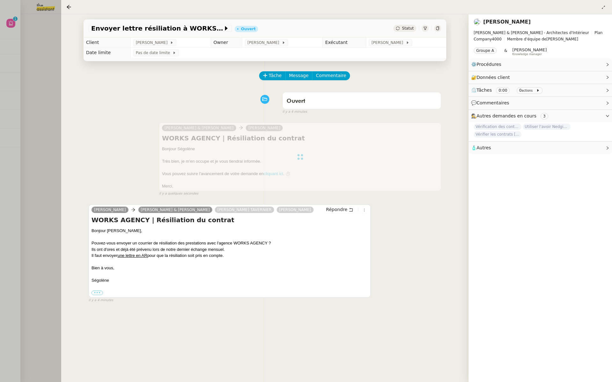
click at [45, 89] on div at bounding box center [306, 191] width 612 height 382
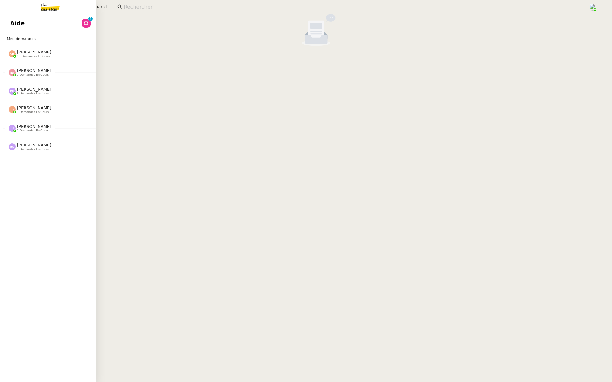
click at [12, 24] on span "Aide" at bounding box center [17, 23] width 14 height 10
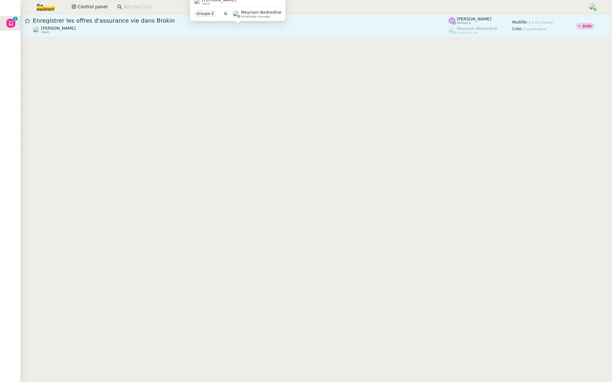
click at [183, 26] on div "[PERSON_NAME] client" at bounding box center [240, 30] width 415 height 8
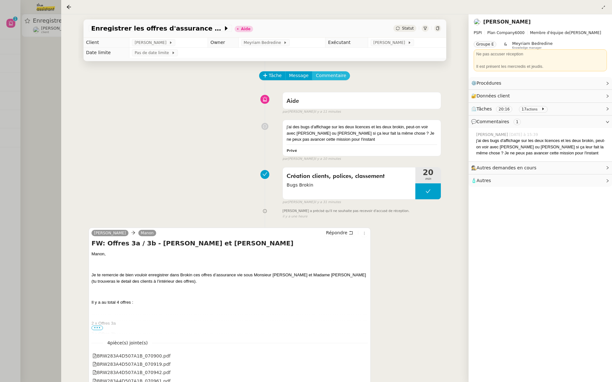
click at [324, 73] on span "Commentaire" at bounding box center [331, 75] width 30 height 7
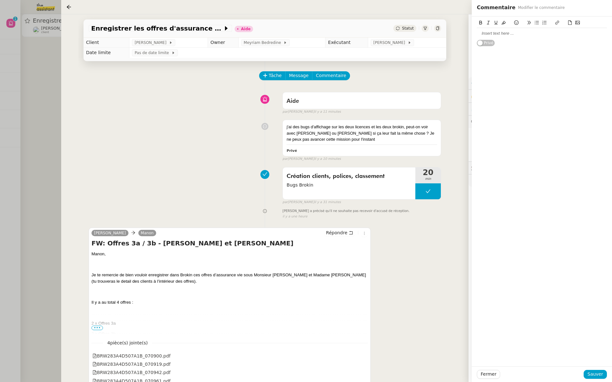
click at [504, 31] on div at bounding box center [542, 34] width 130 height 6
click at [590, 377] on span "Sauver" at bounding box center [595, 374] width 16 height 7
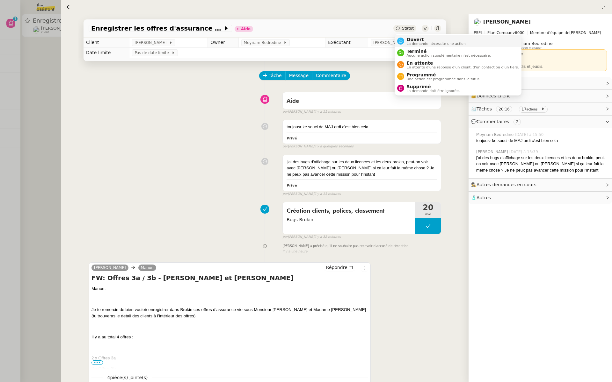
click at [406, 38] on div "Ouvert La demande nécessite une action" at bounding box center [435, 41] width 62 height 9
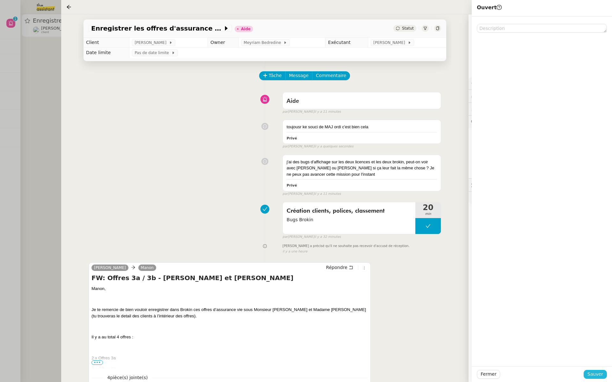
click at [603, 374] on button "Sauver" at bounding box center [594, 374] width 23 height 9
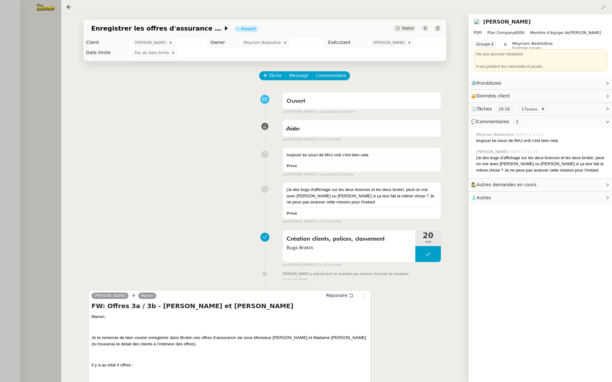
click at [5, 76] on div at bounding box center [306, 191] width 612 height 382
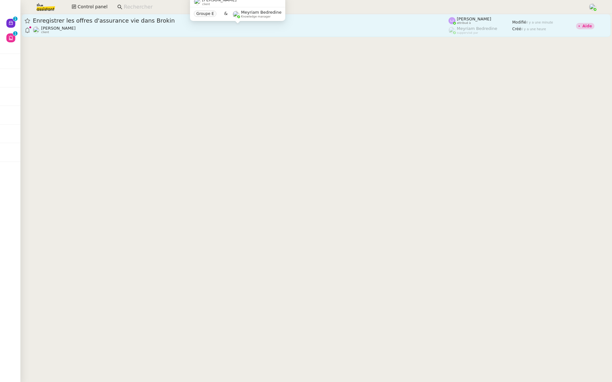
click at [74, 26] on div "[PERSON_NAME] client" at bounding box center [240, 30] width 415 height 8
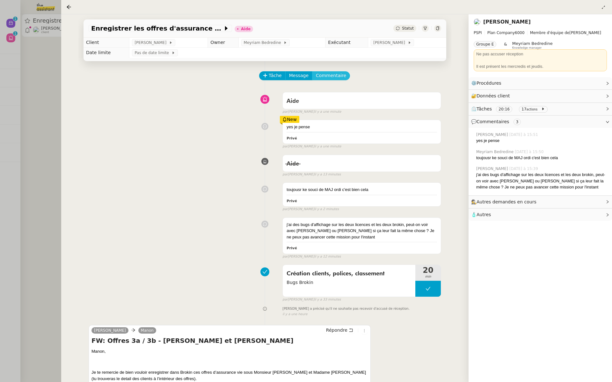
click at [335, 75] on span "Commentaire" at bounding box center [331, 75] width 30 height 7
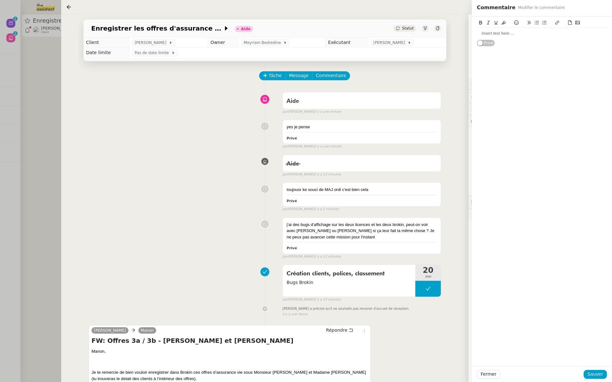
click at [515, 36] on div at bounding box center [542, 34] width 130 height 6
click at [591, 374] on span "Sauver" at bounding box center [595, 374] width 16 height 7
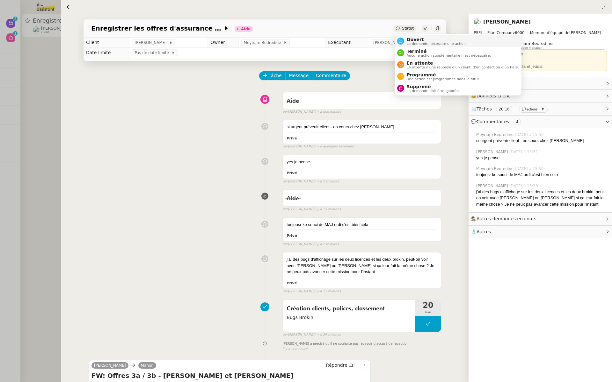
click at [407, 44] on span "La demande nécessite une action" at bounding box center [436, 44] width 59 height 4
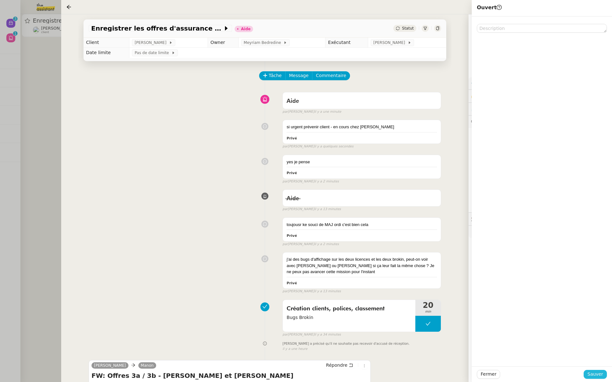
click at [587, 375] on button "Sauver" at bounding box center [594, 374] width 23 height 9
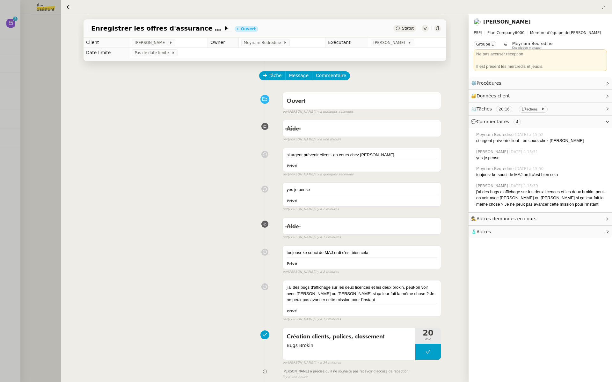
click at [41, 92] on div at bounding box center [306, 191] width 612 height 382
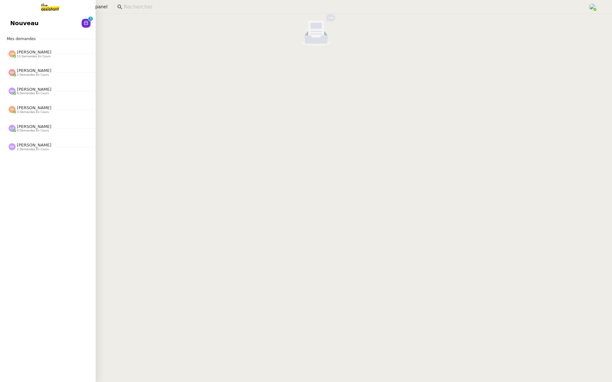
click at [4, 25] on link "Nouveau 0 1 2 3 4 5 6 7 8 9" at bounding box center [48, 23] width 96 height 15
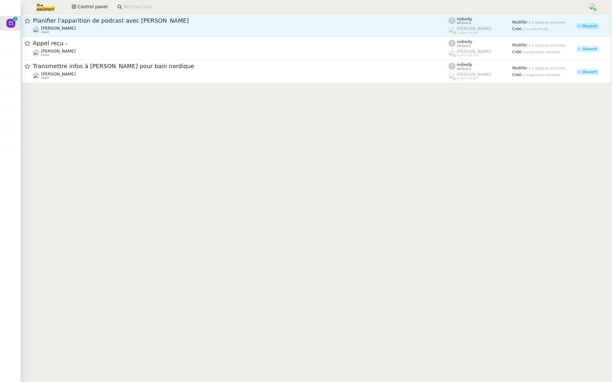
click at [137, 18] on span "Planifier l'apparition de podcast avec [PERSON_NAME]" at bounding box center [240, 21] width 415 height 6
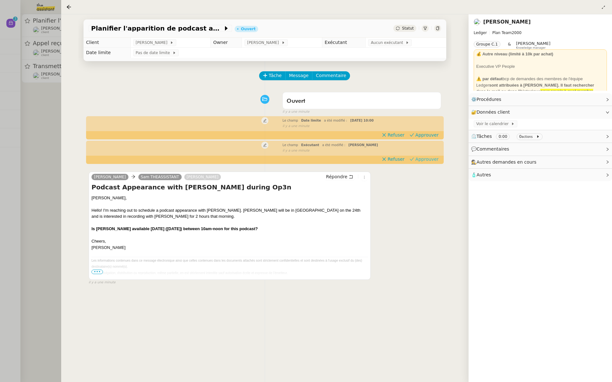
click at [433, 161] on span "Approuver" at bounding box center [426, 159] width 23 height 6
click at [425, 136] on span "Approuver" at bounding box center [426, 135] width 23 height 6
click at [46, 82] on div at bounding box center [306, 191] width 612 height 382
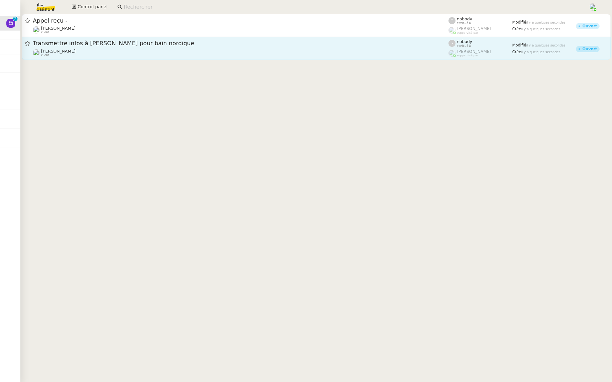
click at [120, 47] on div "Transmettre infos à [PERSON_NAME] pour bain nordique" at bounding box center [240, 44] width 415 height 8
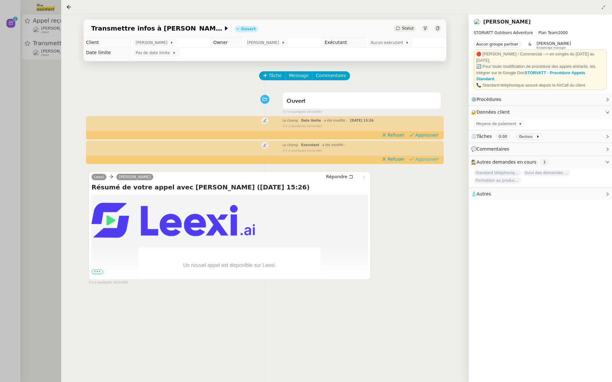
click at [438, 161] on span "Approuver" at bounding box center [426, 159] width 23 height 6
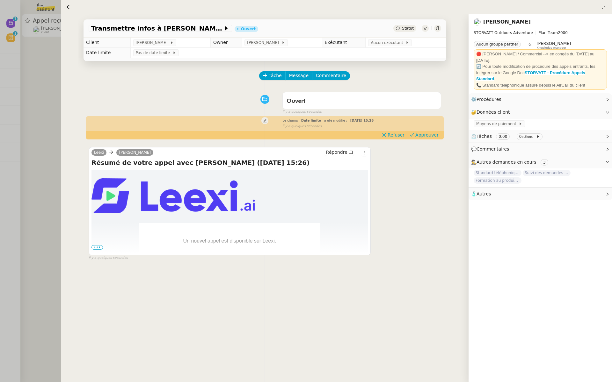
click at [426, 129] on div "Le champ Date limite a été modifié : [DATE] 15:26 false il y a quelques secondes" at bounding box center [265, 123] width 352 height 12
click at [422, 138] on span "Approuver" at bounding box center [426, 135] width 23 height 6
click at [429, 135] on span "Approuver" at bounding box center [426, 135] width 23 height 6
click at [391, 40] on span "Aucun exécutant" at bounding box center [388, 43] width 35 height 6
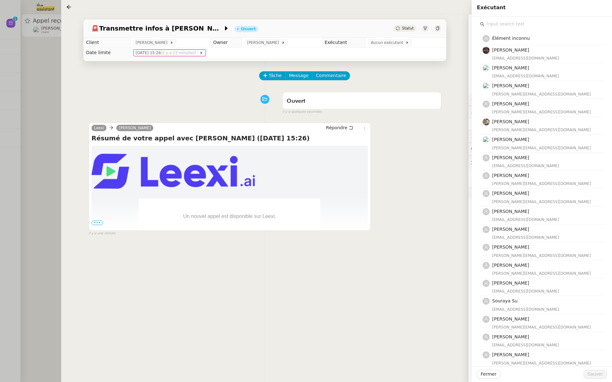
click at [496, 25] on input "text" at bounding box center [543, 24] width 119 height 9
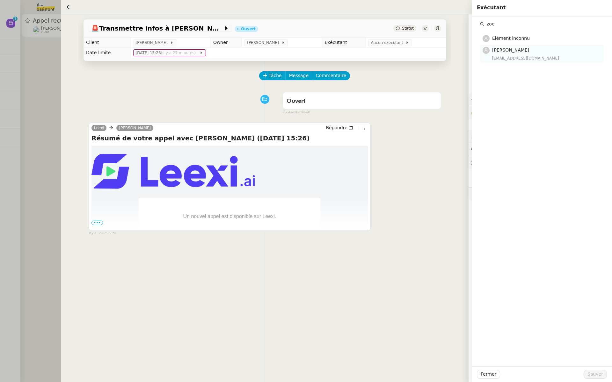
type input "zoe"
click at [509, 52] on span "[PERSON_NAME]" at bounding box center [510, 49] width 37 height 5
click at [592, 371] on span "Sauver" at bounding box center [595, 374] width 16 height 7
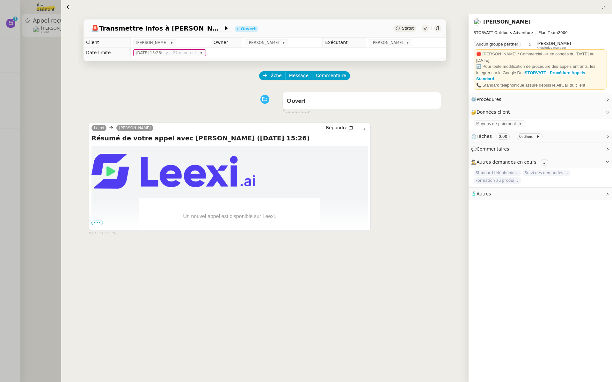
click at [58, 88] on div at bounding box center [306, 191] width 612 height 382
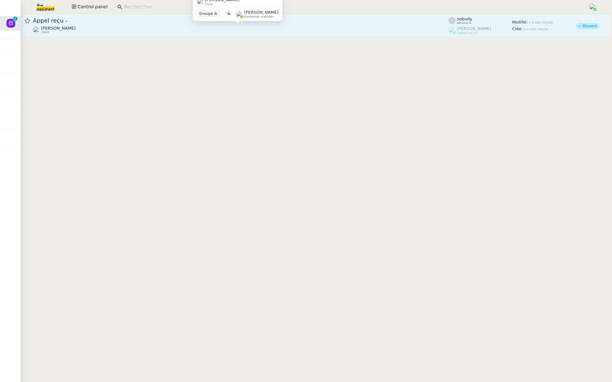
click at [77, 30] on div "[PERSON_NAME] client" at bounding box center [240, 30] width 415 height 8
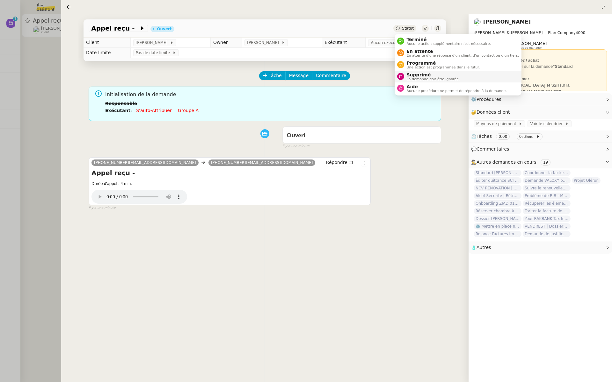
click at [411, 74] on span "Supprimé" at bounding box center [433, 74] width 53 height 5
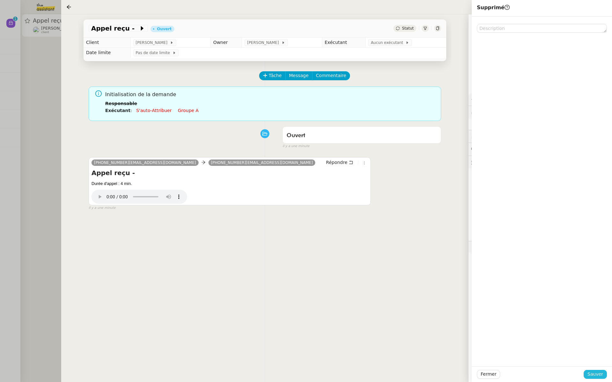
click at [589, 375] on span "Sauver" at bounding box center [595, 374] width 16 height 7
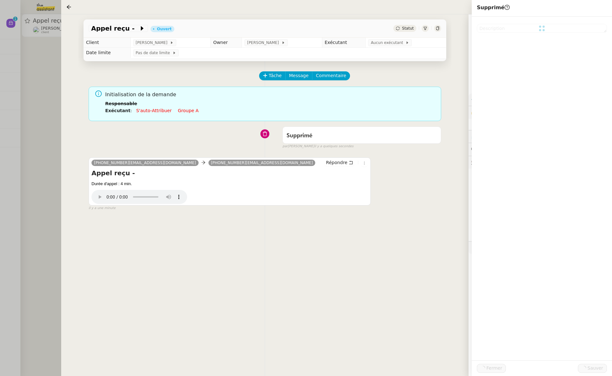
click at [1, 142] on div at bounding box center [306, 188] width 612 height 376
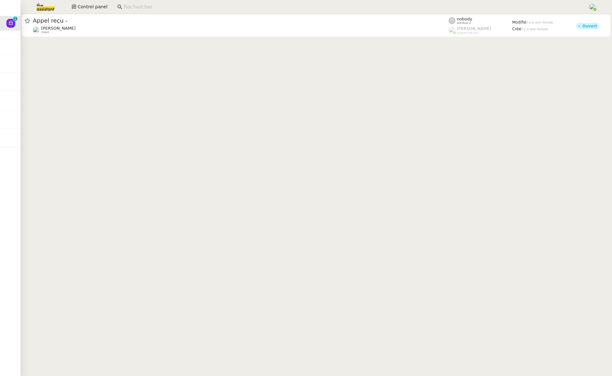
click at [28, 49] on div at bounding box center [306, 188] width 612 height 376
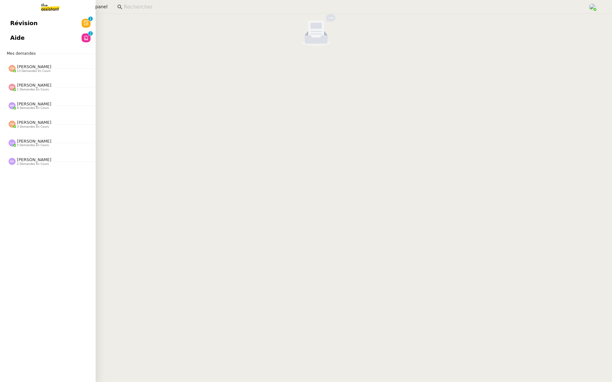
click at [11, 26] on span "Révision" at bounding box center [23, 23] width 27 height 10
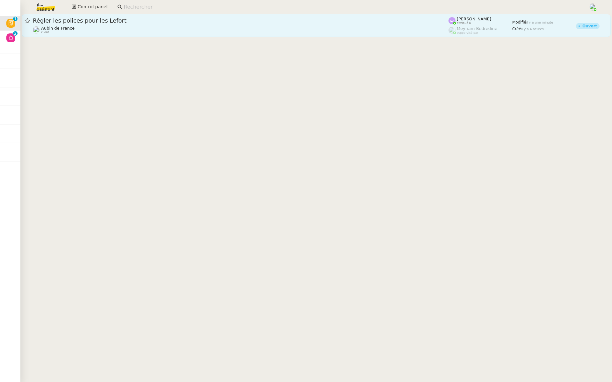
click at [104, 19] on span "Régler les polices pour les Lefort" at bounding box center [240, 21] width 415 height 6
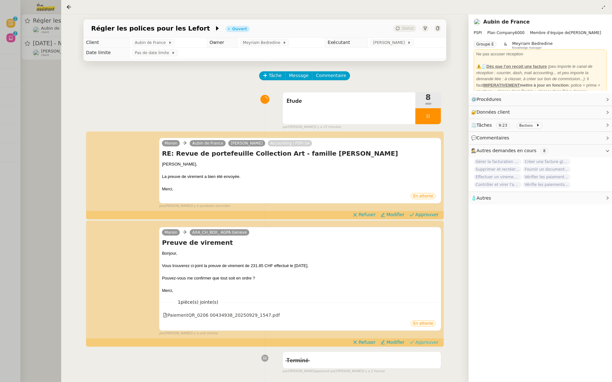
click at [434, 339] on span "Approuver" at bounding box center [426, 342] width 23 height 6
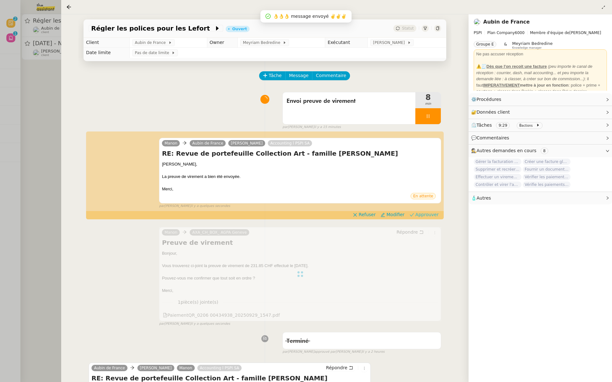
click at [429, 214] on span "Approuver" at bounding box center [426, 215] width 23 height 6
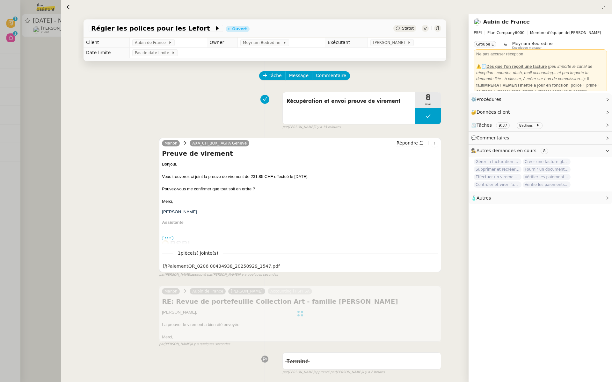
click at [18, 125] on div at bounding box center [306, 191] width 612 height 382
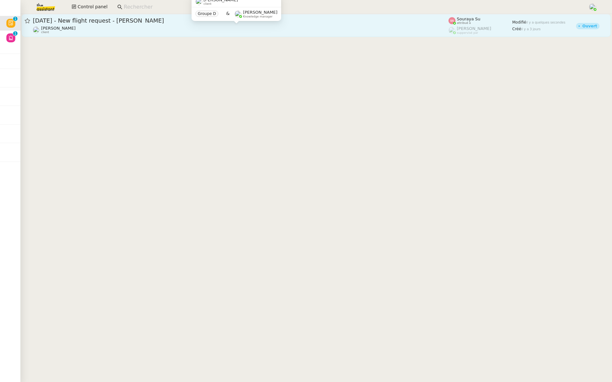
click at [156, 34] on div "[PERSON_NAME] client" at bounding box center [240, 30] width 415 height 8
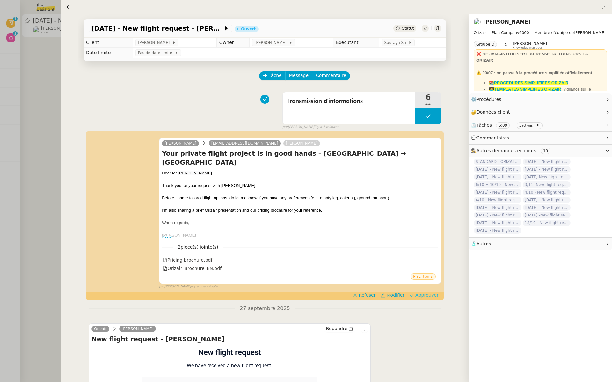
click at [424, 292] on span "Approuver" at bounding box center [426, 295] width 23 height 6
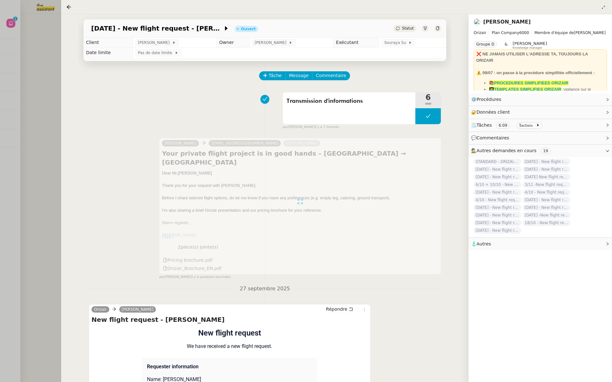
click at [23, 100] on div at bounding box center [306, 191] width 612 height 382
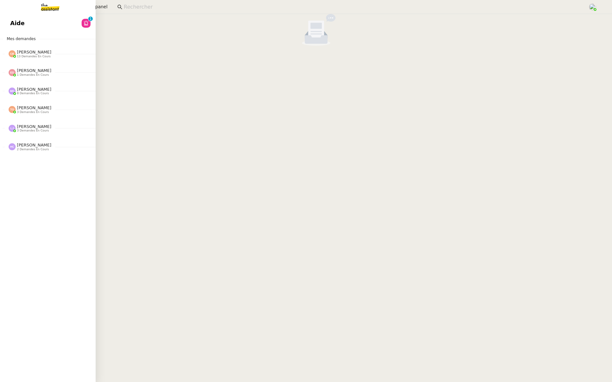
click at [16, 18] on span "Aide" at bounding box center [17, 23] width 14 height 10
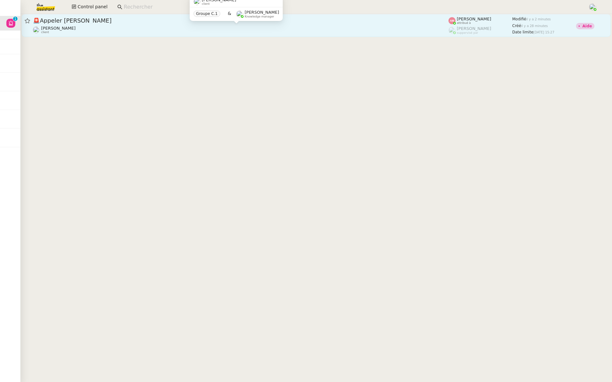
click at [139, 28] on div "[PERSON_NAME] client" at bounding box center [240, 30] width 415 height 8
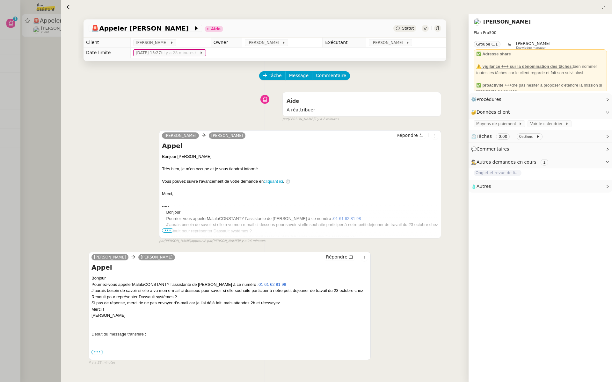
click at [391, 47] on td "[PERSON_NAME]" at bounding box center [406, 43] width 80 height 10
click at [399, 42] on span "[PERSON_NAME]" at bounding box center [388, 43] width 34 height 6
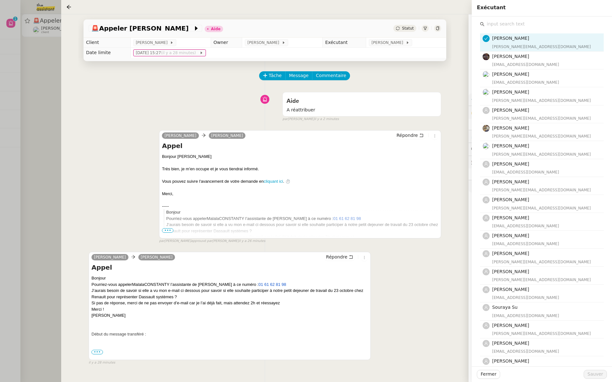
click at [505, 27] on input "text" at bounding box center [543, 24] width 119 height 9
click at [378, 61] on div "Tâche Message Commentaire Veuillez patienter une erreur s'est produite 👌👌👌 mess…" at bounding box center [264, 252] width 373 height 382
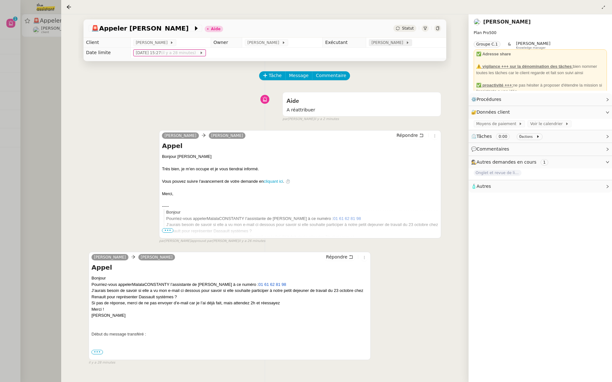
click at [389, 45] on span "[PERSON_NAME]" at bounding box center [388, 43] width 34 height 6
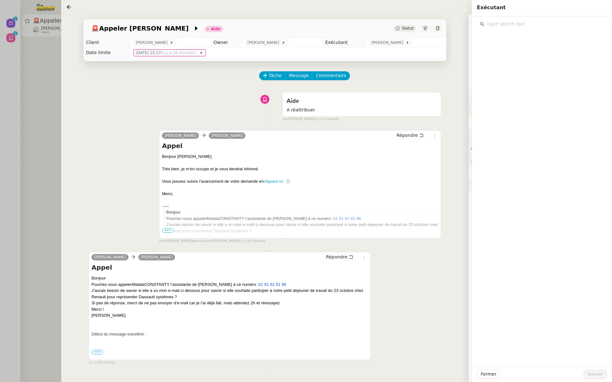
click at [494, 27] on input "text" at bounding box center [543, 24] width 119 height 9
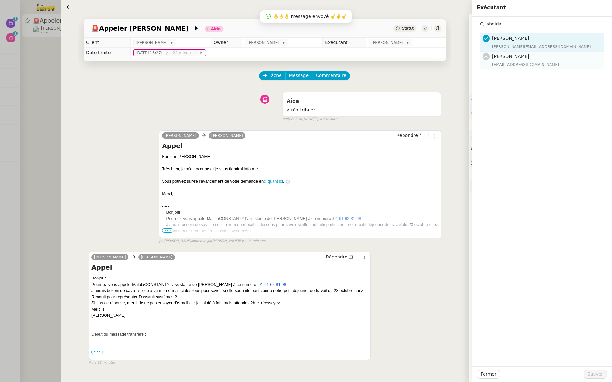
type input "sheida"
click at [521, 56] on span "[PERSON_NAME]" at bounding box center [510, 56] width 37 height 5
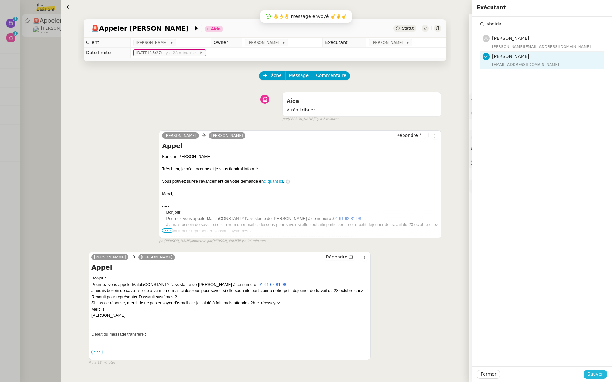
click at [599, 372] on span "Sauver" at bounding box center [595, 374] width 16 height 7
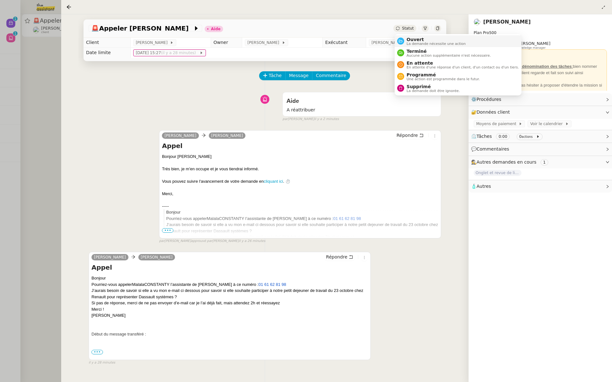
click at [412, 41] on span "Ouvert" at bounding box center [436, 39] width 59 height 5
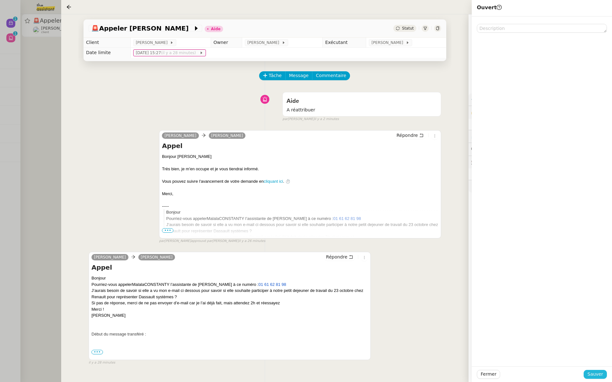
click at [591, 370] on button "Sauver" at bounding box center [594, 374] width 23 height 9
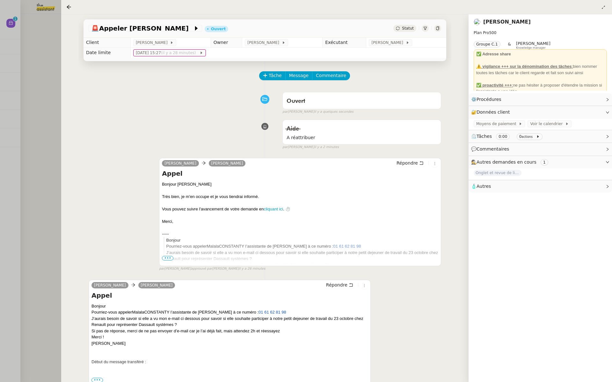
click at [50, 59] on div at bounding box center [306, 191] width 612 height 382
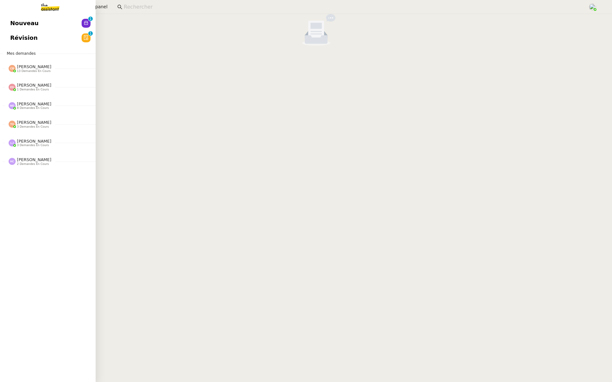
click at [8, 20] on link "Nouveau 0 1 2 3 4 5 6 7 8 9" at bounding box center [48, 23] width 96 height 15
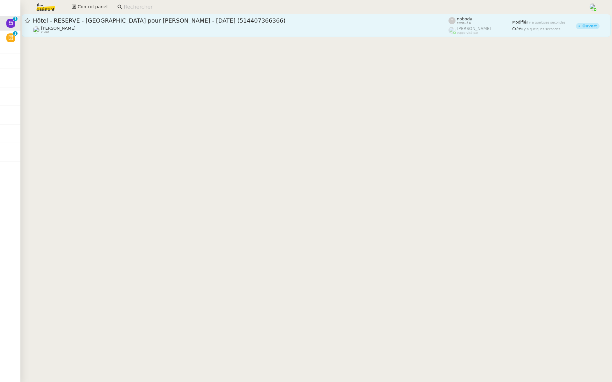
click at [177, 34] on link "Hôtel - RÉSERVÉ - [GEOGRAPHIC_DATA] pour [PERSON_NAME] - [DATE] (514407366366) …" at bounding box center [316, 25] width 589 height 23
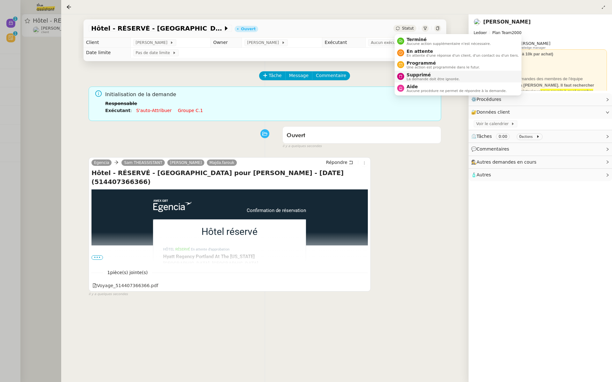
click at [420, 78] on span "La demande doit être ignorée." at bounding box center [433, 79] width 53 height 4
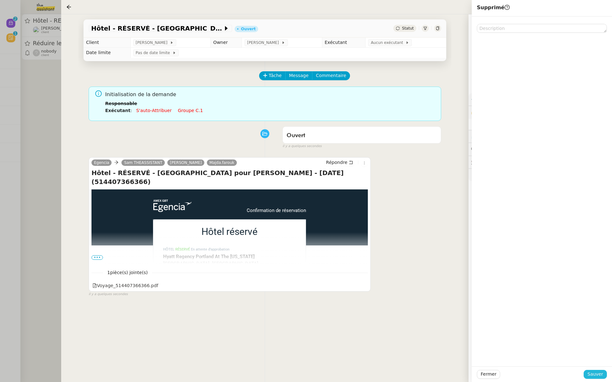
click at [592, 372] on span "Sauver" at bounding box center [595, 374] width 16 height 7
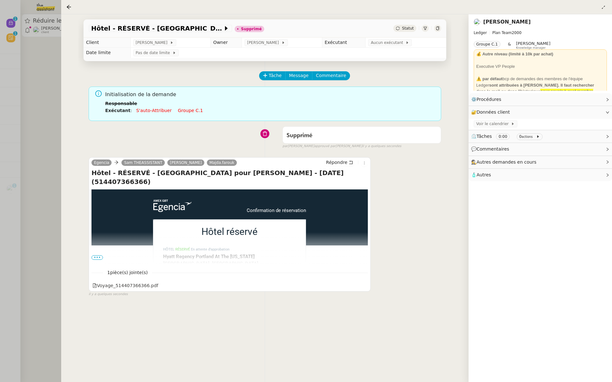
click at [14, 137] on div at bounding box center [306, 191] width 612 height 382
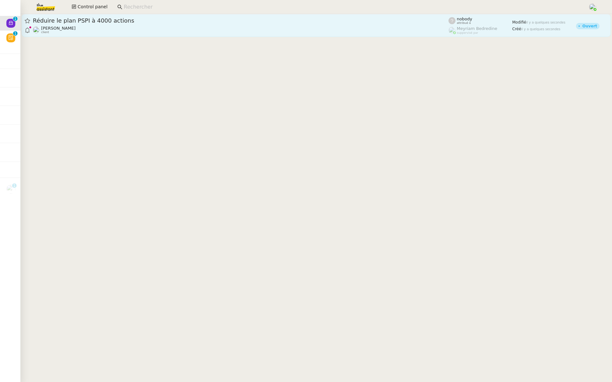
click at [80, 22] on span "Réduire le plan PSPI à 4000 actions" at bounding box center [240, 21] width 415 height 6
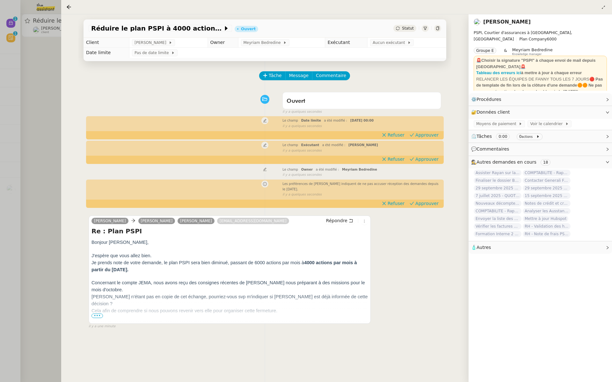
click at [21, 189] on div at bounding box center [306, 191] width 612 height 382
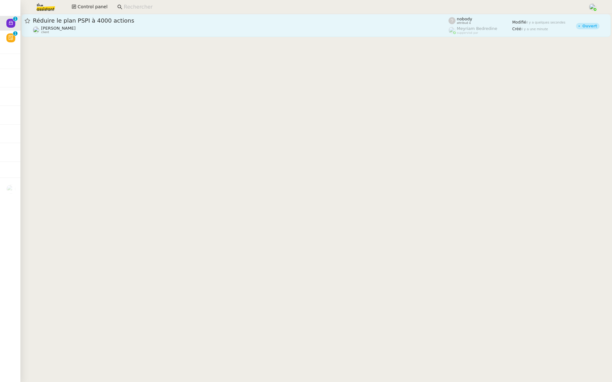
click at [115, 19] on span "Réduire le plan PSPI à 4000 actions" at bounding box center [240, 21] width 415 height 6
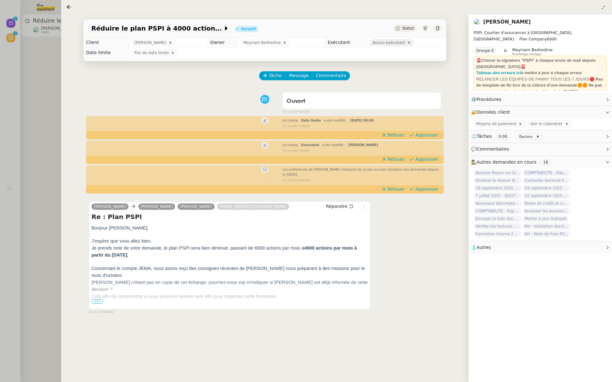
click at [381, 43] on span "Aucun exécutant" at bounding box center [389, 43] width 35 height 6
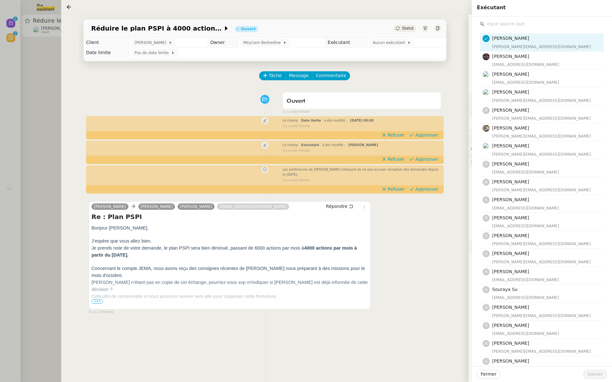
click at [496, 25] on input "text" at bounding box center [543, 24] width 119 height 9
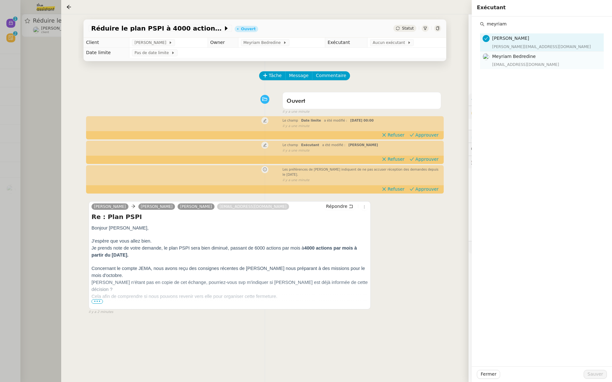
type input "meyriam"
click at [501, 66] on div "[EMAIL_ADDRESS][DOMAIN_NAME]" at bounding box center [546, 64] width 108 height 6
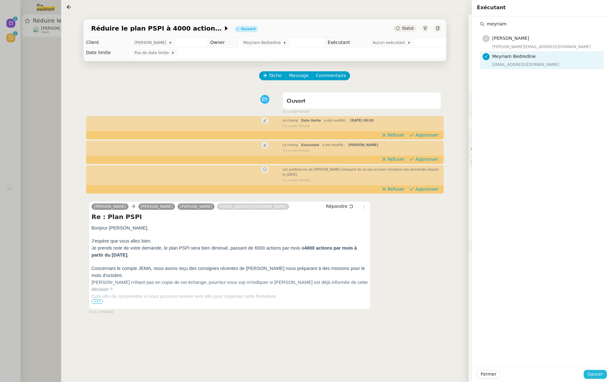
click at [595, 370] on button "Sauver" at bounding box center [594, 374] width 23 height 9
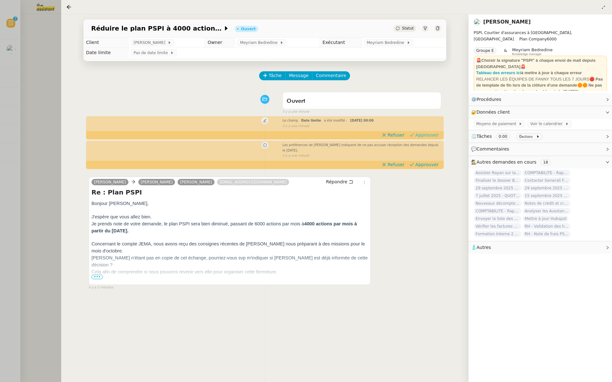
click at [429, 132] on span "Approuver" at bounding box center [426, 135] width 23 height 6
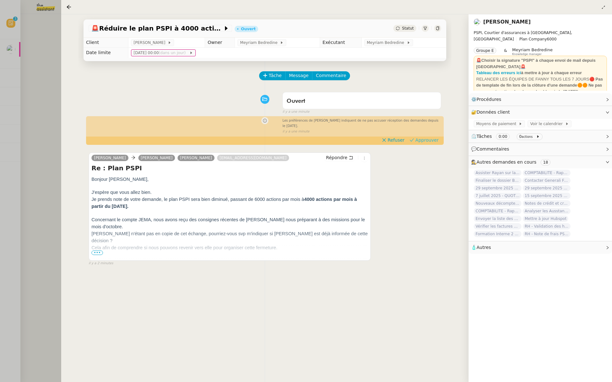
click at [425, 142] on span "Approuver" at bounding box center [426, 140] width 23 height 6
click at [1, 79] on div at bounding box center [306, 191] width 612 height 382
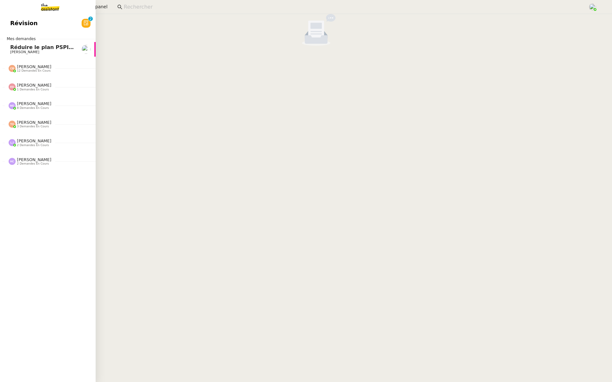
click at [12, 20] on span "Révision" at bounding box center [23, 23] width 27 height 10
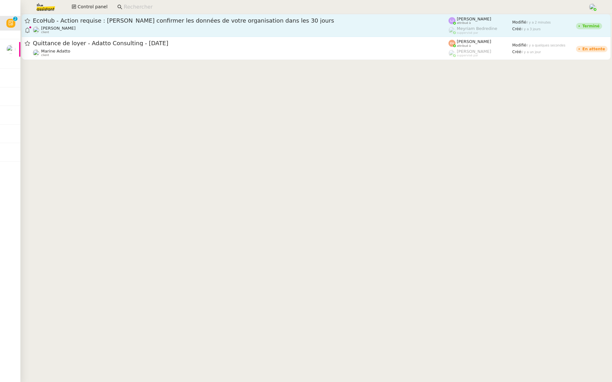
click at [112, 34] on link "EcoHub - Action requise : [PERSON_NAME] confirmer les données de votre organisa…" at bounding box center [316, 25] width 589 height 23
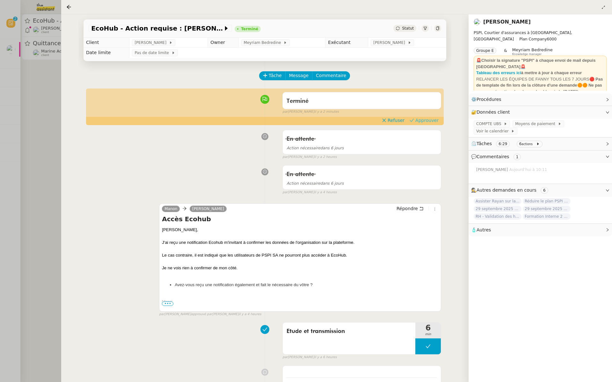
click at [429, 119] on span "Approuver" at bounding box center [426, 120] width 23 height 6
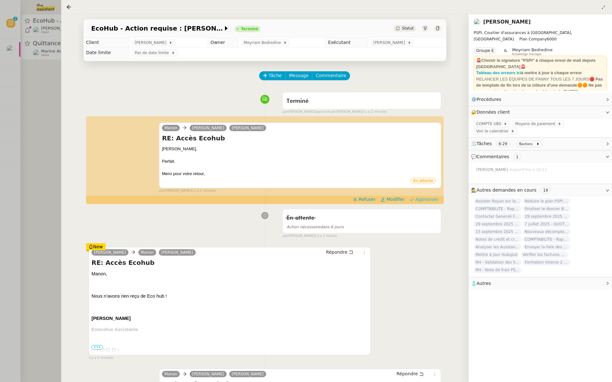
click at [429, 198] on span "Approuver" at bounding box center [426, 199] width 23 height 6
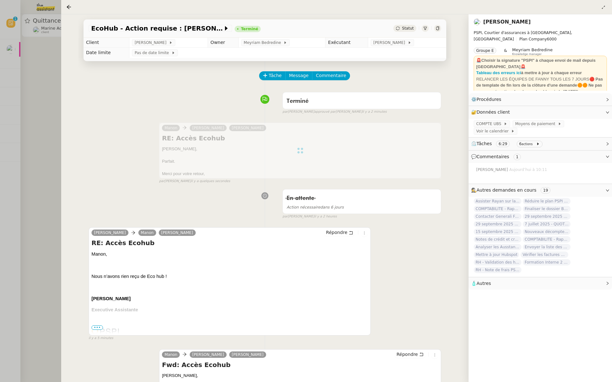
click at [26, 88] on div at bounding box center [306, 191] width 612 height 382
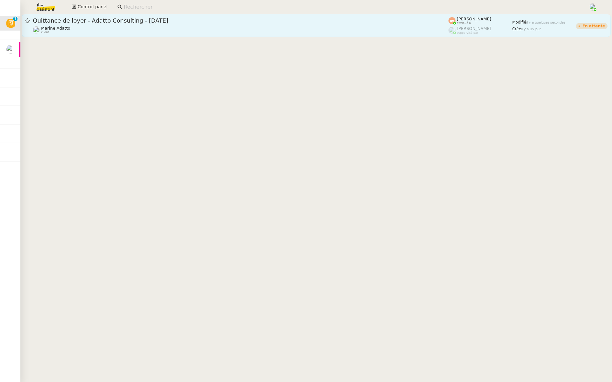
click at [108, 20] on span "Quittance de loyer - Adatto Consulting - [DATE]" at bounding box center [240, 21] width 415 height 6
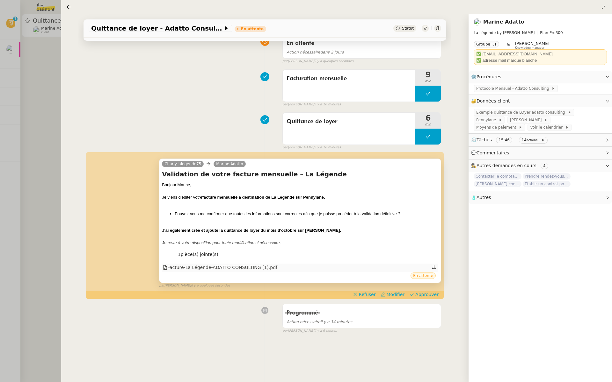
scroll to position [86, 0]
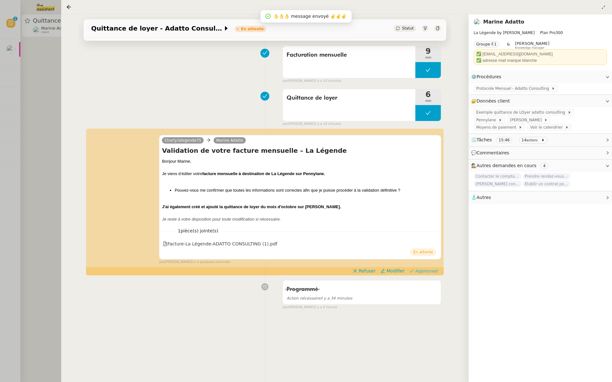
click at [422, 268] on span "Approuver" at bounding box center [426, 271] width 23 height 6
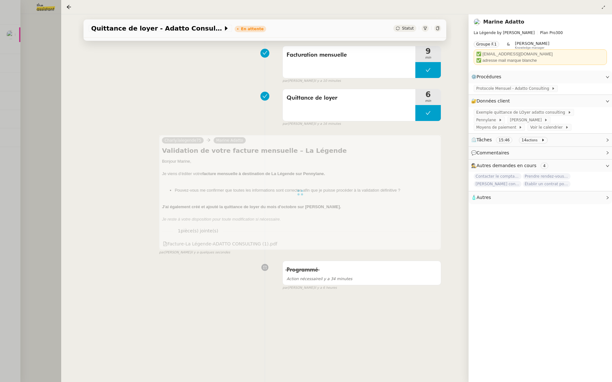
click at [30, 110] on div at bounding box center [306, 191] width 612 height 382
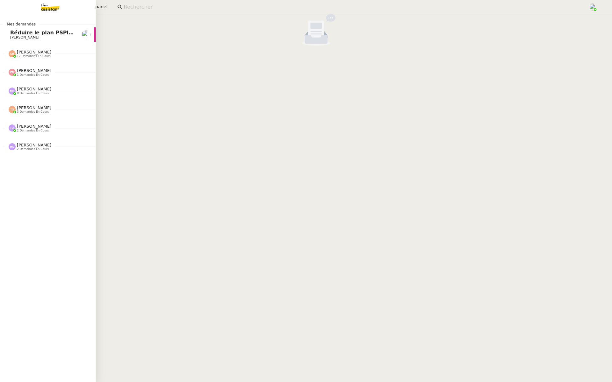
click at [15, 31] on span "Réduire le plan PSPI à 4000 actions" at bounding box center [61, 33] width 102 height 6
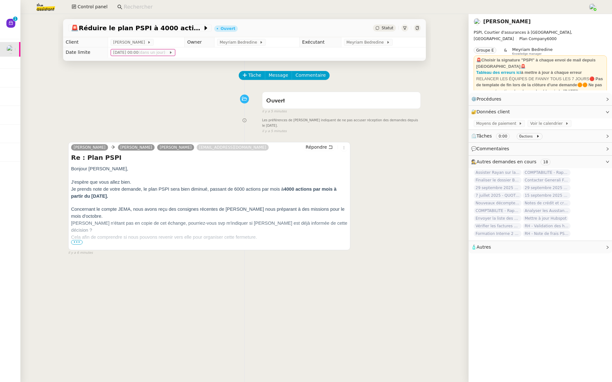
click at [71, 248] on span "Dans ce cas, si je comprends bien, vous souhaitez" at bounding box center [123, 250] width 105 height 5
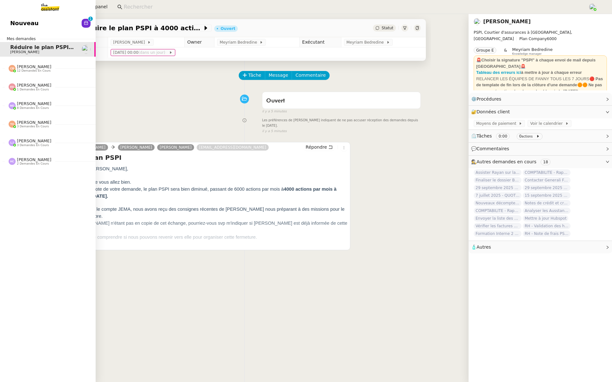
click at [9, 21] on link "Nouveau 0 1 2 3 4 5 6 7 8 9" at bounding box center [48, 23] width 96 height 15
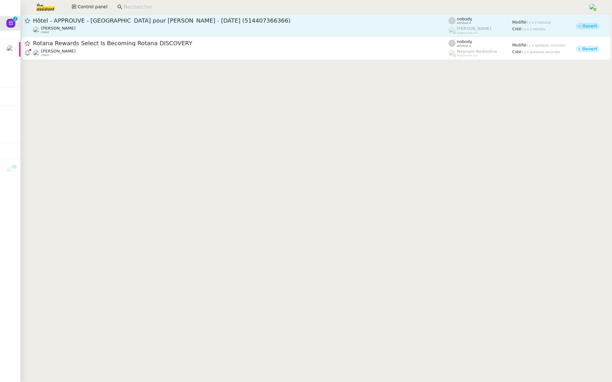
click at [193, 24] on div "Hôtel - APPROUVÉ - [GEOGRAPHIC_DATA] pour [PERSON_NAME] - [DATE] (514407366366)" at bounding box center [240, 21] width 415 height 8
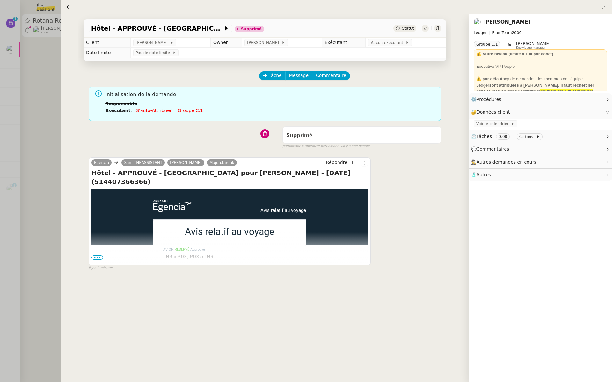
click at [34, 74] on div at bounding box center [306, 191] width 612 height 382
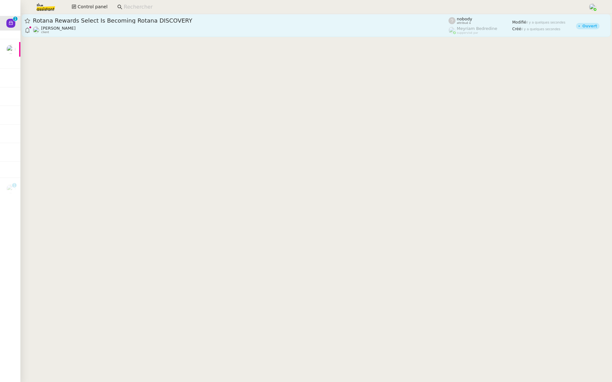
click at [128, 22] on span "Rotana Rewards Select Is Becoming Rotana DISCOVERY" at bounding box center [240, 21] width 415 height 6
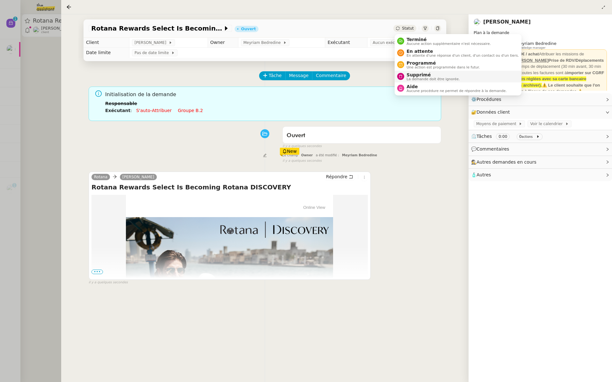
click at [416, 76] on span "Supprimé" at bounding box center [433, 74] width 53 height 5
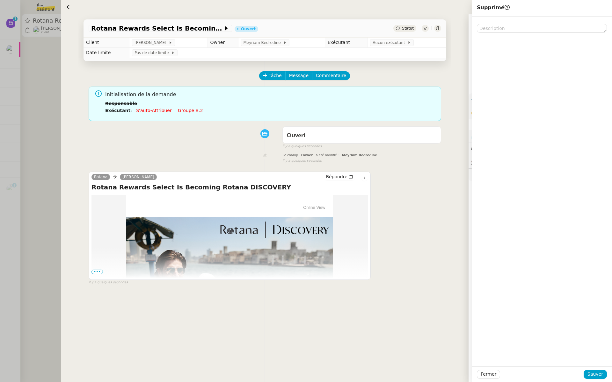
click at [589, 379] on div "Fermer Sauver" at bounding box center [542, 375] width 140 height 16
click at [590, 373] on span "Sauver" at bounding box center [595, 374] width 16 height 7
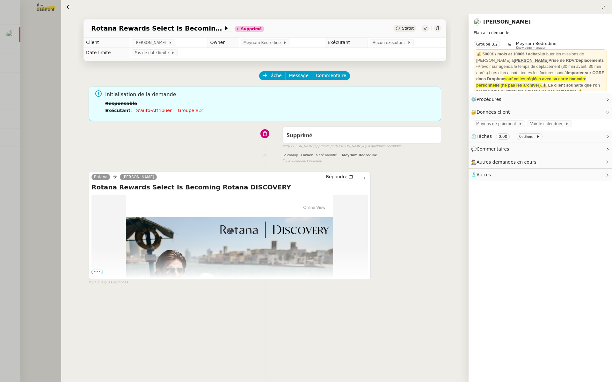
click at [47, 87] on div at bounding box center [306, 191] width 612 height 382
